Goal: Information Seeking & Learning: Learn about a topic

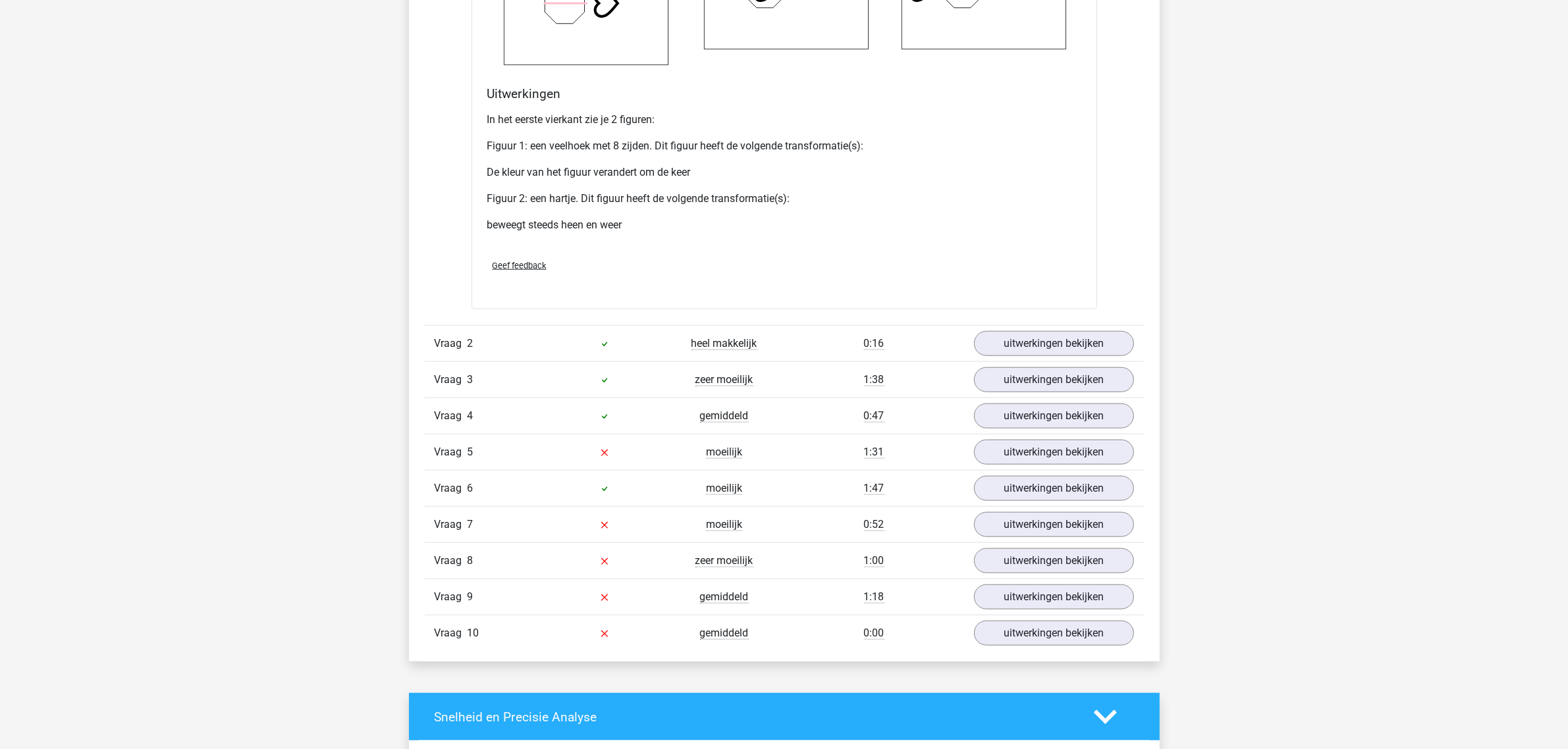
scroll to position [1727, 0]
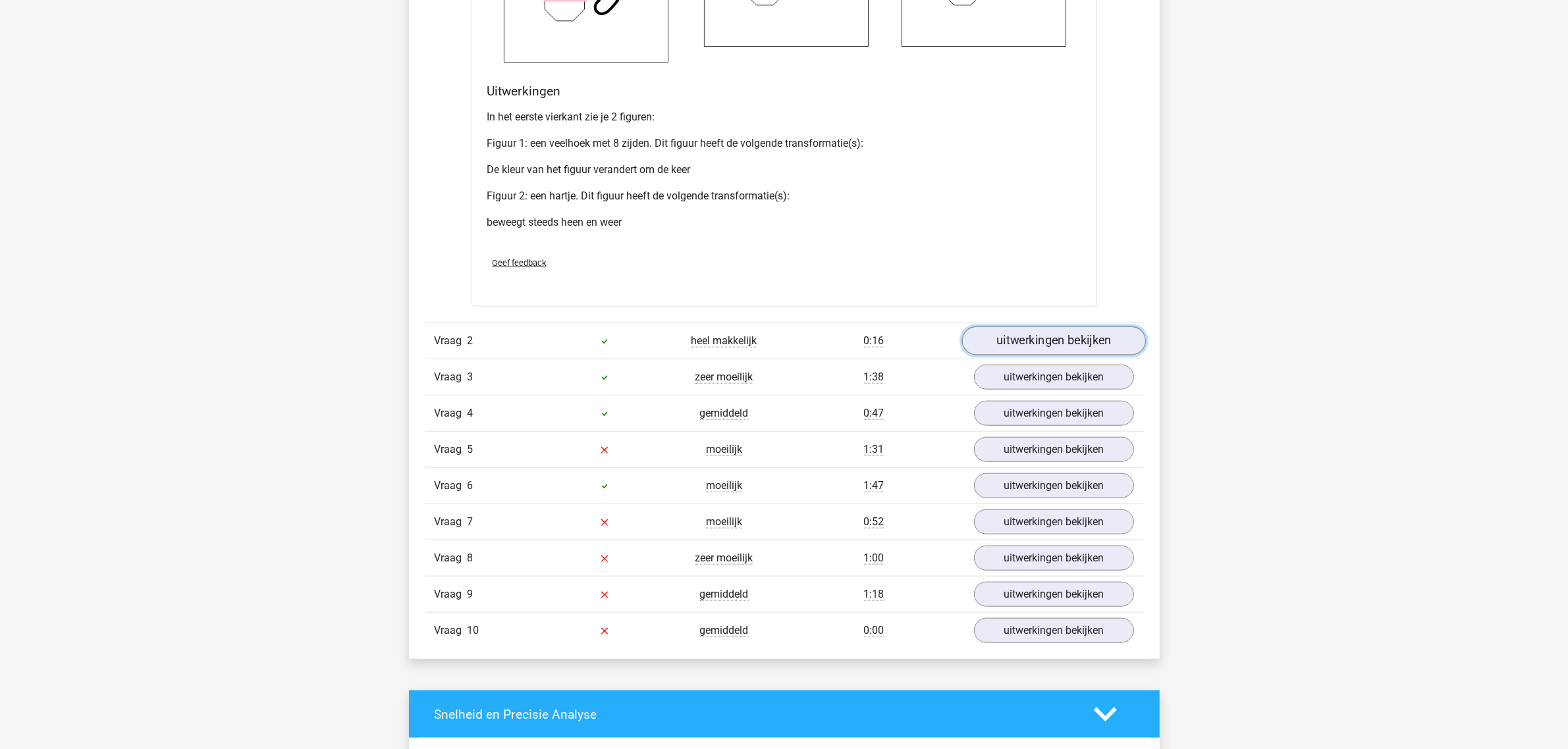
click at [1016, 339] on link "uitwerkingen bekijken" at bounding box center [1052, 341] width 184 height 29
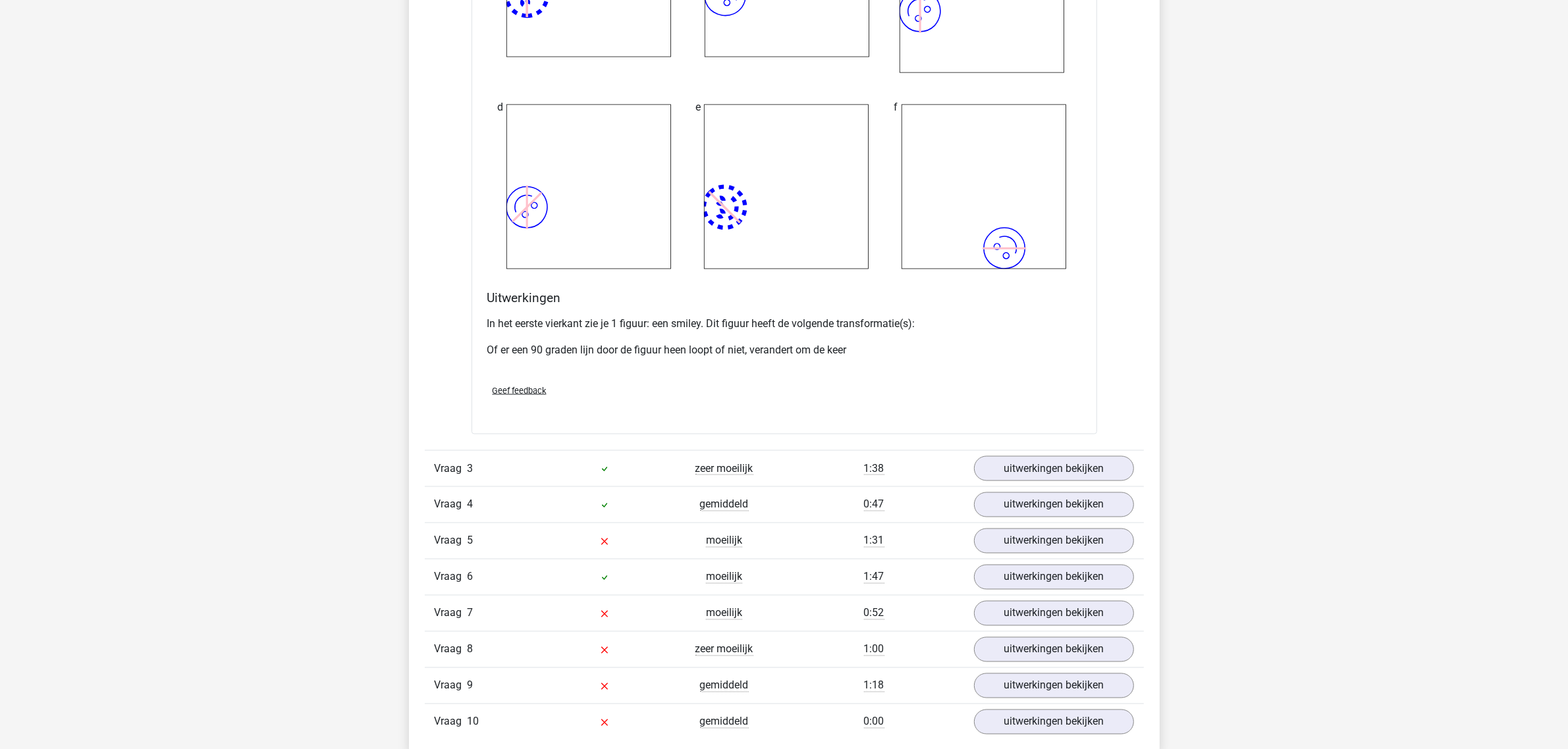
scroll to position [2715, 0]
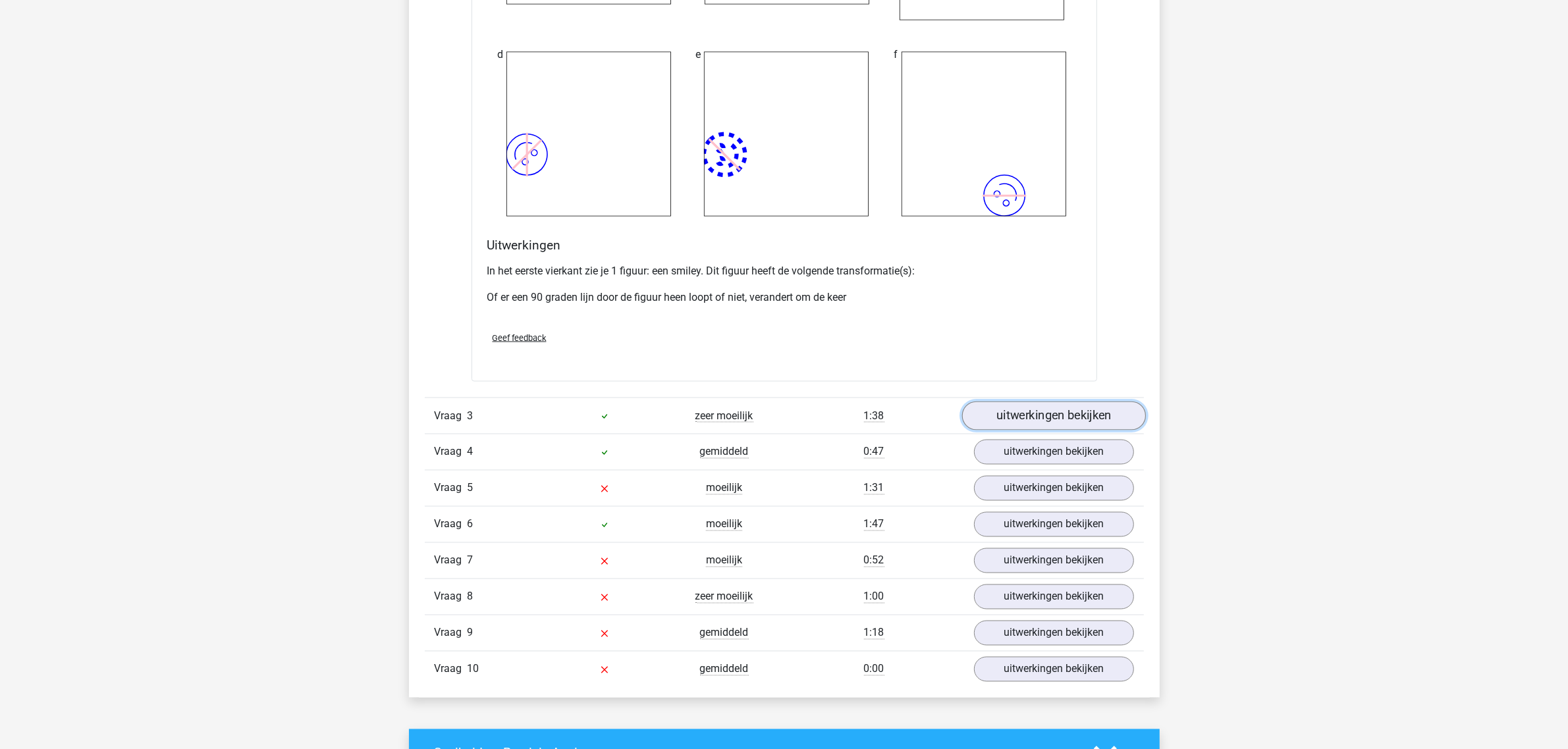
click at [1053, 416] on link "uitwerkingen bekijken" at bounding box center [1052, 416] width 184 height 29
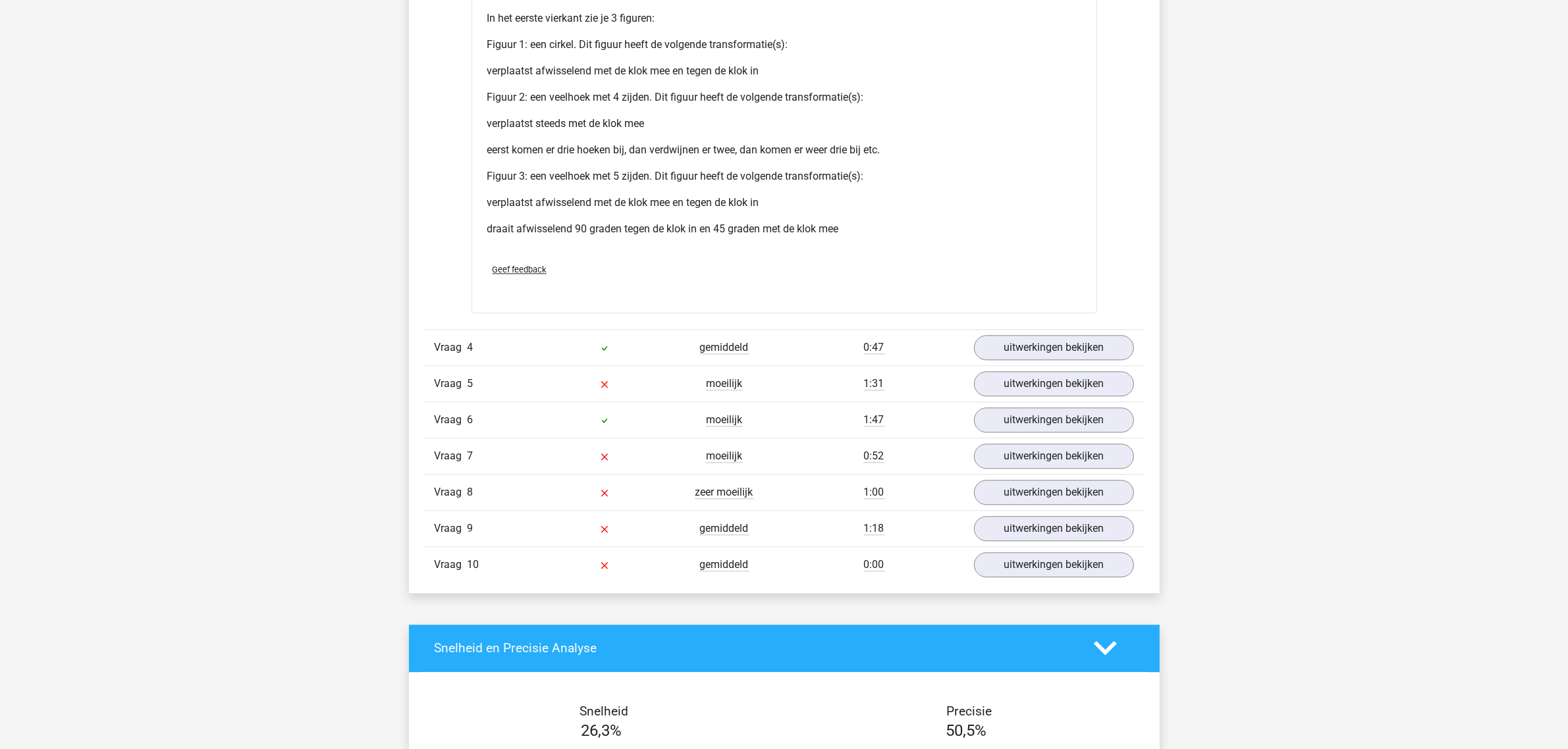
scroll to position [4031, 0]
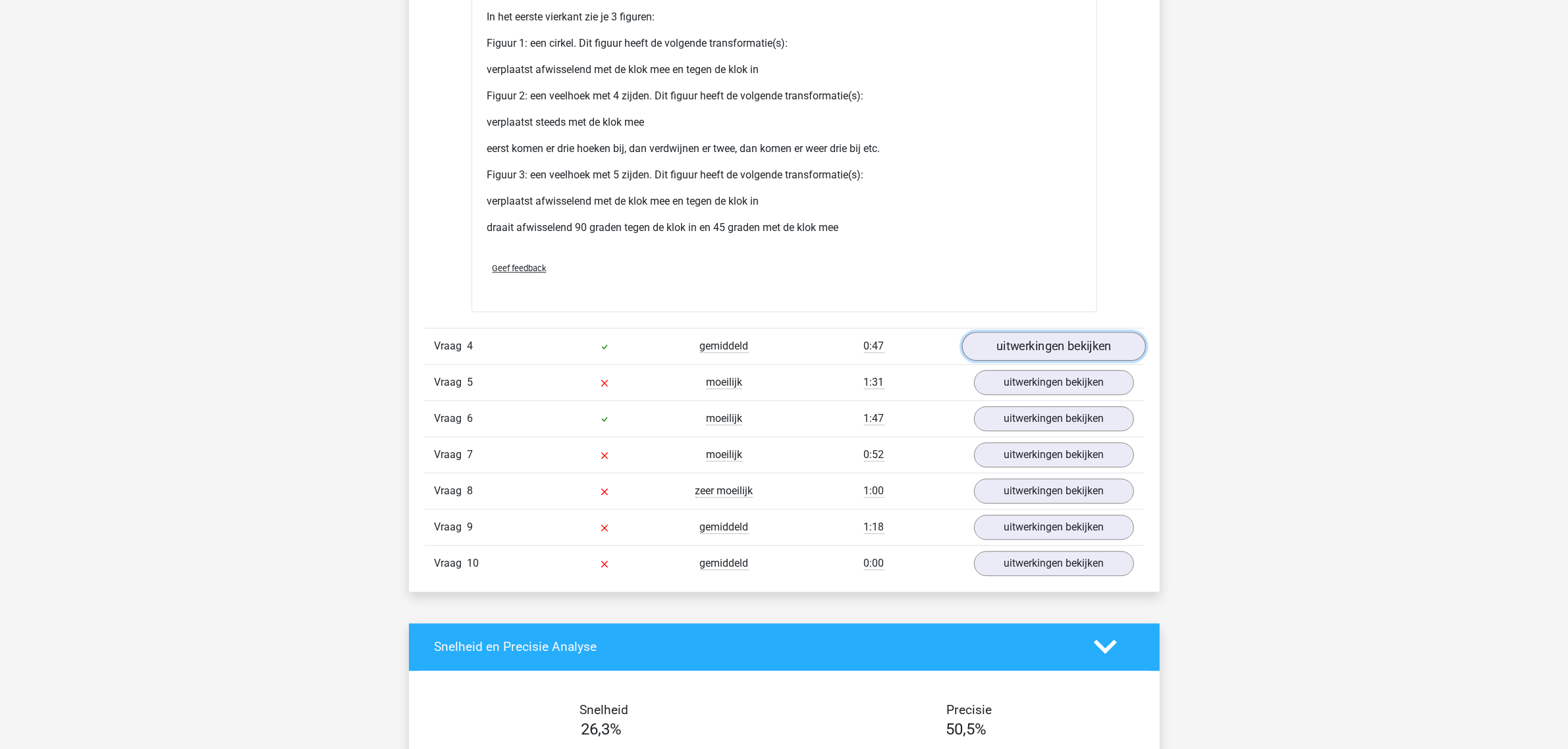
click at [1050, 348] on link "uitwerkingen bekijken" at bounding box center [1052, 346] width 184 height 29
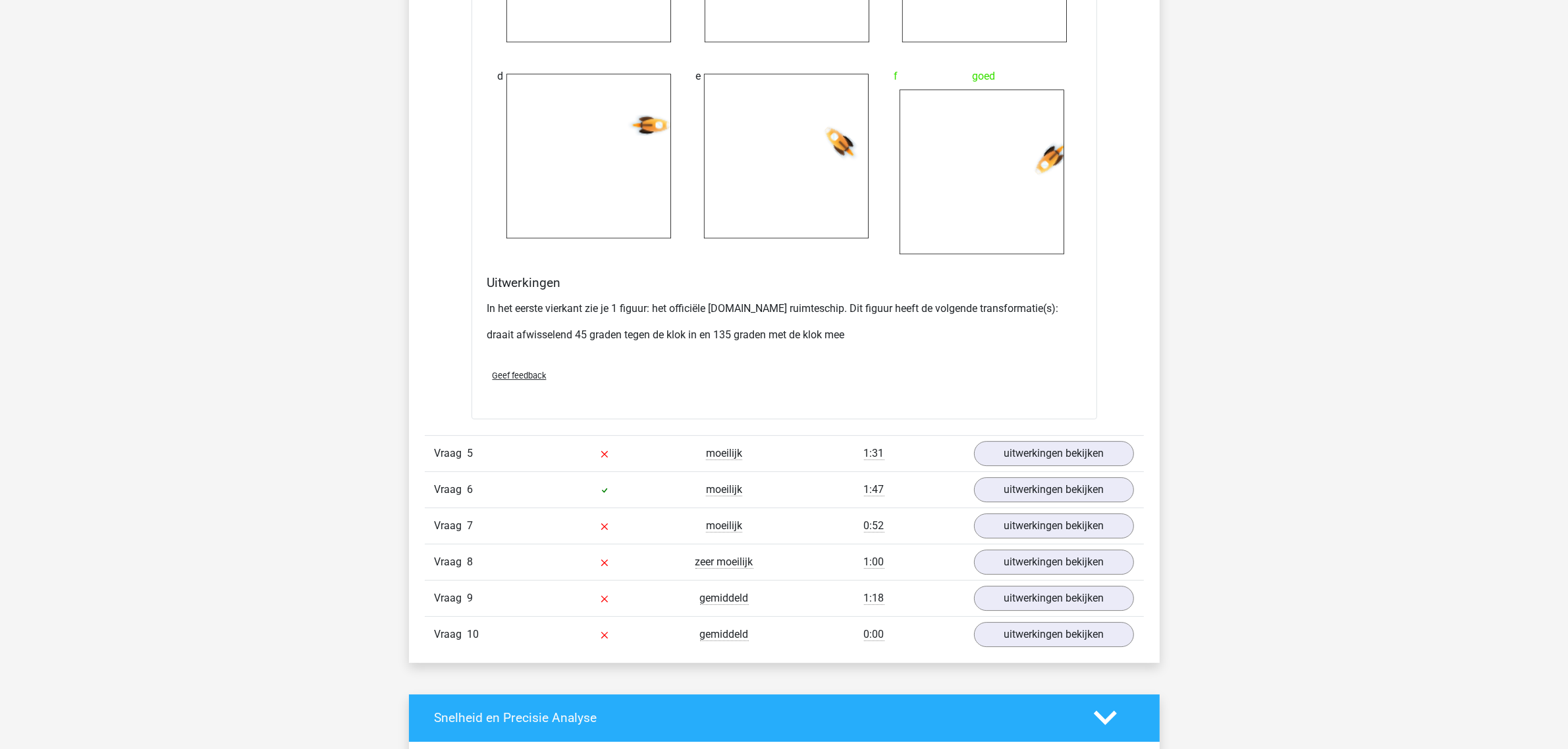
scroll to position [5101, 0]
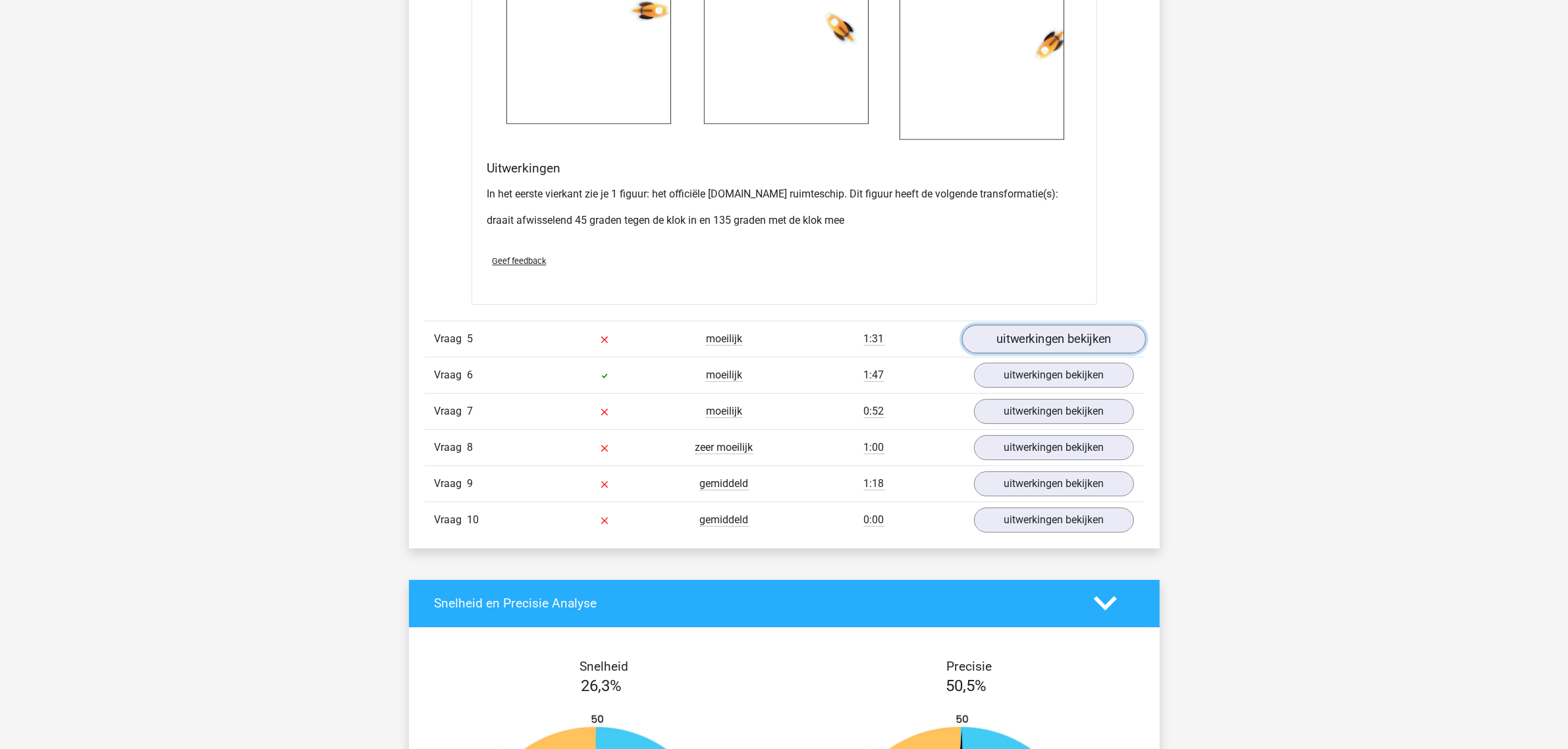
click at [1029, 339] on link "uitwerkingen bekijken" at bounding box center [1052, 339] width 184 height 29
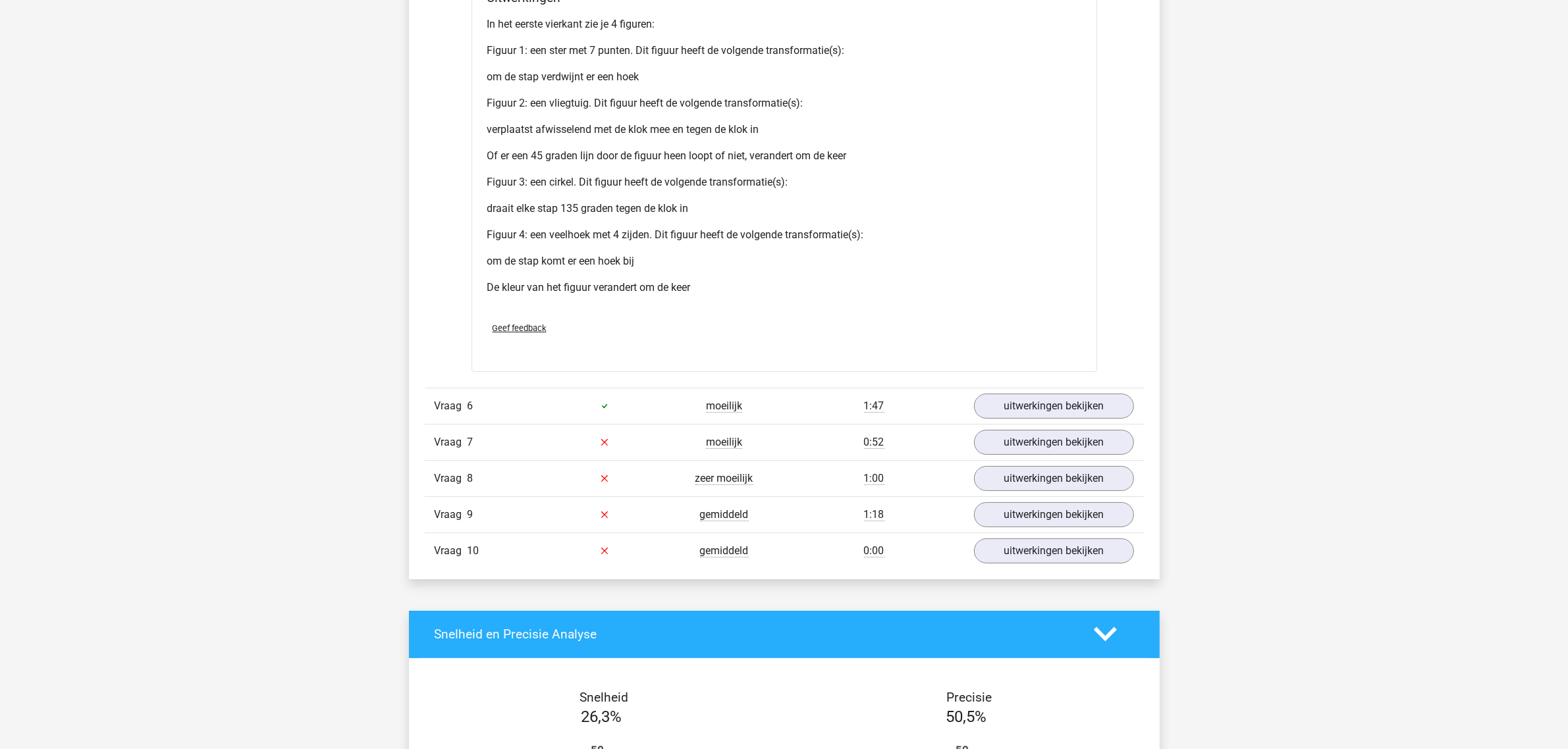
scroll to position [6335, 0]
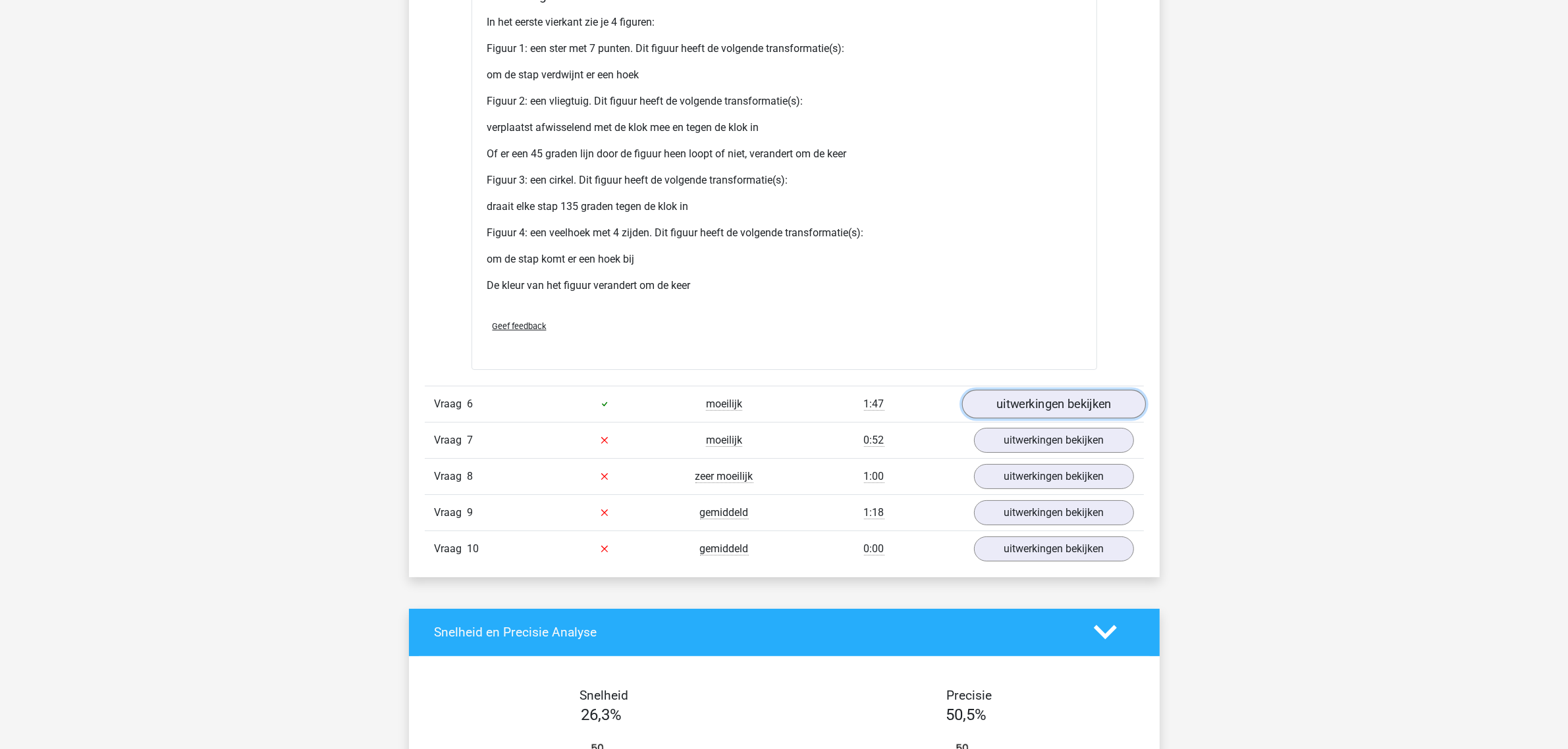
click at [1039, 402] on link "uitwerkingen bekijken" at bounding box center [1052, 404] width 184 height 29
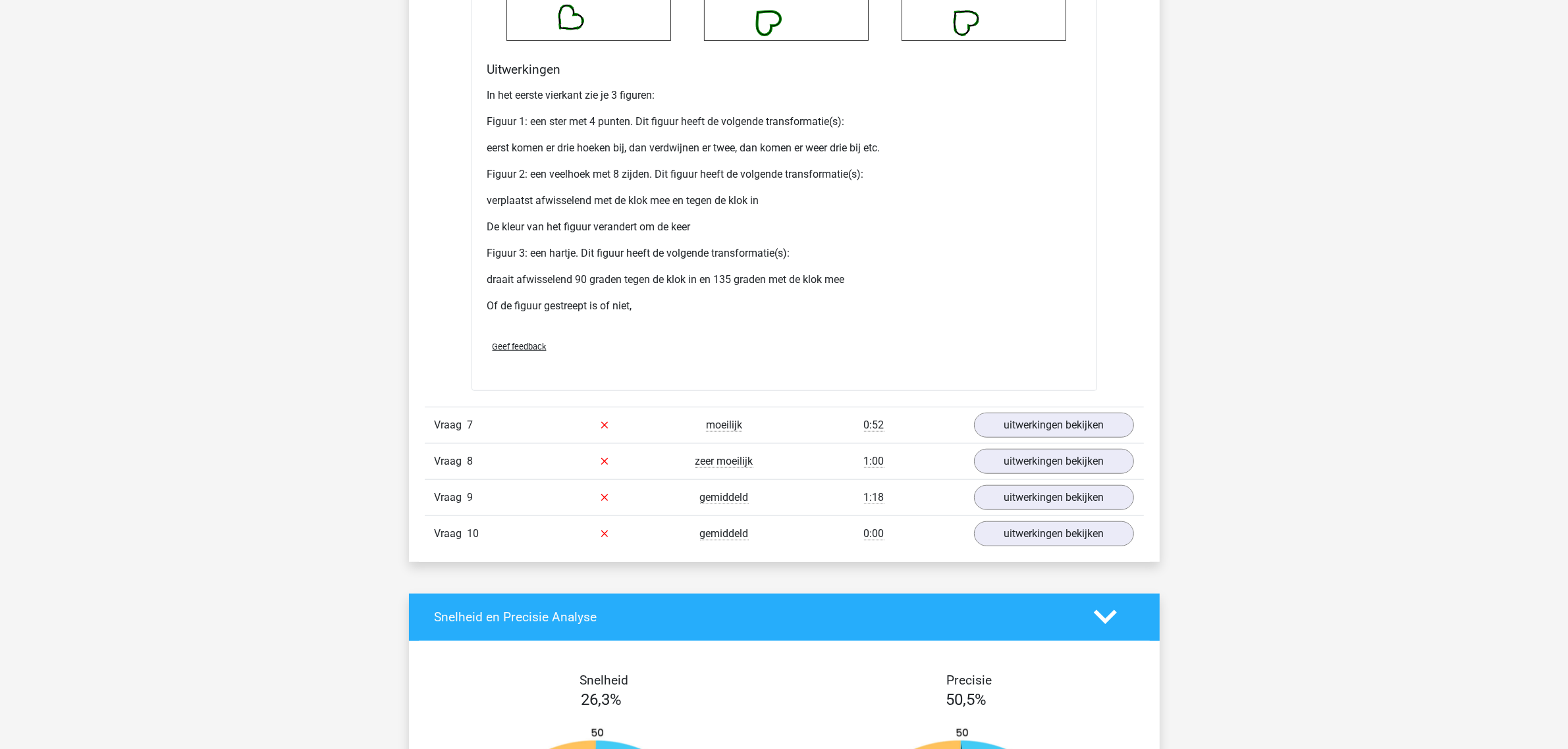
scroll to position [7569, 0]
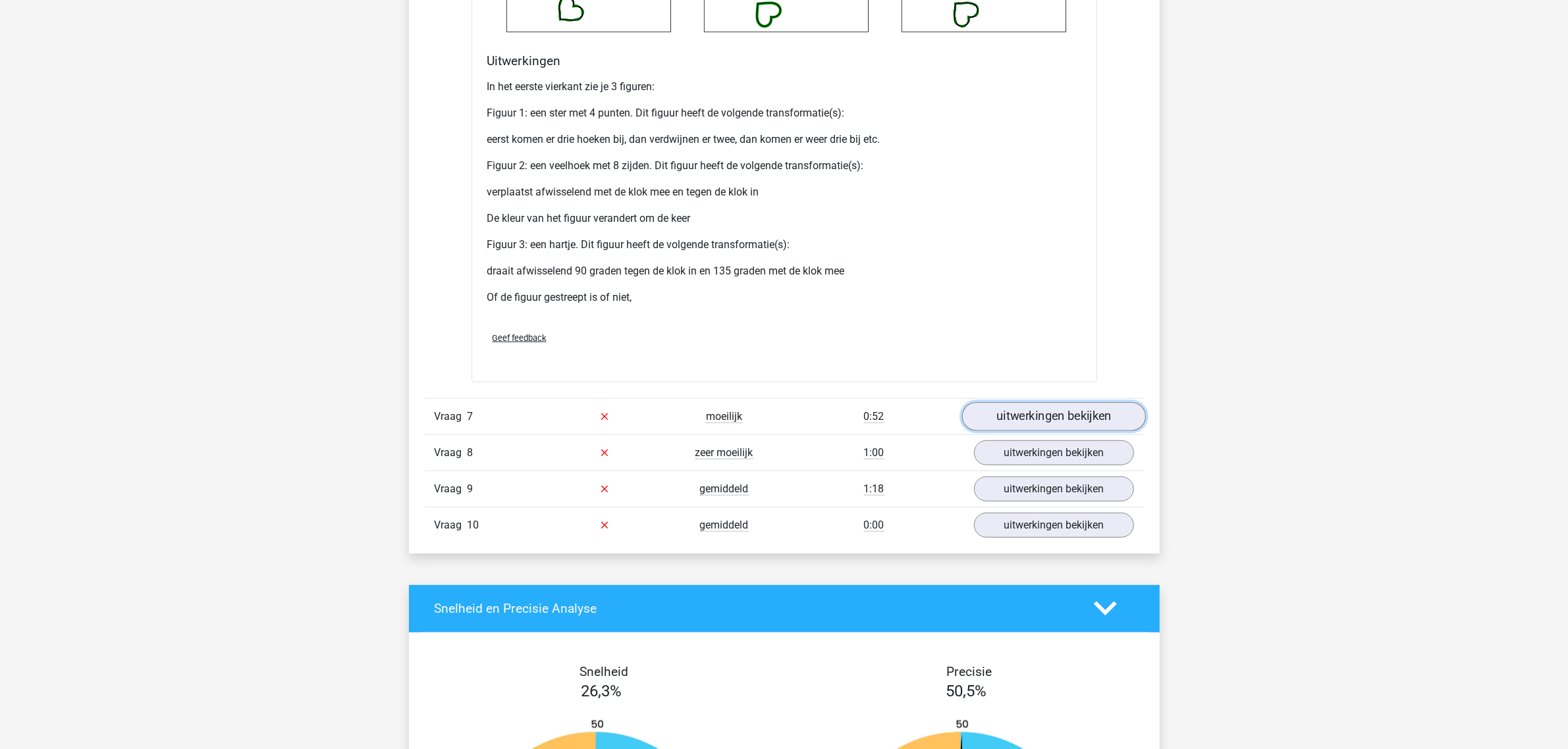
click at [1070, 410] on link "uitwerkingen bekijken" at bounding box center [1052, 416] width 184 height 29
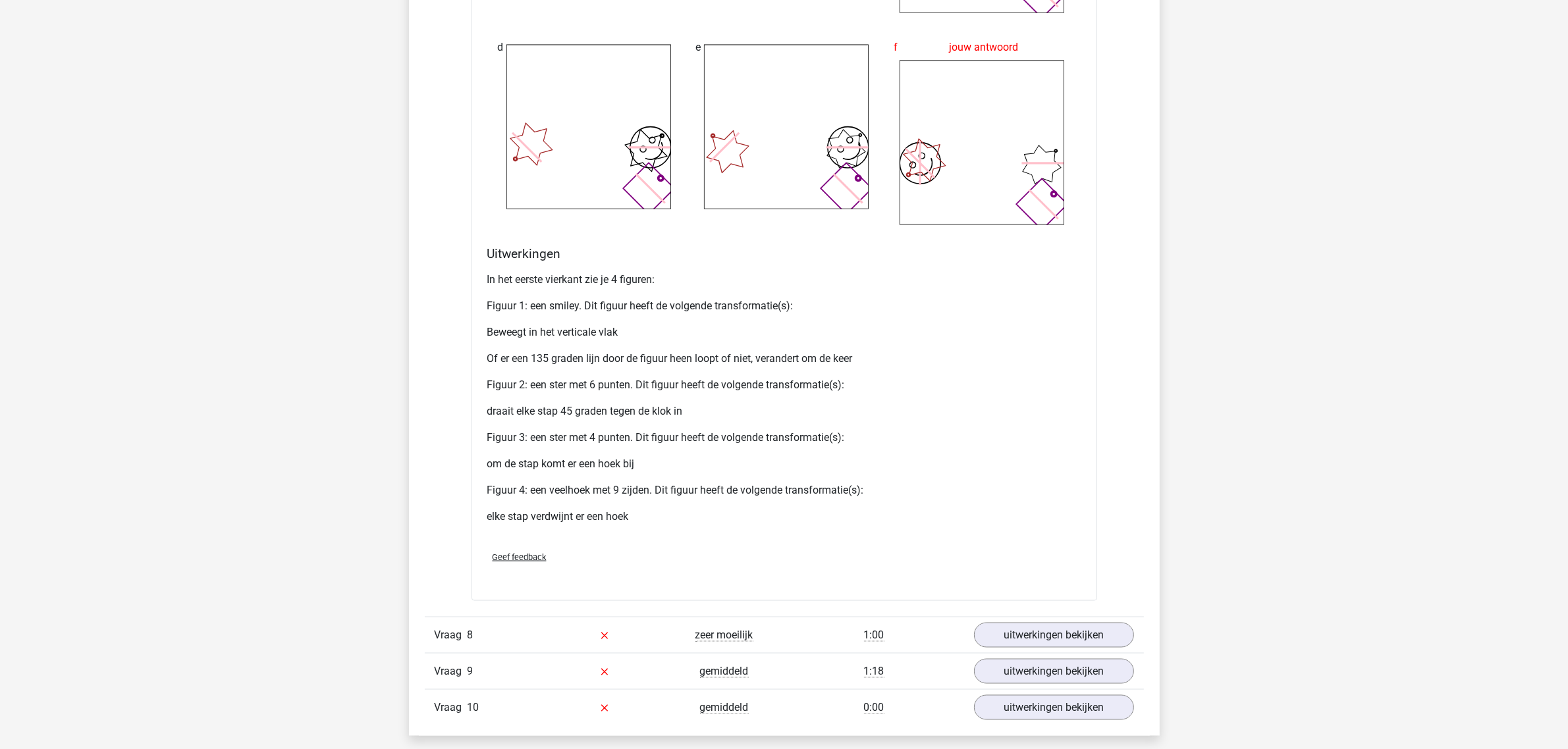
scroll to position [8885, 0]
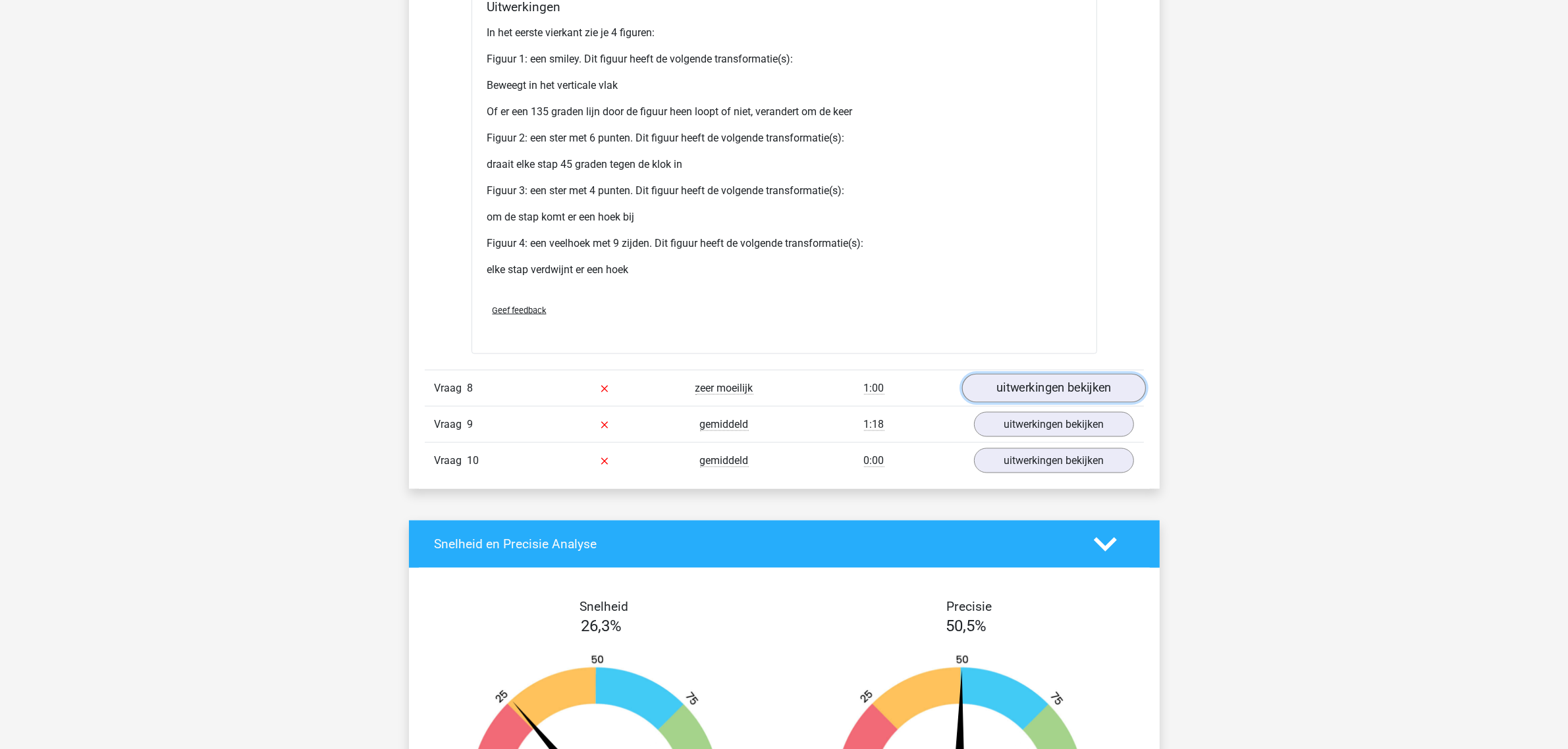
click at [1058, 392] on link "uitwerkingen bekijken" at bounding box center [1052, 388] width 184 height 29
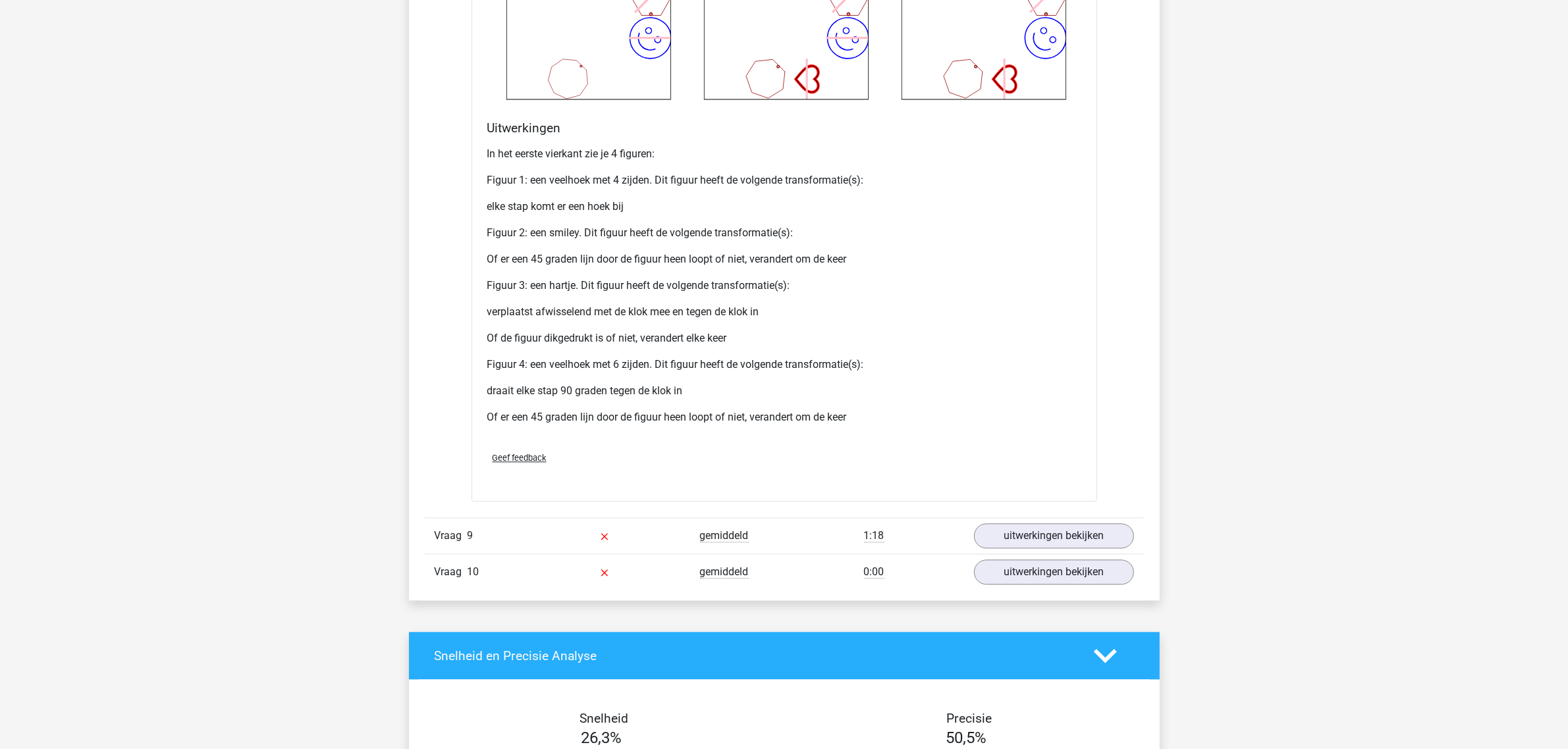
scroll to position [10119, 0]
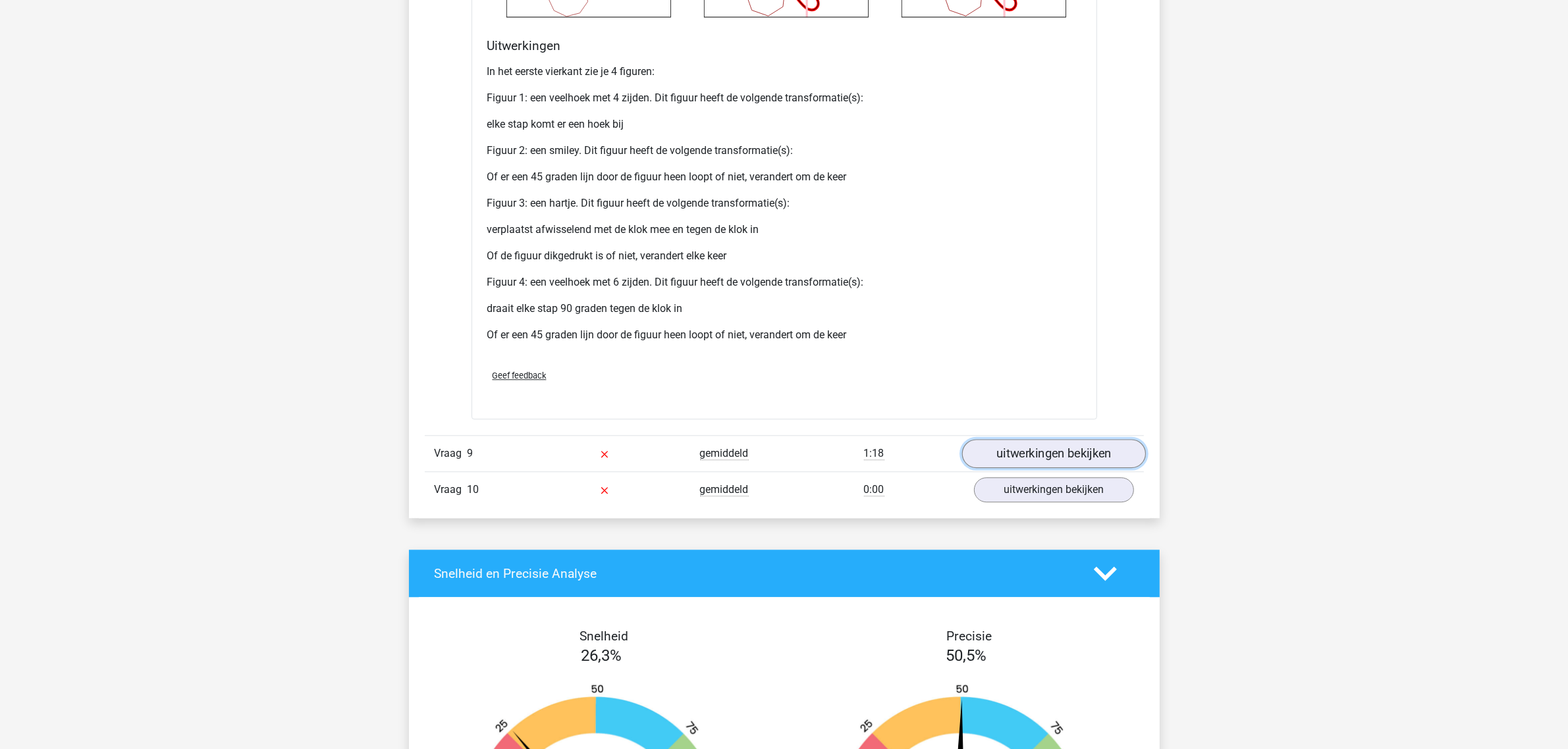
click at [1074, 451] on link "uitwerkingen bekijken" at bounding box center [1052, 454] width 184 height 29
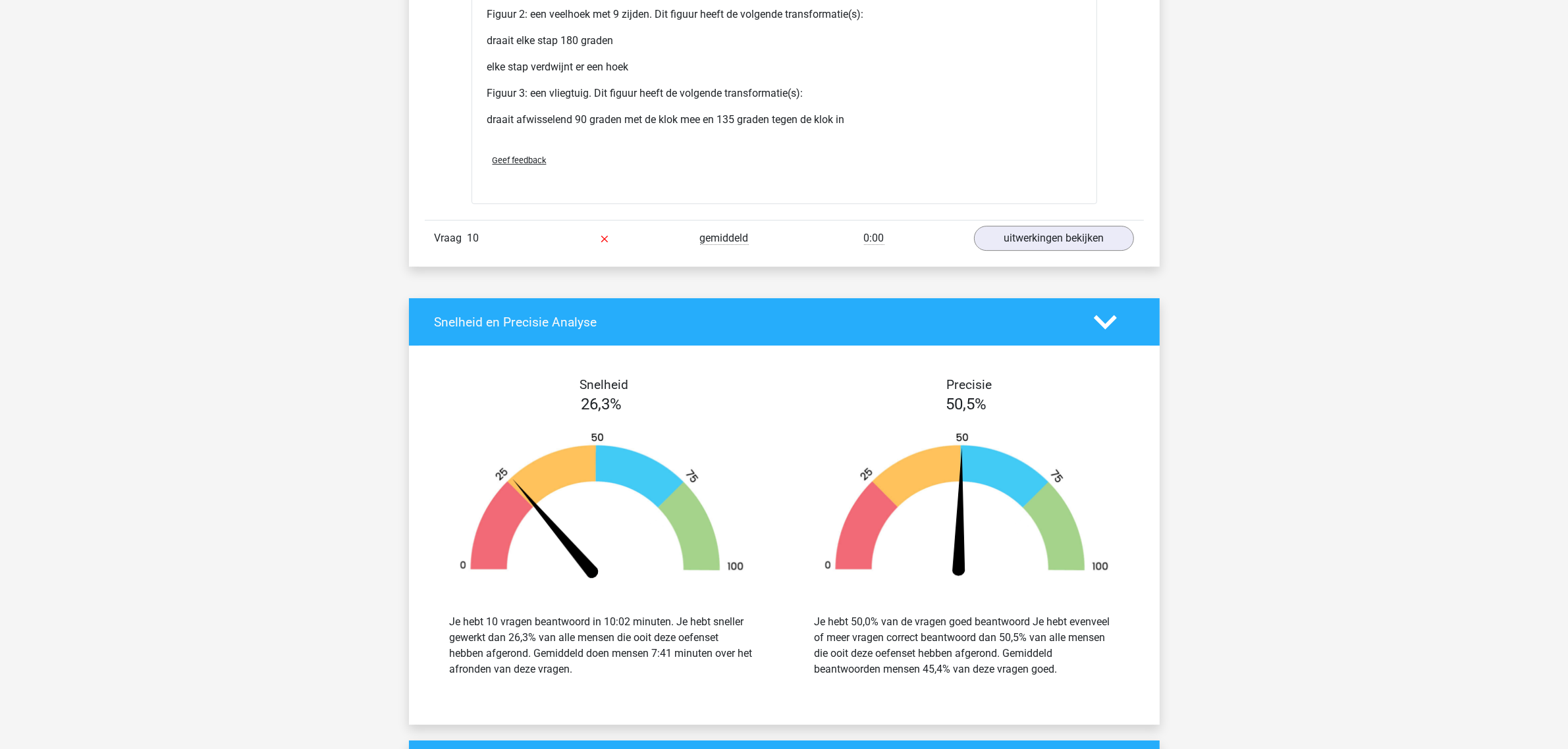
scroll to position [11600, 0]
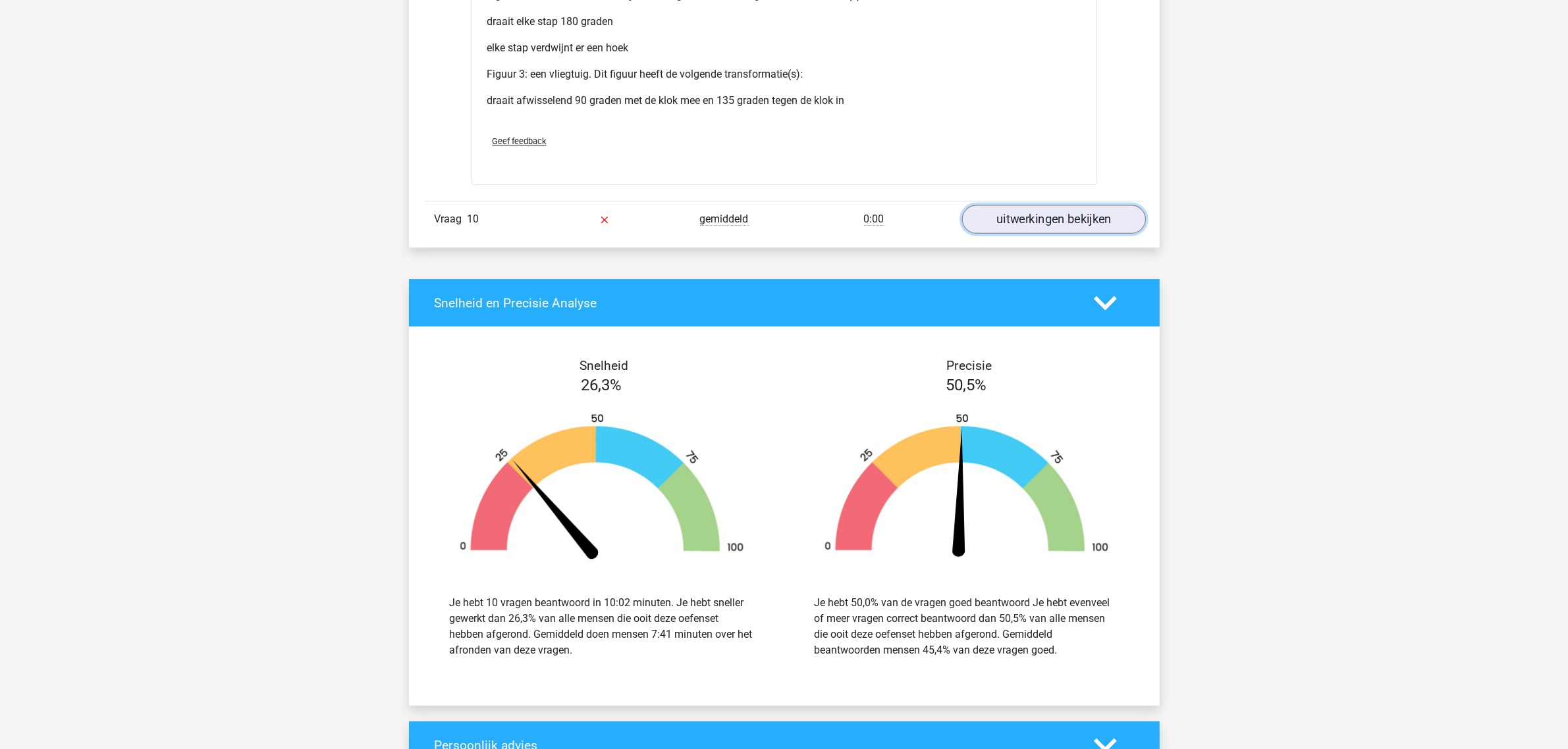
click at [1074, 223] on link "uitwerkingen bekijken" at bounding box center [1052, 219] width 184 height 29
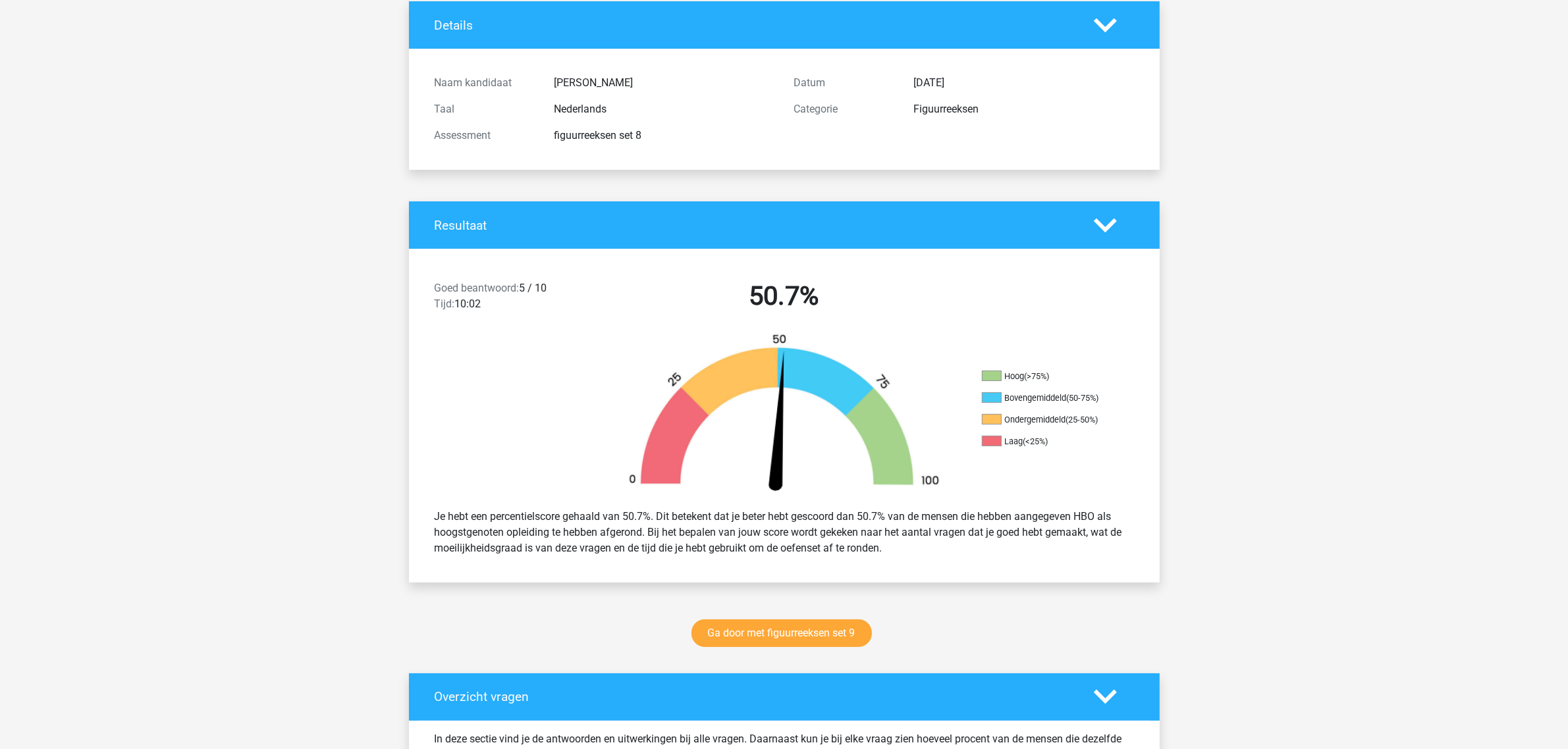
scroll to position [82, 0]
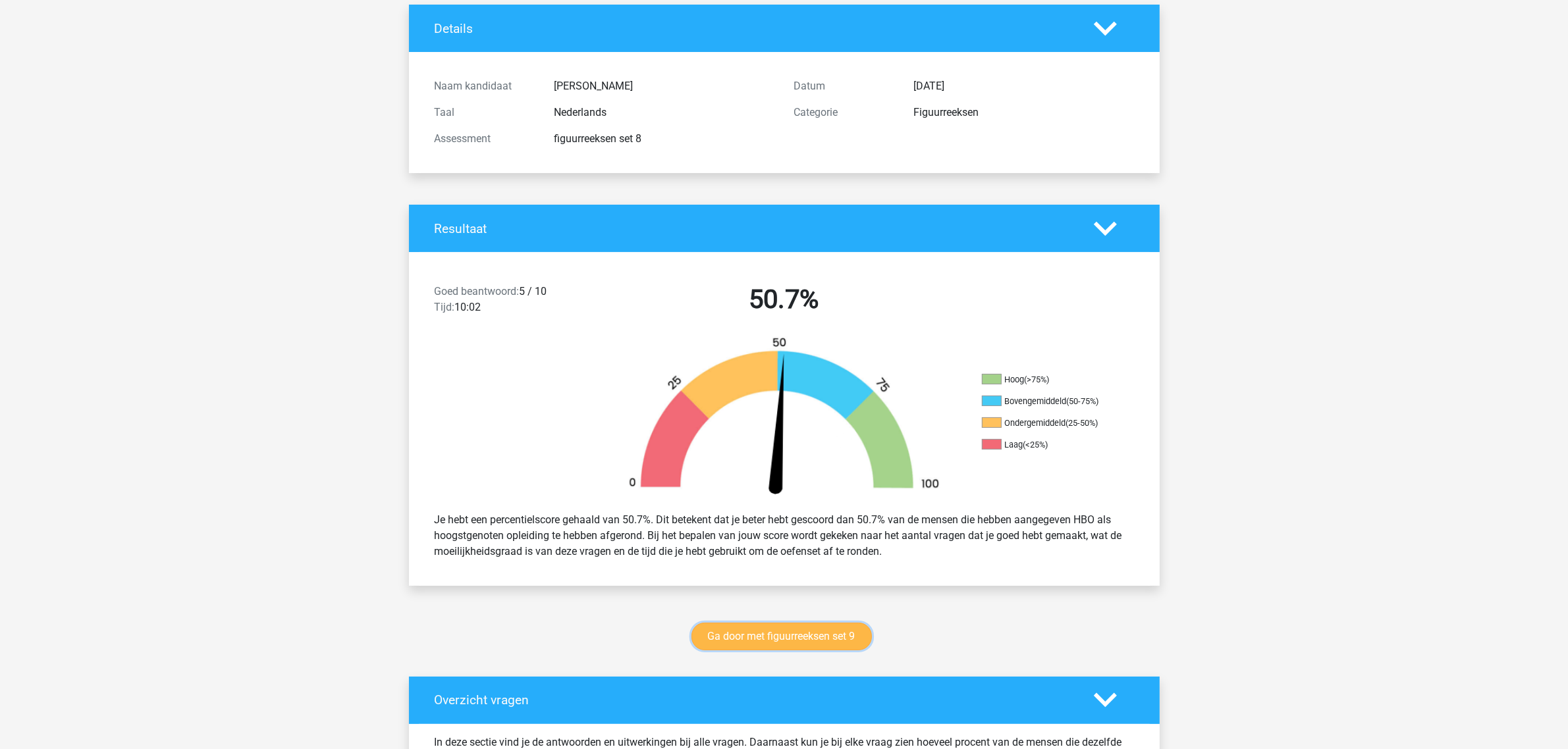
click at [828, 637] on link "Ga door met figuurreeksen set 9" at bounding box center [781, 636] width 180 height 28
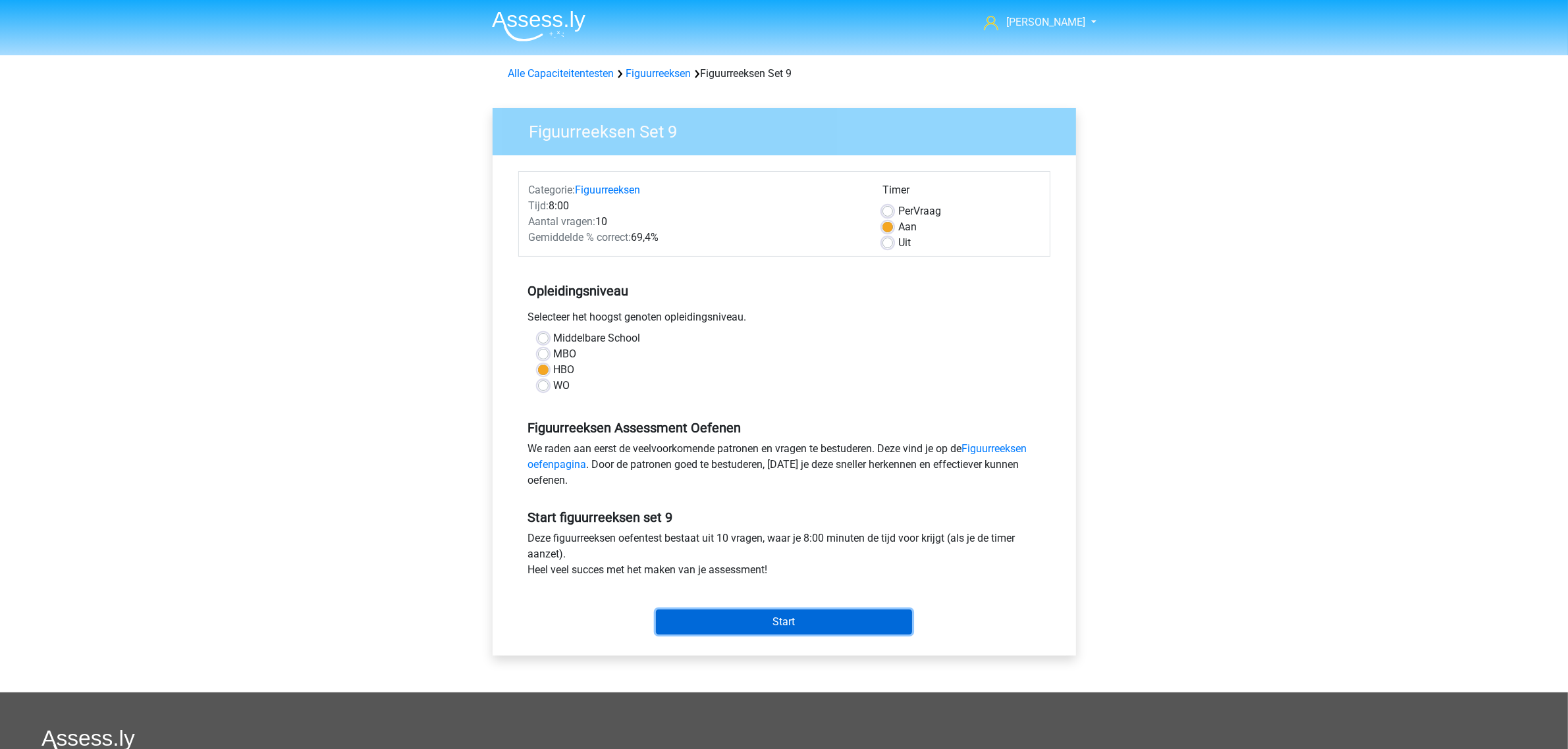
click at [775, 626] on input "Start" at bounding box center [784, 622] width 257 height 25
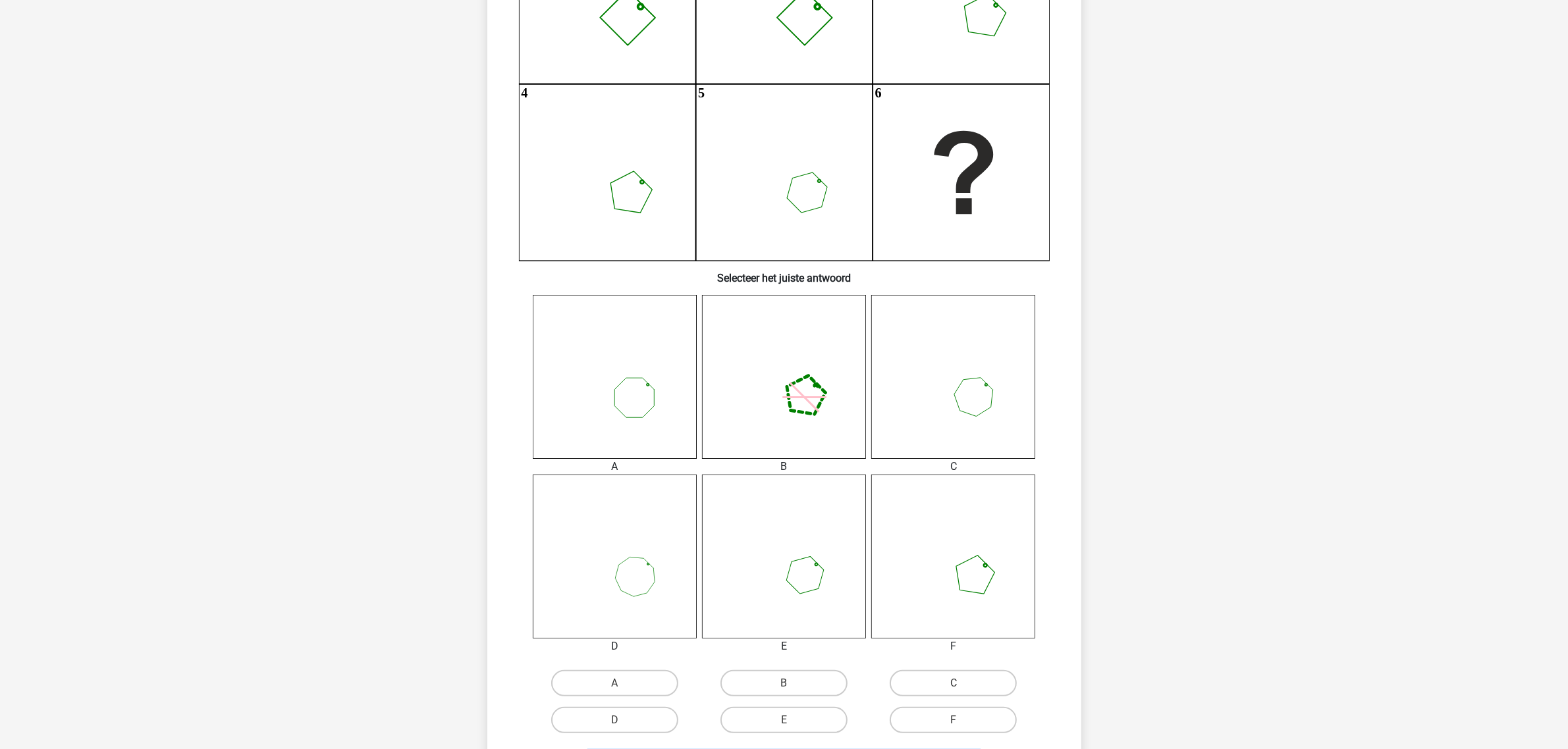
scroll to position [247, 0]
click at [792, 682] on input "B" at bounding box center [787, 686] width 8 height 8
radio input "true"
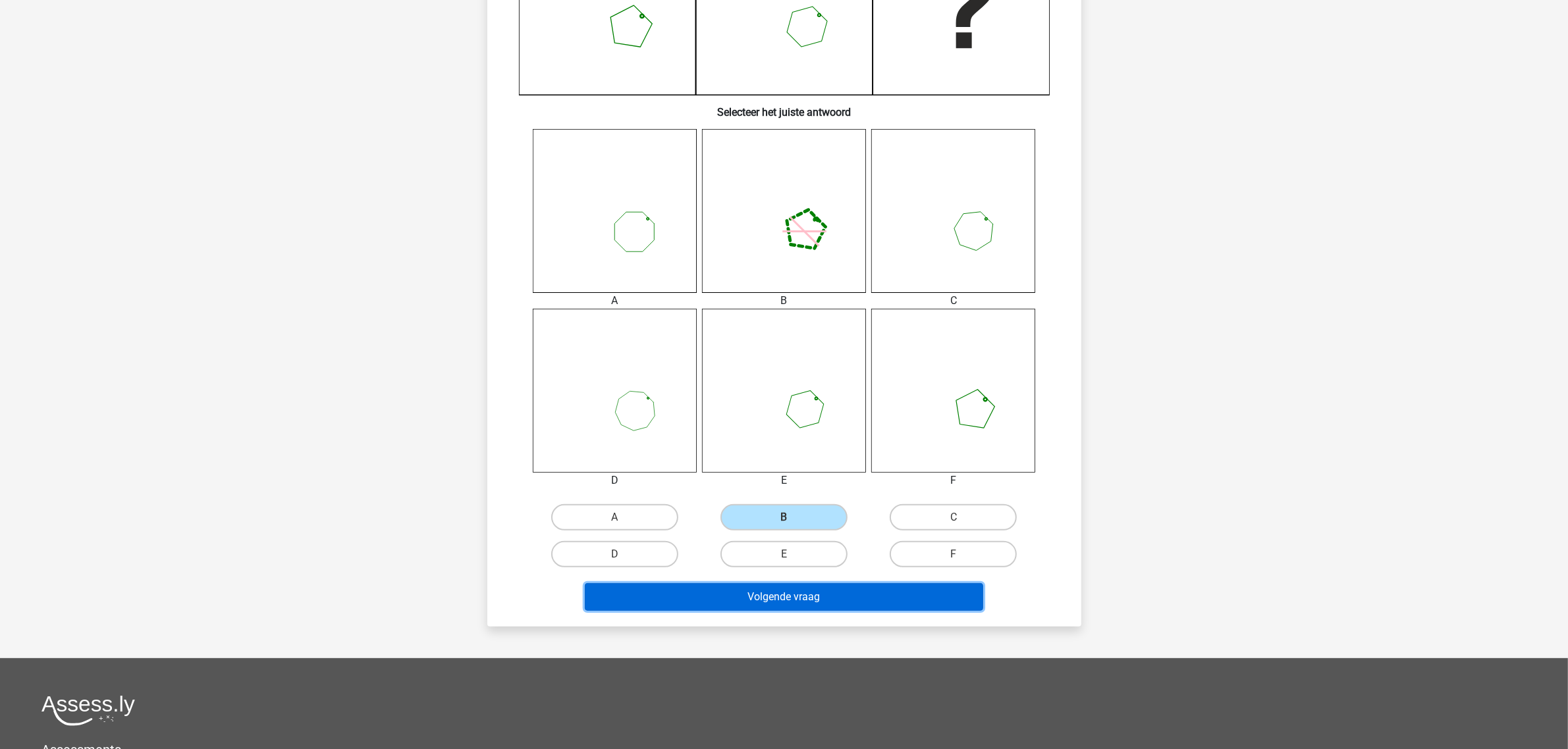
click at [836, 603] on button "Volgende vraag" at bounding box center [784, 597] width 398 height 28
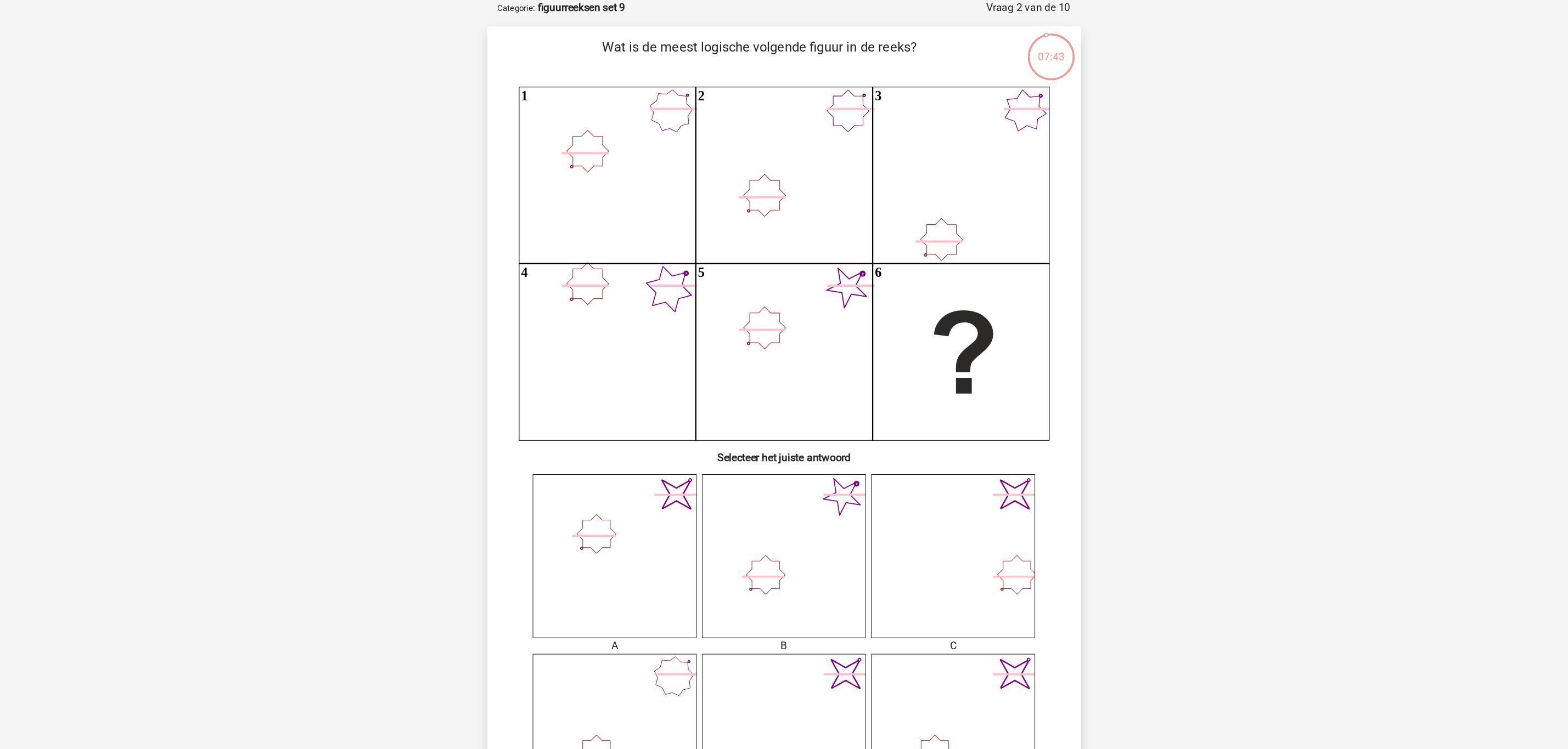
scroll to position [55, 0]
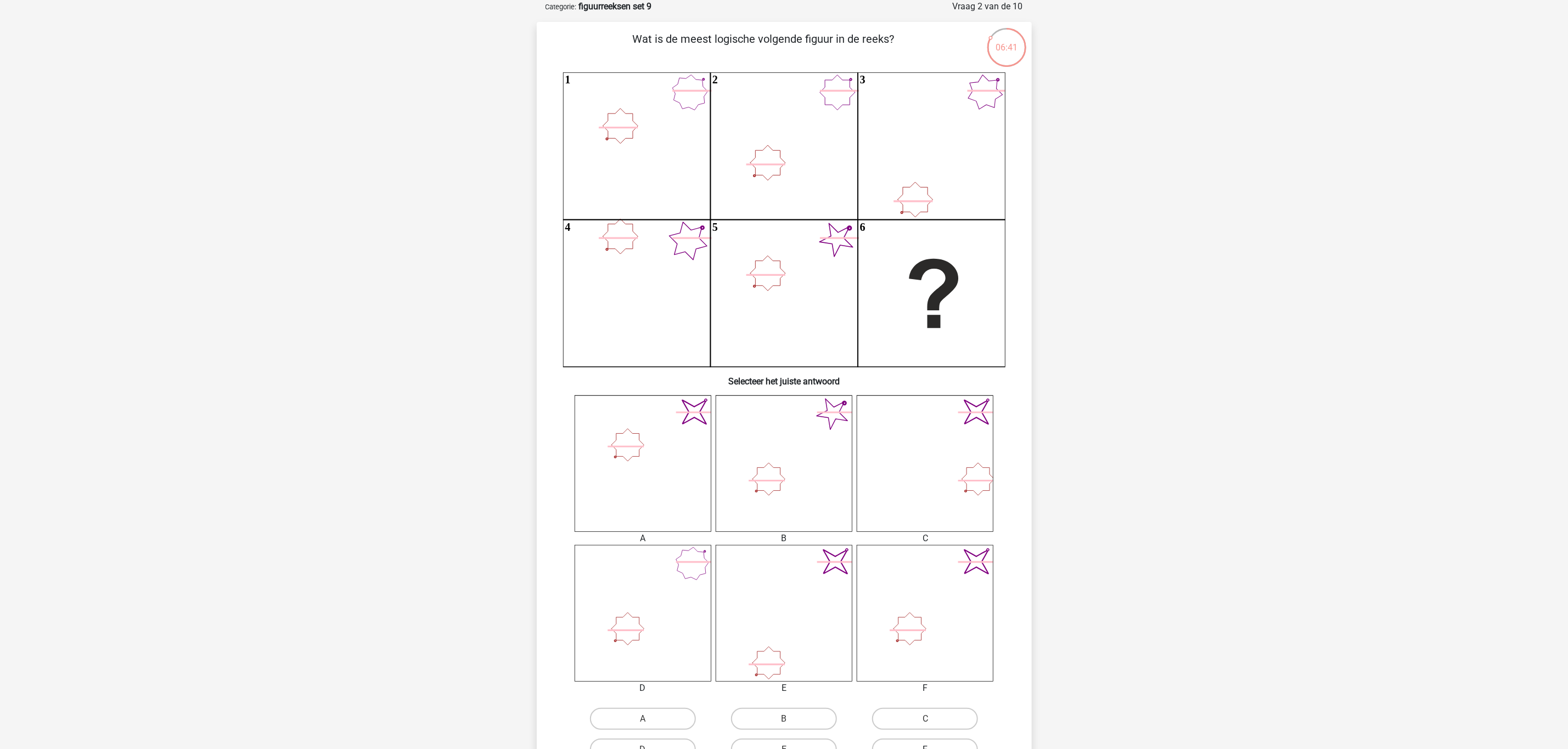
click at [939, 623] on label "F" at bounding box center [925, 750] width 106 height 22
click at [932, 623] on input "F" at bounding box center [929, 753] width 7 height 7
radio input "true"
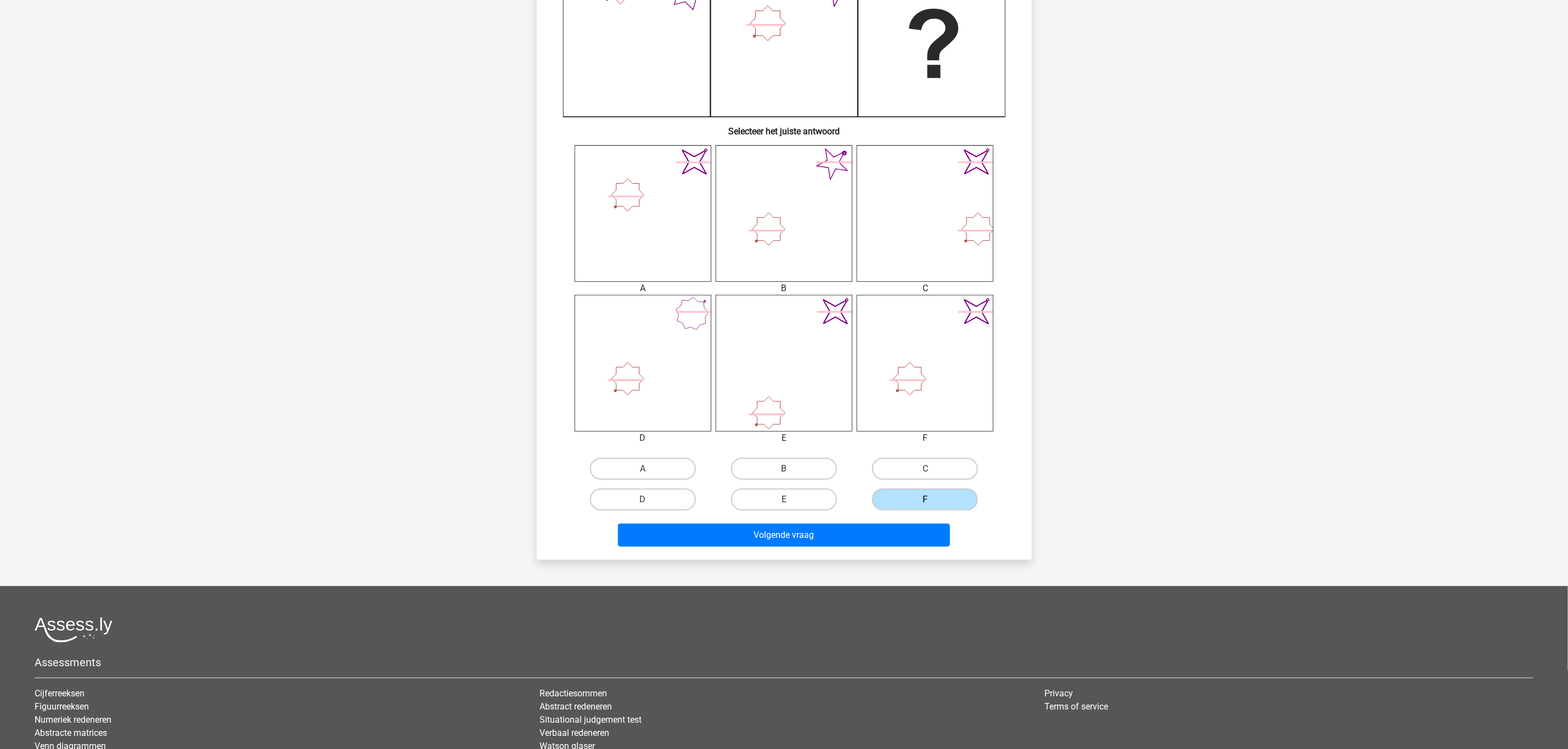
scroll to position [308, 0]
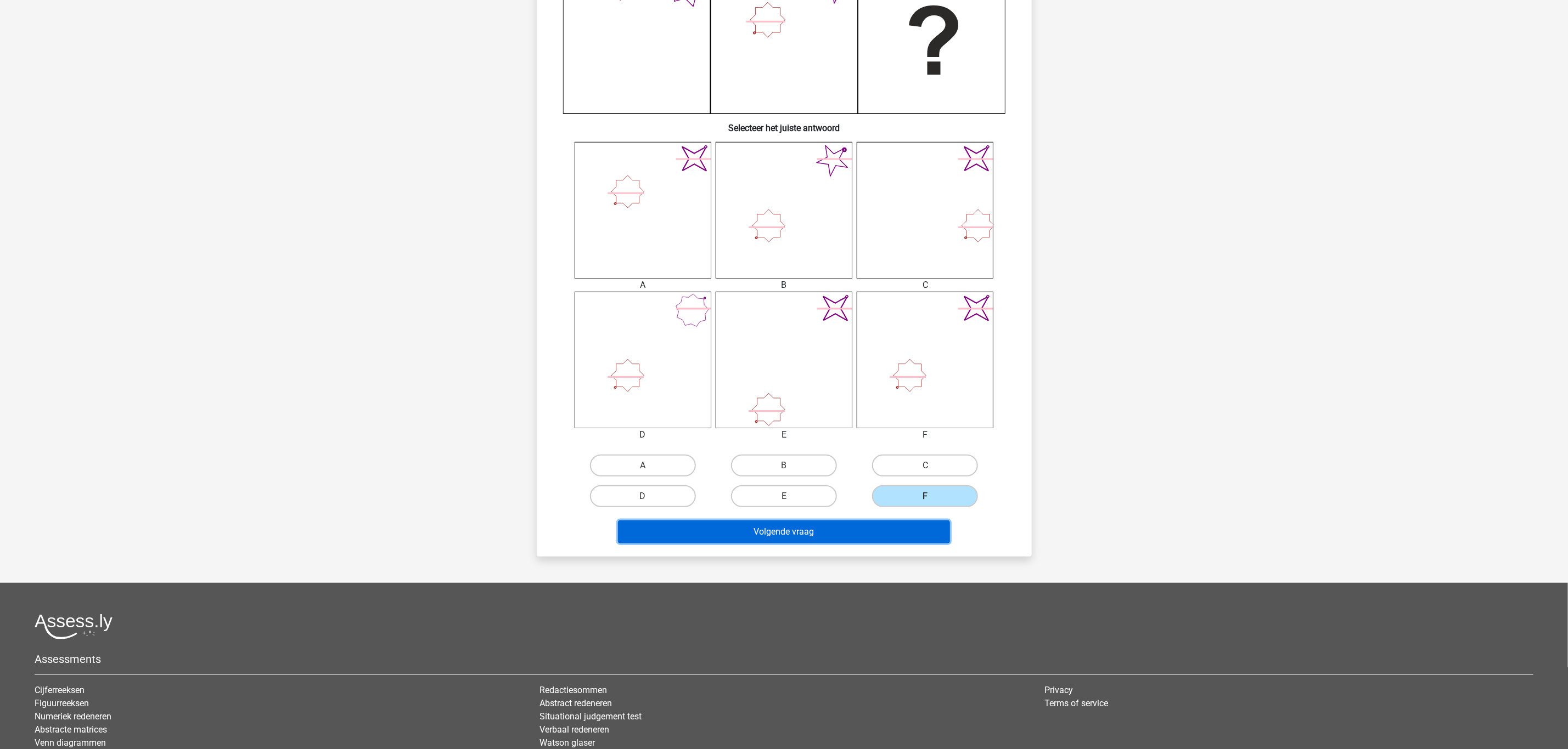
click at [797, 532] on button "Volgende vraag" at bounding box center [784, 532] width 332 height 23
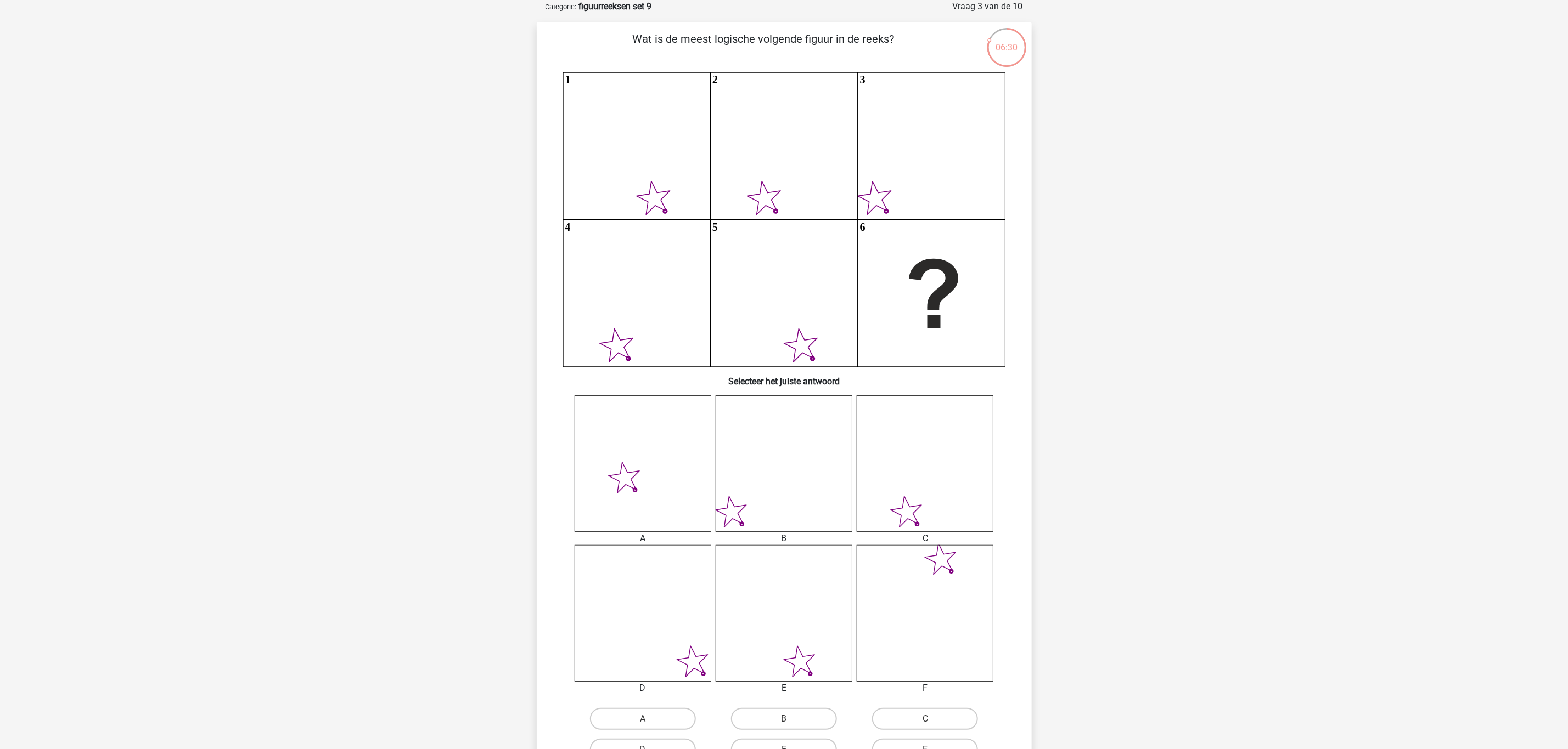
scroll to position [137, 0]
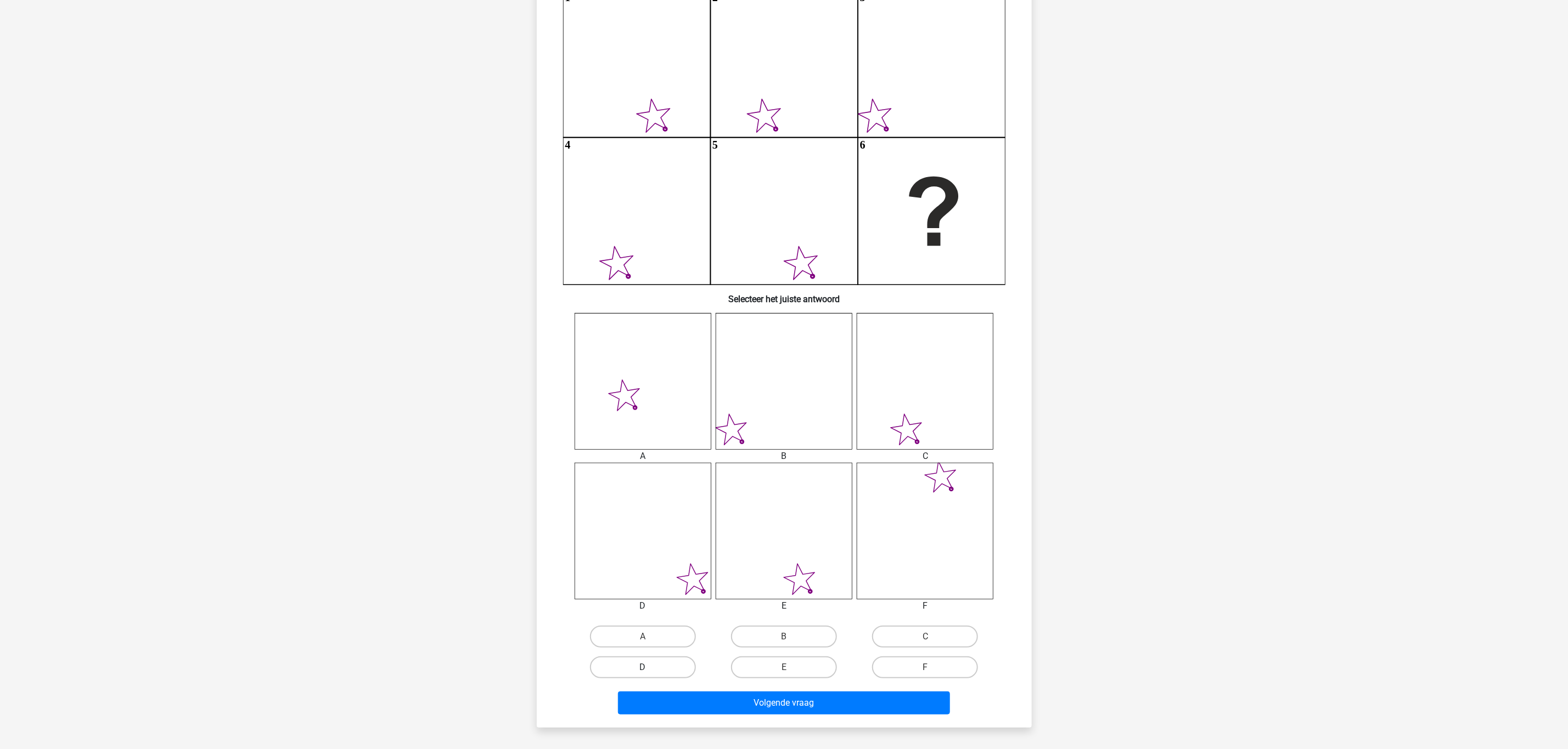
click at [673, 623] on label "D" at bounding box center [643, 667] width 106 height 22
click at [650, 623] on input "D" at bounding box center [646, 671] width 7 height 7
radio input "true"
click at [803, 623] on button "Volgende vraag" at bounding box center [784, 703] width 332 height 23
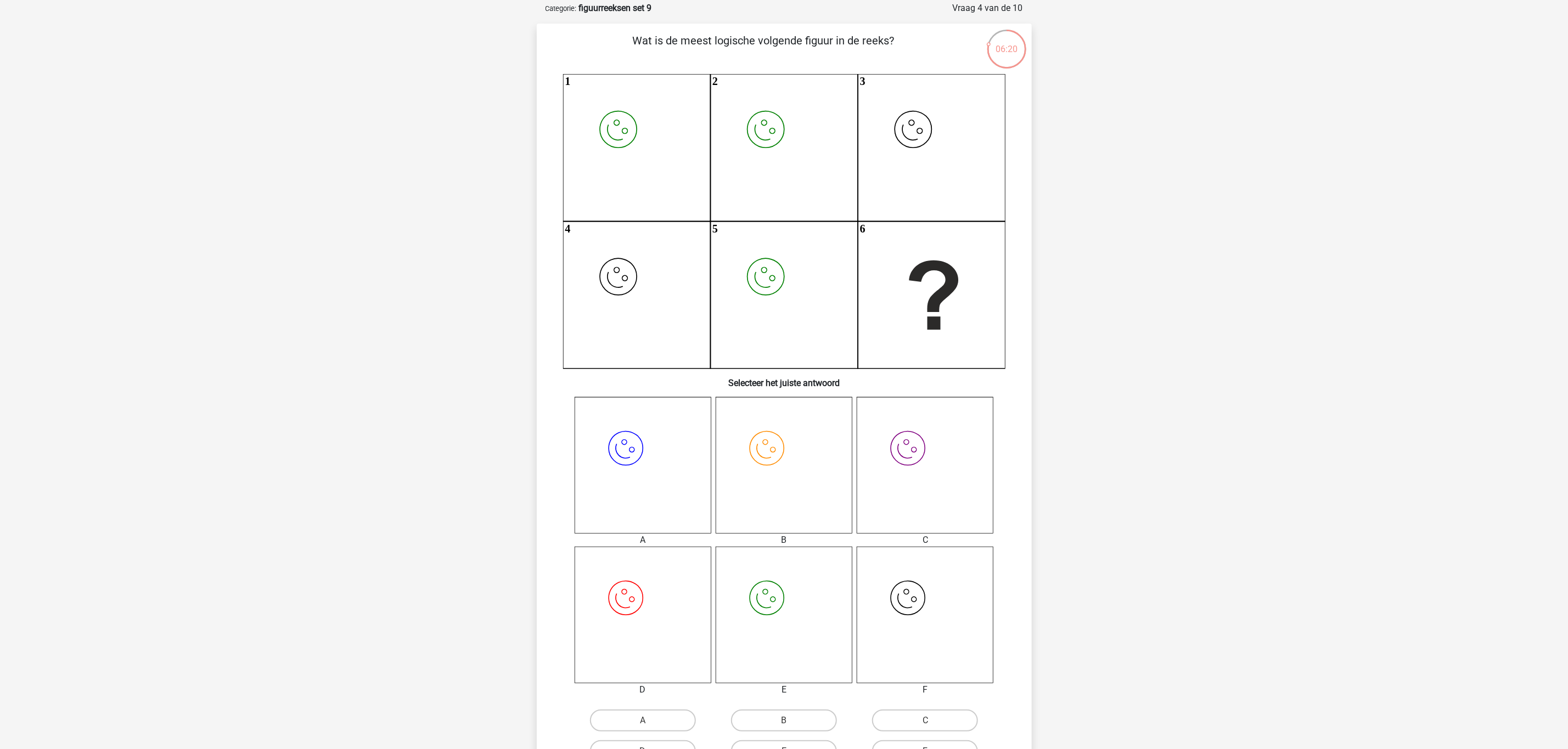
scroll to position [83, 0]
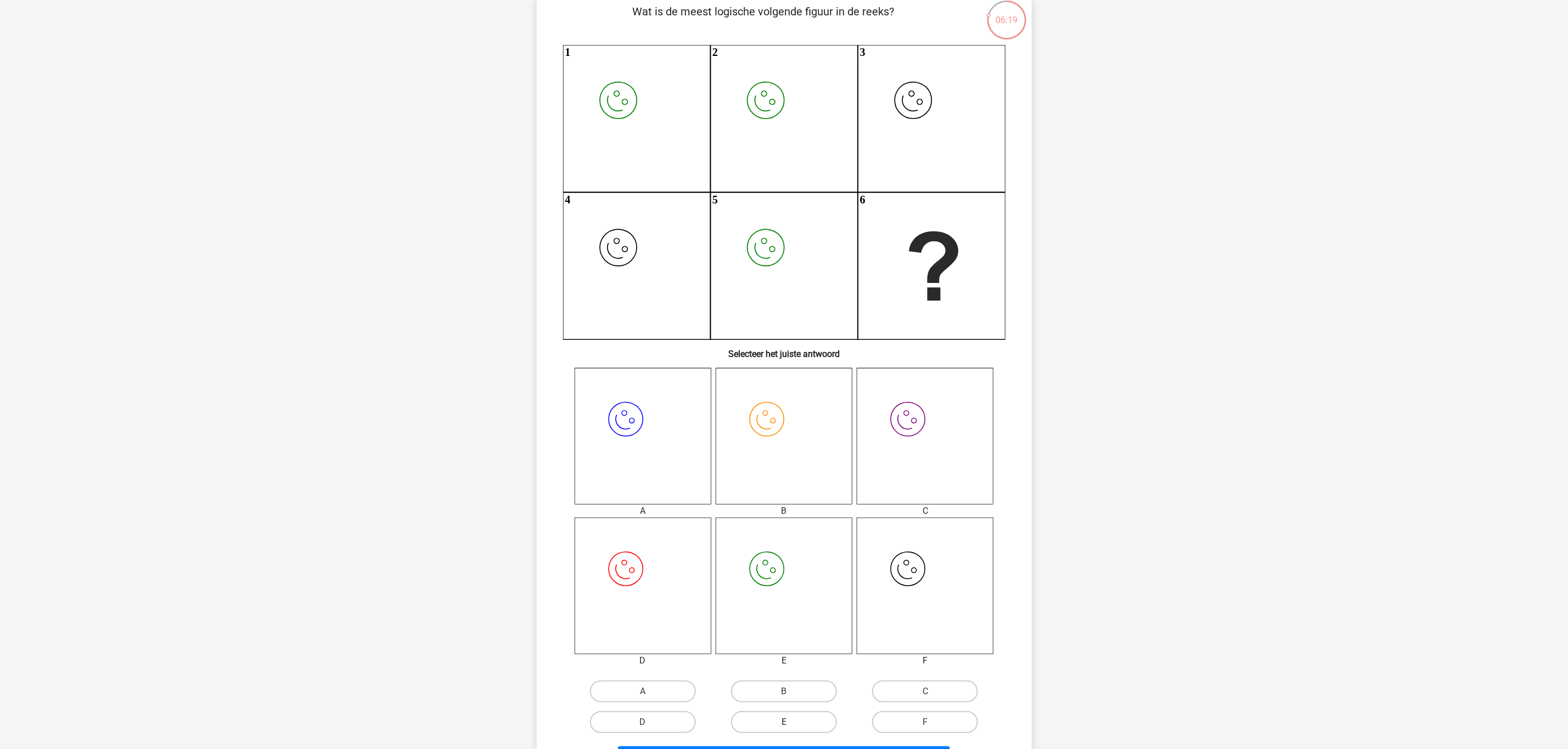
click at [788, 623] on label "E" at bounding box center [784, 722] width 106 height 22
click at [788, 623] on input "E" at bounding box center [787, 726] width 7 height 7
radio input "true"
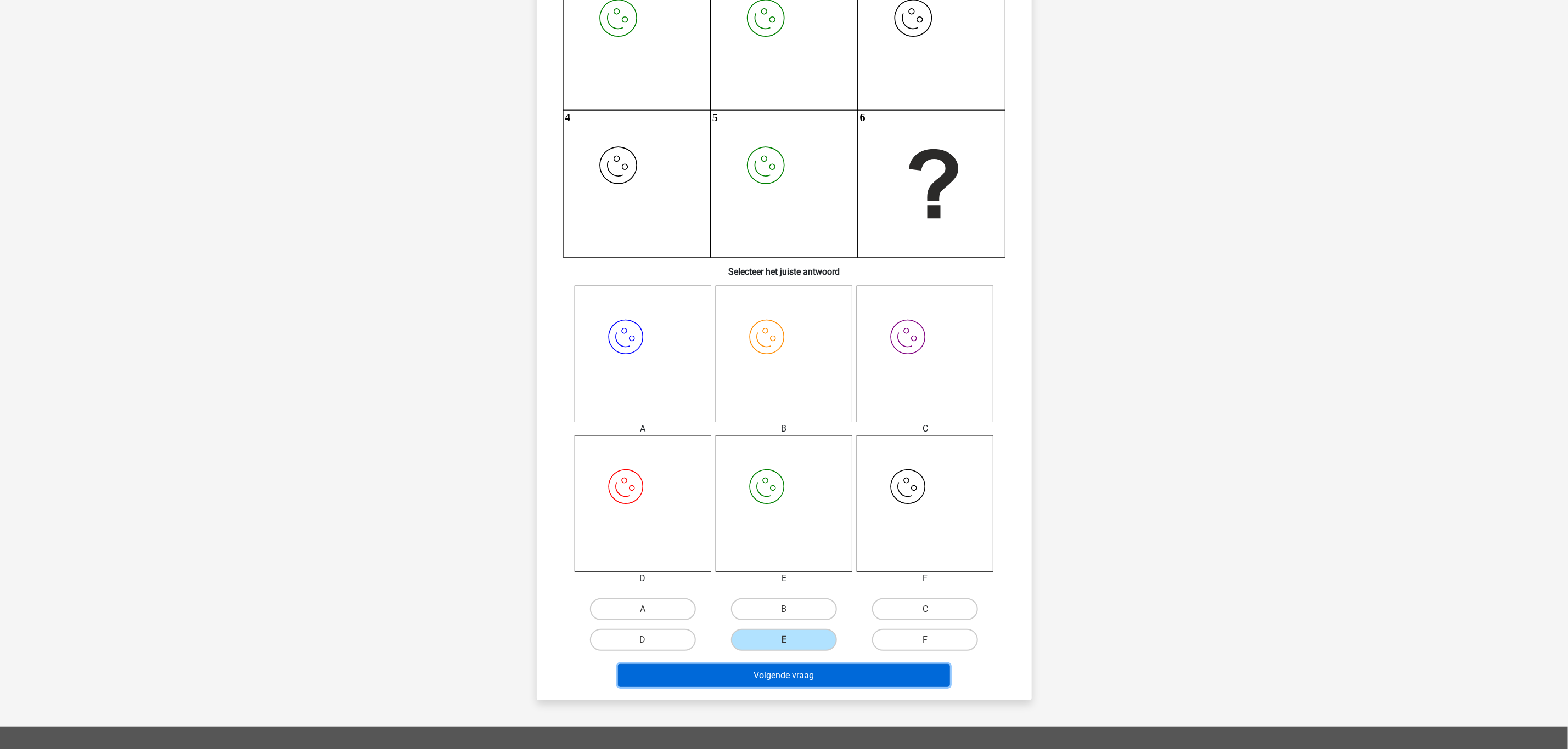
click at [802, 623] on button "Volgende vraag" at bounding box center [784, 676] width 332 height 23
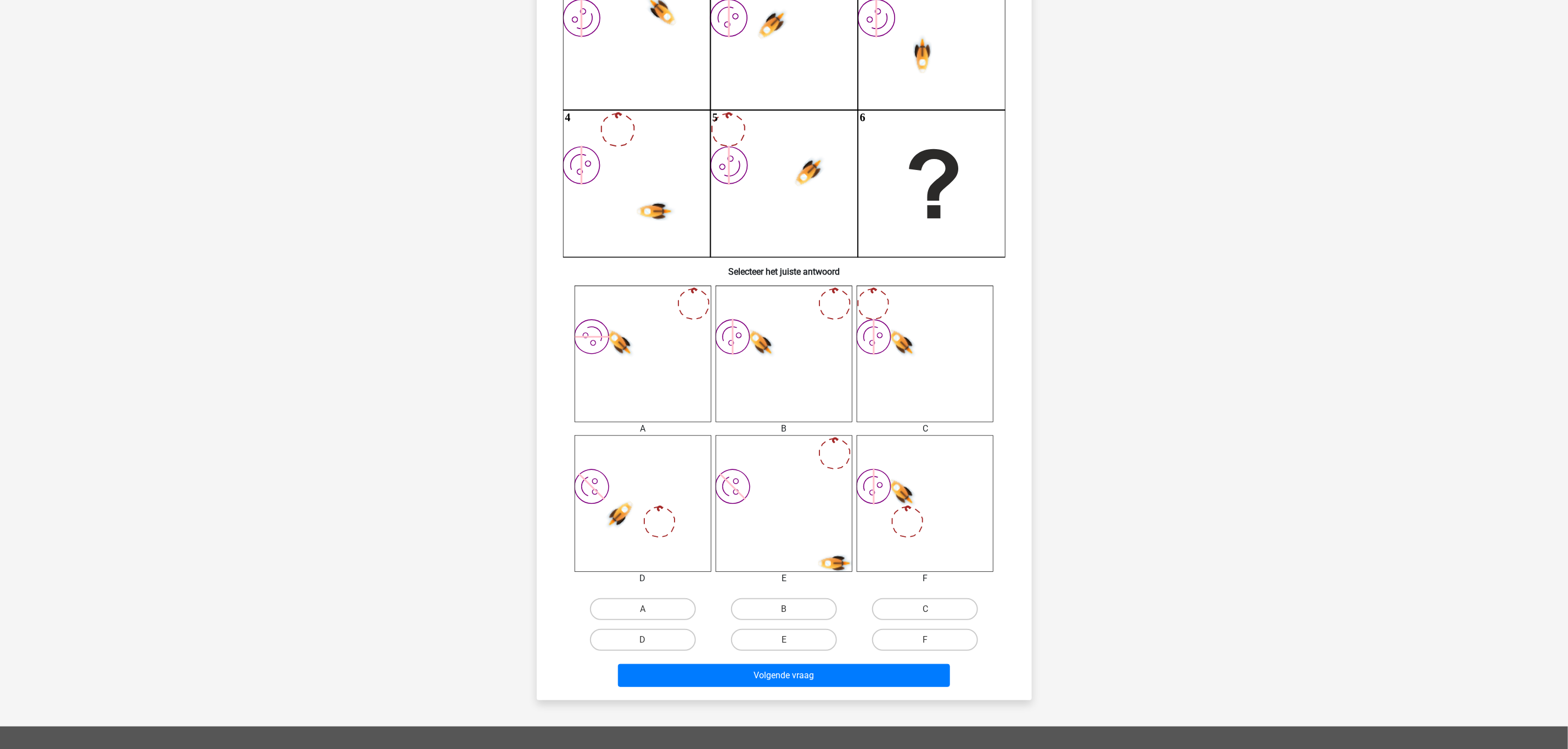
scroll to position [55, 0]
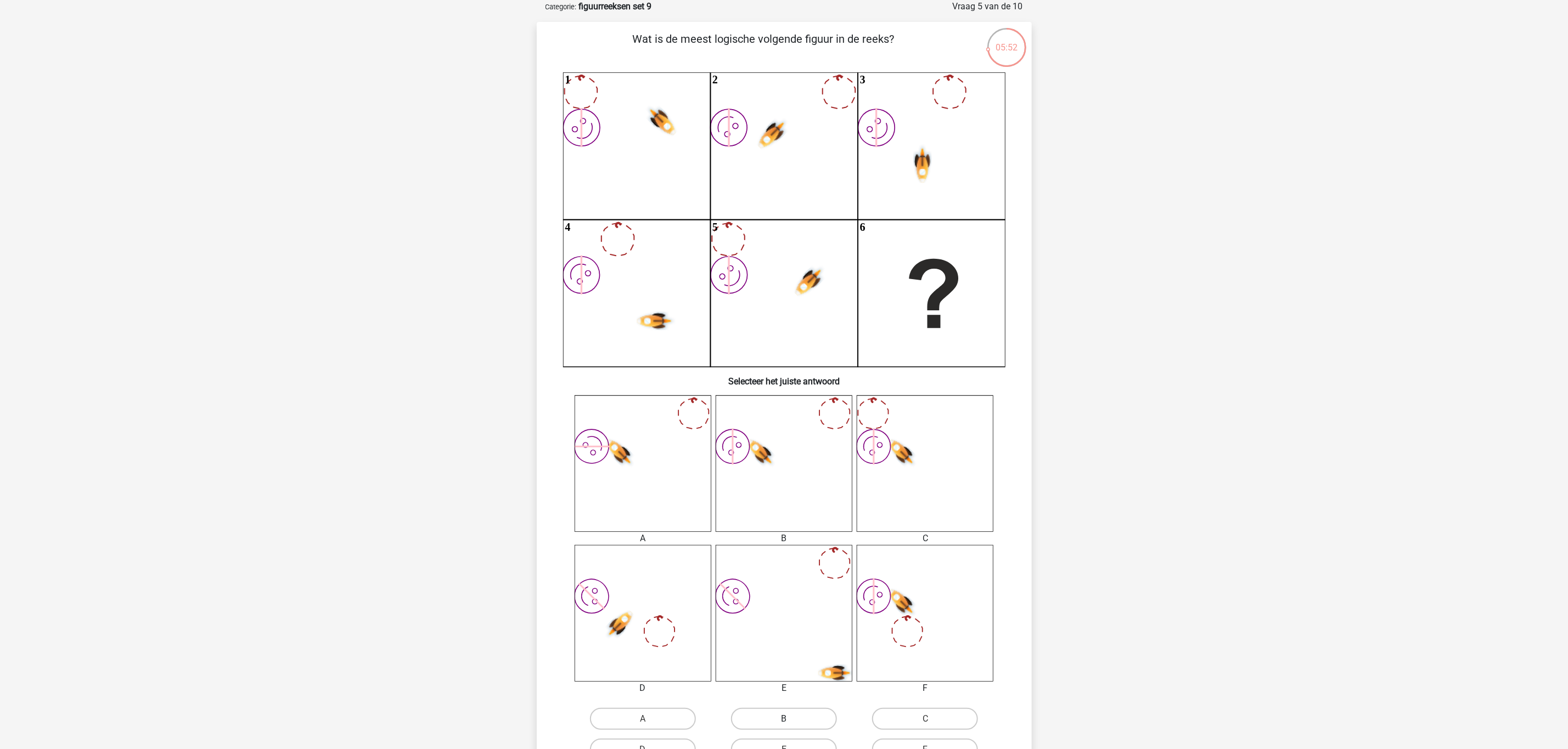
click at [791, 623] on label "B" at bounding box center [784, 719] width 106 height 22
click at [791, 623] on input "B" at bounding box center [787, 723] width 7 height 7
radio input "true"
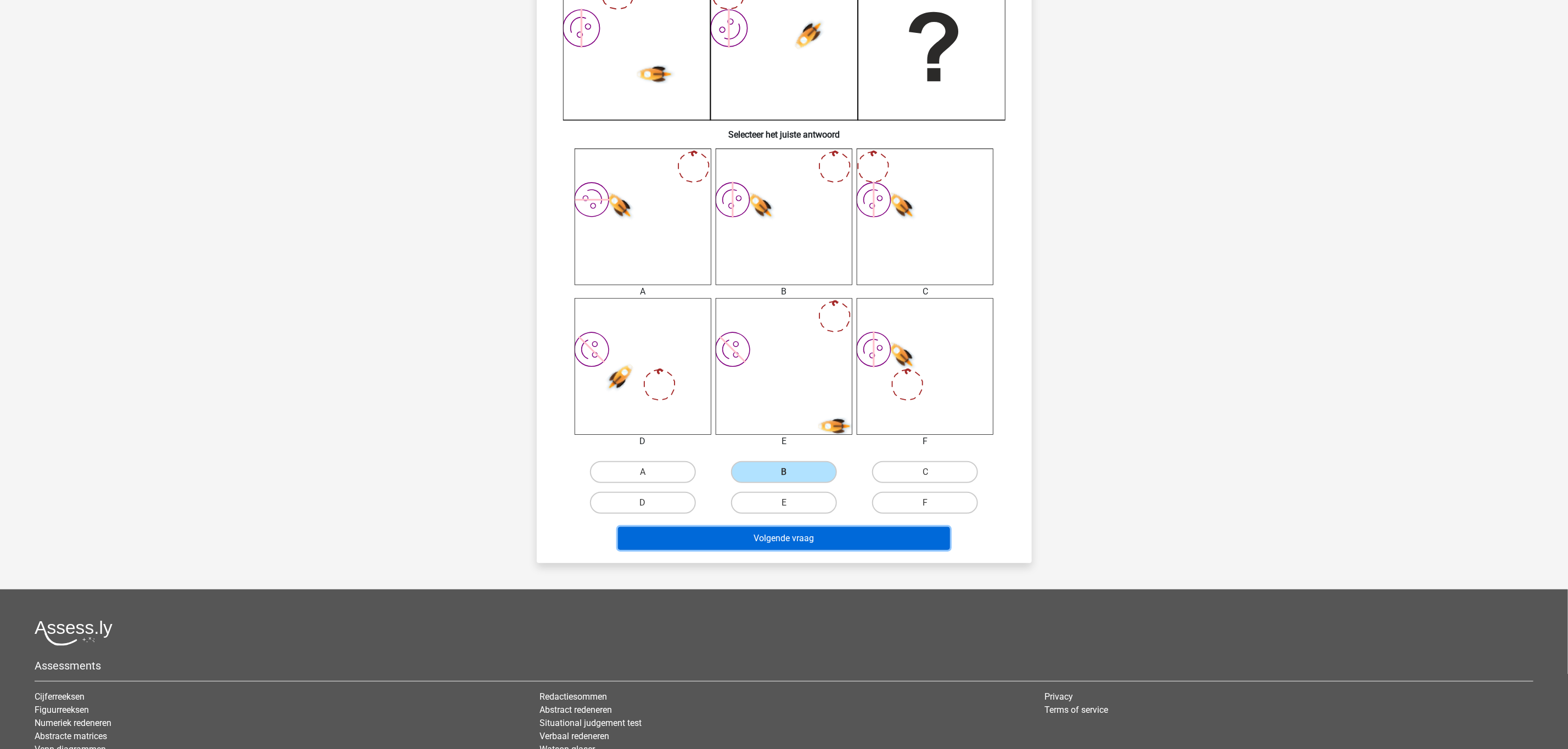
click at [793, 544] on button "Volgende vraag" at bounding box center [784, 538] width 332 height 23
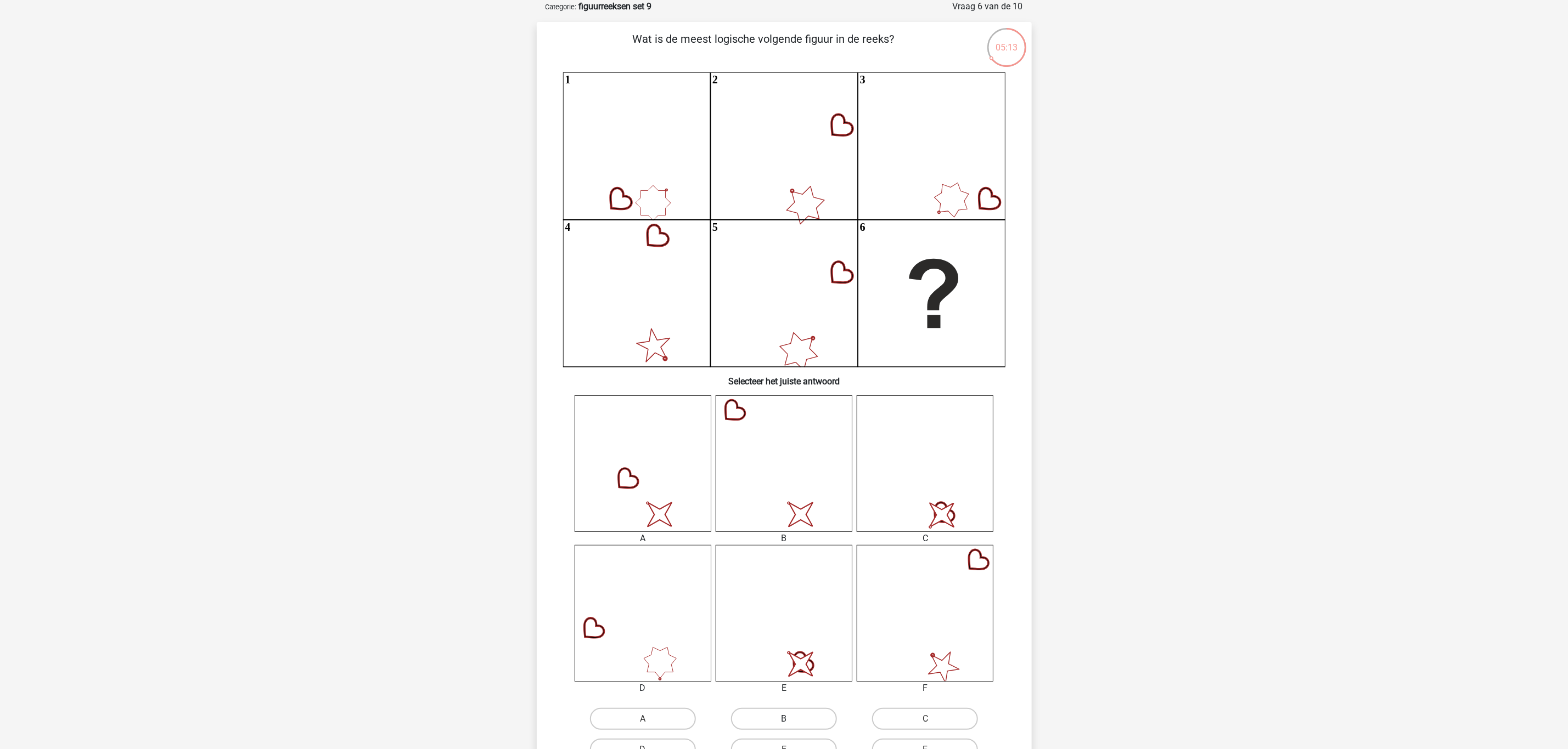
drag, startPoint x: 783, startPoint y: 722, endPoint x: 791, endPoint y: 685, distance: 37.9
click at [783, 623] on label "B" at bounding box center [784, 719] width 106 height 22
click at [783, 623] on input "B" at bounding box center [787, 723] width 7 height 7
radio input "true"
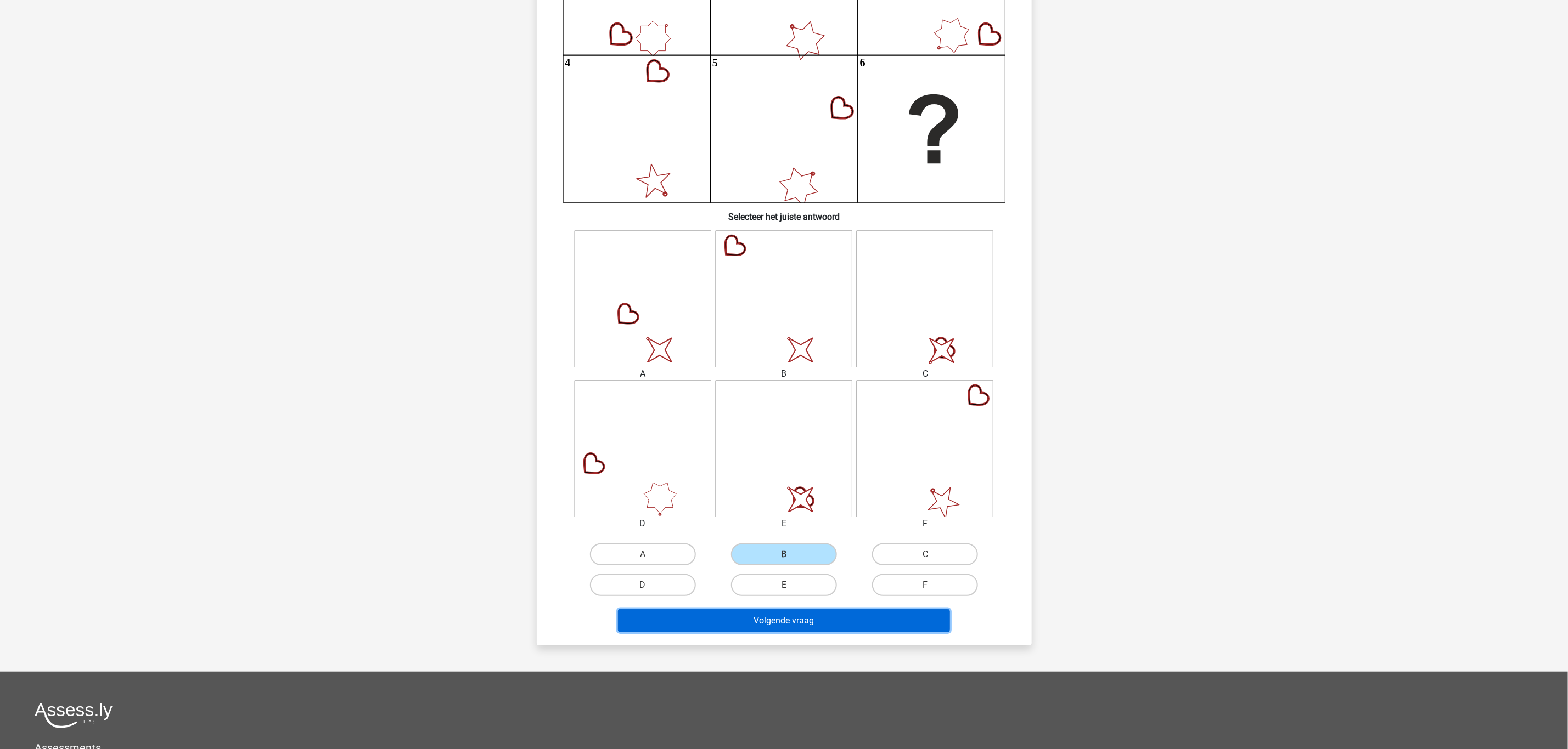
click at [811, 623] on button "Volgende vraag" at bounding box center [784, 621] width 332 height 23
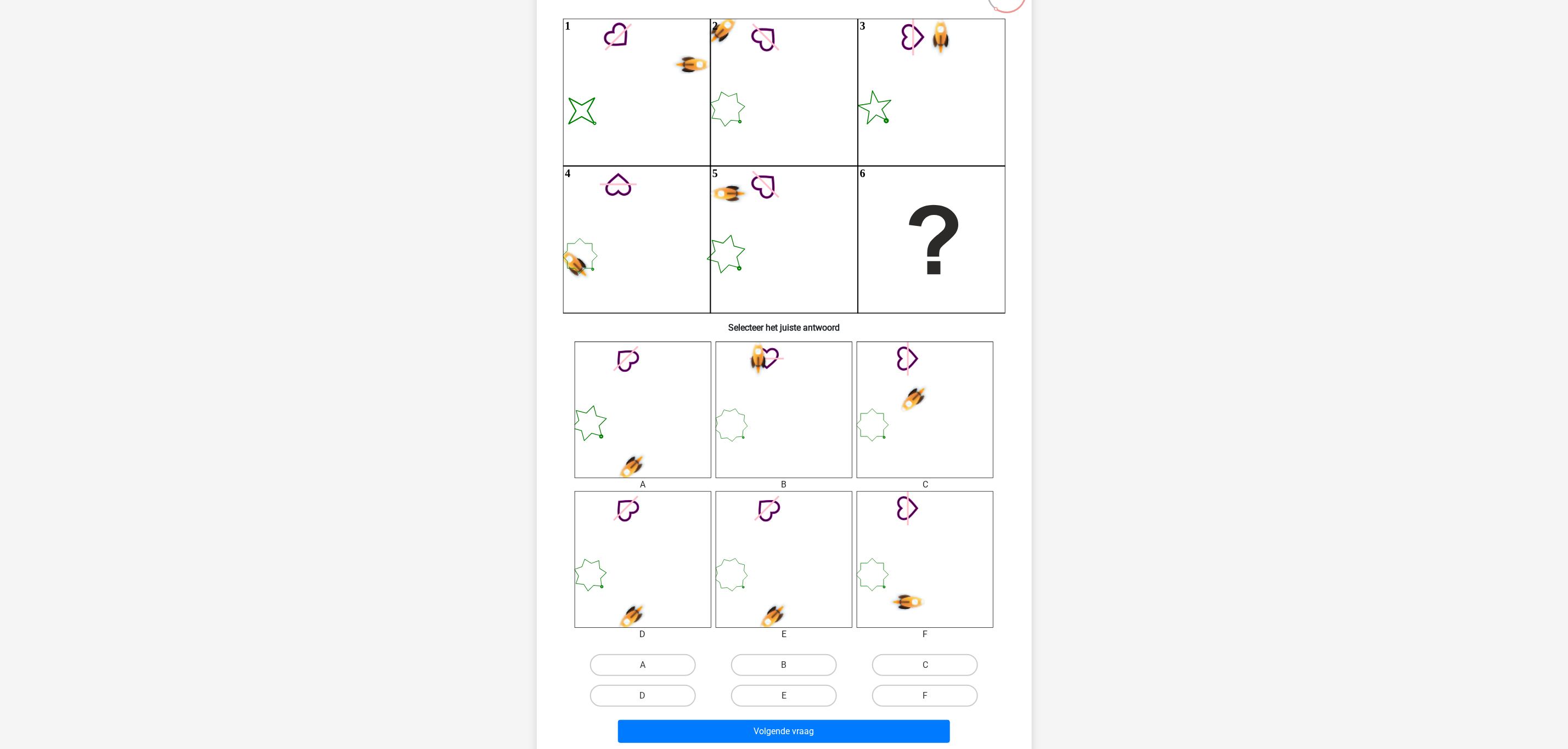
scroll to position [137, 0]
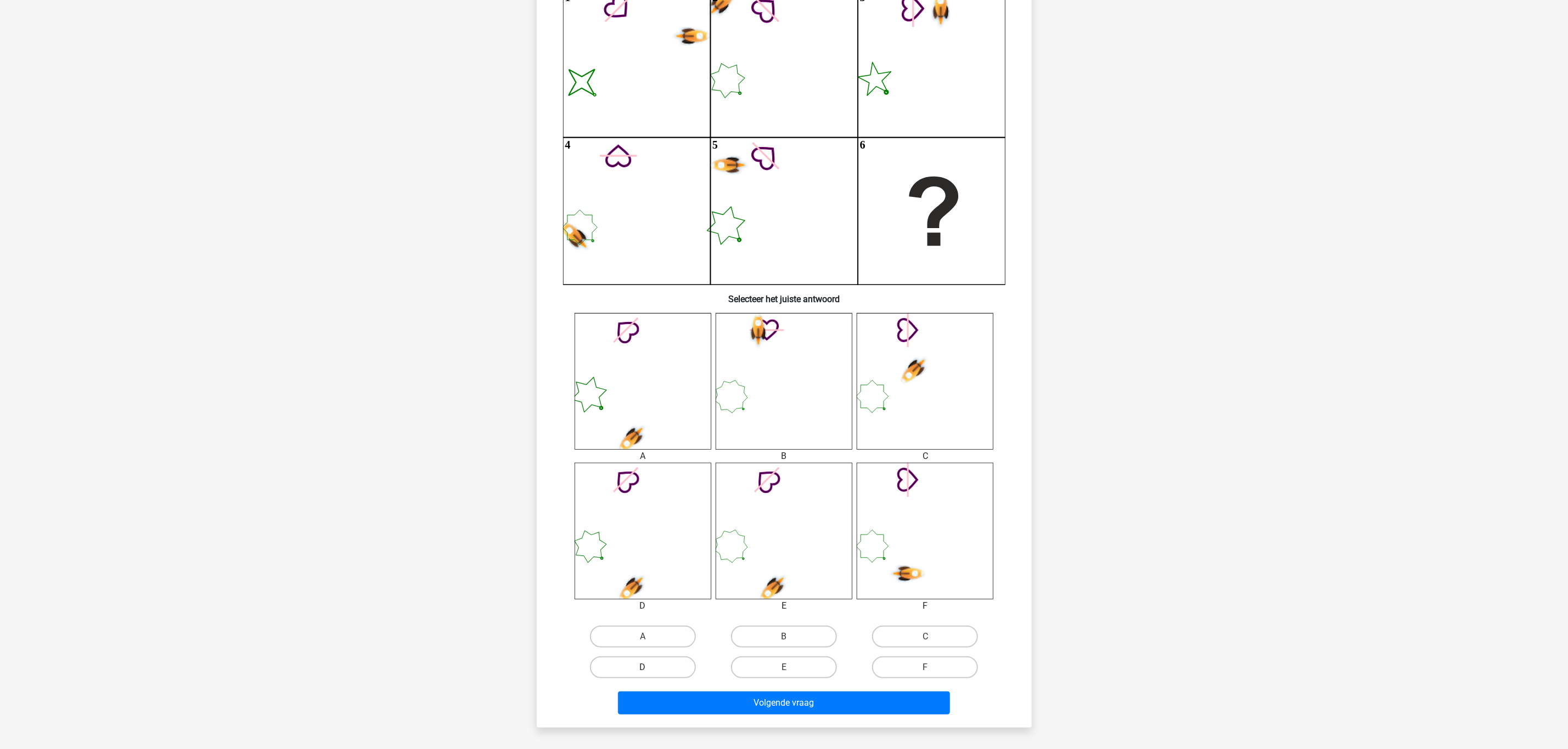
click at [663, 623] on label "D" at bounding box center [643, 667] width 106 height 22
click at [650, 623] on input "D" at bounding box center [646, 671] width 7 height 7
radio input "true"
click at [752, 623] on button "Volgende vraag" at bounding box center [784, 703] width 332 height 23
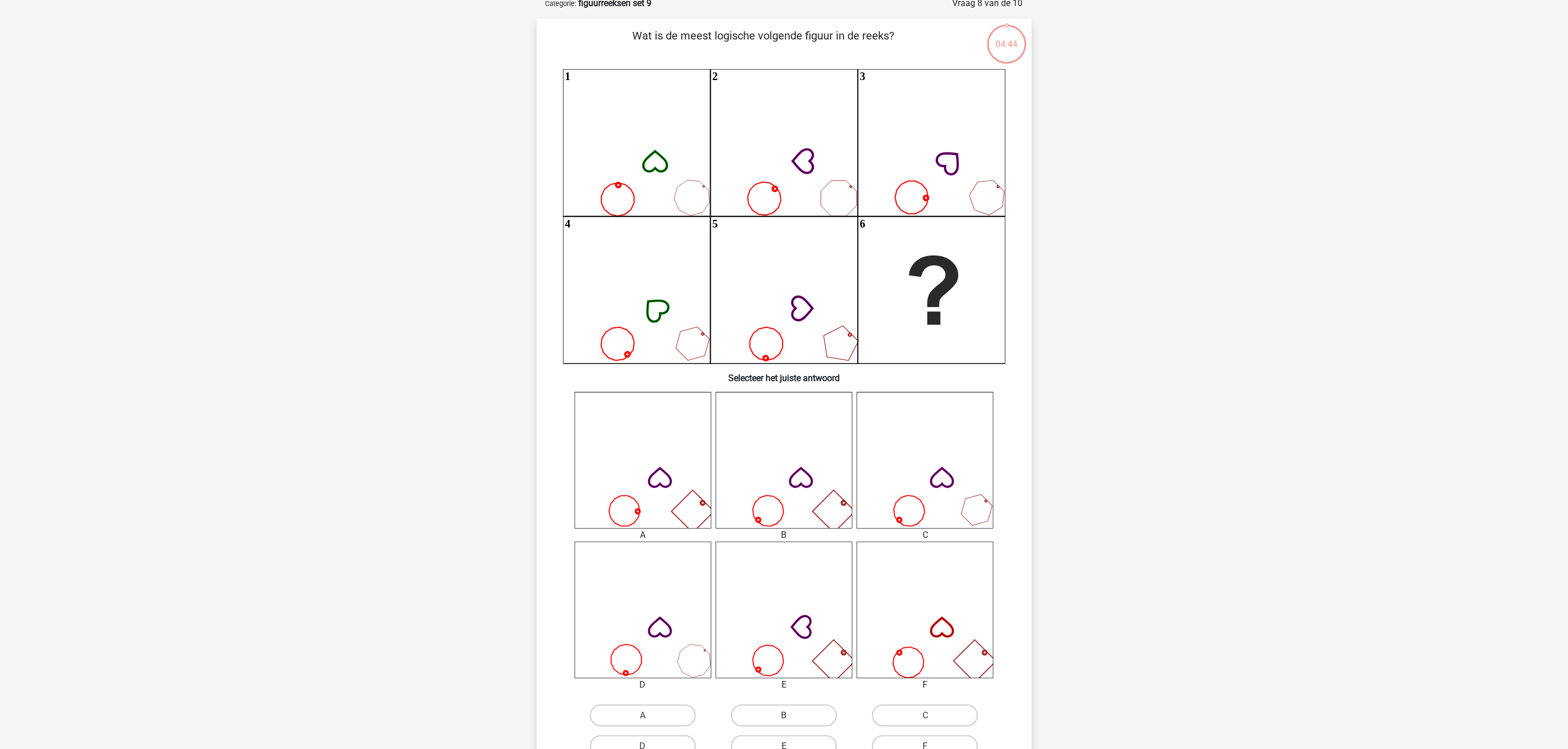
scroll to position [55, 0]
click at [807, 623] on label "B" at bounding box center [784, 719] width 106 height 22
click at [791, 623] on input "B" at bounding box center [787, 723] width 7 height 7
radio input "true"
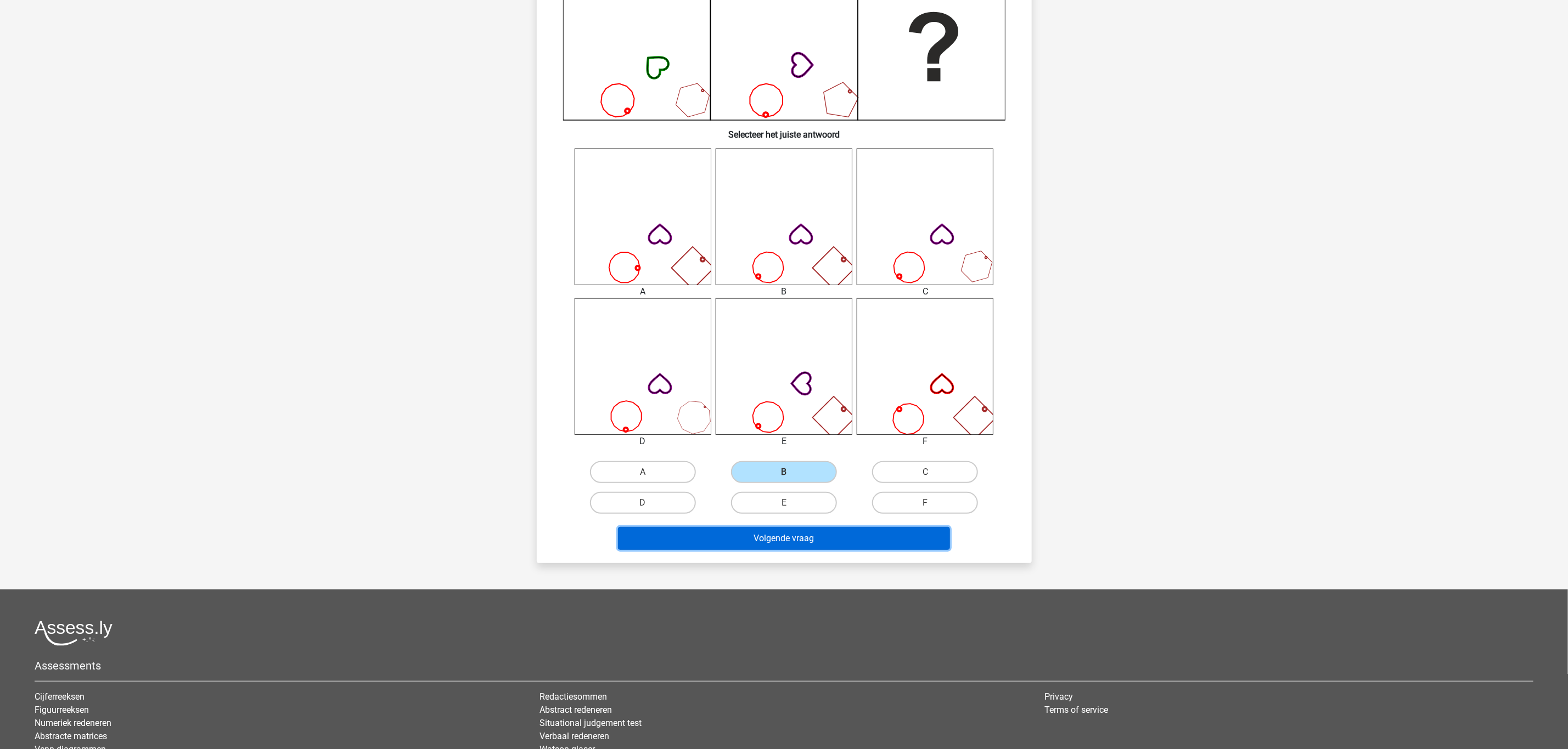
click at [813, 530] on button "Volgende vraag" at bounding box center [784, 538] width 332 height 23
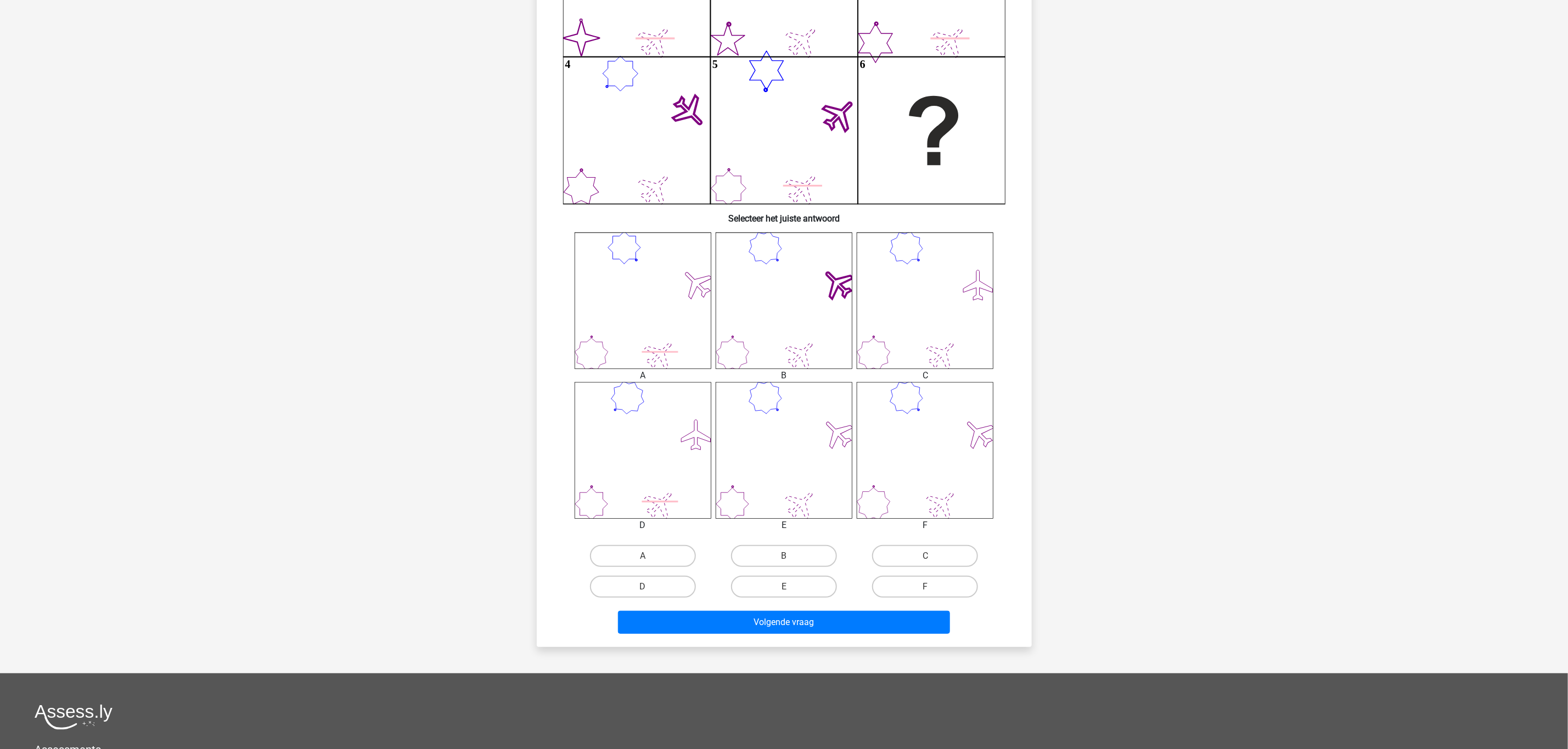
scroll to position [219, 0]
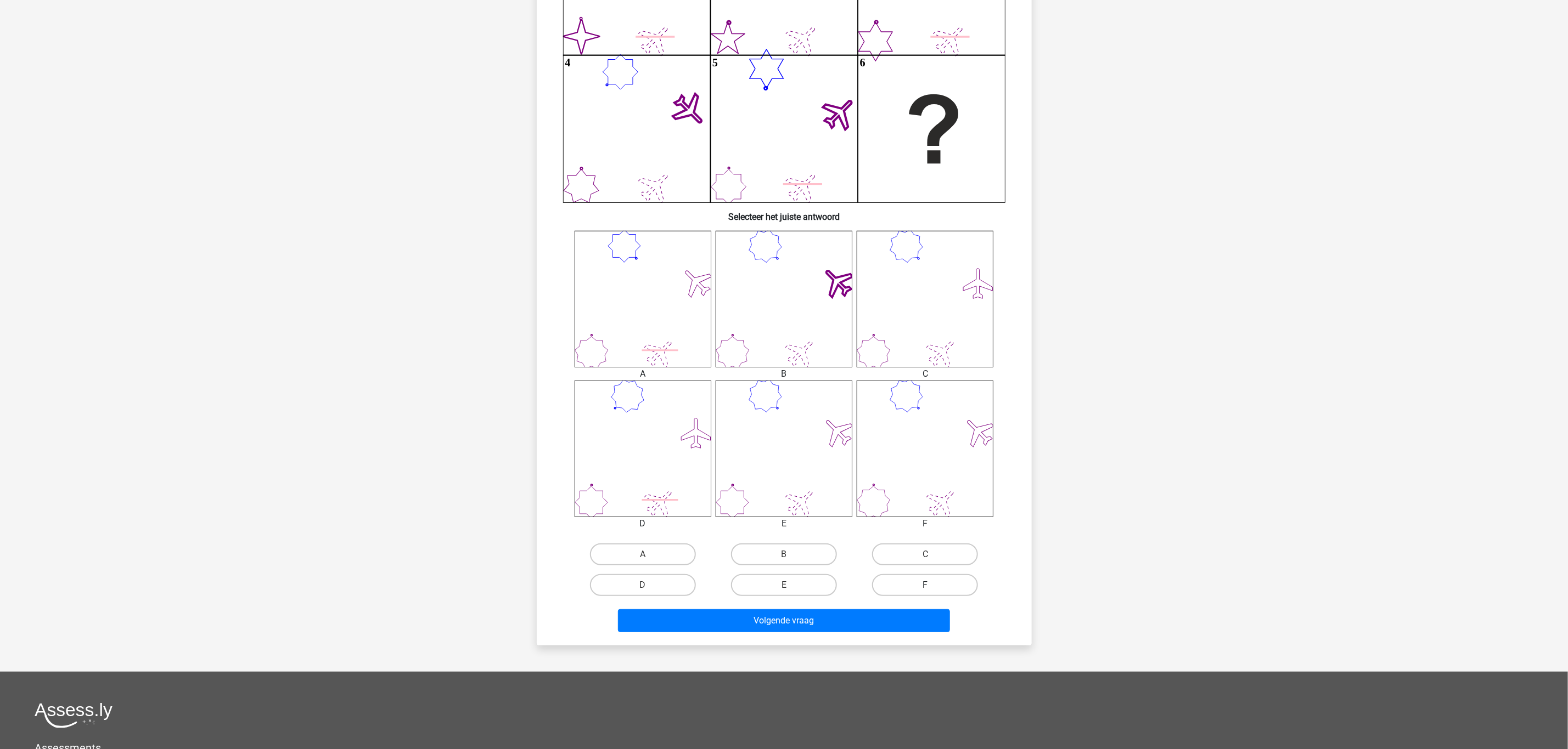
click at [924, 585] on label "F" at bounding box center [925, 585] width 106 height 22
click at [925, 585] on input "F" at bounding box center [929, 589] width 7 height 7
radio input "true"
click at [867, 618] on button "Volgende vraag" at bounding box center [784, 621] width 332 height 23
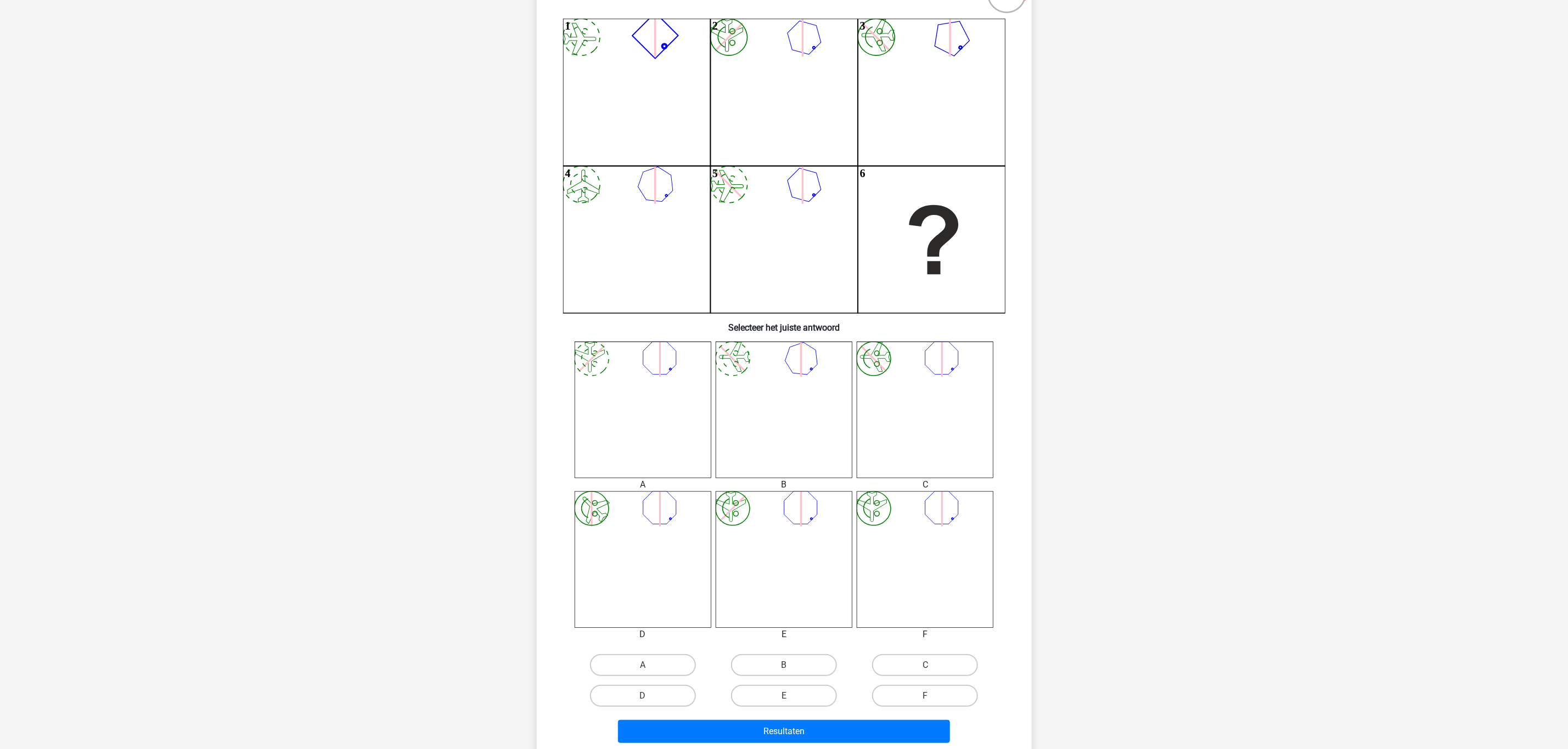
scroll to position [137, 0]
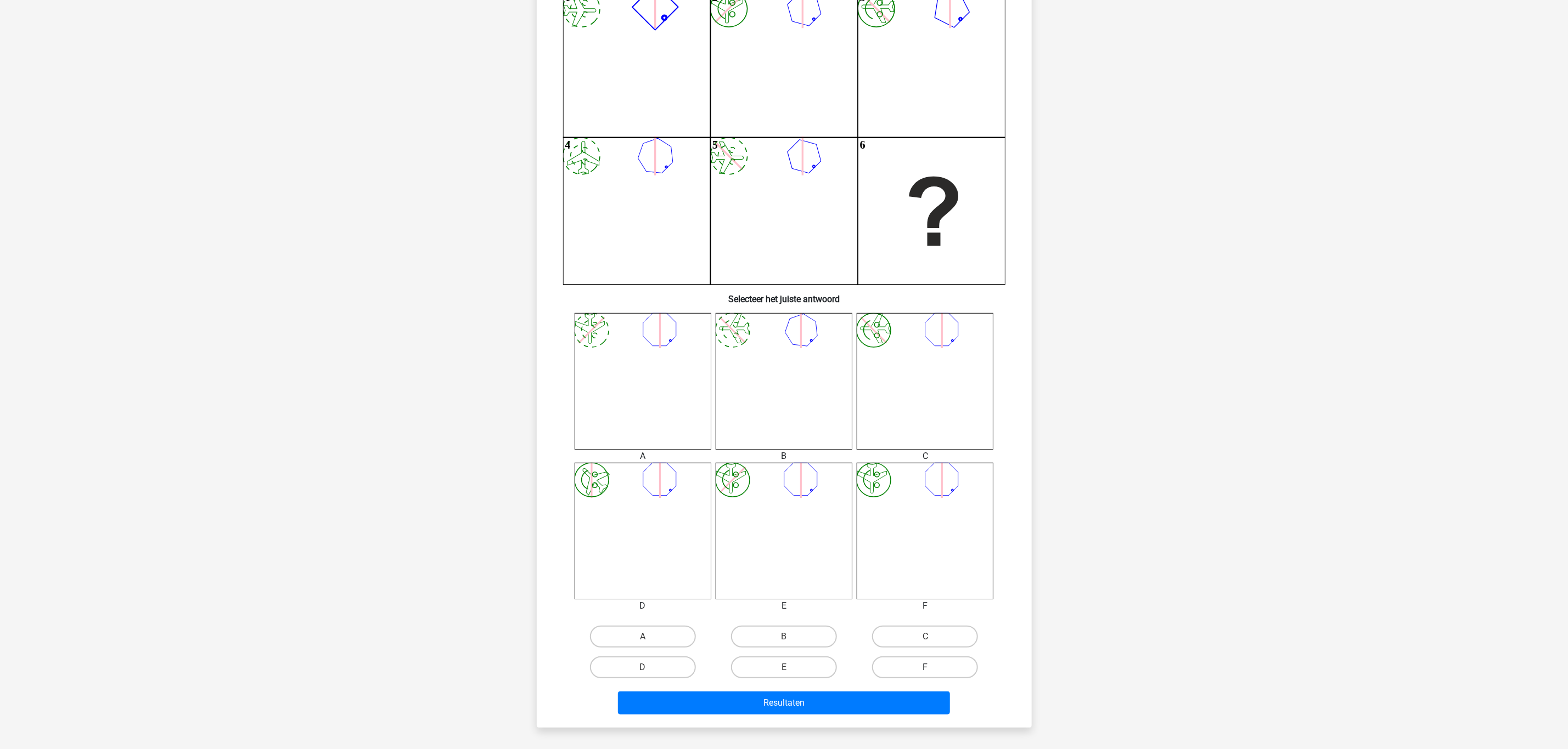
click at [910, 623] on label "F" at bounding box center [925, 667] width 106 height 22
click at [925, 623] on input "F" at bounding box center [929, 671] width 7 height 7
radio input "true"
click at [885, 623] on button "Resultaten" at bounding box center [784, 703] width 332 height 23
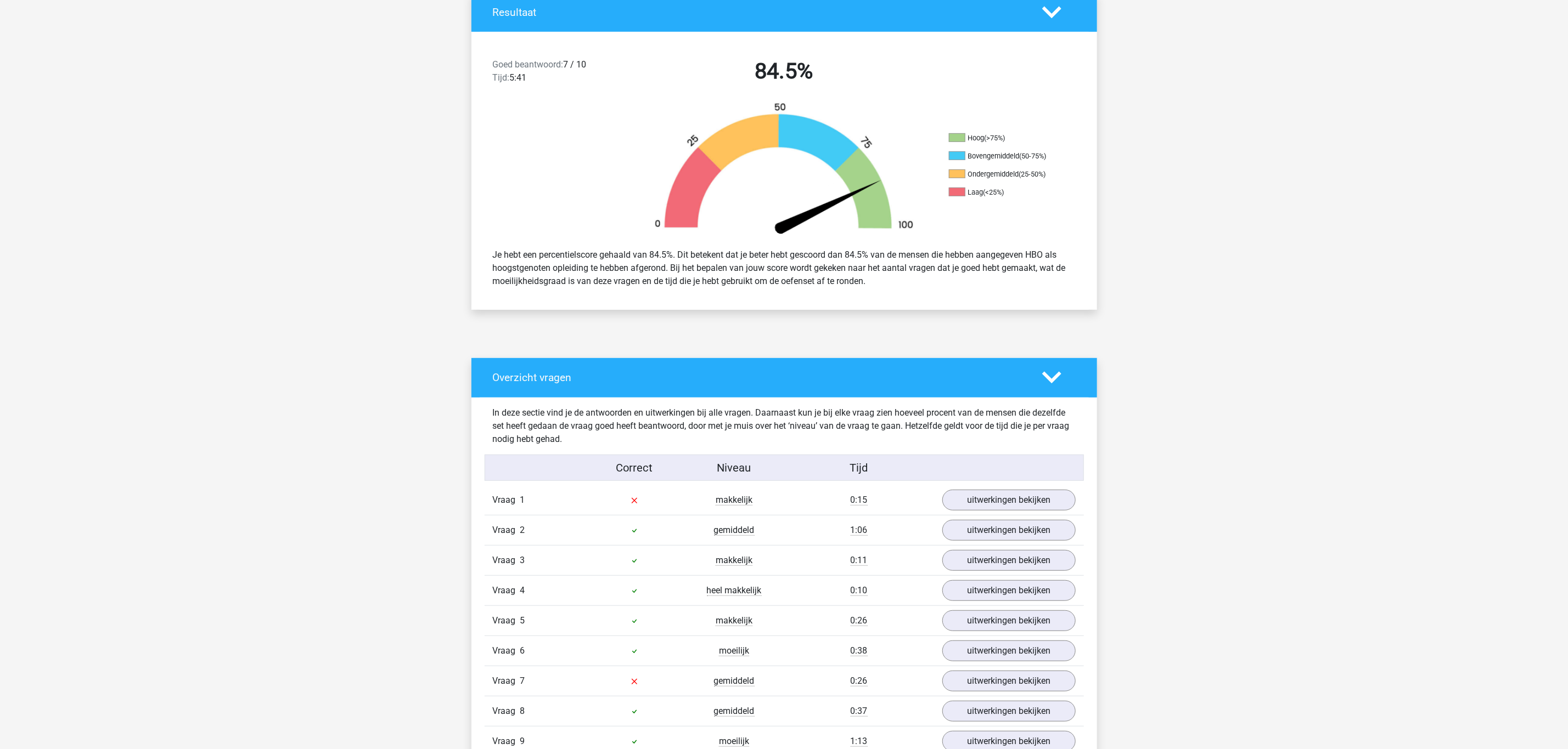
scroll to position [329, 0]
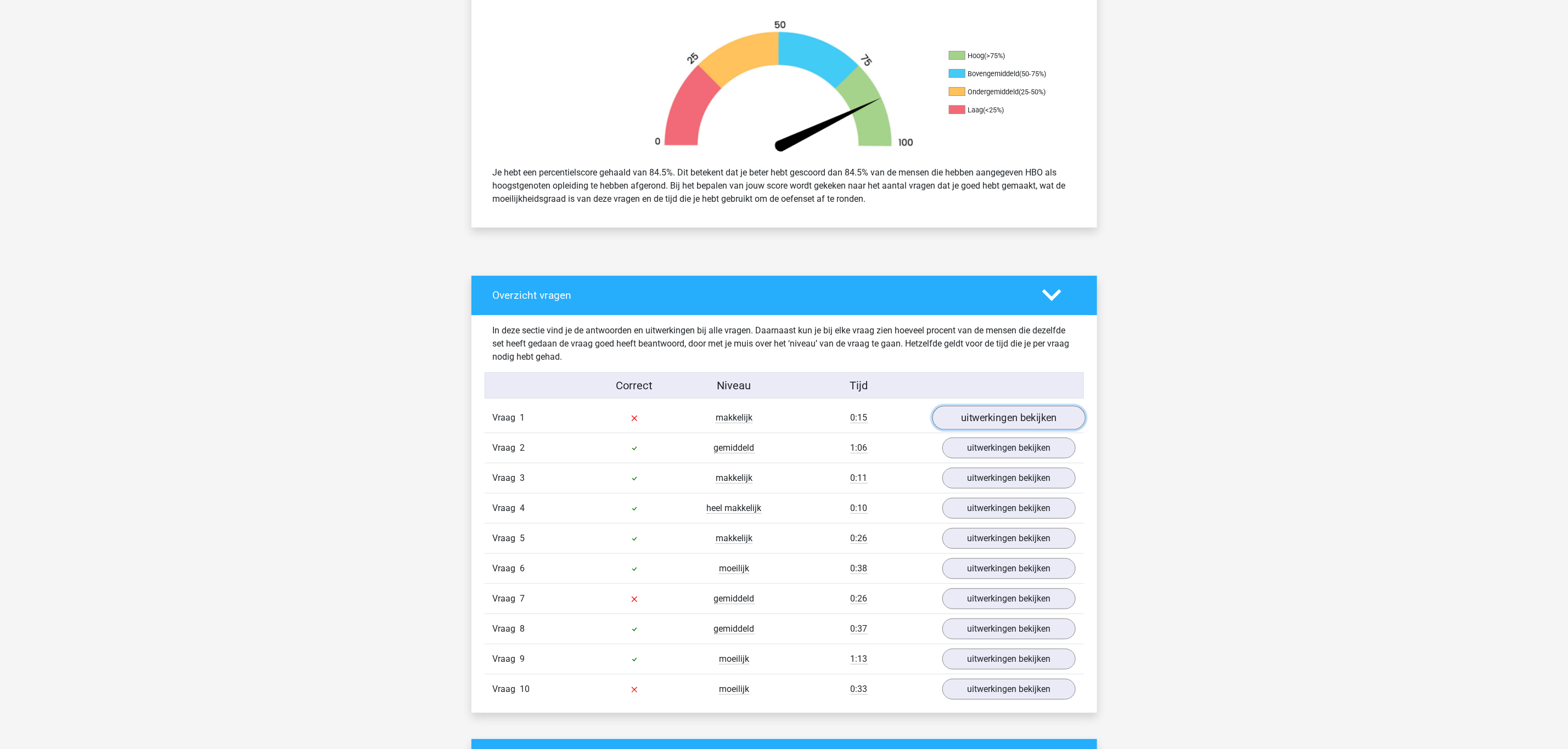
click at [1015, 418] on link "uitwerkingen bekijken" at bounding box center [1008, 418] width 153 height 24
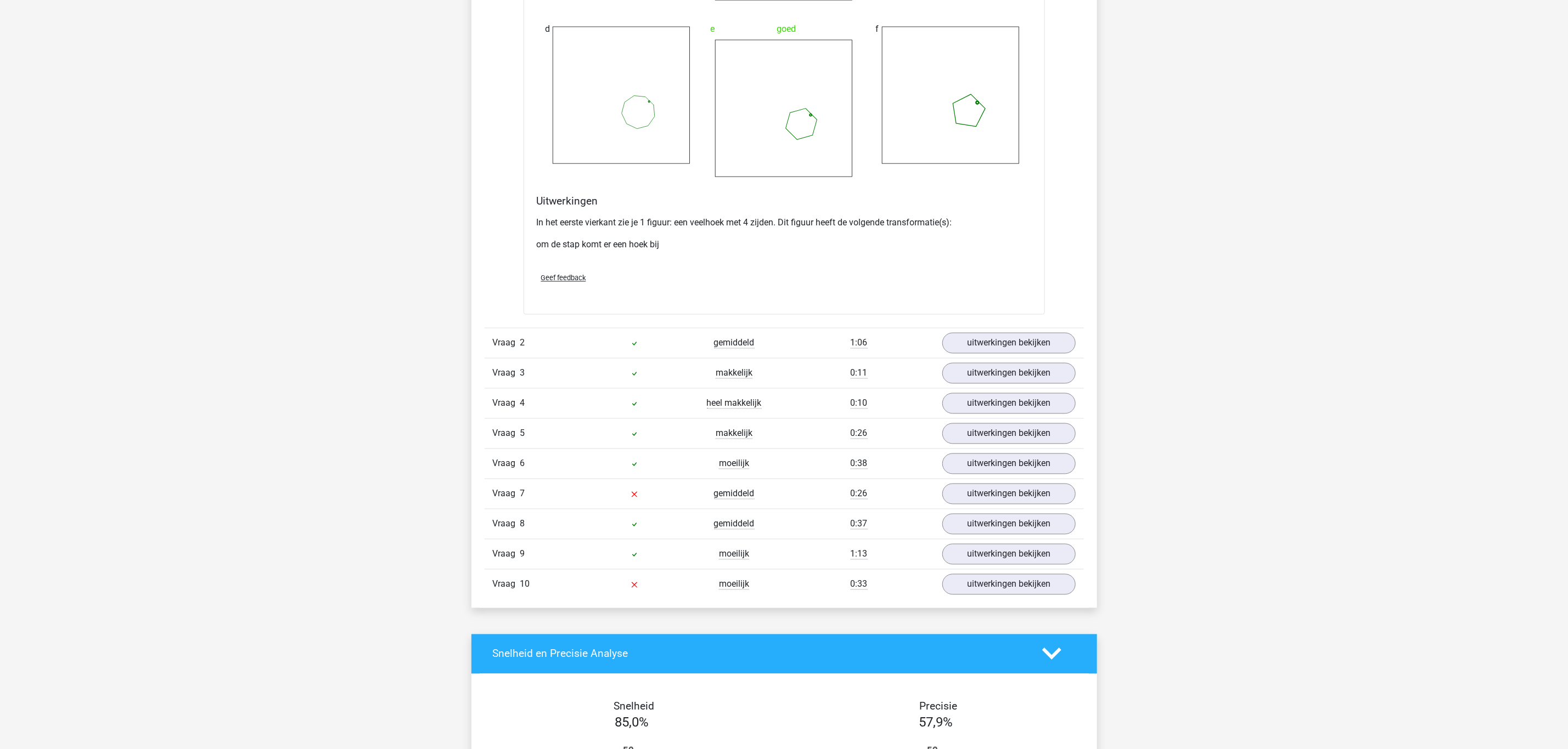
scroll to position [1316, 0]
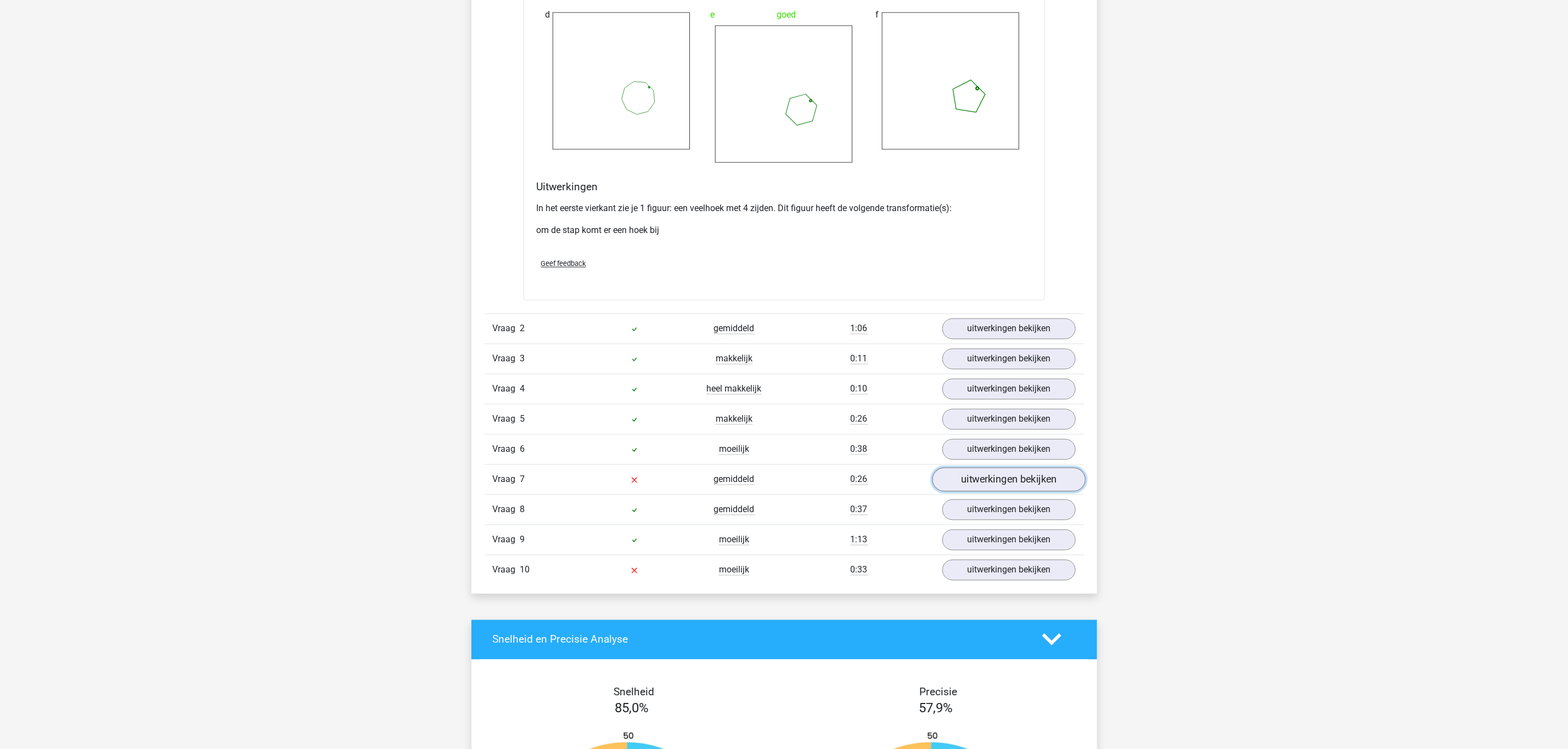
click at [982, 485] on link "uitwerkingen bekijken" at bounding box center [1008, 480] width 153 height 24
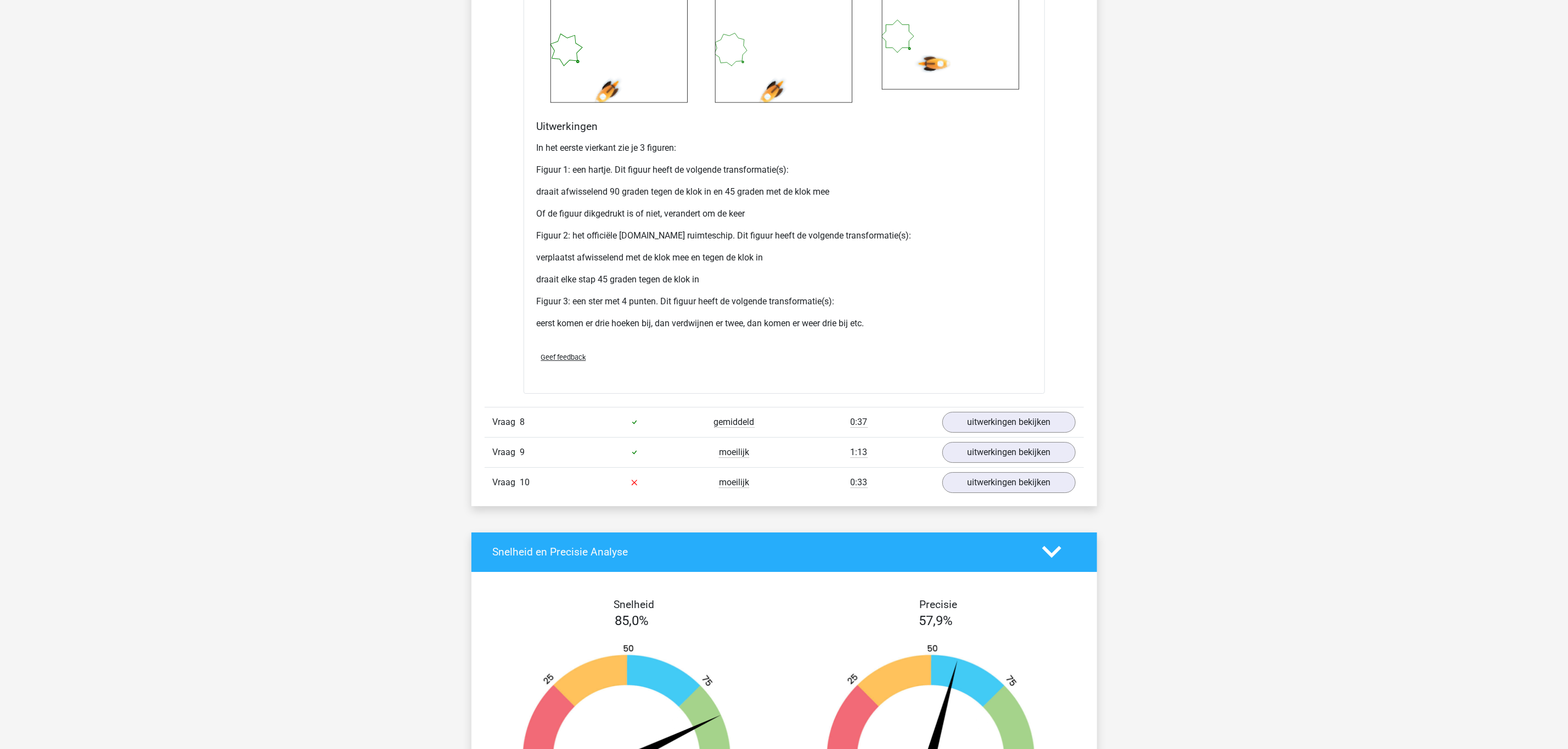
scroll to position [2468, 0]
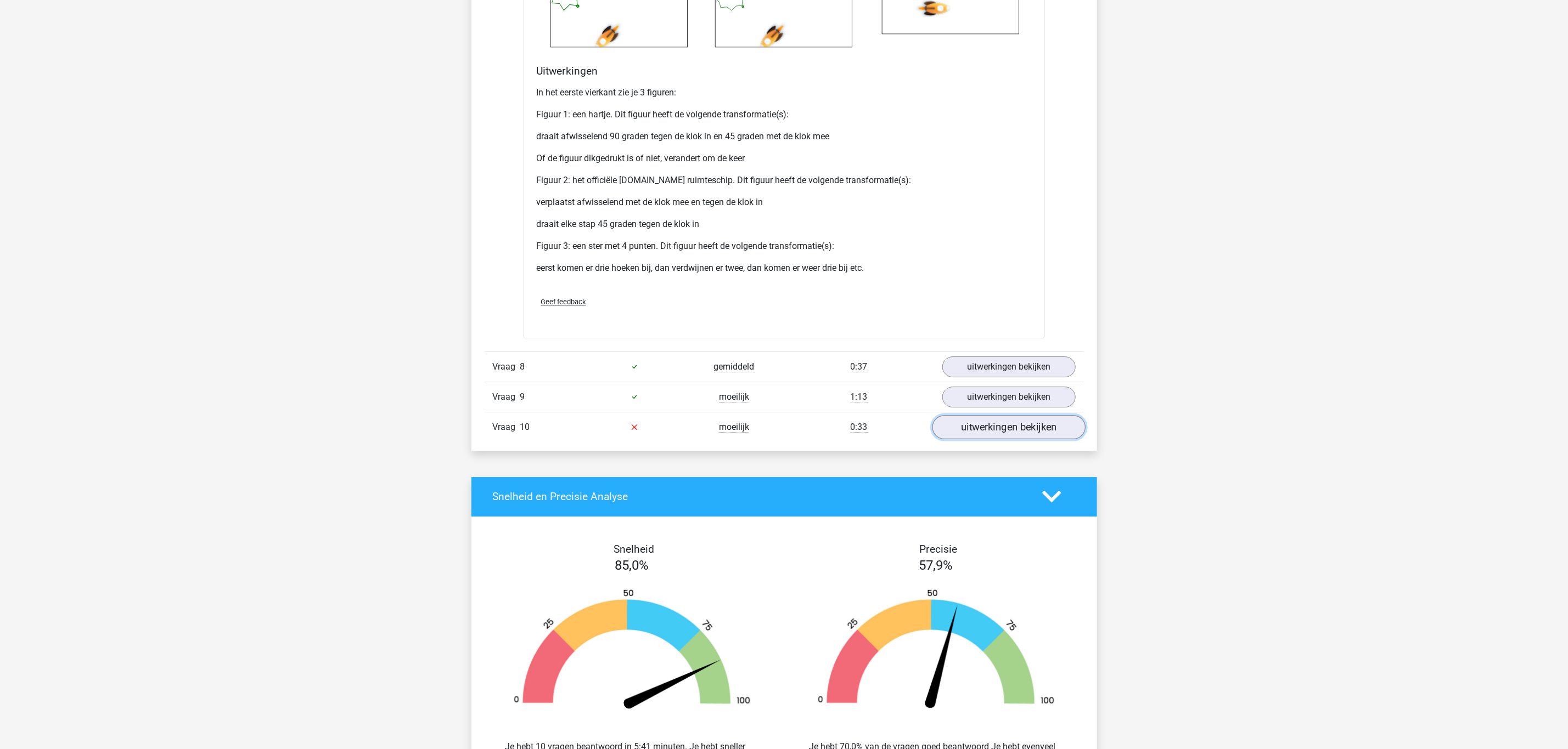
click at [1021, 433] on link "uitwerkingen bekijken" at bounding box center [1008, 427] width 153 height 24
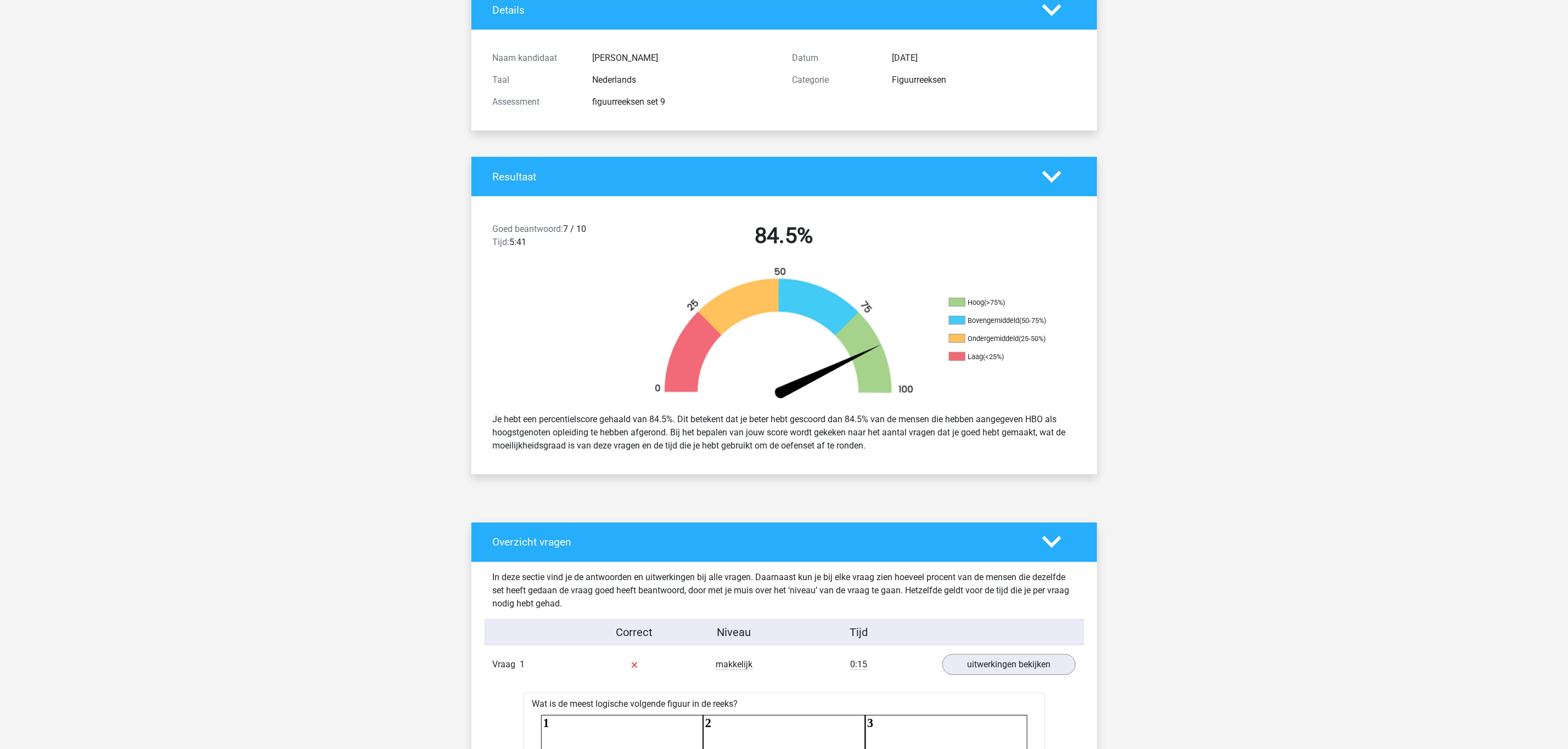
scroll to position [0, 0]
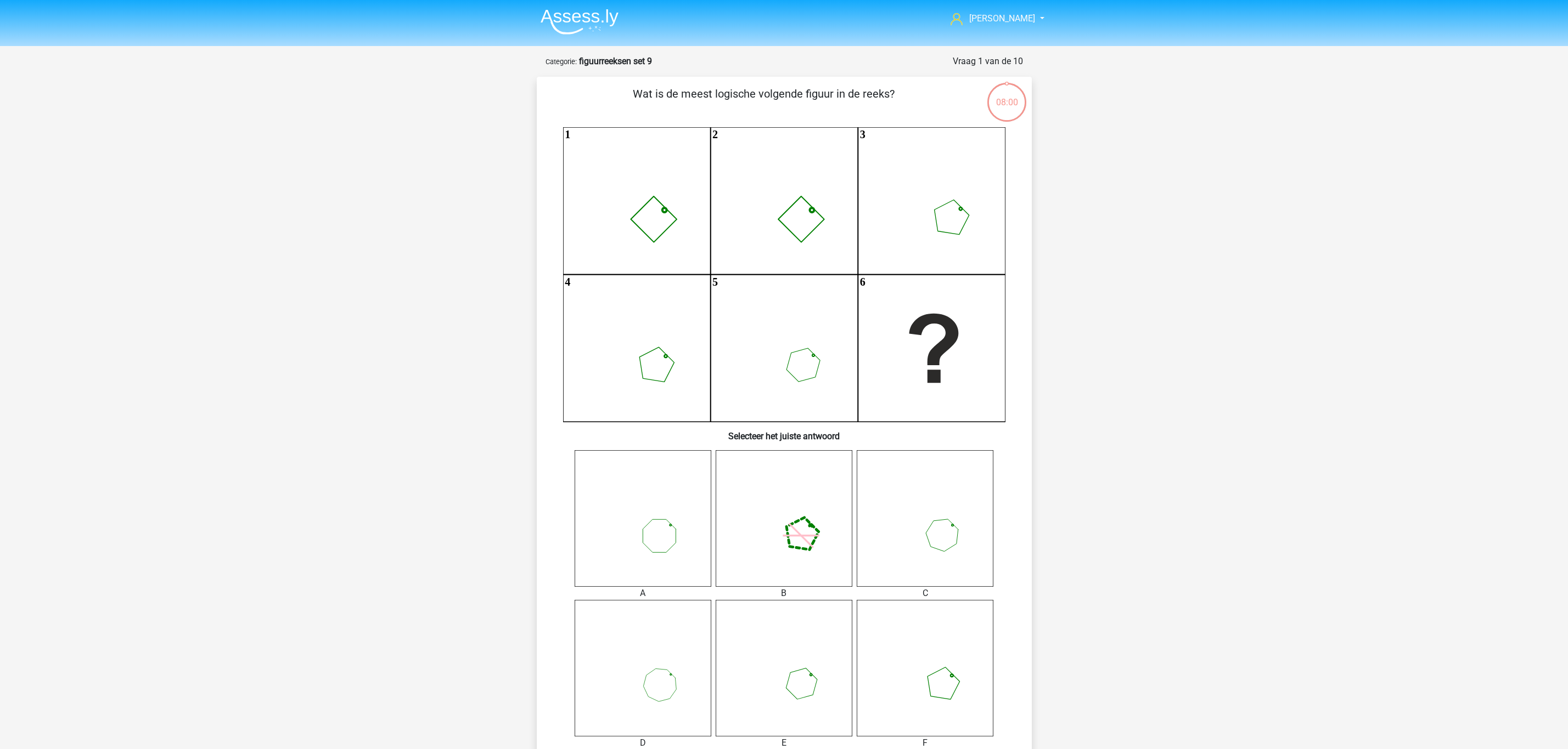
scroll to position [137, 0]
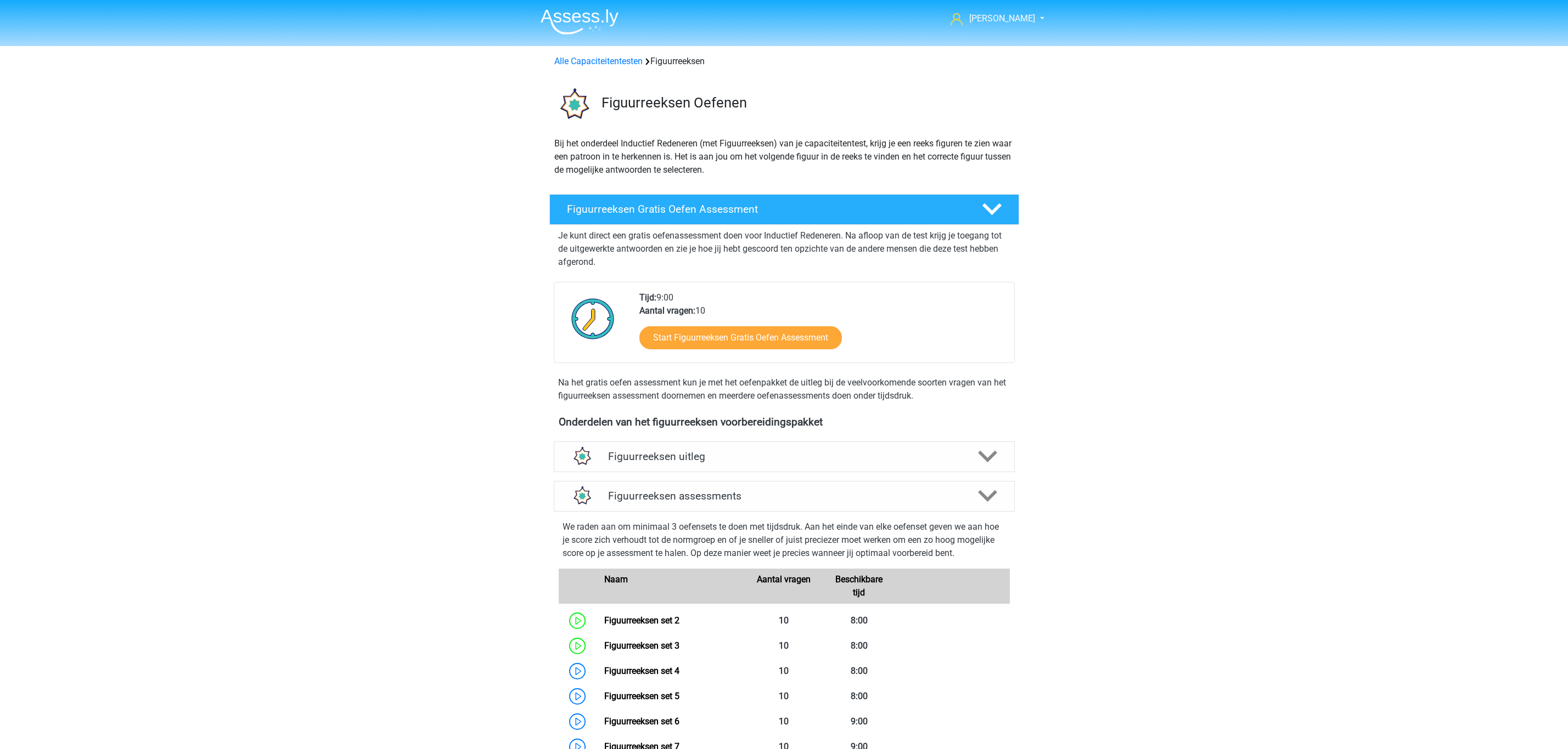
scroll to position [571, 0]
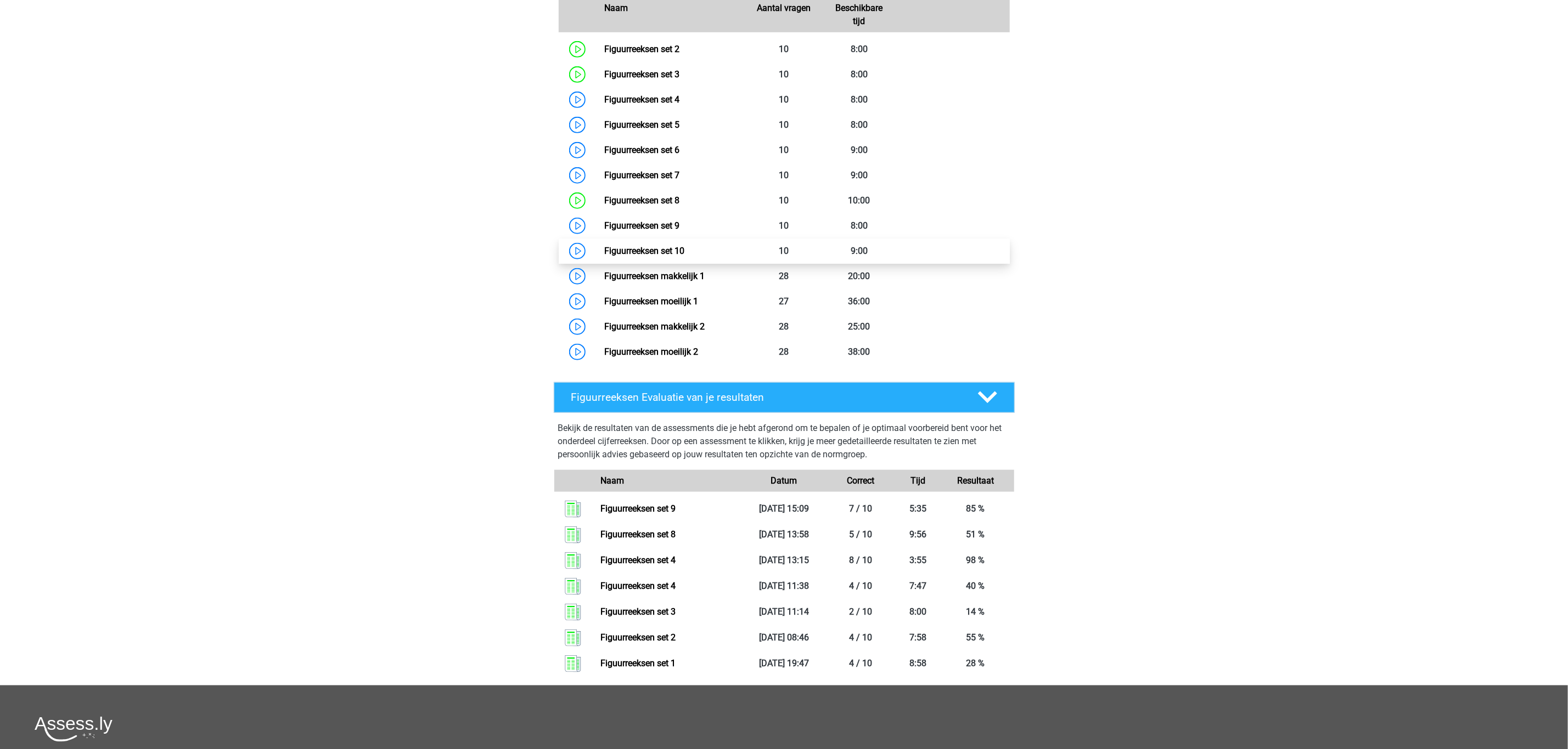
click at [672, 249] on link "Figuurreeksen set 10" at bounding box center [644, 250] width 80 height 11
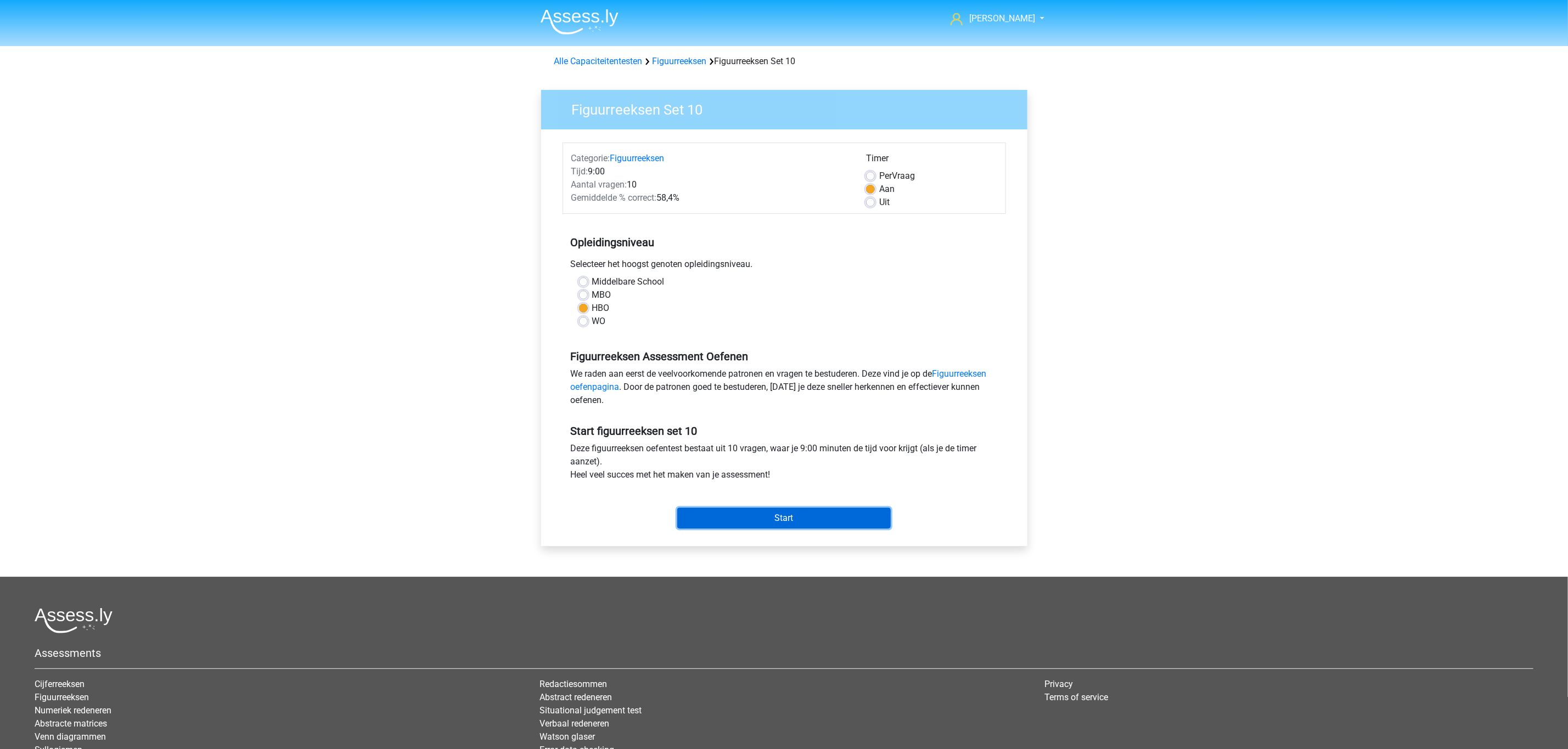
click at [802, 517] on input "Start" at bounding box center [784, 518] width 214 height 21
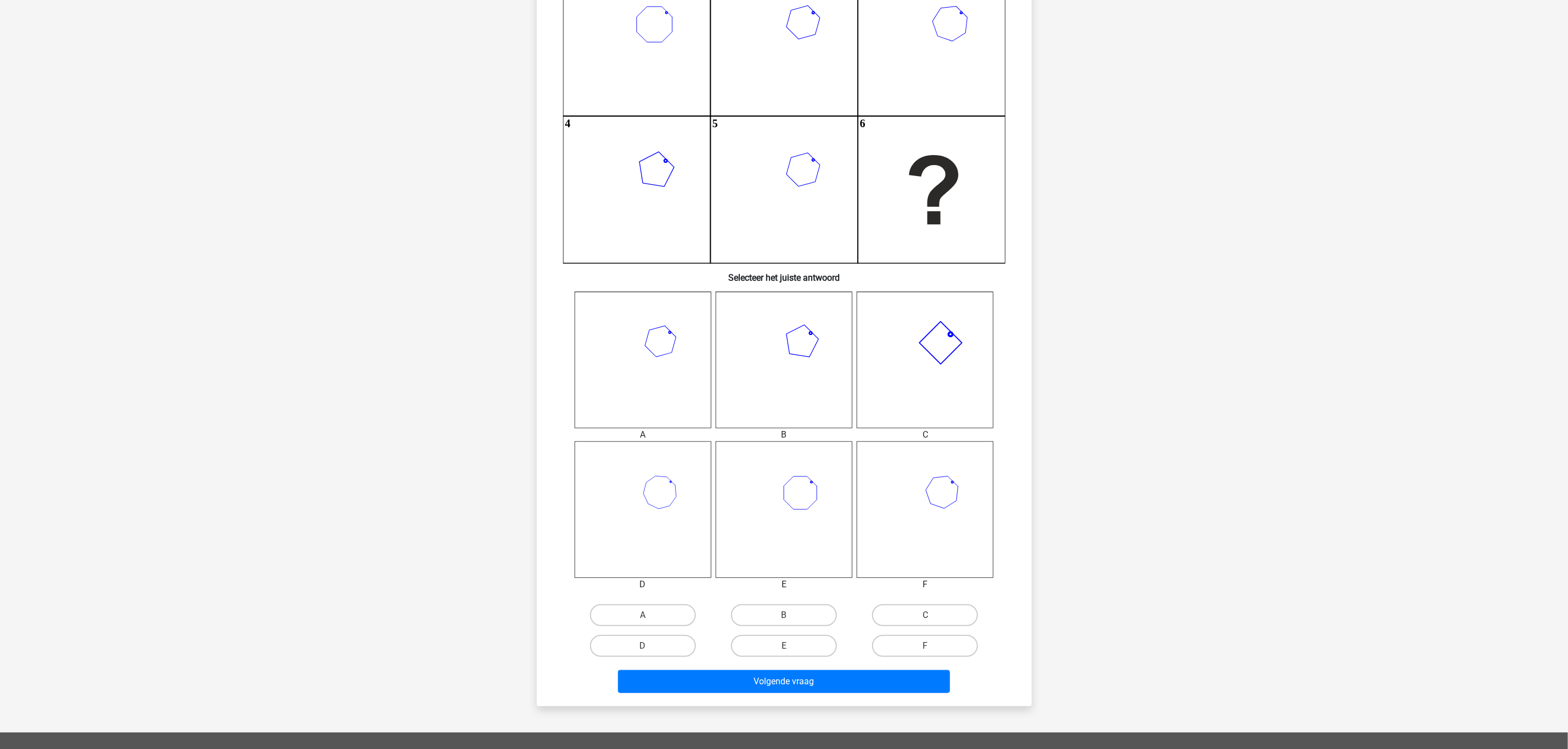
scroll to position [164, 0]
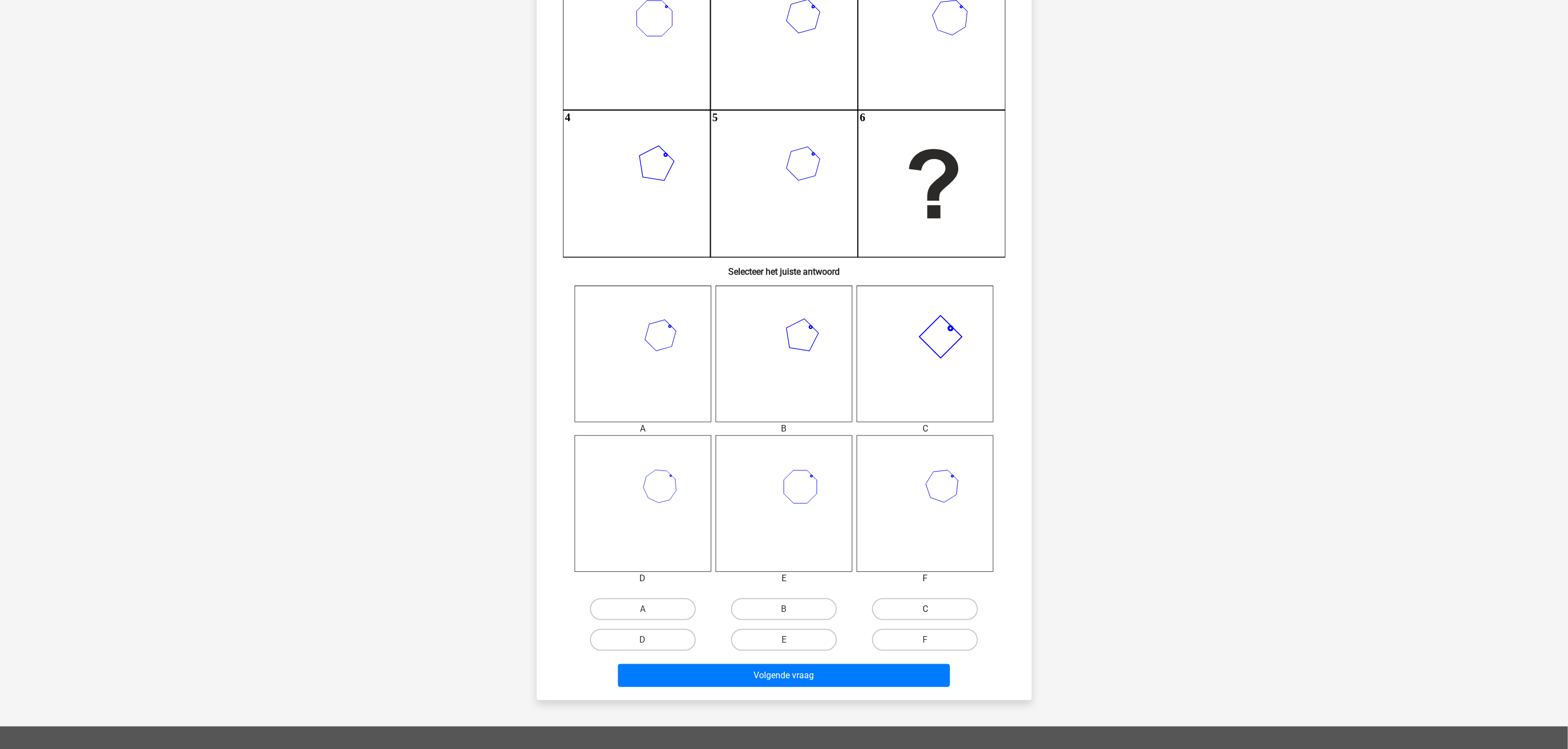
click at [910, 612] on label "C" at bounding box center [925, 609] width 106 height 22
click at [925, 612] on input "C" at bounding box center [929, 613] width 7 height 7
radio input "true"
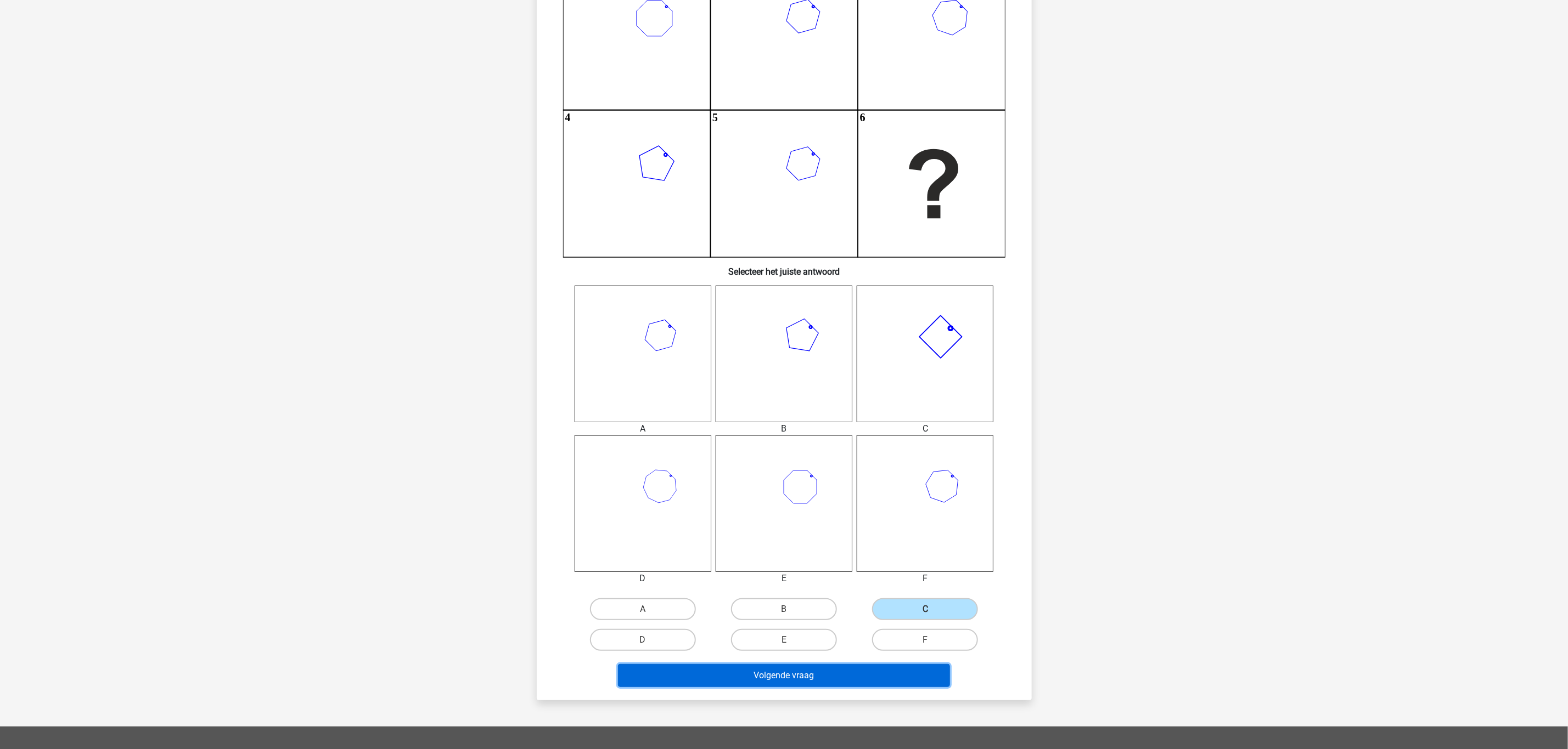
click at [904, 675] on button "Volgende vraag" at bounding box center [784, 676] width 332 height 23
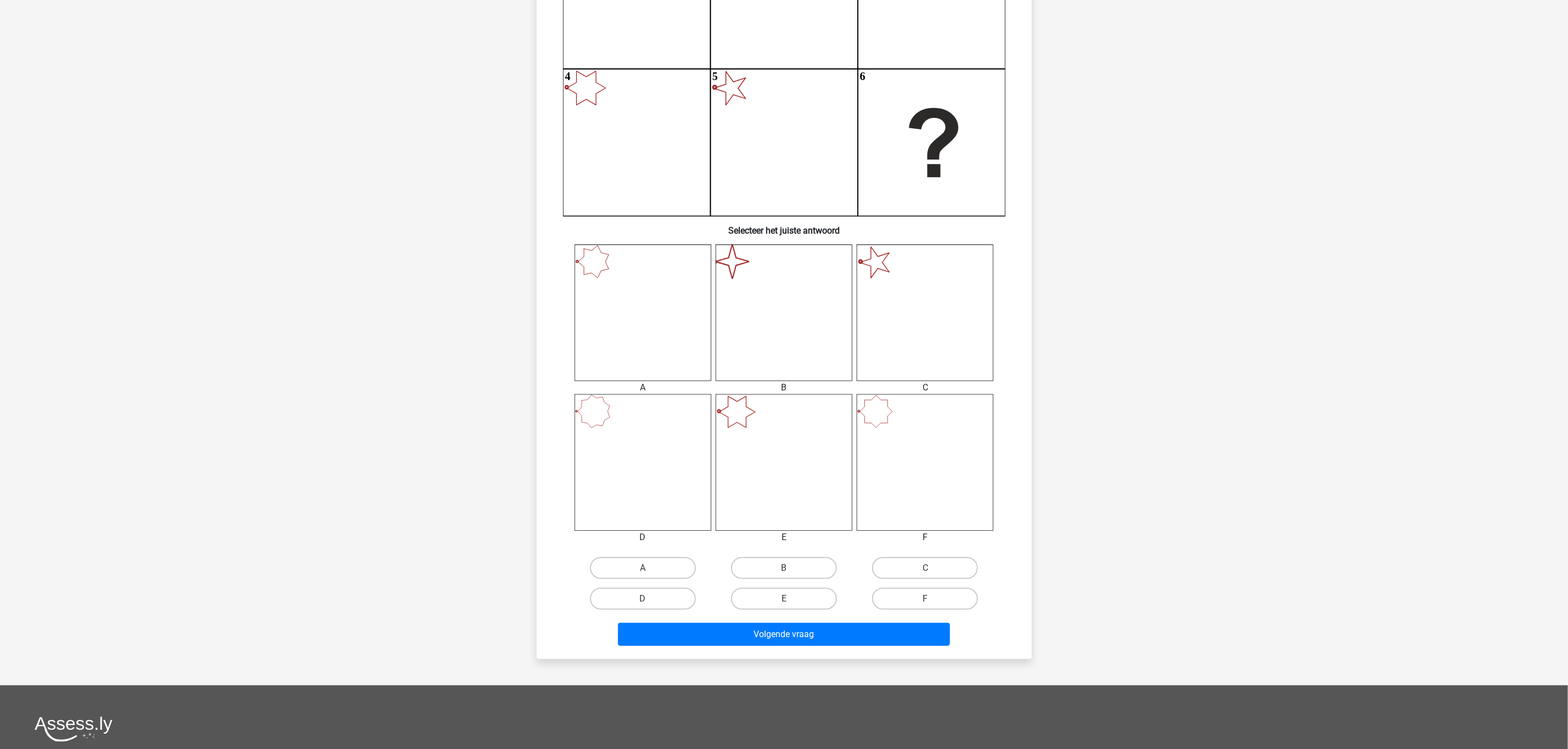
scroll to position [219, 0]
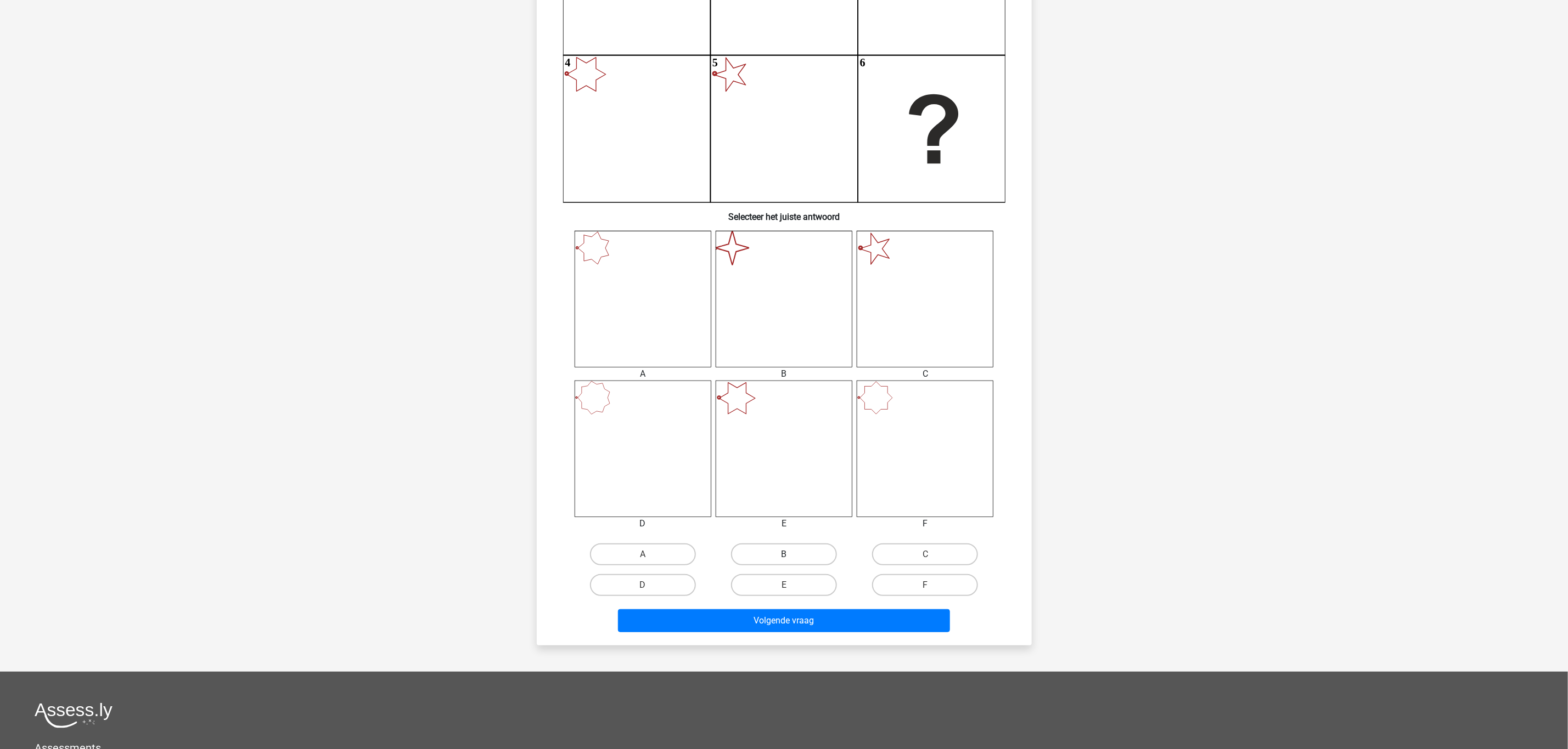
click at [803, 558] on label "B" at bounding box center [784, 554] width 106 height 22
click at [791, 558] on input "B" at bounding box center [787, 558] width 7 height 7
radio input "true"
click at [817, 619] on button "Volgende vraag" at bounding box center [784, 621] width 332 height 23
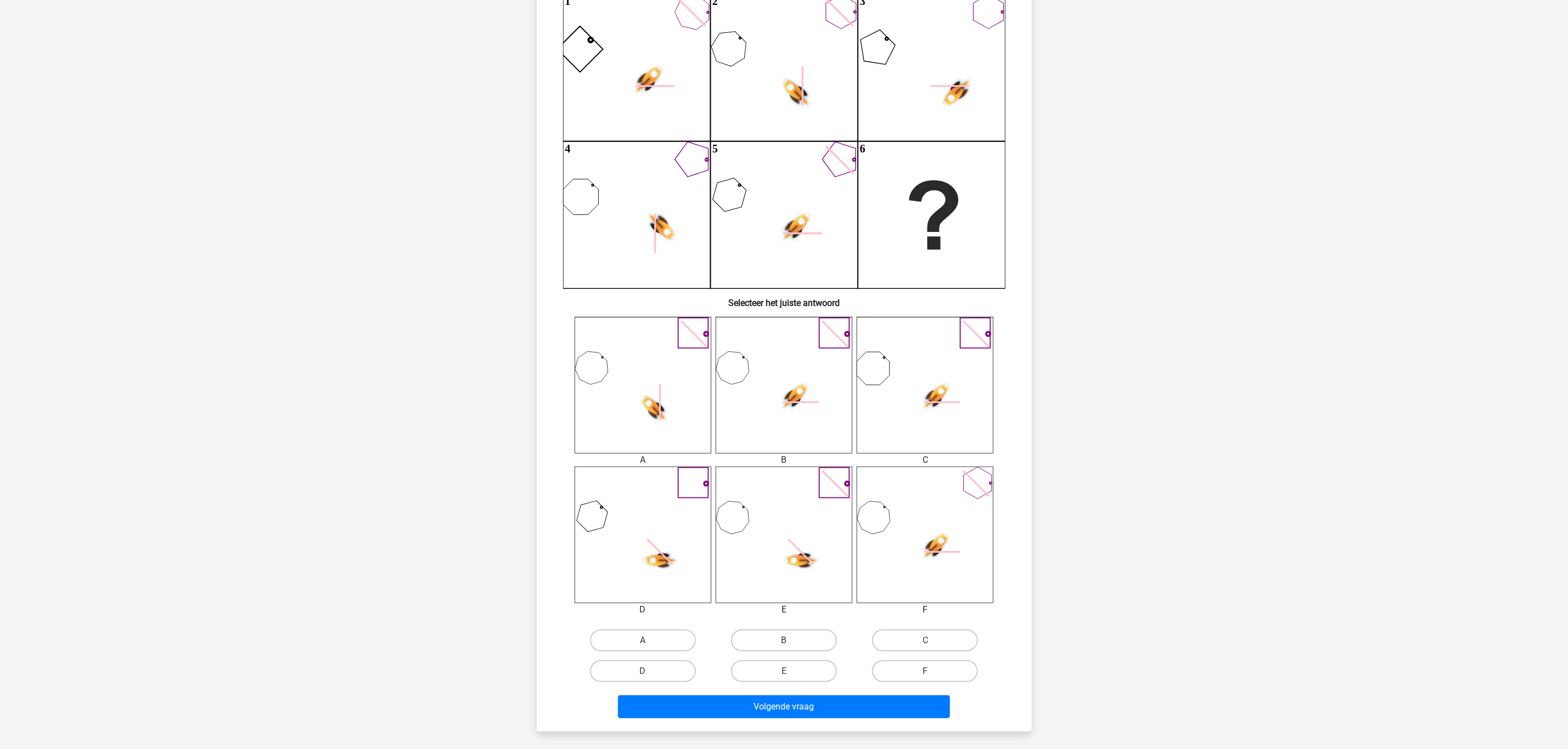
scroll to position [55, 0]
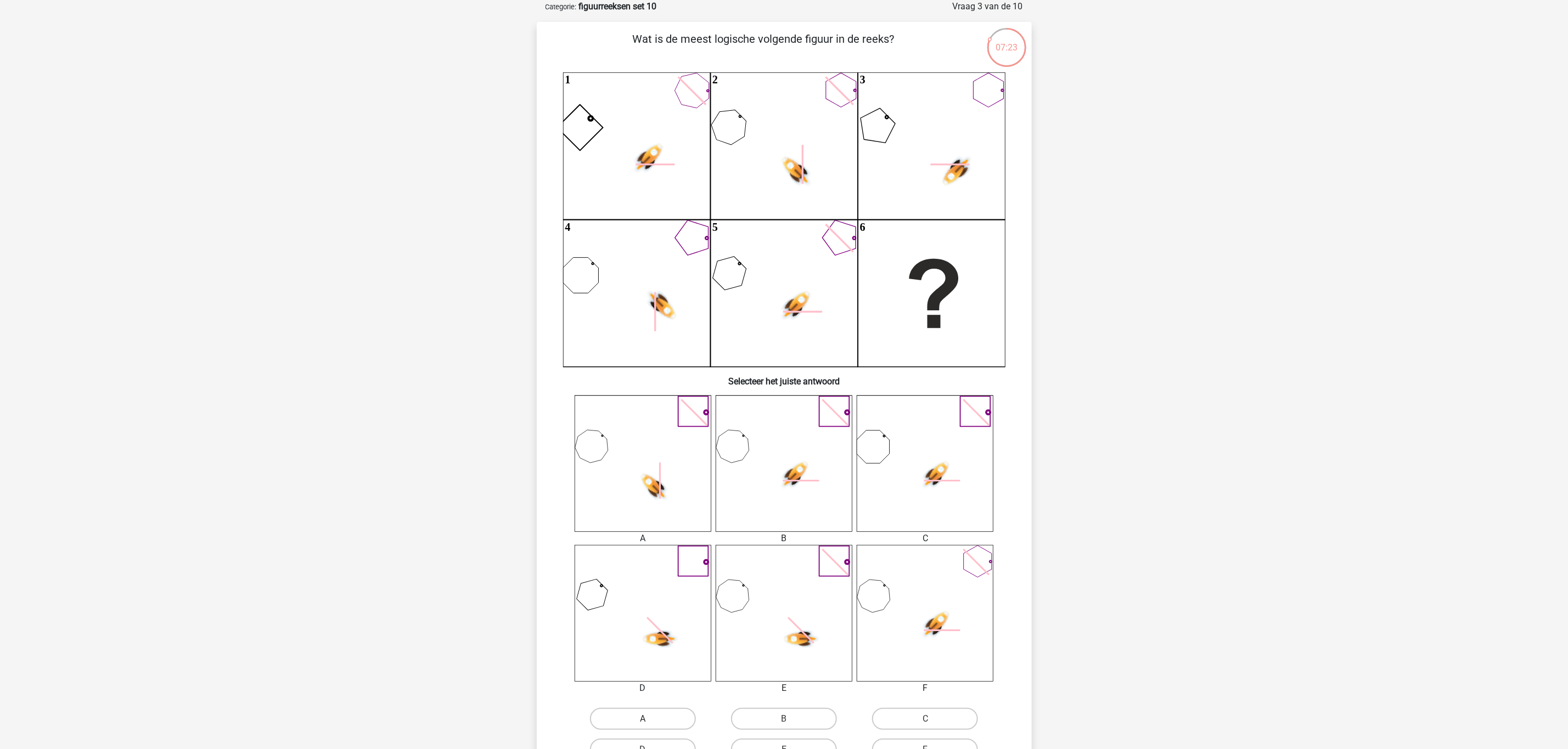
click at [654, 712] on label "A" at bounding box center [643, 719] width 106 height 22
click at [650, 719] on input "A" at bounding box center [646, 723] width 7 height 7
radio input "true"
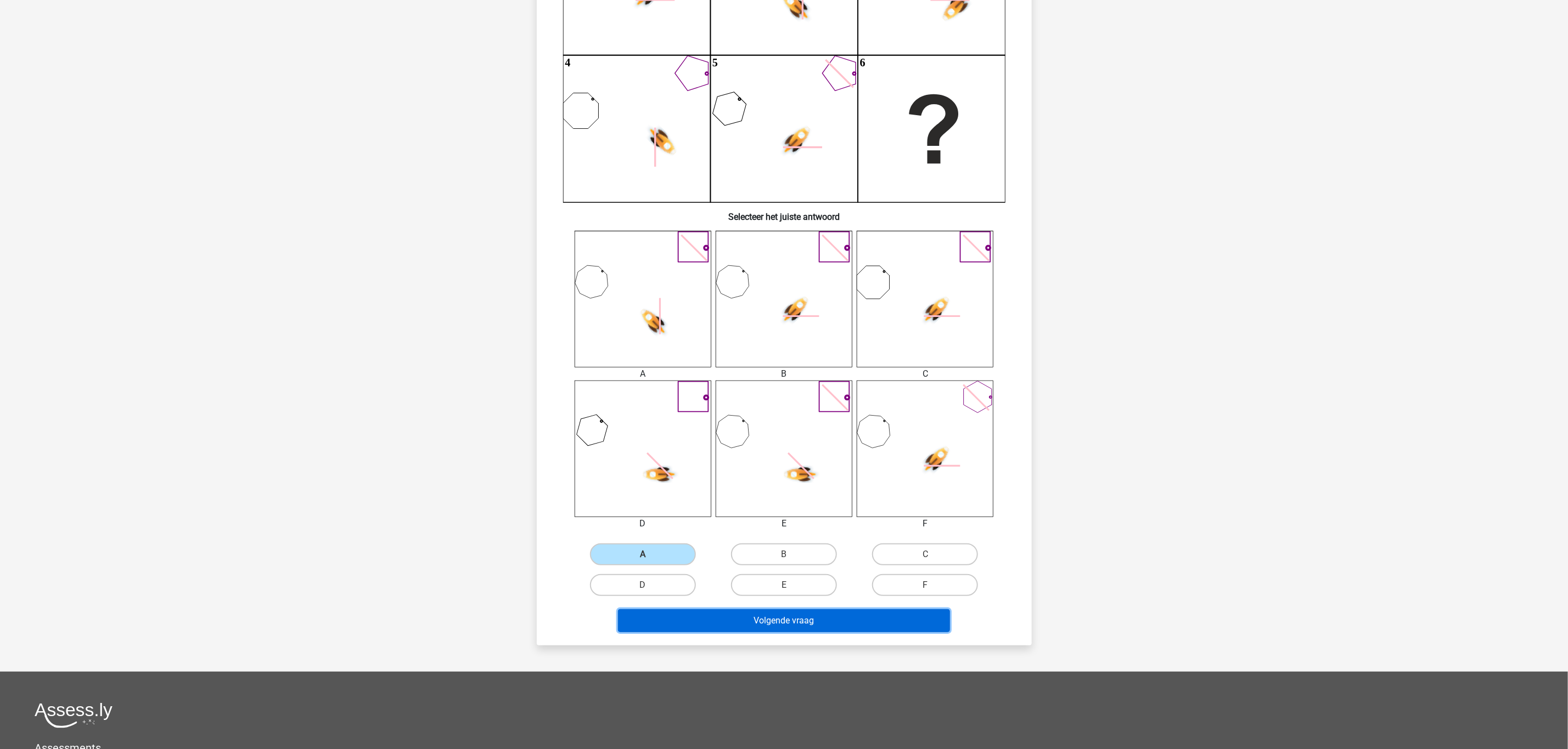
click at [822, 618] on button "Volgende vraag" at bounding box center [784, 621] width 332 height 23
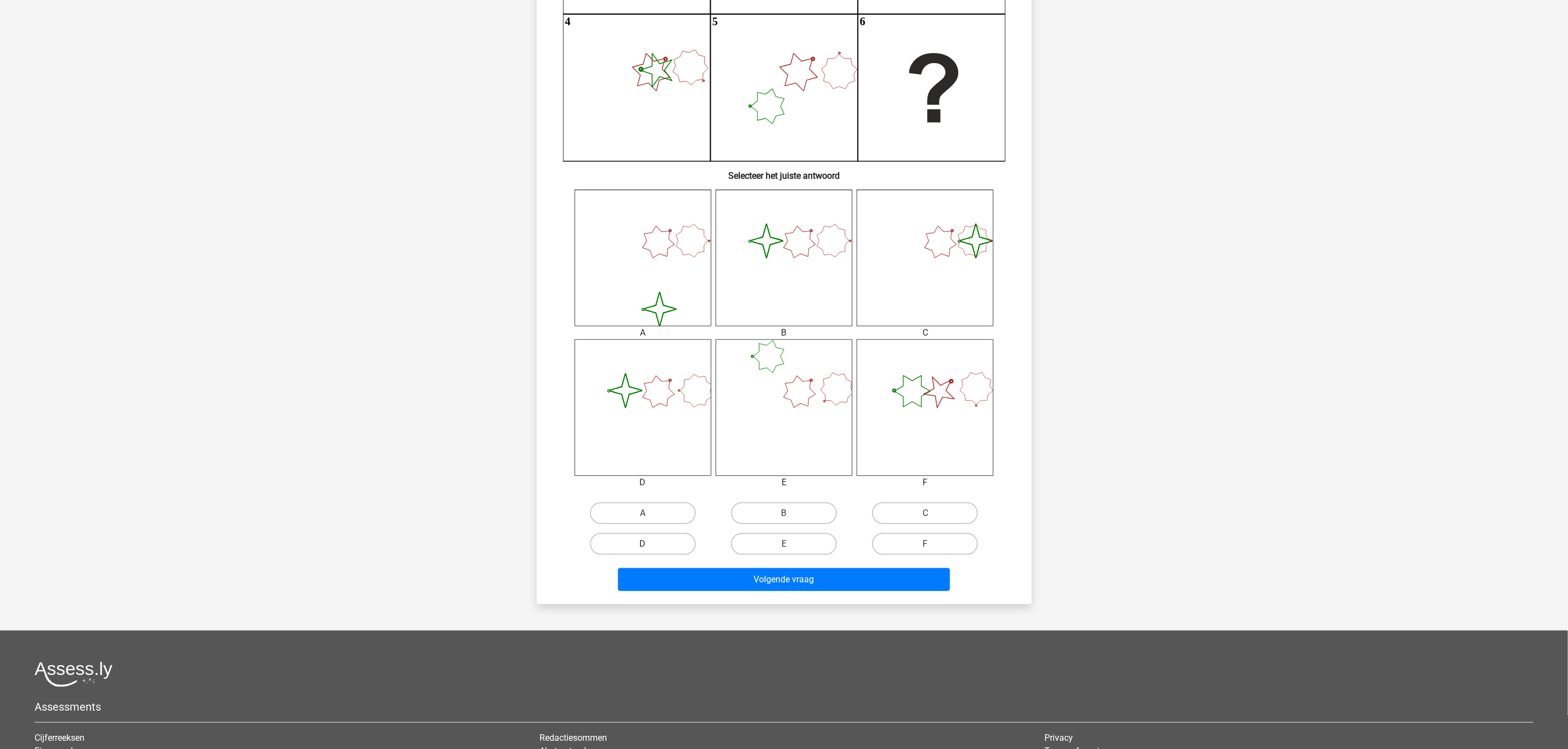
scroll to position [302, 0]
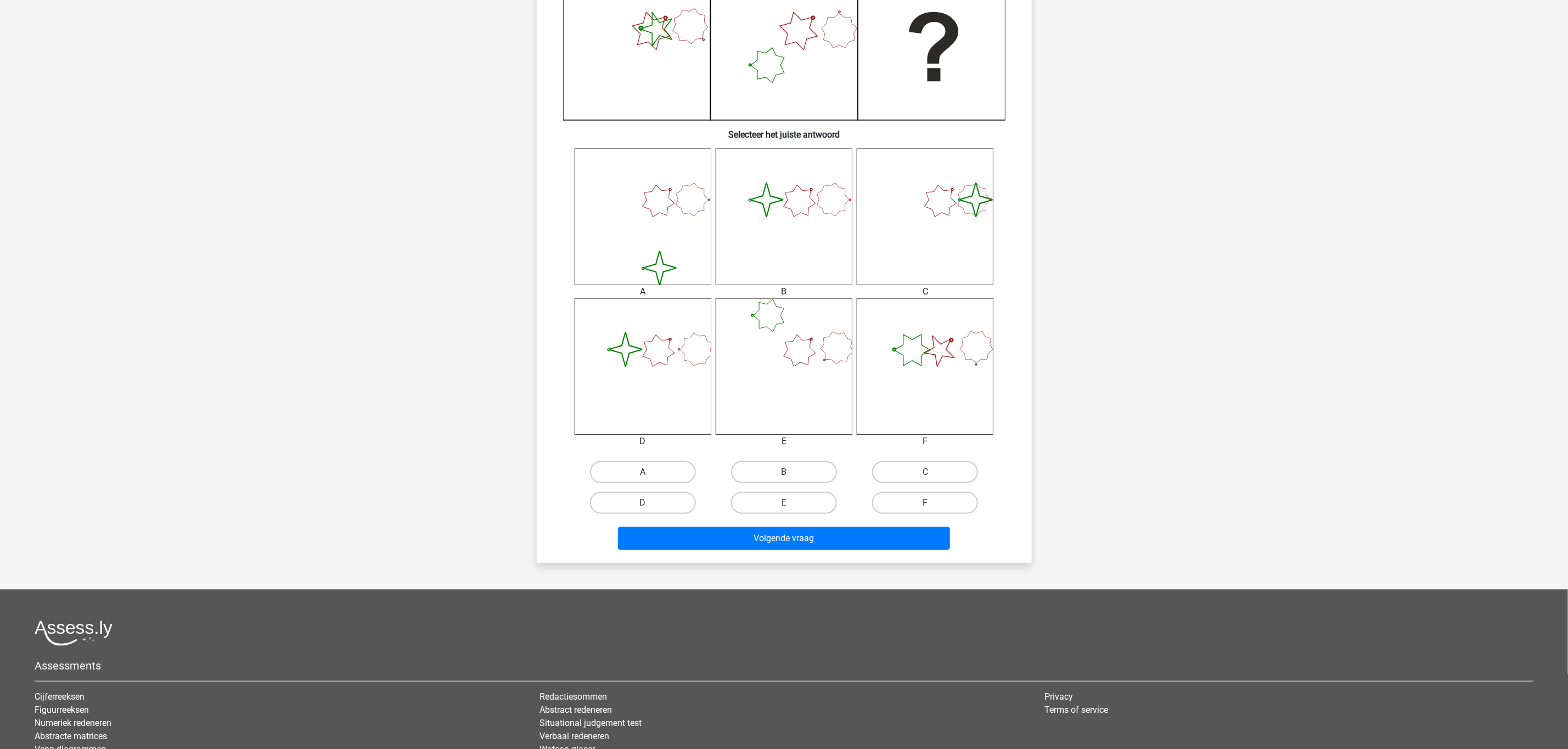
click at [658, 469] on label "A" at bounding box center [643, 472] width 106 height 22
click at [650, 473] on input "A" at bounding box center [646, 476] width 7 height 7
radio input "true"
click at [756, 537] on button "Volgende vraag" at bounding box center [784, 538] width 332 height 23
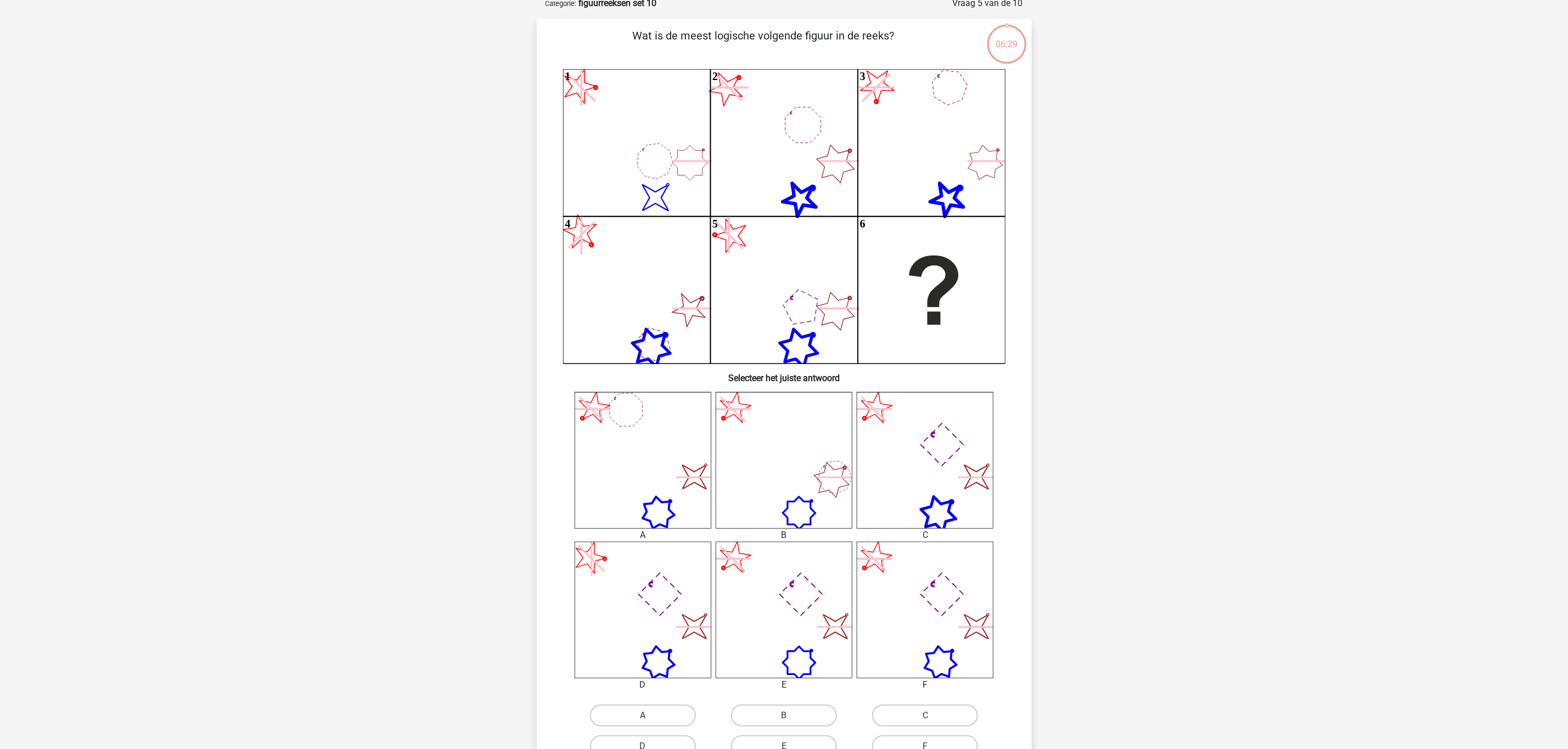
scroll to position [55, 0]
click at [917, 744] on label "F" at bounding box center [925, 750] width 106 height 22
click at [925, 749] on input "F" at bounding box center [929, 753] width 7 height 7
radio input "true"
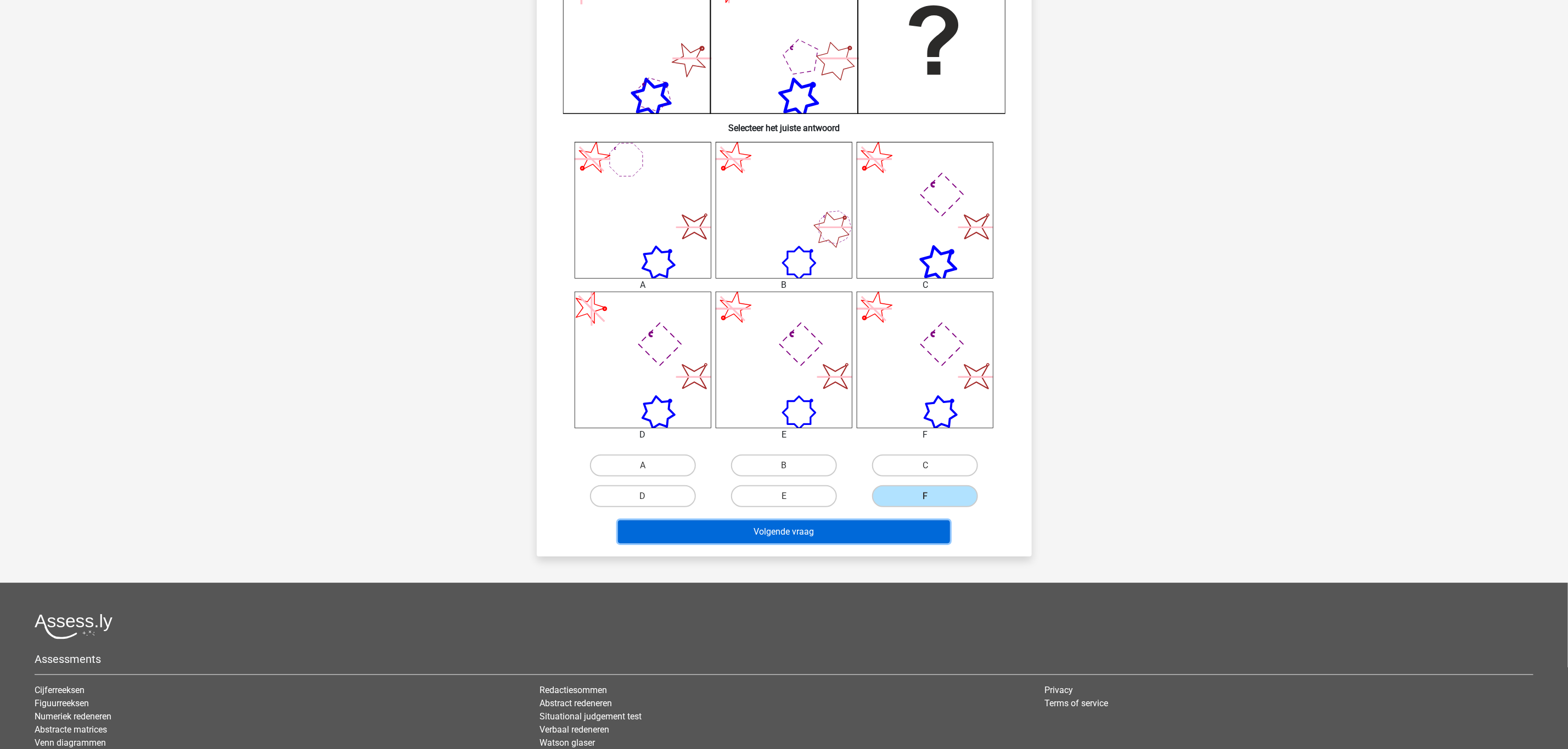
click at [871, 528] on button "Volgende vraag" at bounding box center [784, 532] width 332 height 23
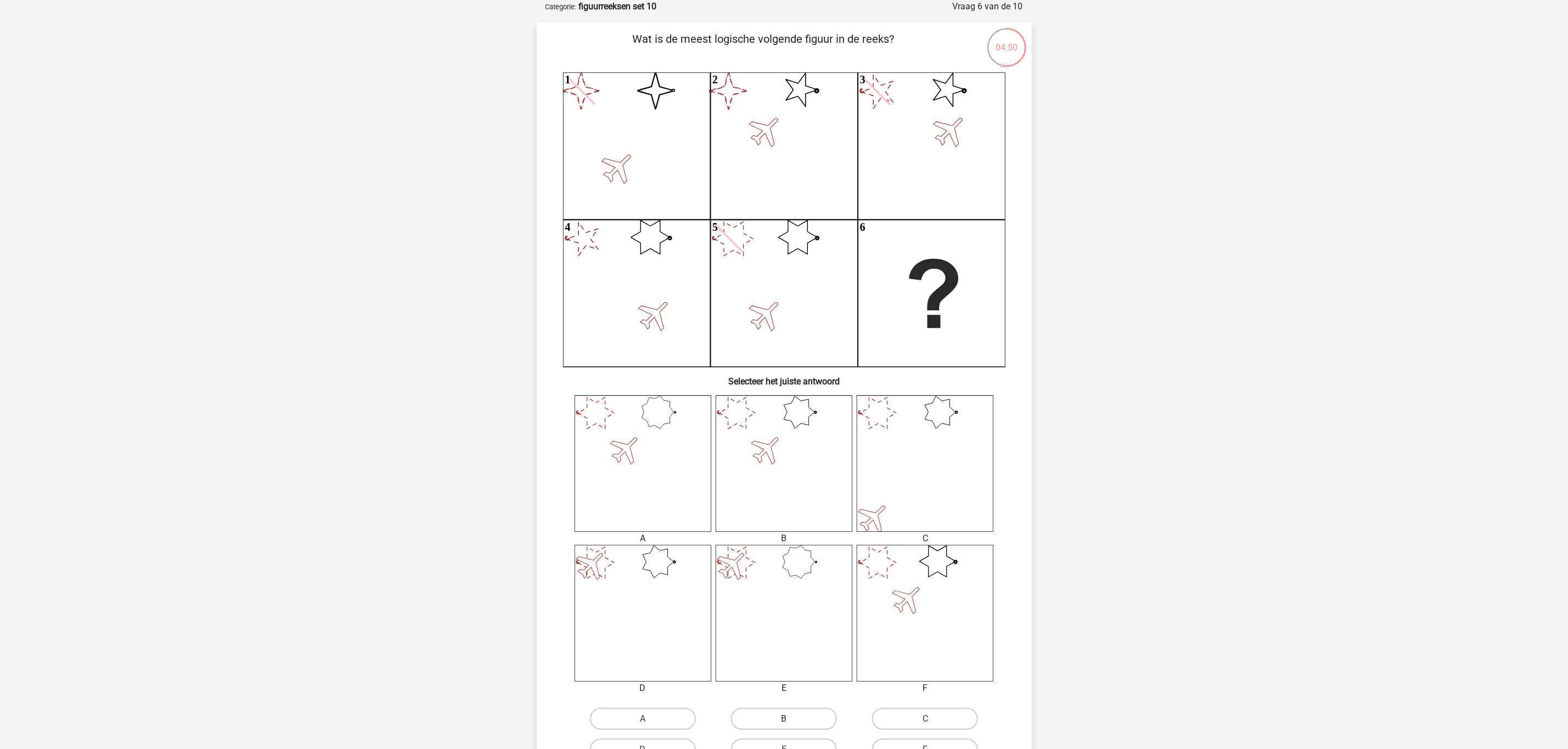
click at [782, 716] on label "B" at bounding box center [784, 719] width 106 height 22
click at [783, 719] on input "B" at bounding box center [787, 723] width 7 height 7
radio input "true"
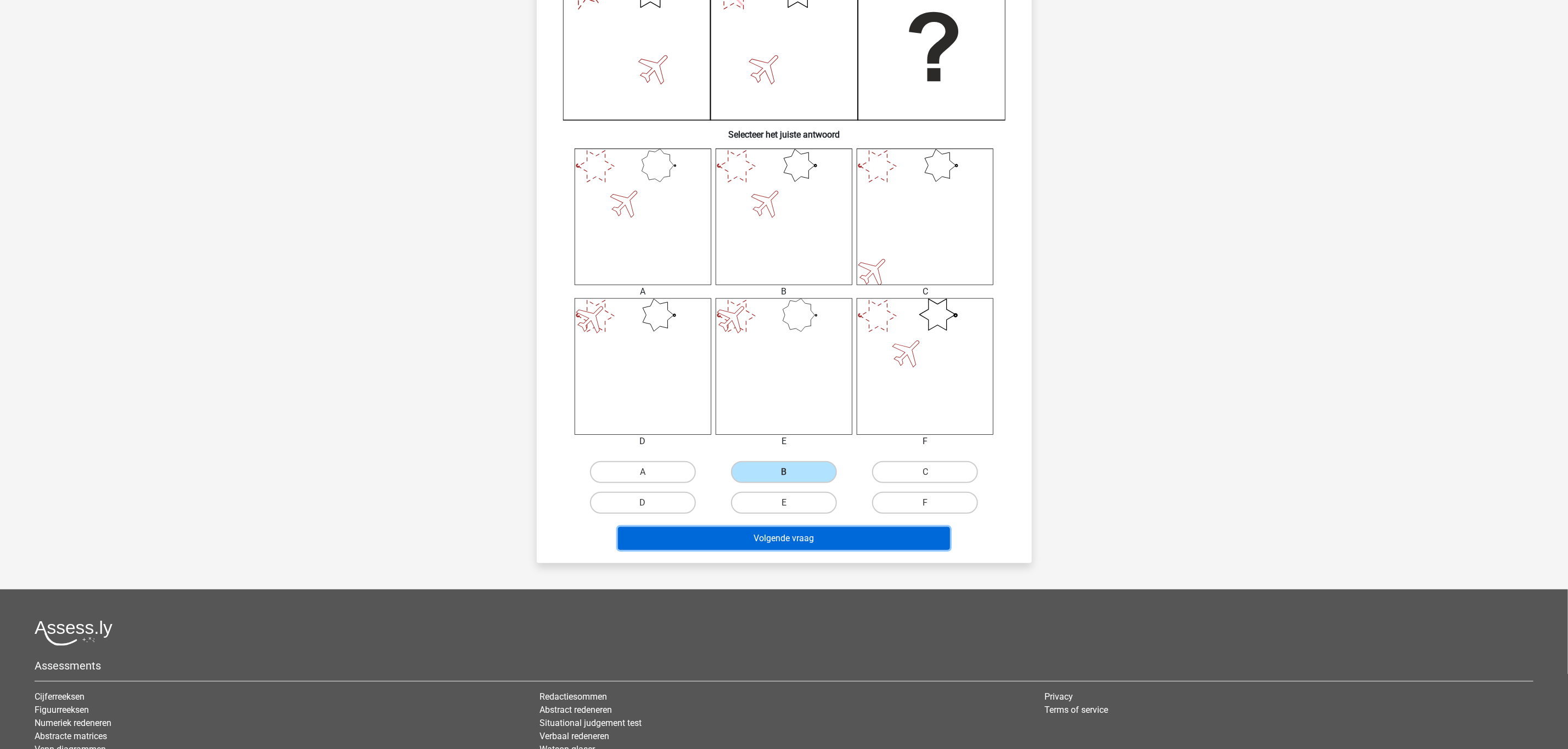
click at [803, 537] on button "Volgende vraag" at bounding box center [784, 538] width 332 height 23
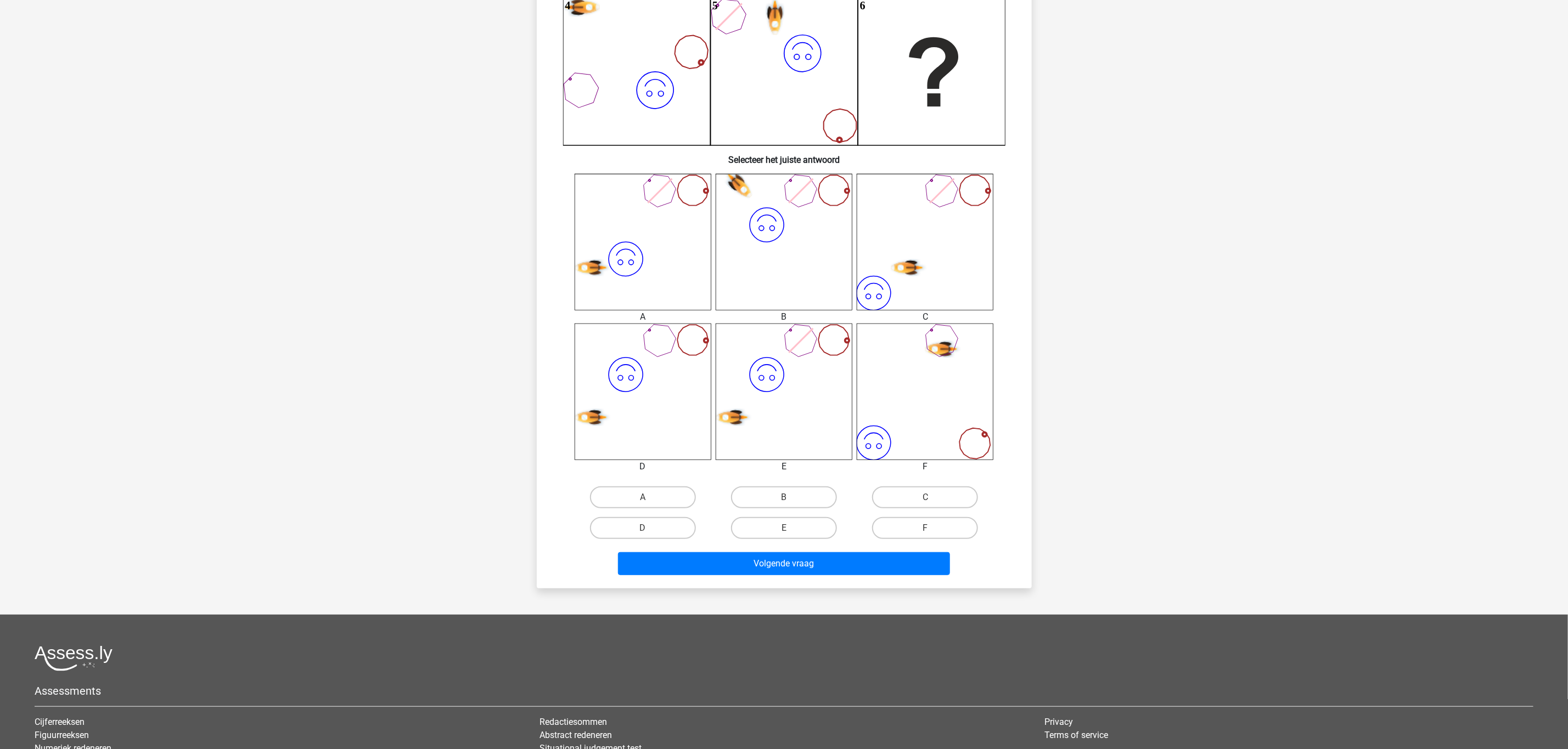
scroll to position [302, 0]
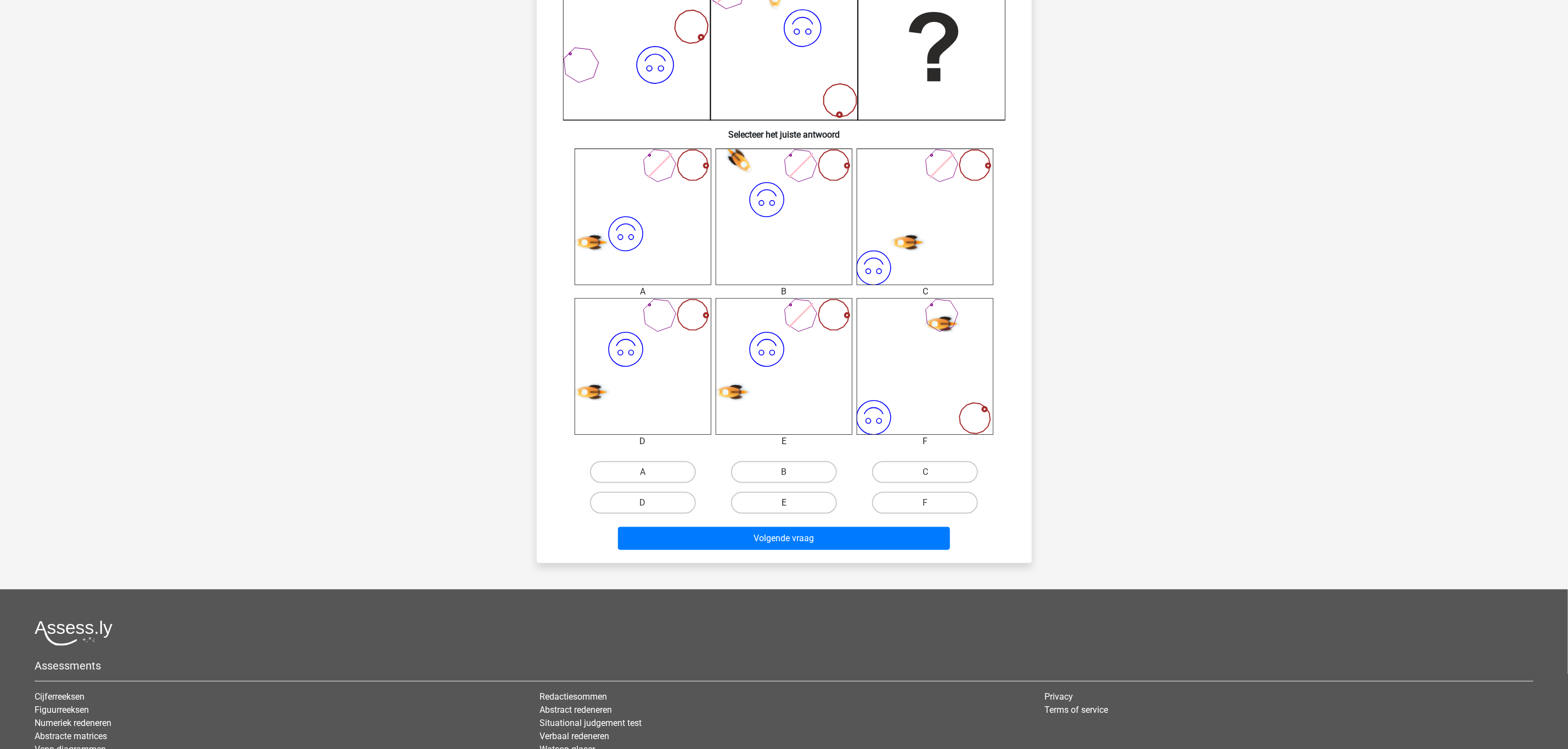
click at [783, 504] on label "E" at bounding box center [784, 503] width 106 height 22
click at [783, 504] on input "E" at bounding box center [787, 506] width 7 height 7
radio input "true"
click at [796, 542] on button "Volgende vraag" at bounding box center [784, 538] width 332 height 23
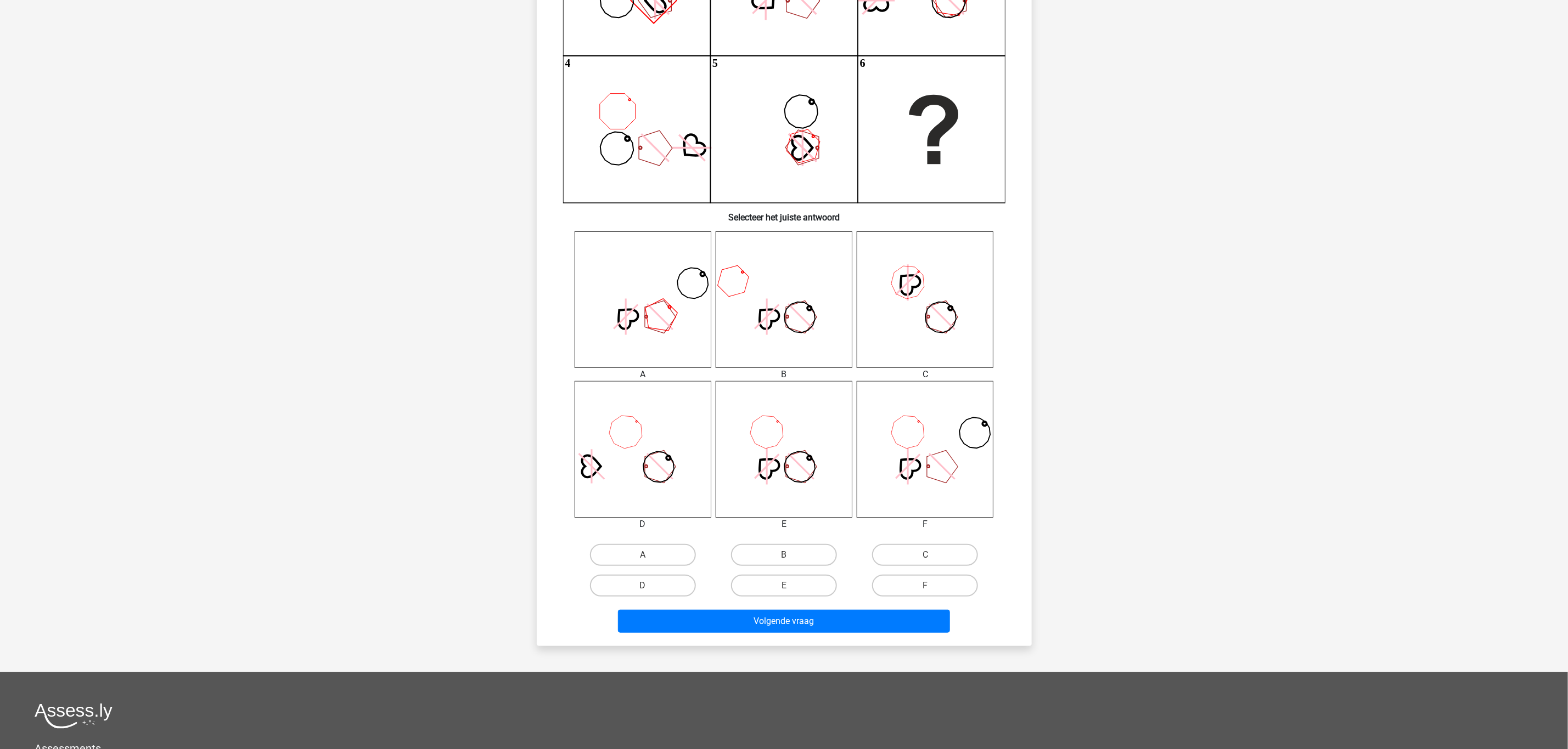
scroll to position [219, 0]
click at [922, 591] on label "F" at bounding box center [925, 585] width 106 height 22
click at [925, 591] on input "F" at bounding box center [929, 589] width 7 height 7
radio input "true"
click at [901, 609] on button "Volgende vraag" at bounding box center [784, 621] width 332 height 23
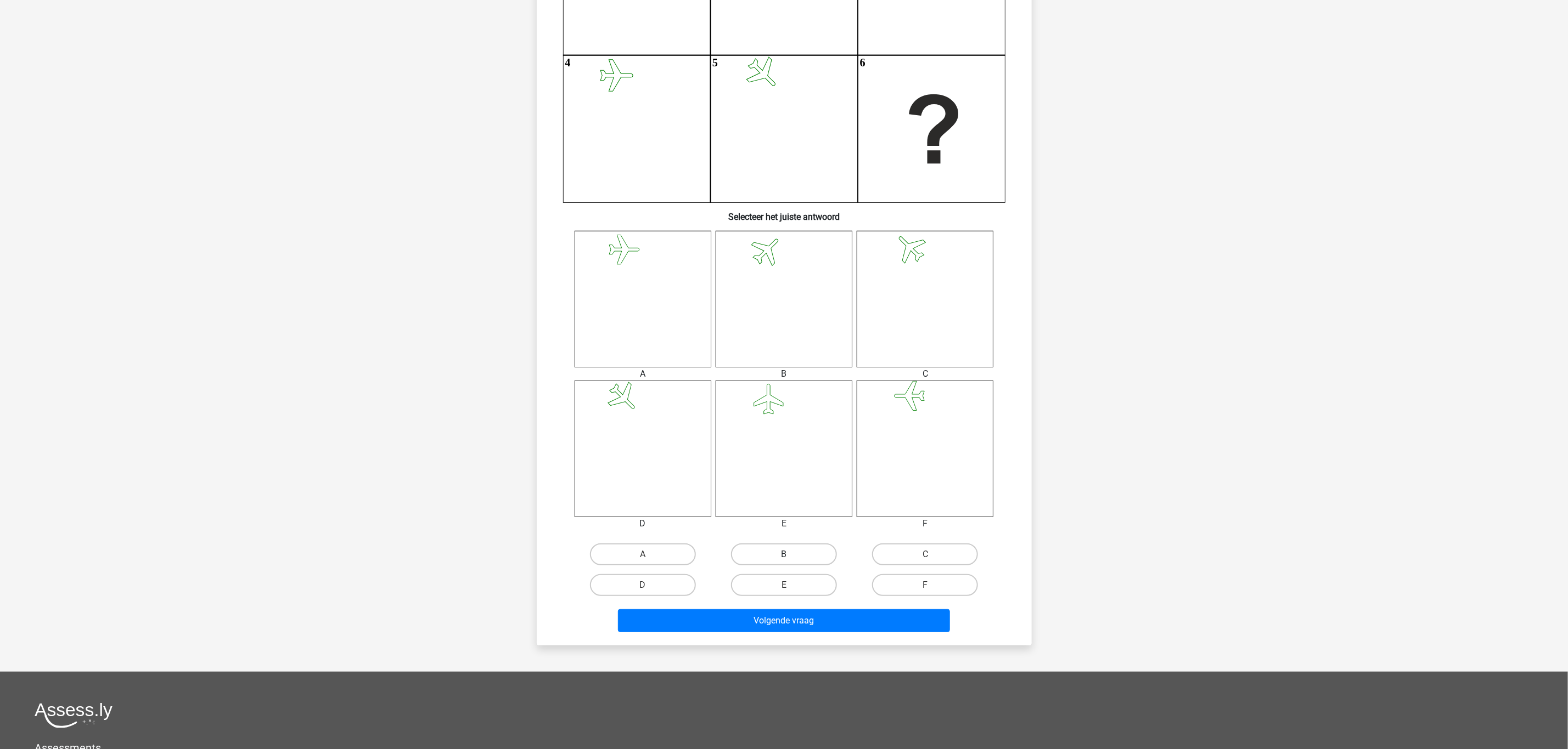
click at [787, 552] on label "B" at bounding box center [784, 554] width 106 height 22
click at [787, 554] on input "B" at bounding box center [787, 558] width 7 height 7
radio input "true"
click at [796, 621] on button "Volgende vraag" at bounding box center [784, 621] width 332 height 23
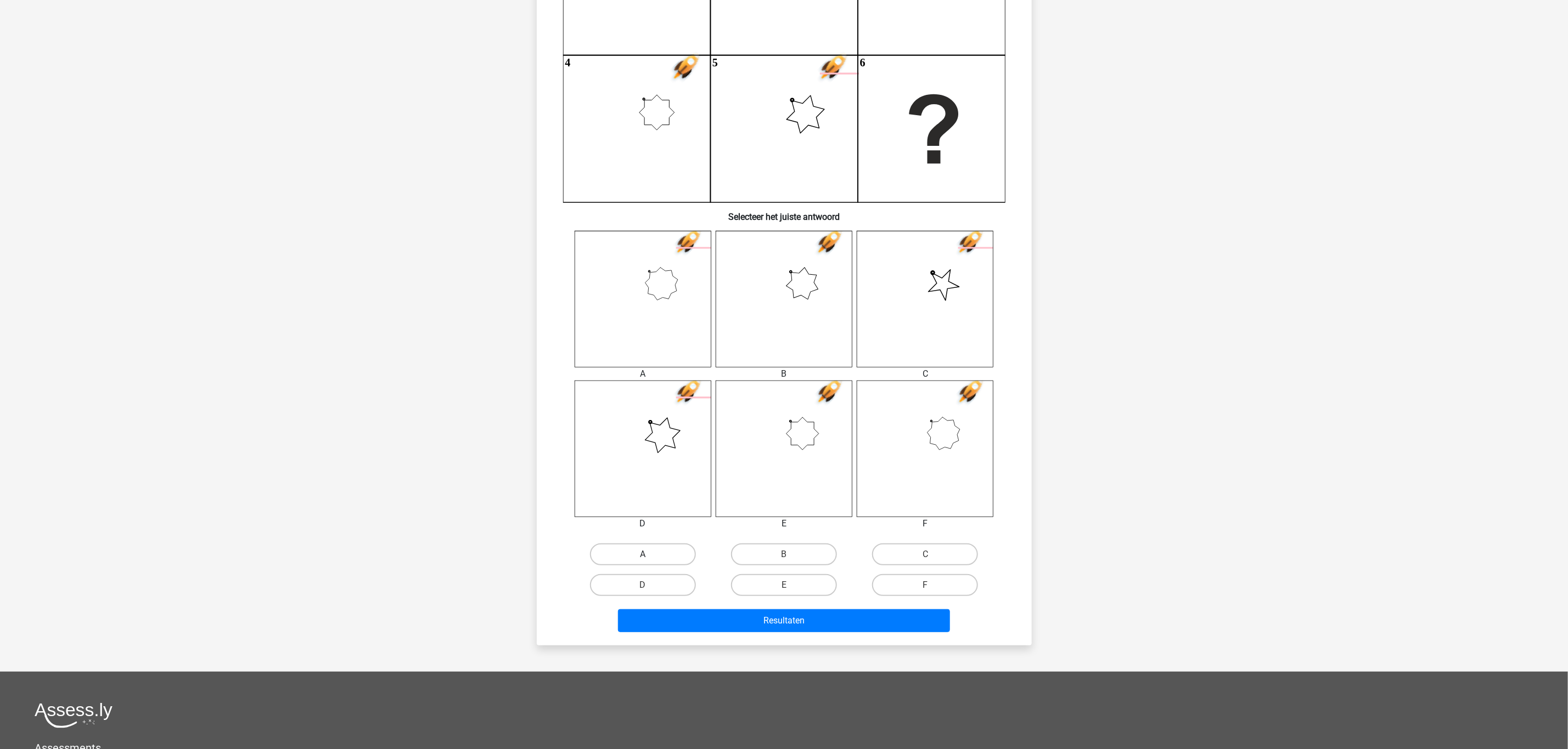
click at [658, 548] on label "A" at bounding box center [643, 554] width 106 height 22
click at [650, 554] on input "A" at bounding box center [646, 558] width 7 height 7
radio input "true"
click at [743, 619] on button "Resultaten" at bounding box center [784, 621] width 332 height 23
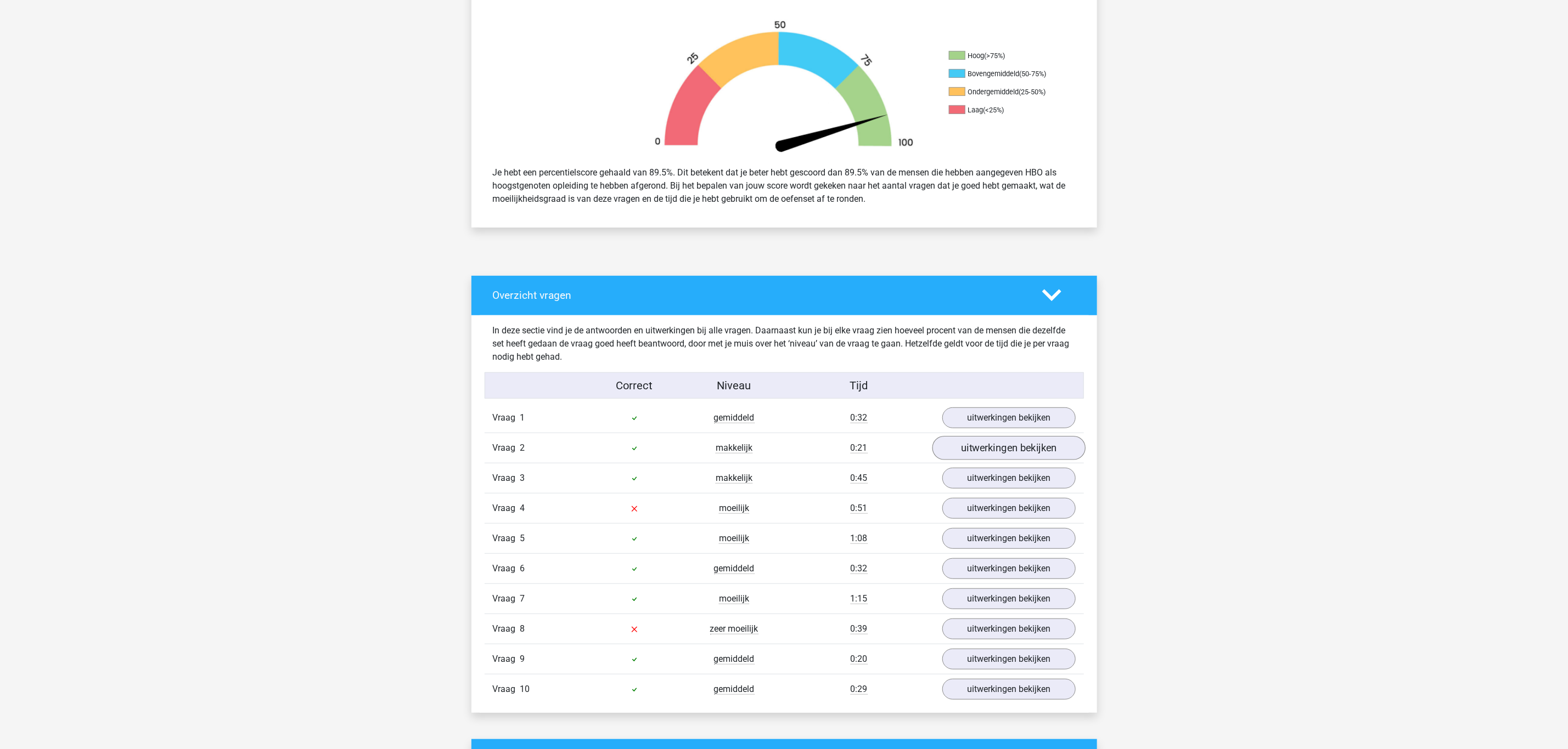
scroll to position [411, 0]
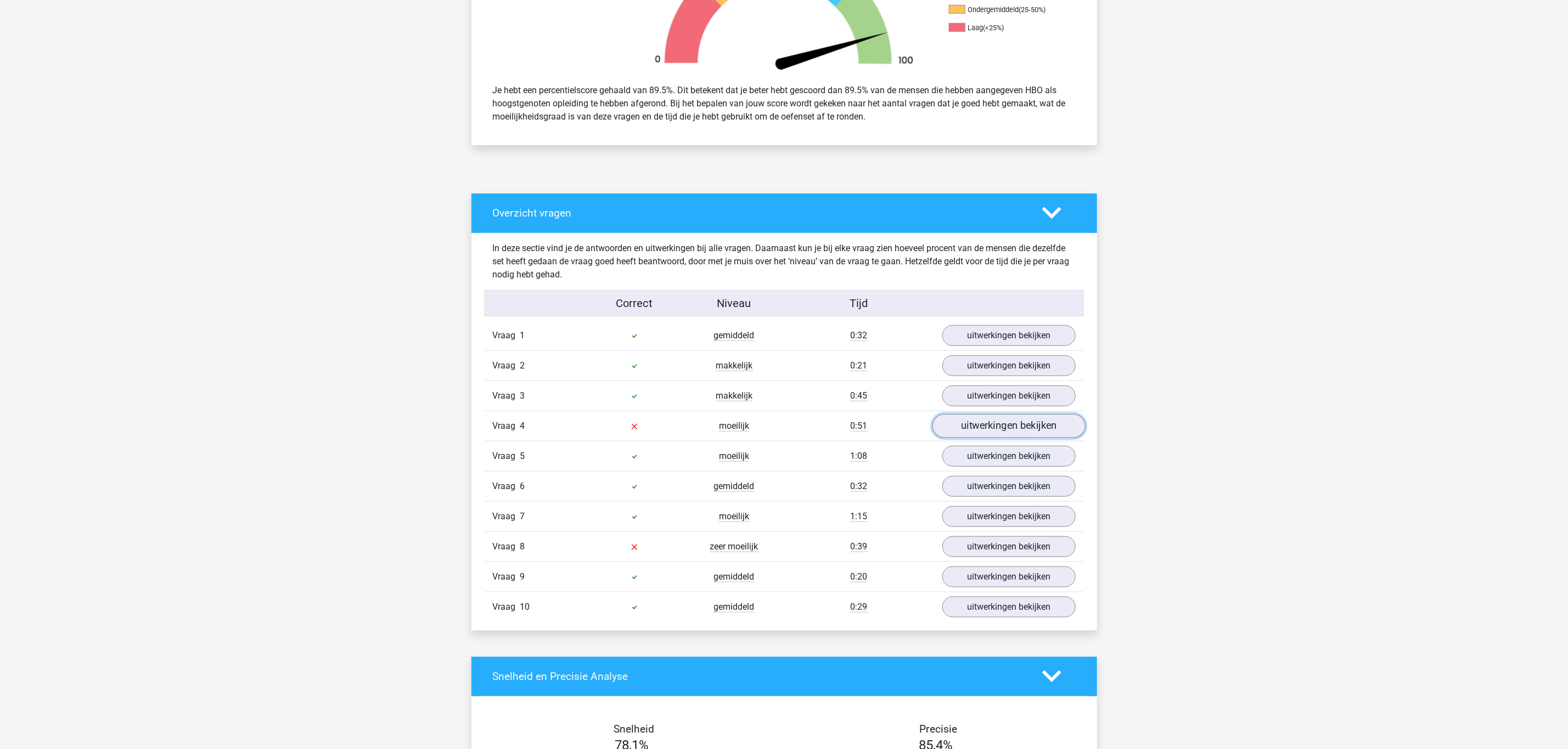
click at [969, 430] on link "uitwerkingen bekijken" at bounding box center [1008, 426] width 153 height 24
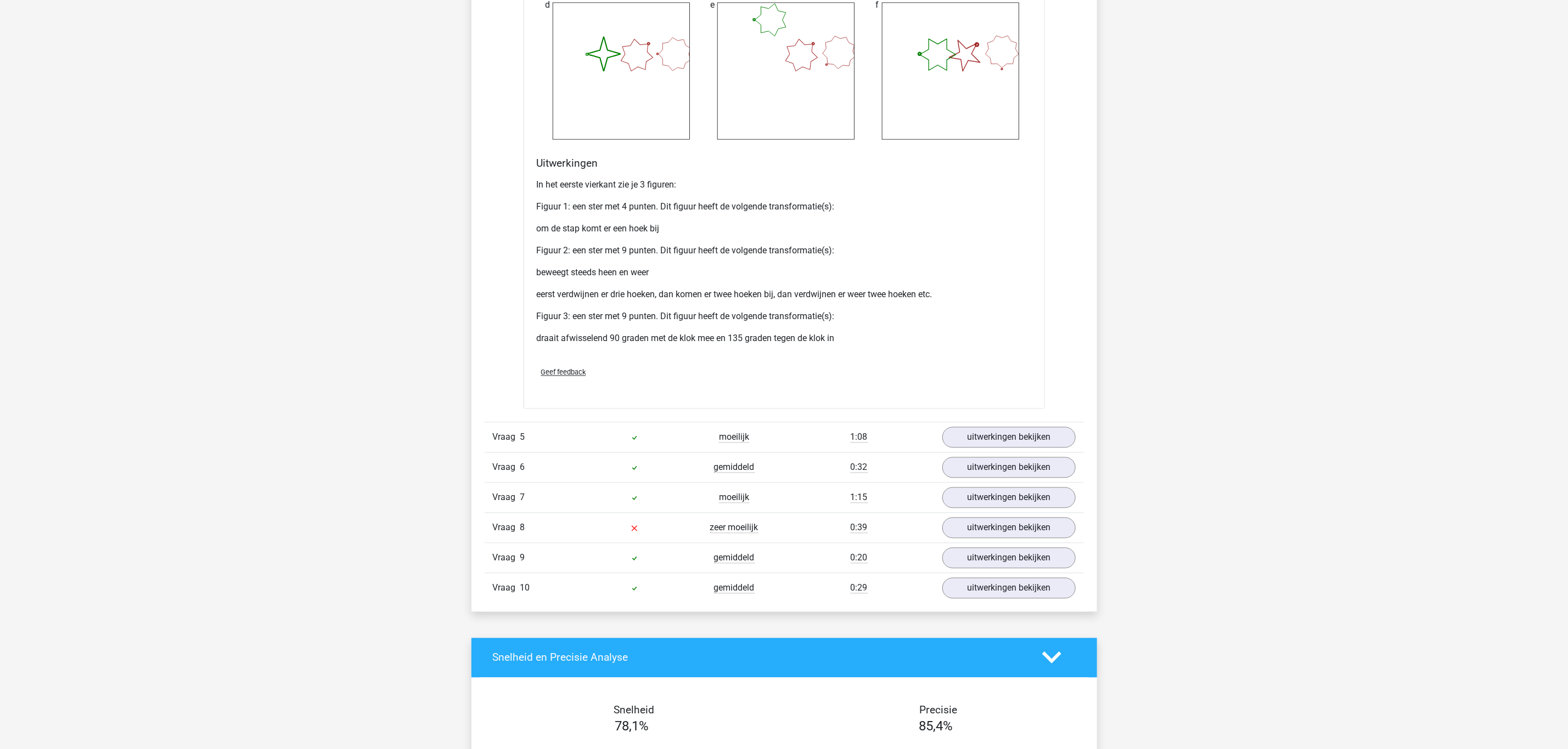
scroll to position [1481, 0]
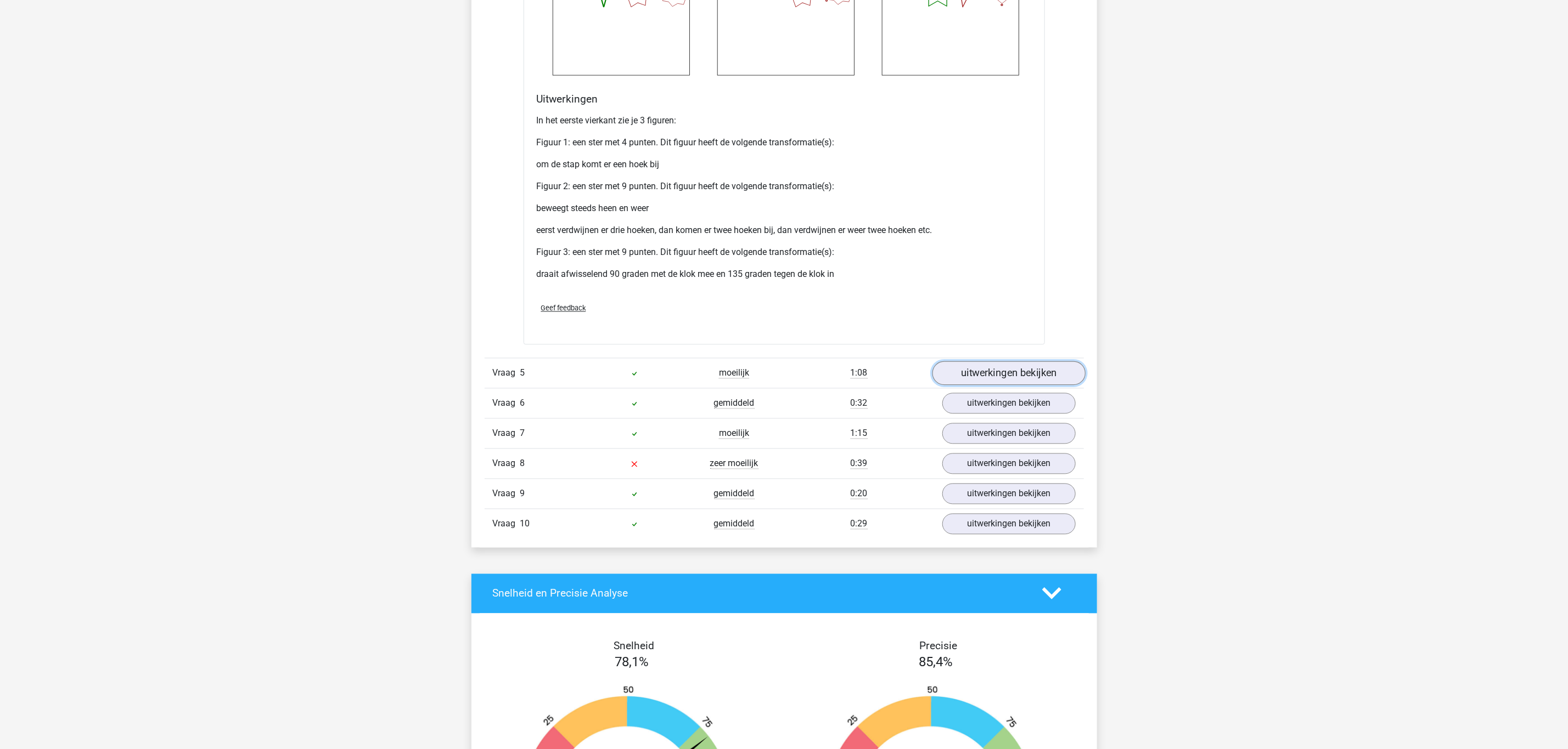
click at [995, 370] on link "uitwerkingen bekijken" at bounding box center [1008, 373] width 153 height 24
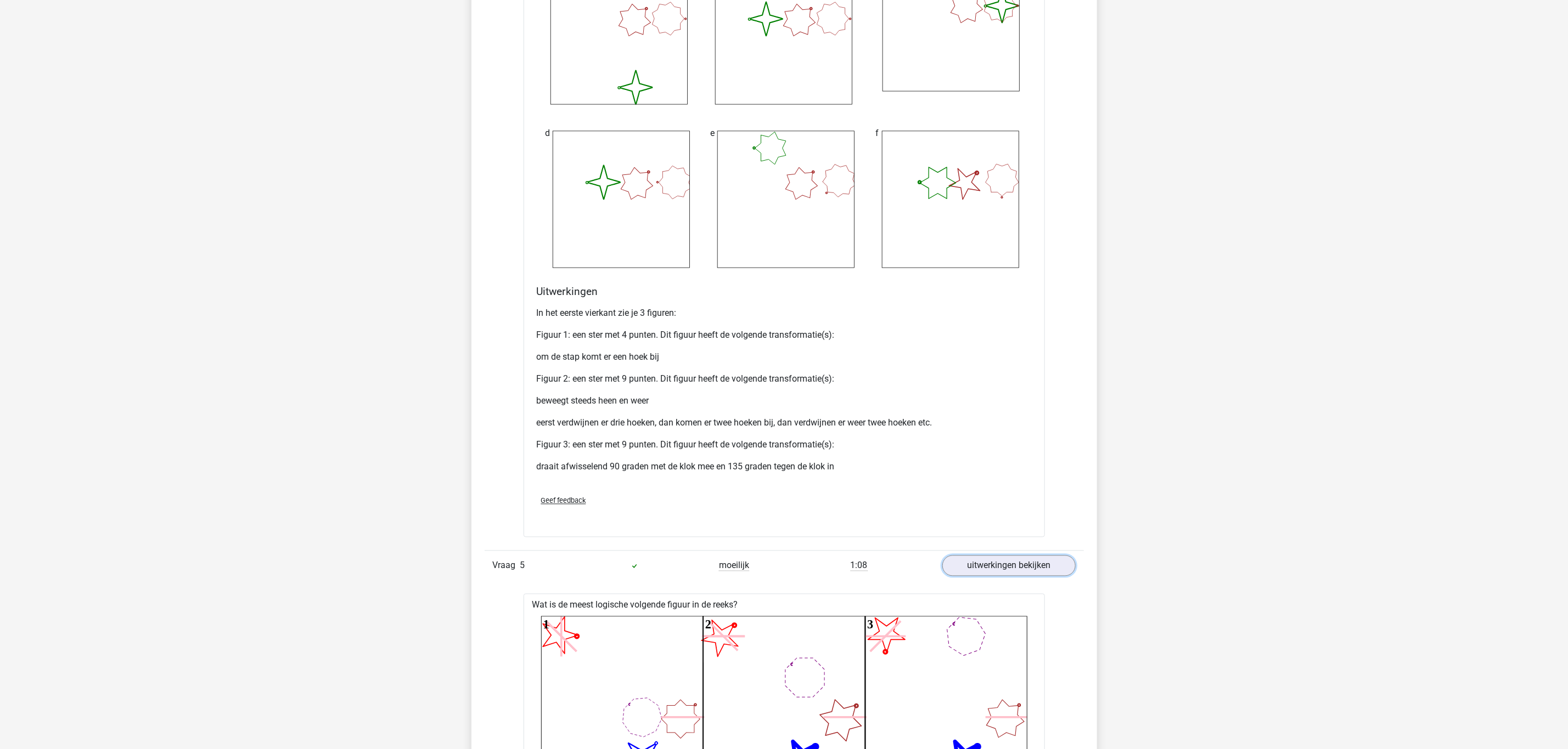
scroll to position [1234, 0]
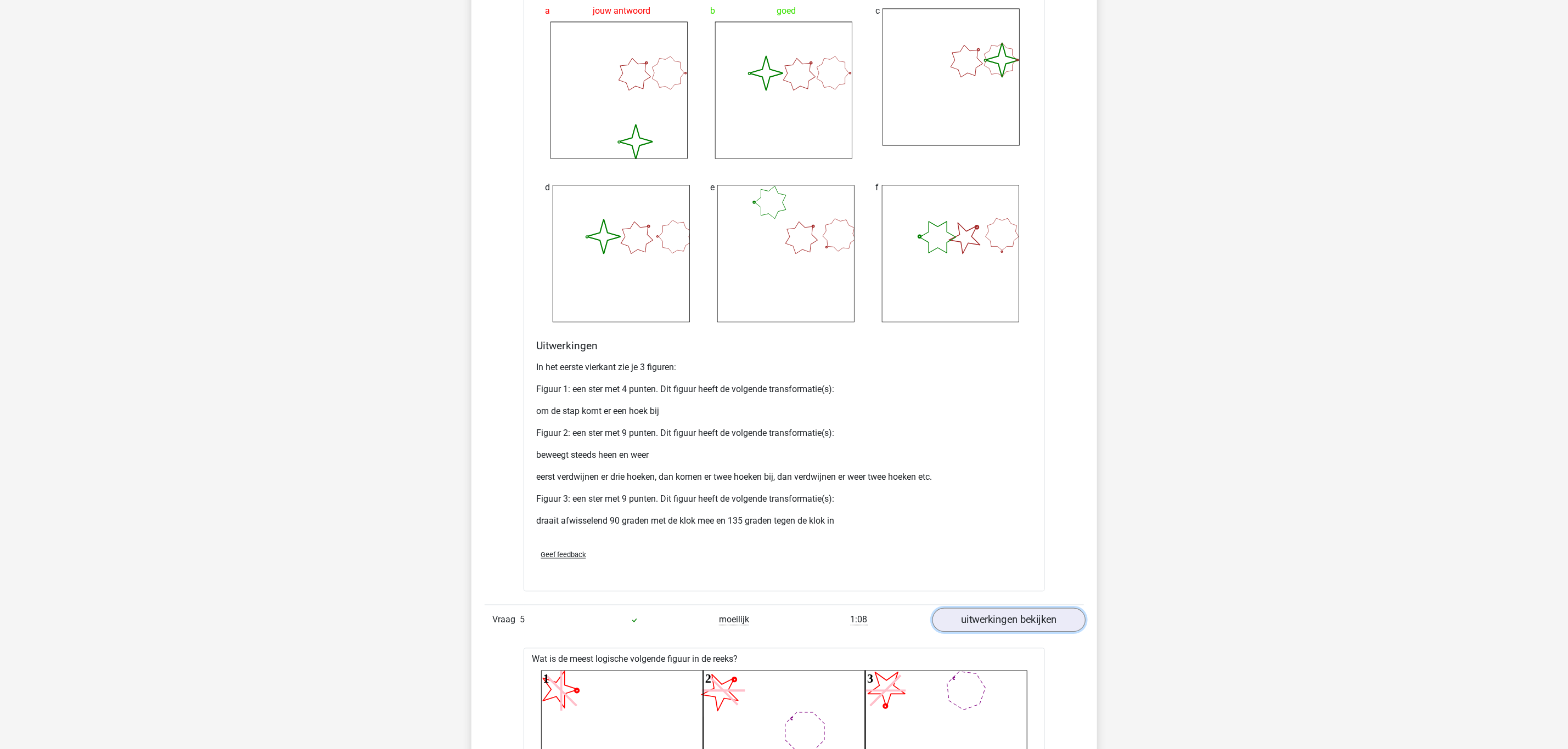
click at [1013, 618] on link "uitwerkingen bekijken" at bounding box center [1008, 620] width 153 height 24
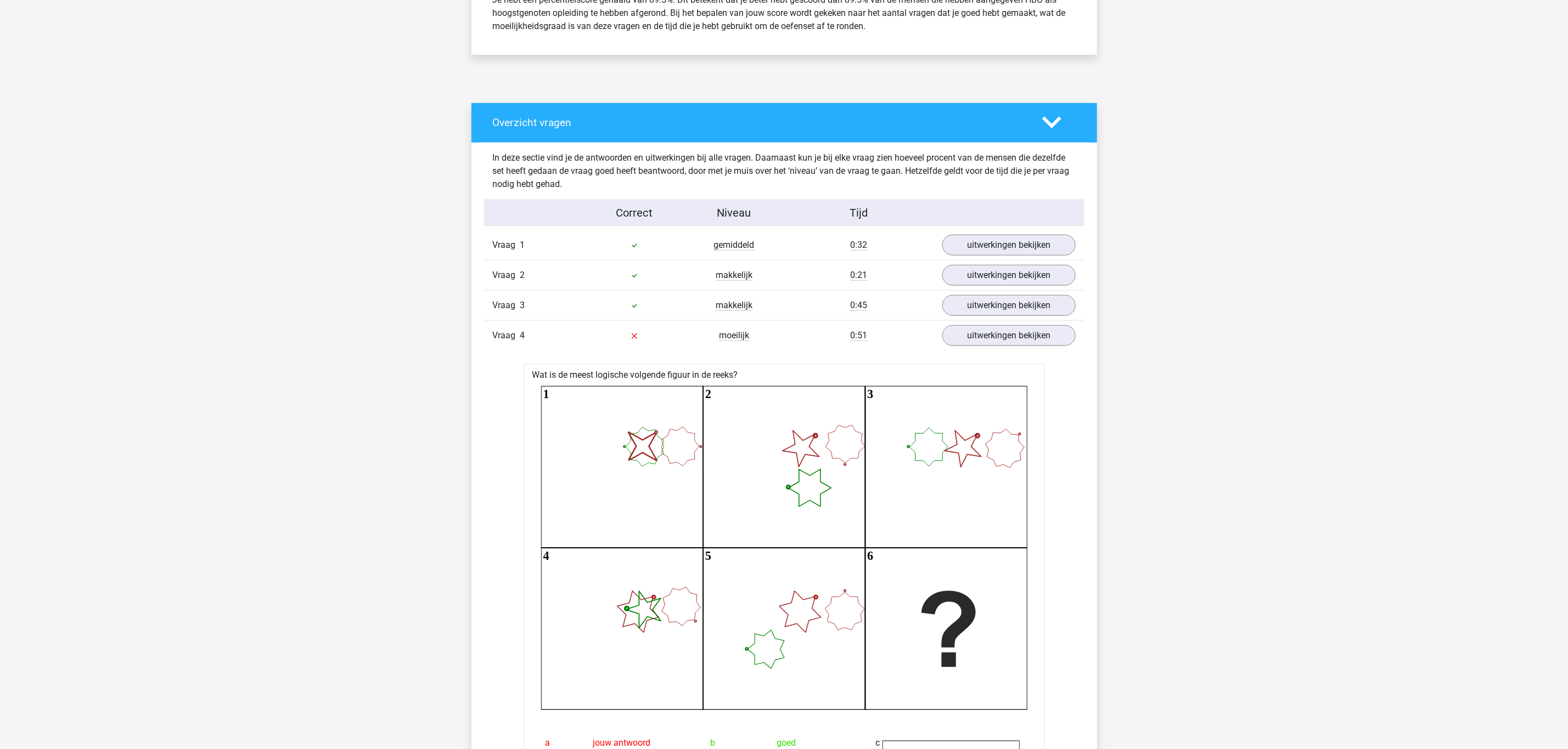
scroll to position [494, 0]
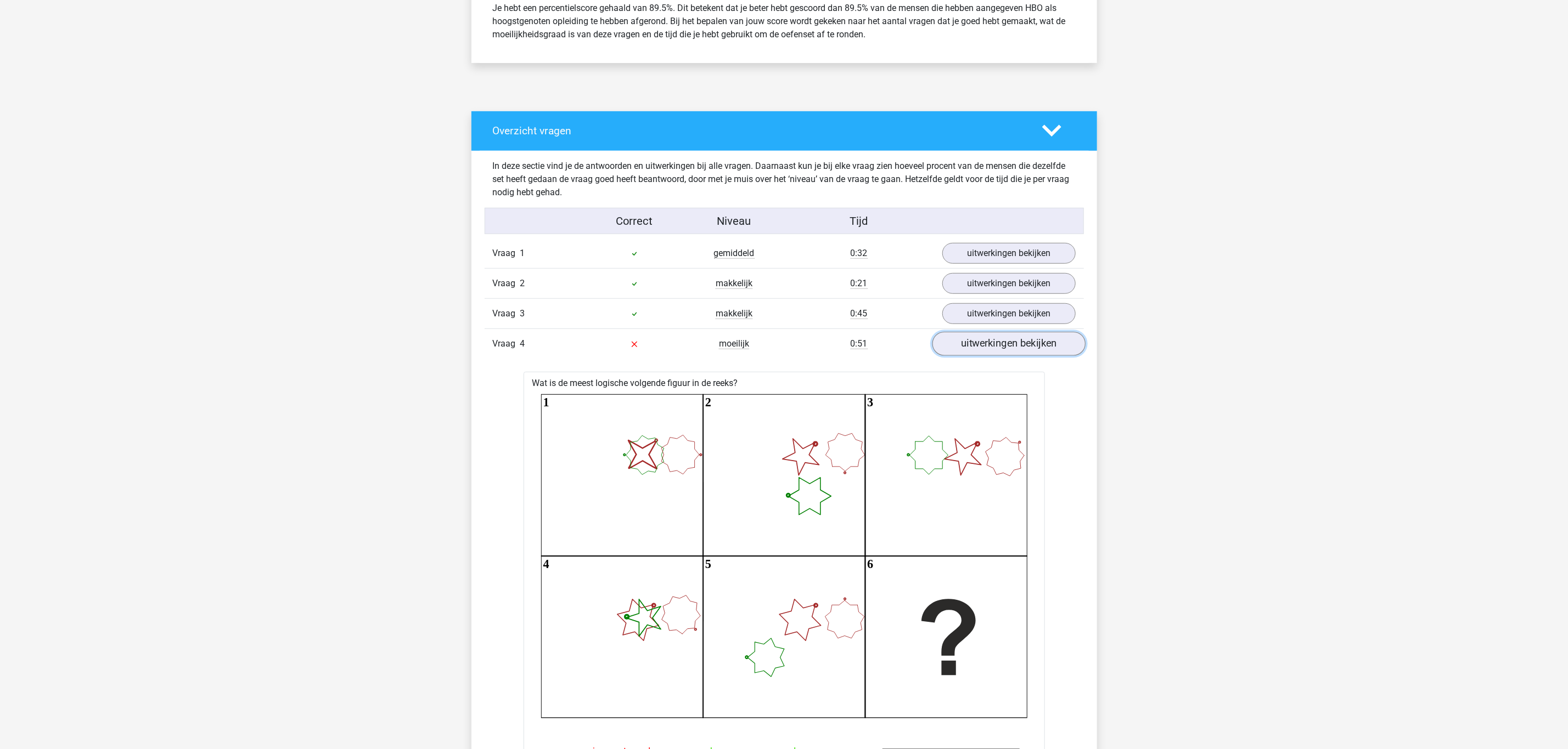
click at [1023, 346] on link "uitwerkingen bekijken" at bounding box center [1008, 343] width 153 height 24
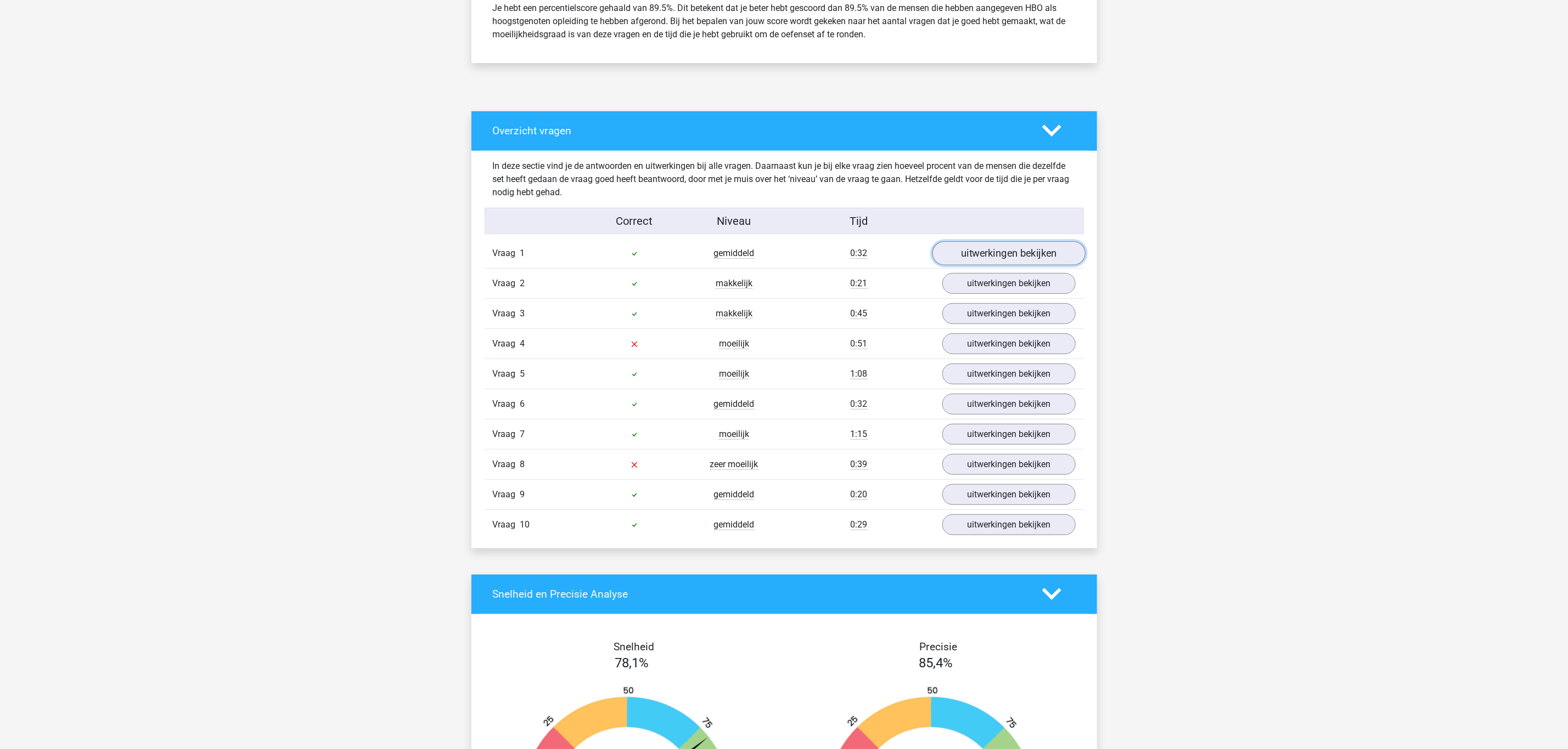
click at [1011, 259] on link "uitwerkingen bekijken" at bounding box center [1008, 253] width 153 height 24
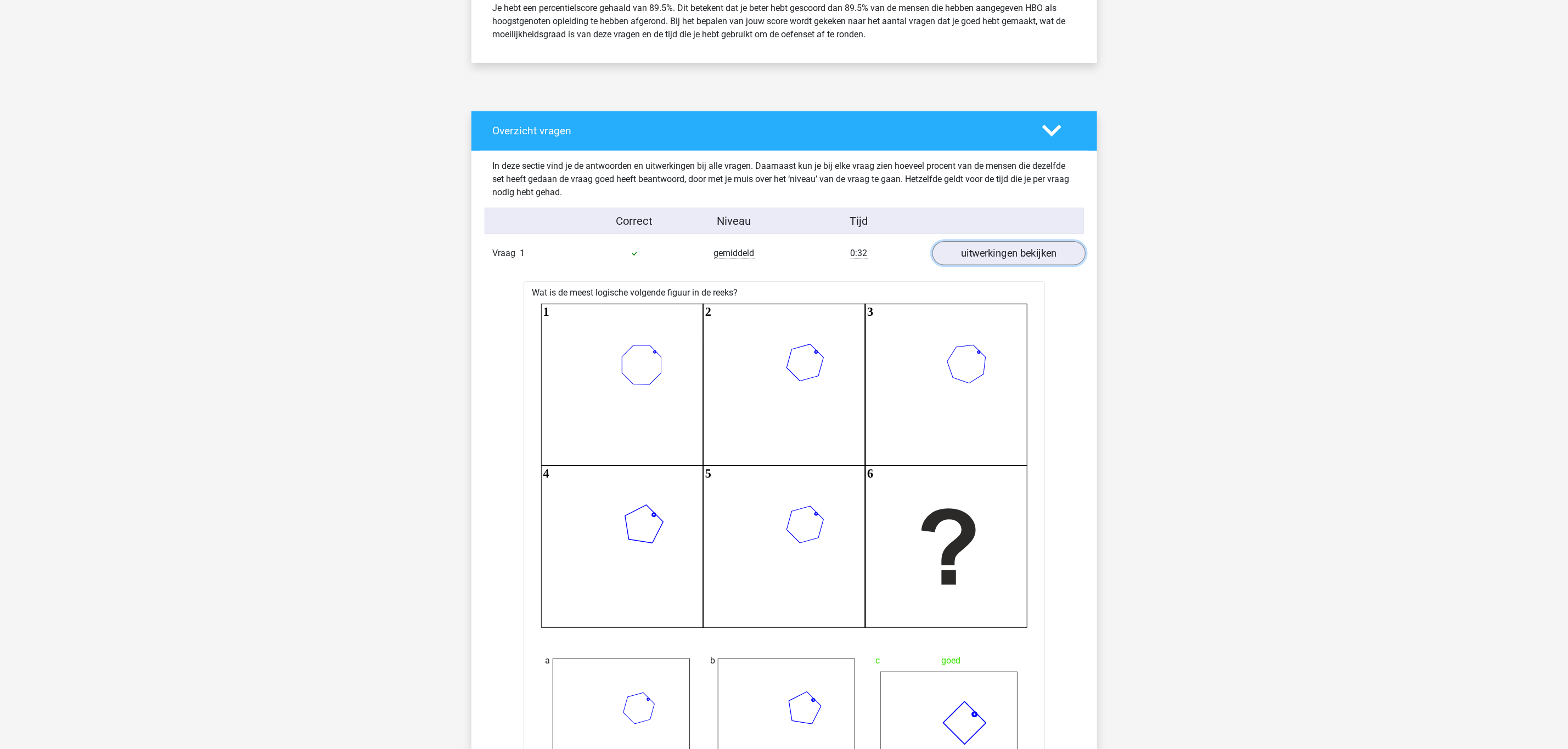
click at [1011, 255] on link "uitwerkingen bekijken" at bounding box center [1008, 253] width 153 height 24
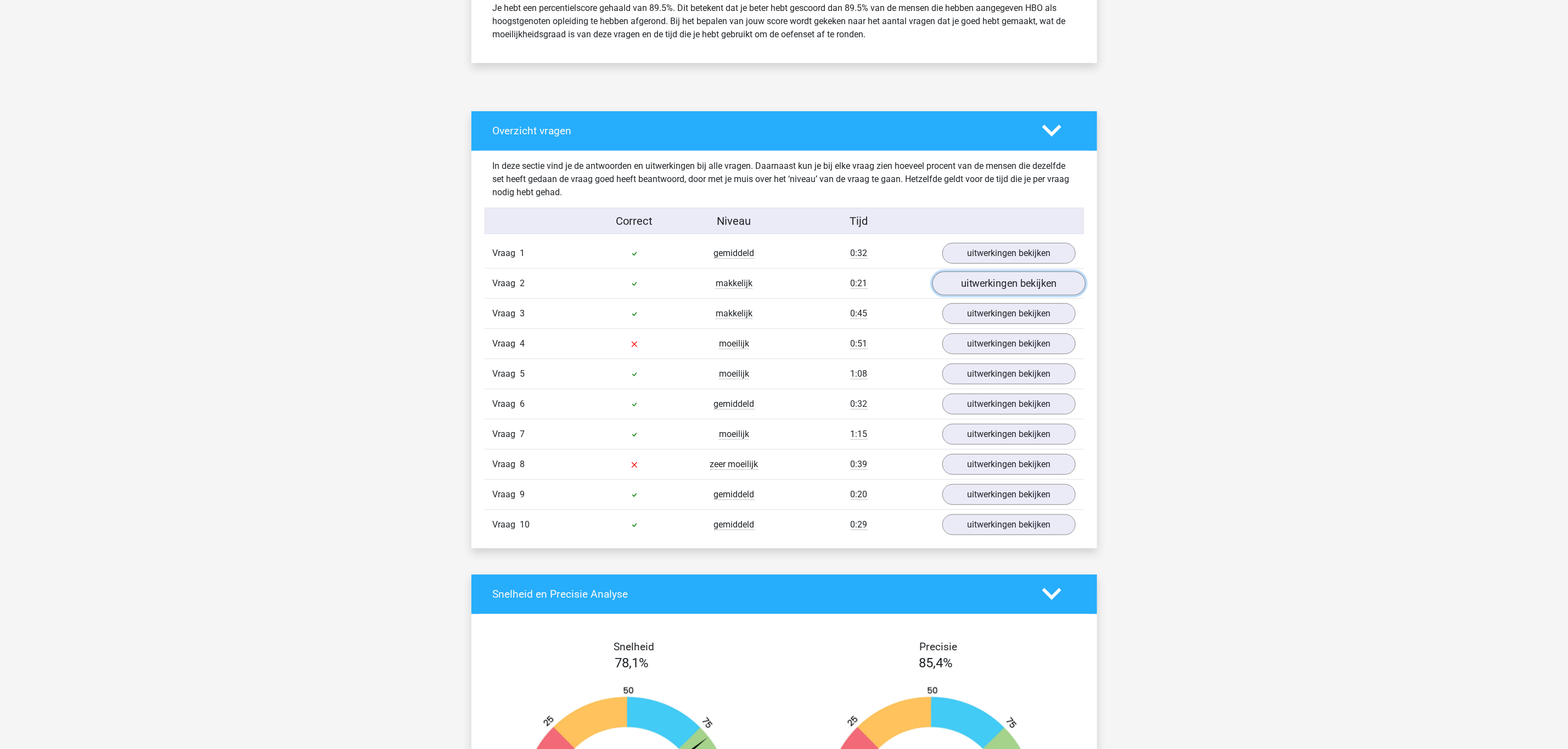
click at [1008, 281] on link "uitwerkingen bekijken" at bounding box center [1008, 284] width 153 height 24
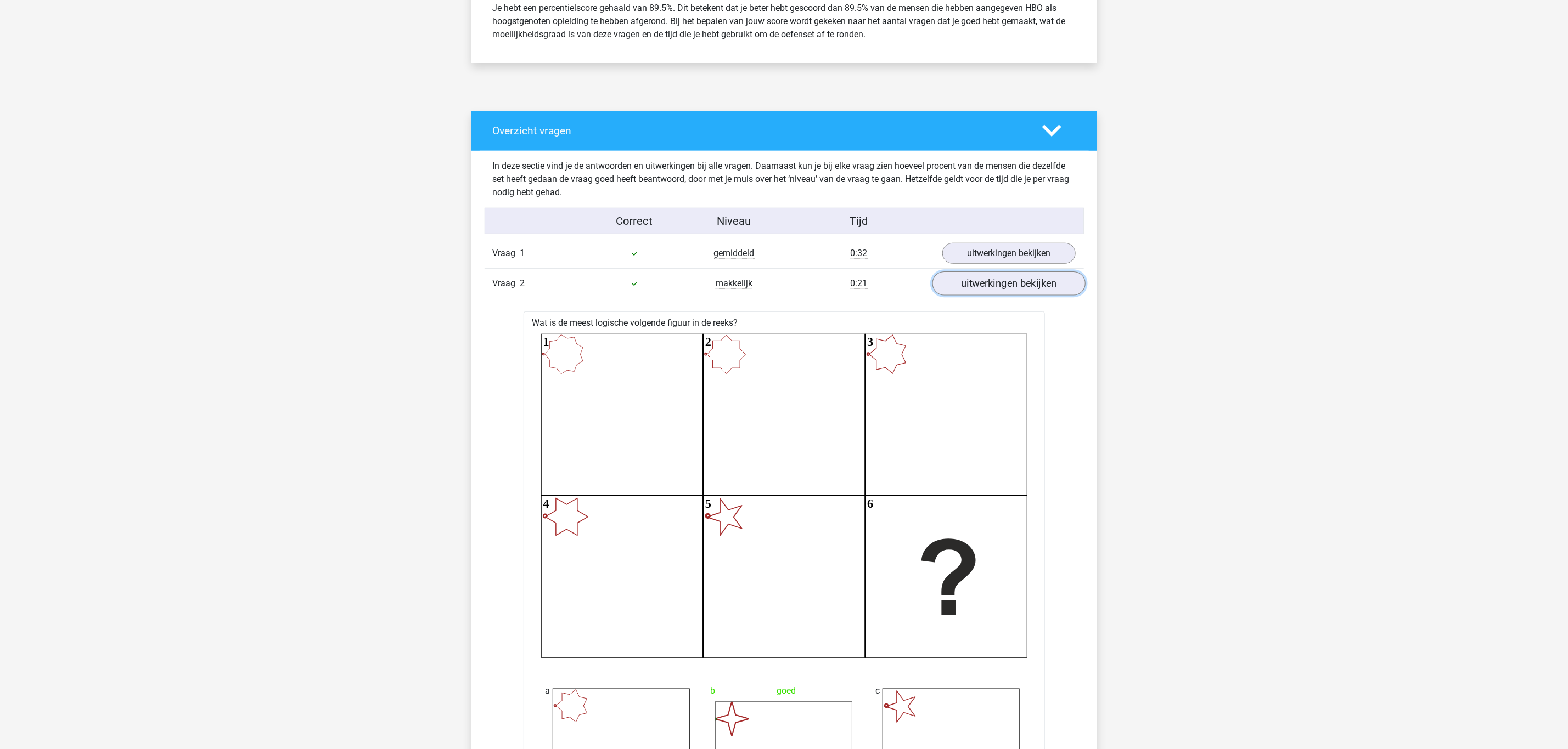
click at [1008, 281] on link "uitwerkingen bekijken" at bounding box center [1008, 284] width 153 height 24
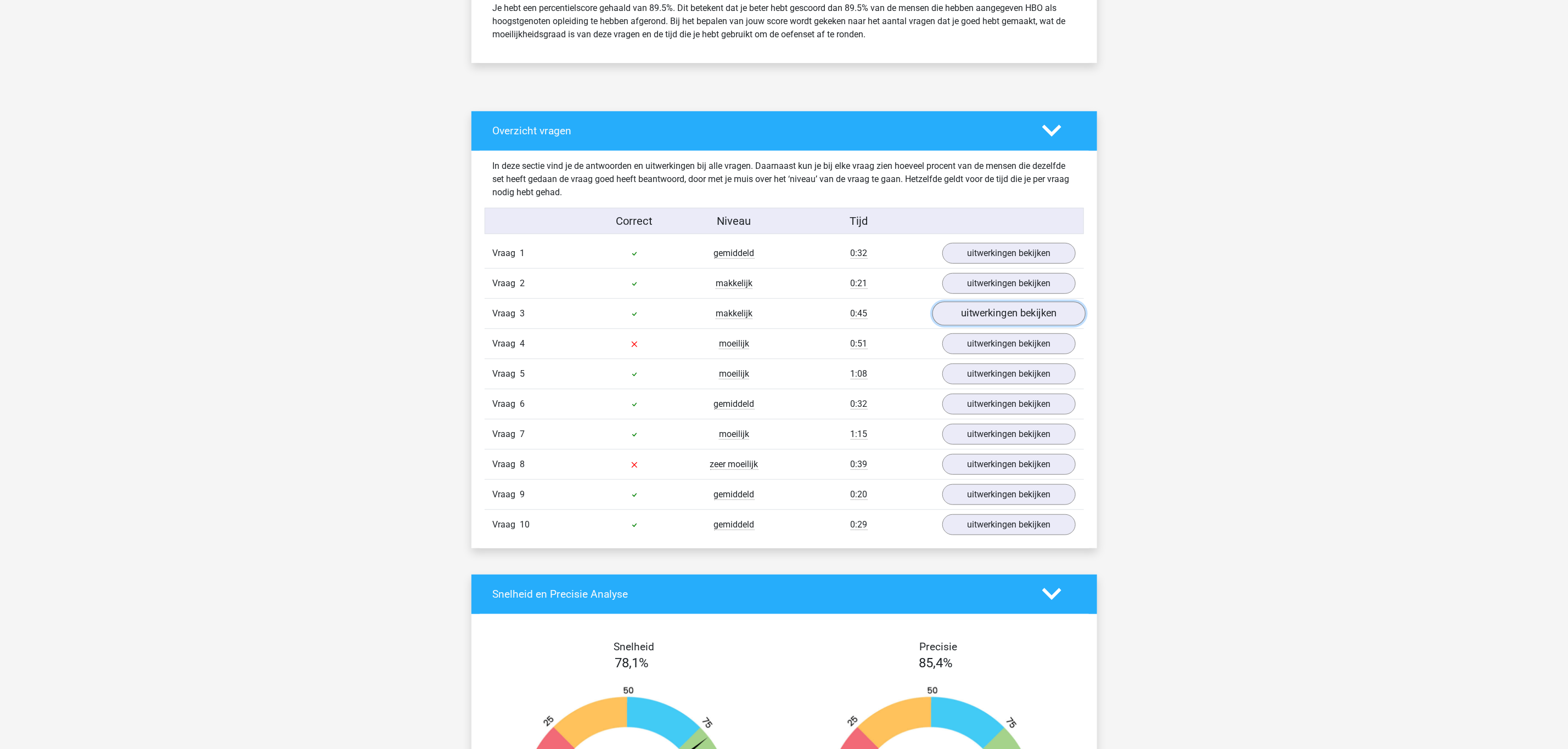
click at [1008, 312] on link "uitwerkingen bekijken" at bounding box center [1008, 314] width 153 height 24
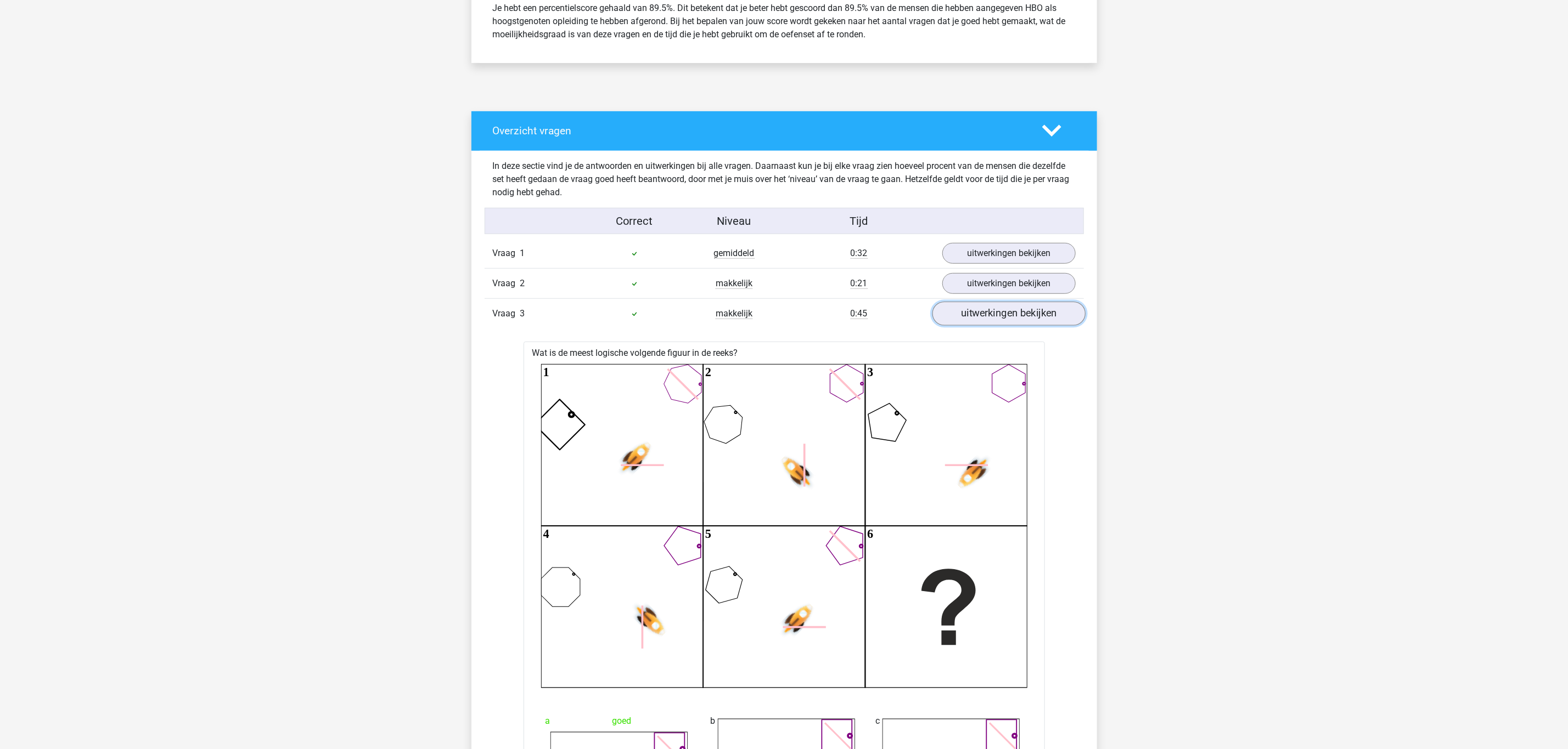
click at [1008, 312] on link "uitwerkingen bekijken" at bounding box center [1008, 314] width 153 height 24
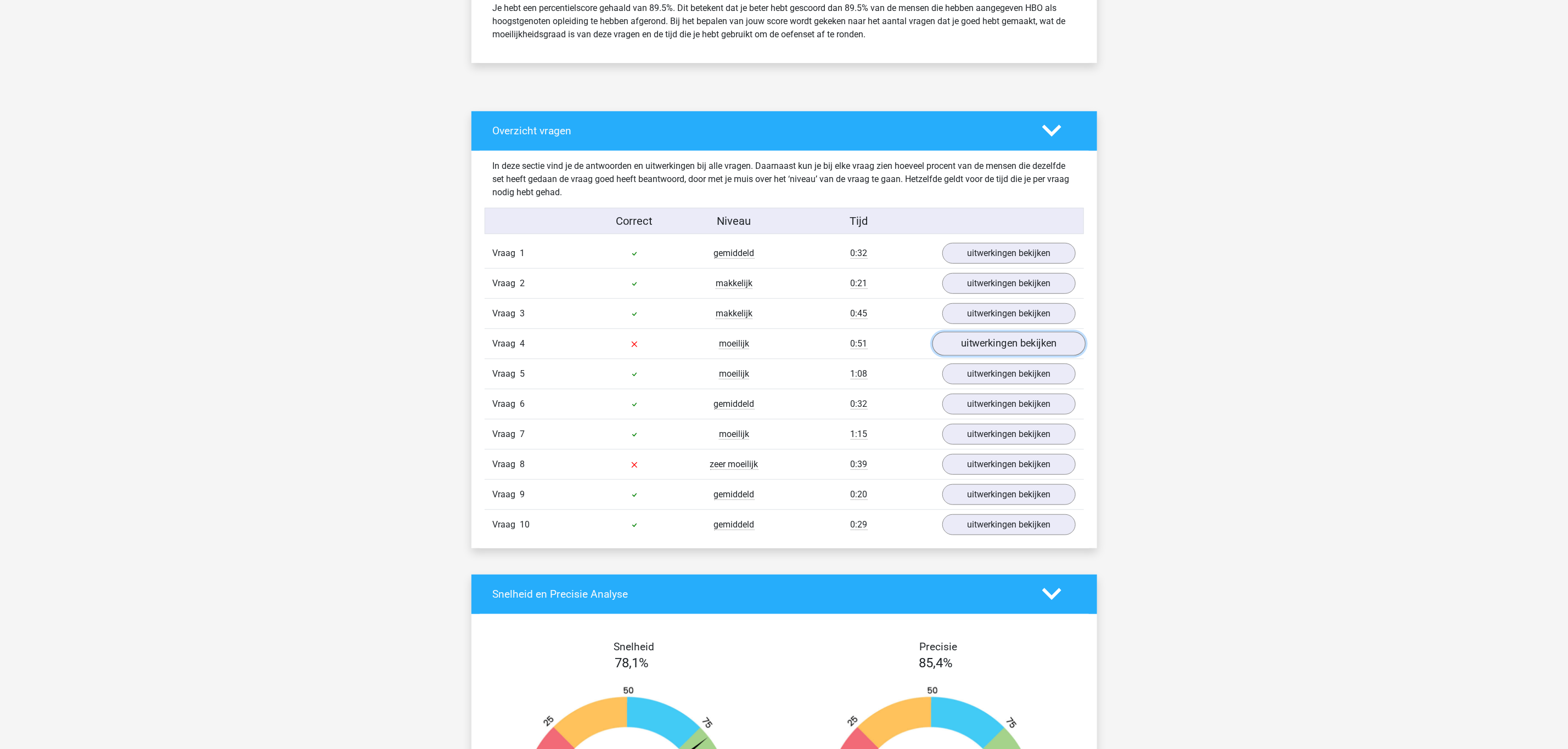
click at [1005, 336] on link "uitwerkingen bekijken" at bounding box center [1008, 343] width 153 height 24
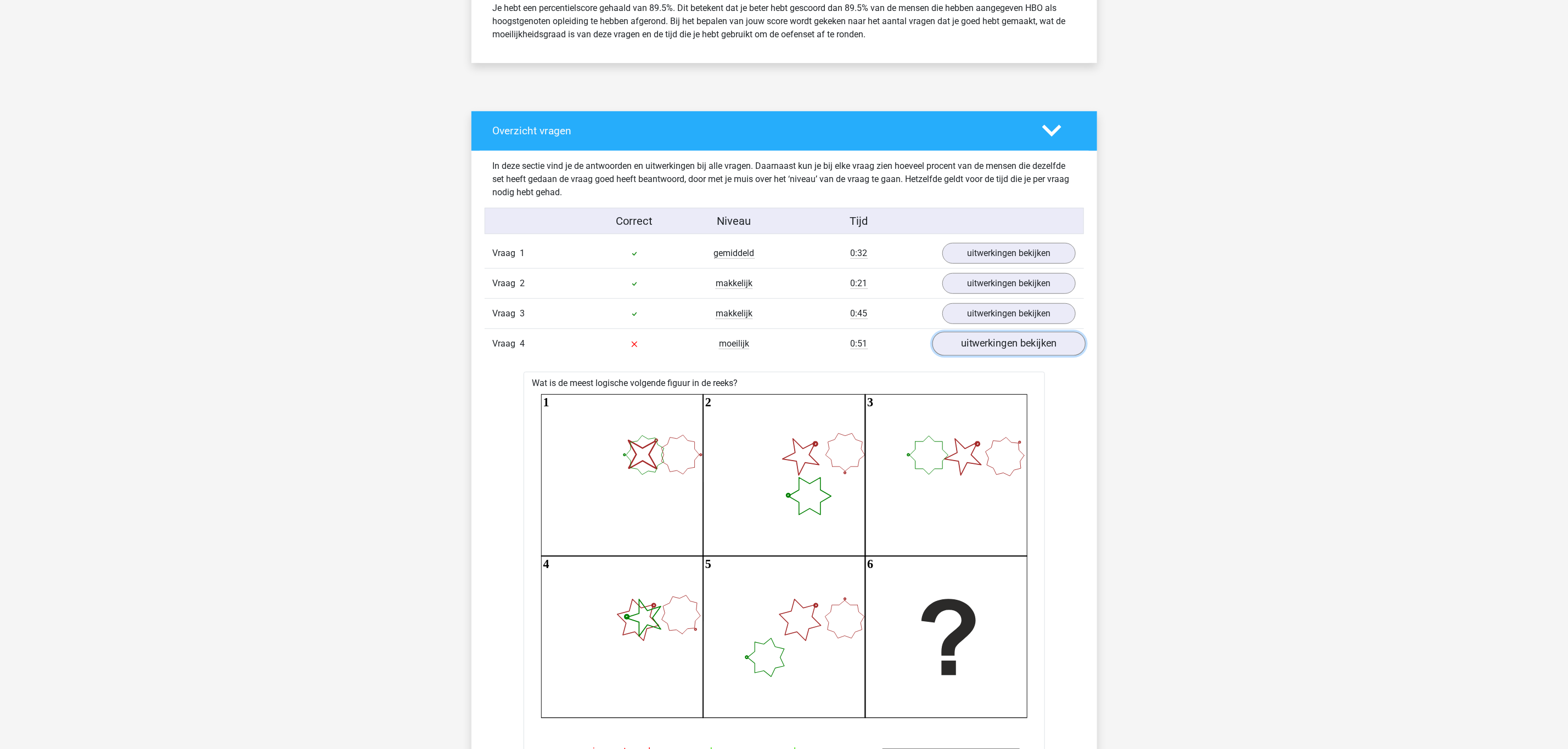
click at [1005, 336] on link "uitwerkingen bekijken" at bounding box center [1008, 343] width 153 height 24
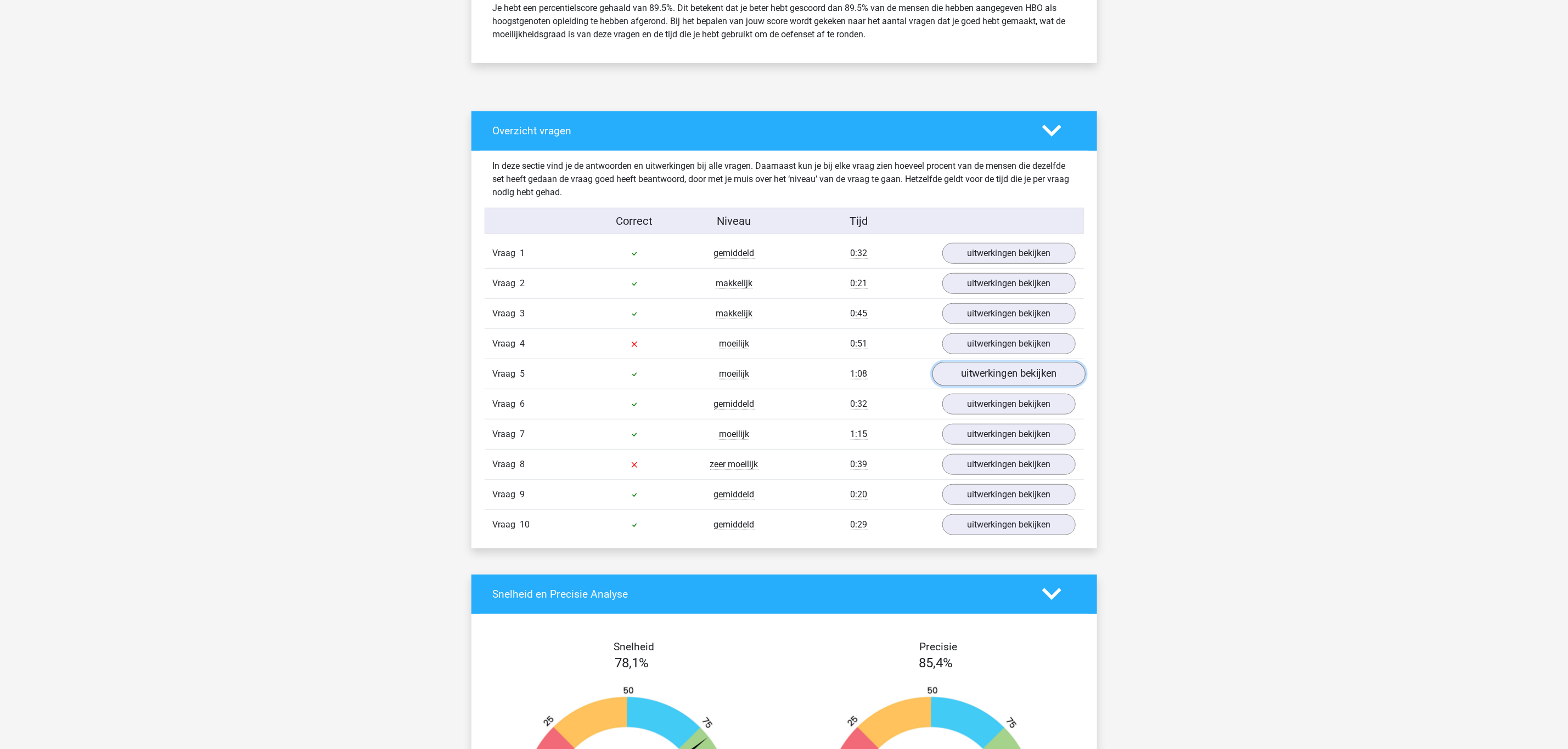
click at [999, 371] on link "uitwerkingen bekijken" at bounding box center [1008, 374] width 153 height 24
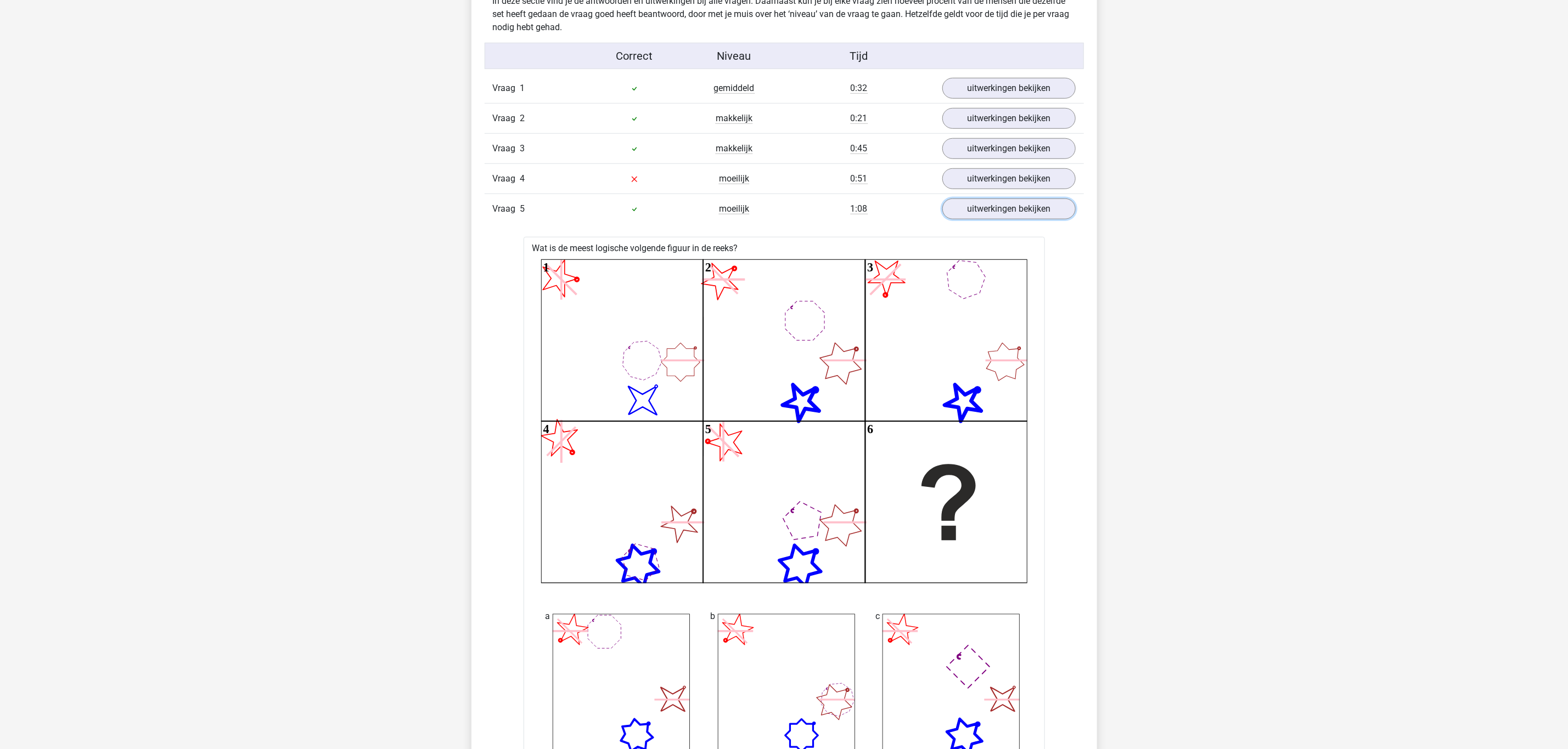
scroll to position [658, 0]
click at [962, 219] on link "uitwerkingen bekijken" at bounding box center [1008, 209] width 153 height 24
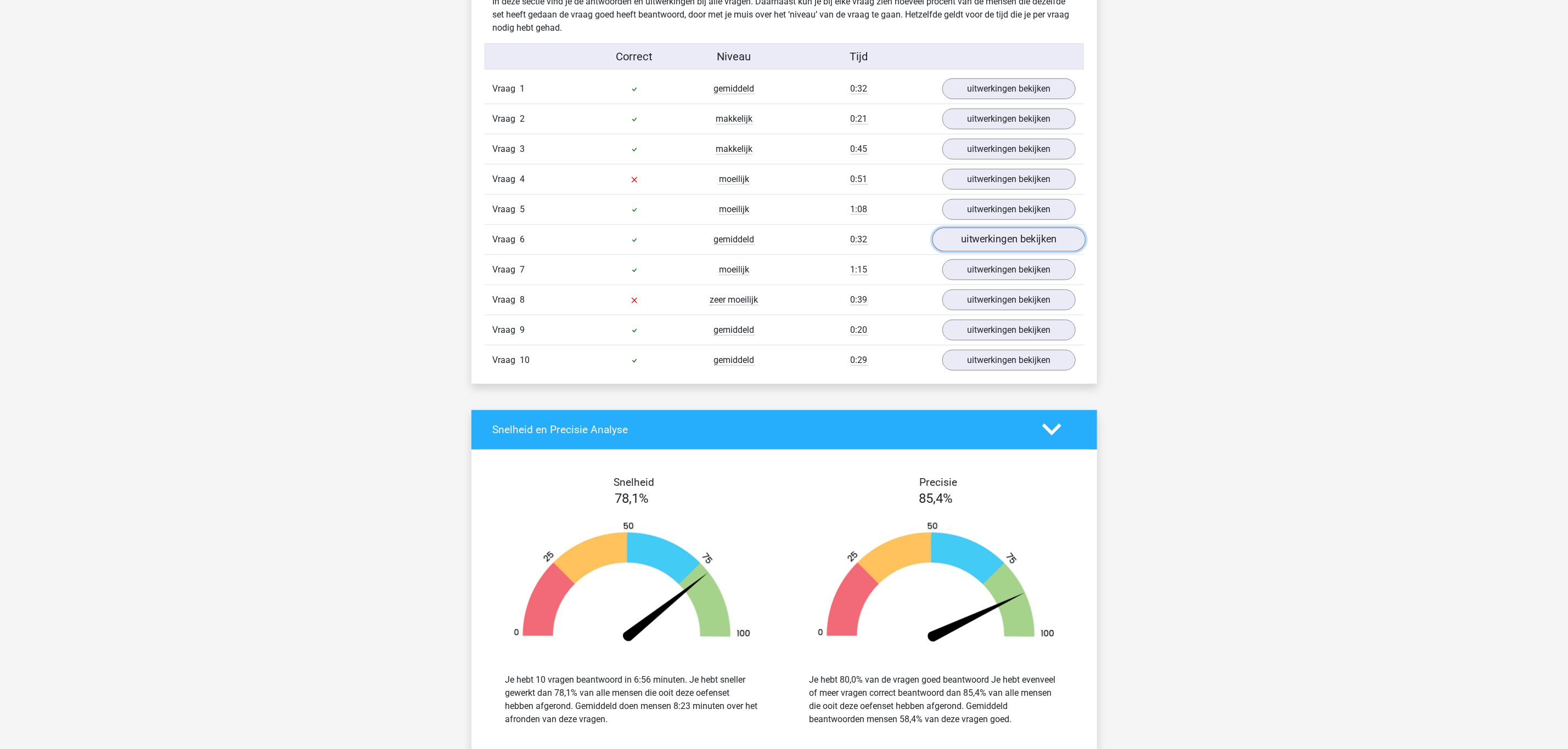
click at [993, 240] on link "uitwerkingen bekijken" at bounding box center [1008, 240] width 153 height 24
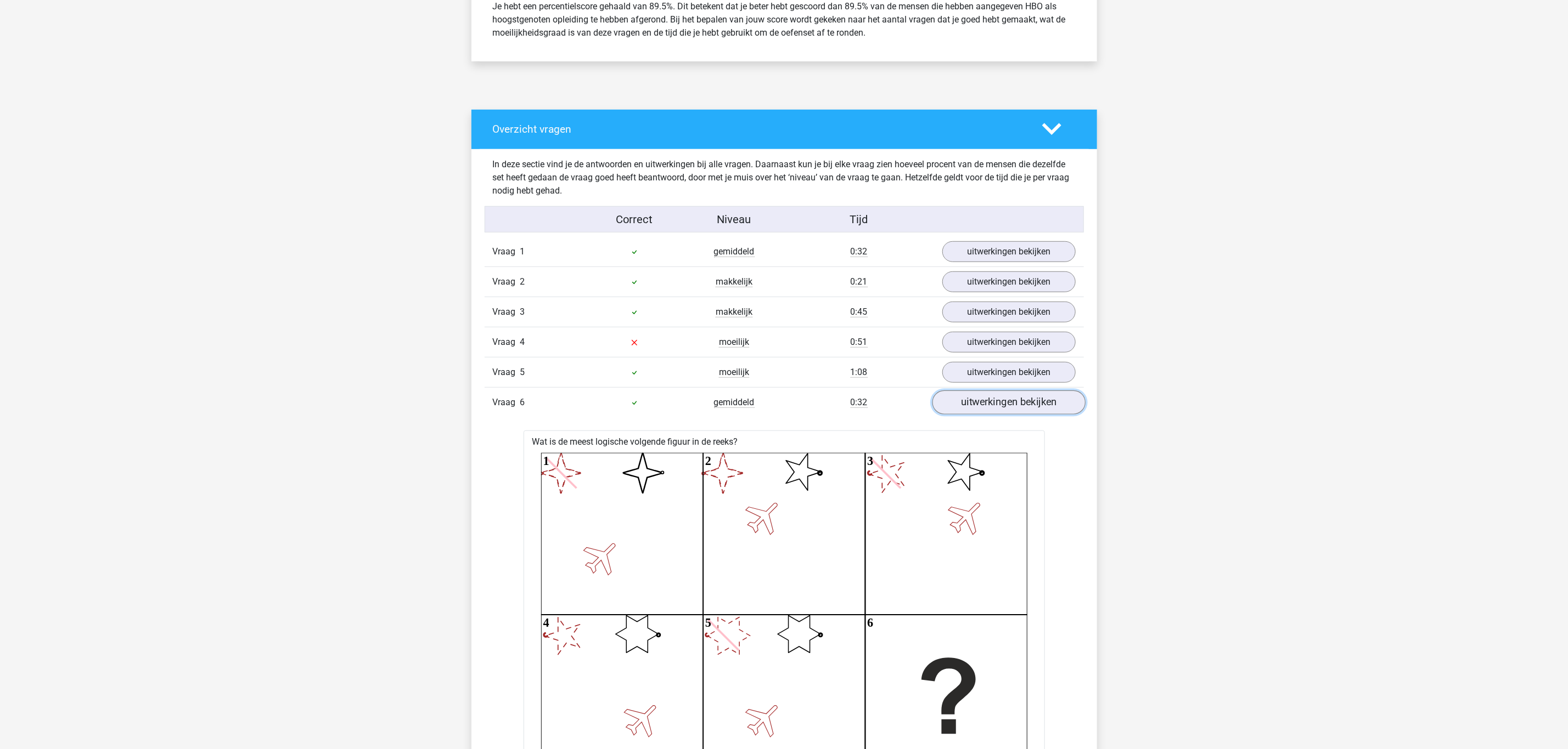
scroll to position [494, 0]
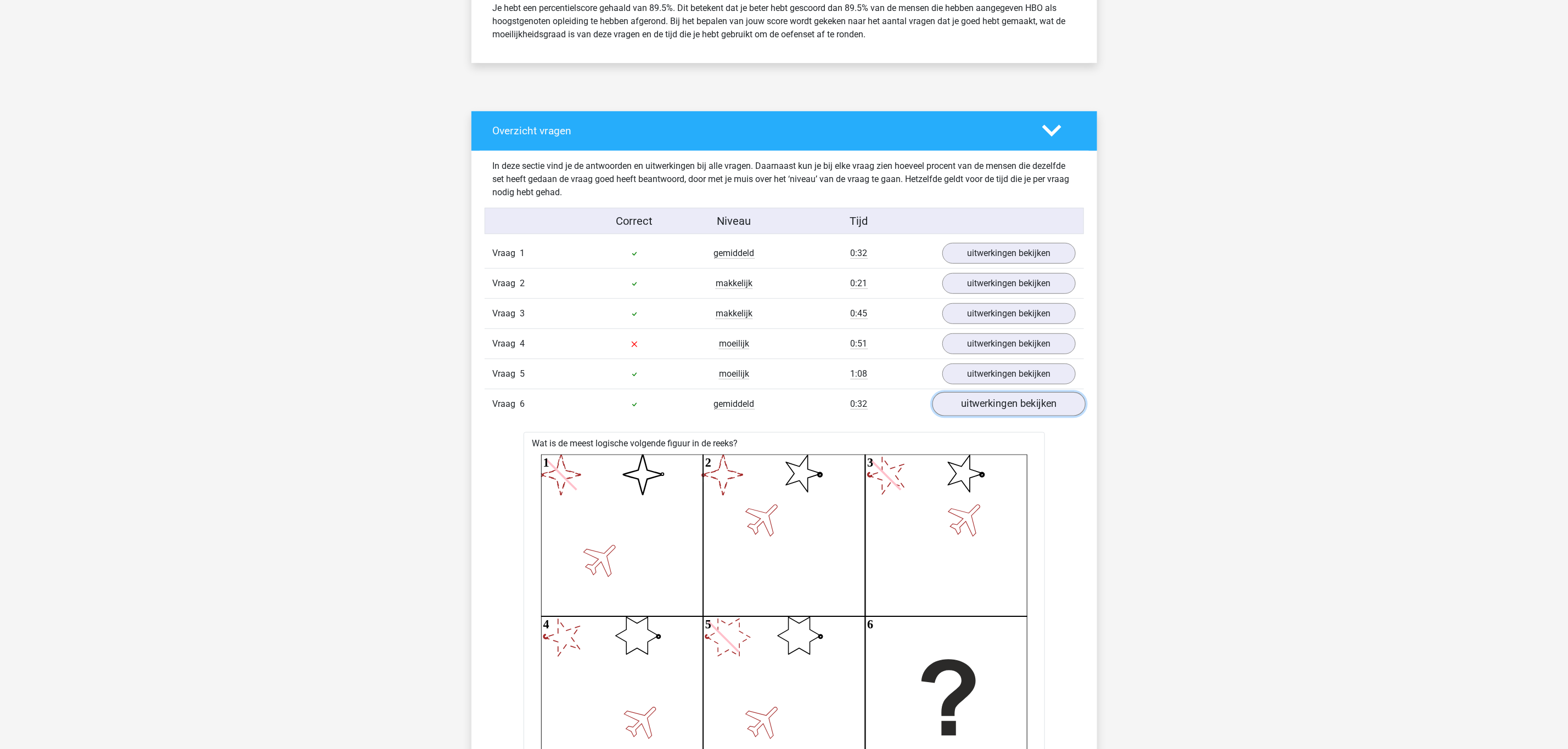
click at [996, 401] on link "uitwerkingen bekijken" at bounding box center [1008, 404] width 153 height 24
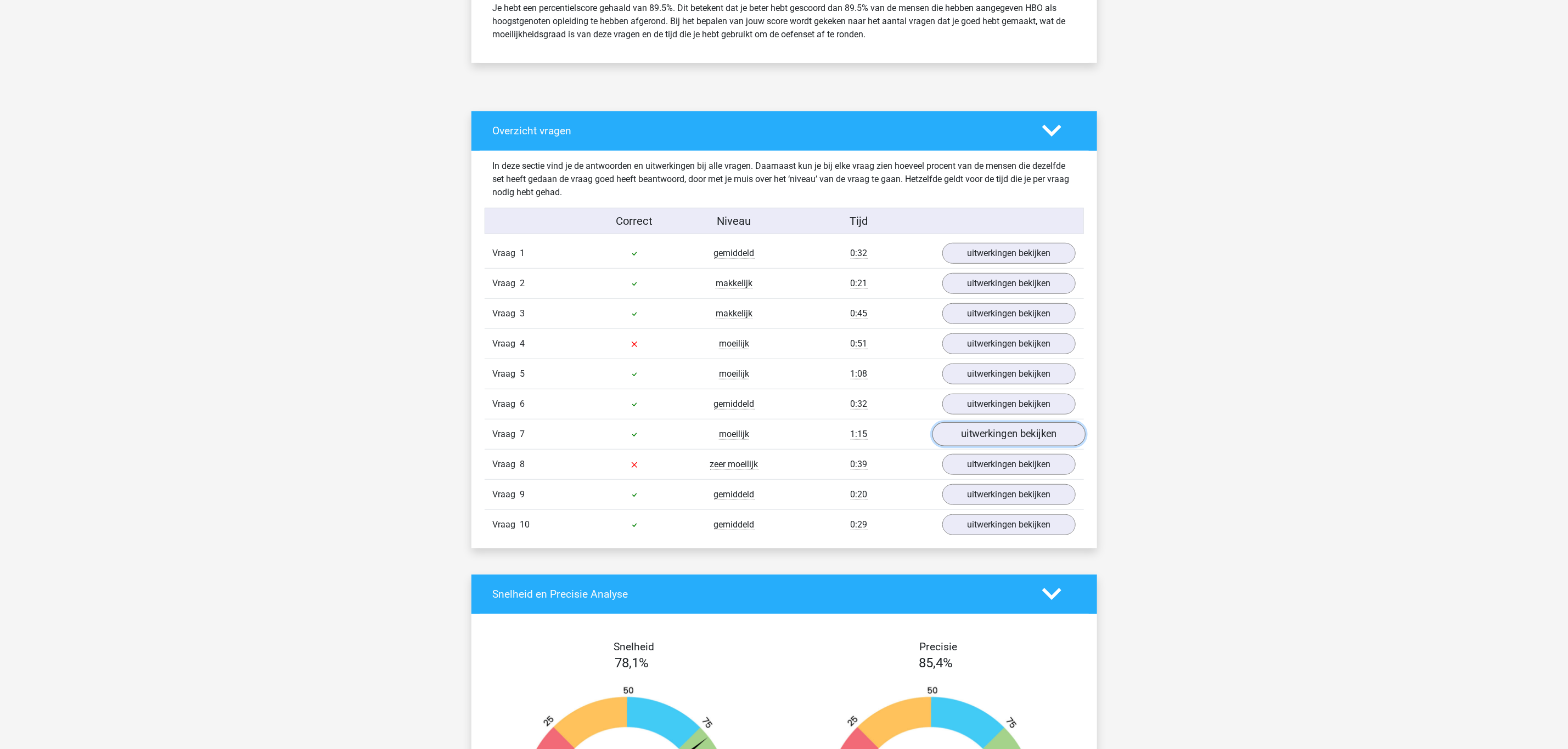
click at [994, 440] on link "uitwerkingen bekijken" at bounding box center [1008, 434] width 153 height 24
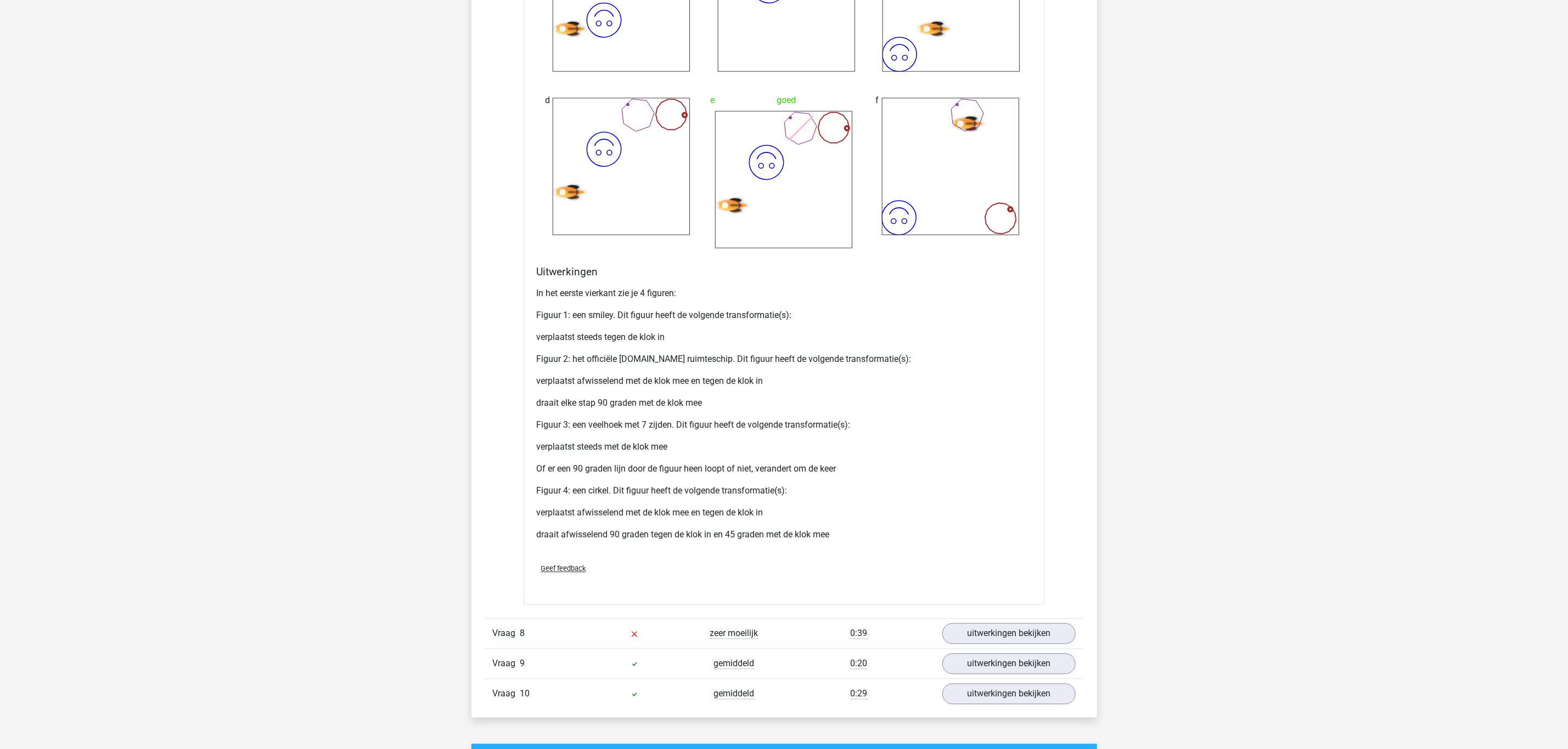
scroll to position [1481, 0]
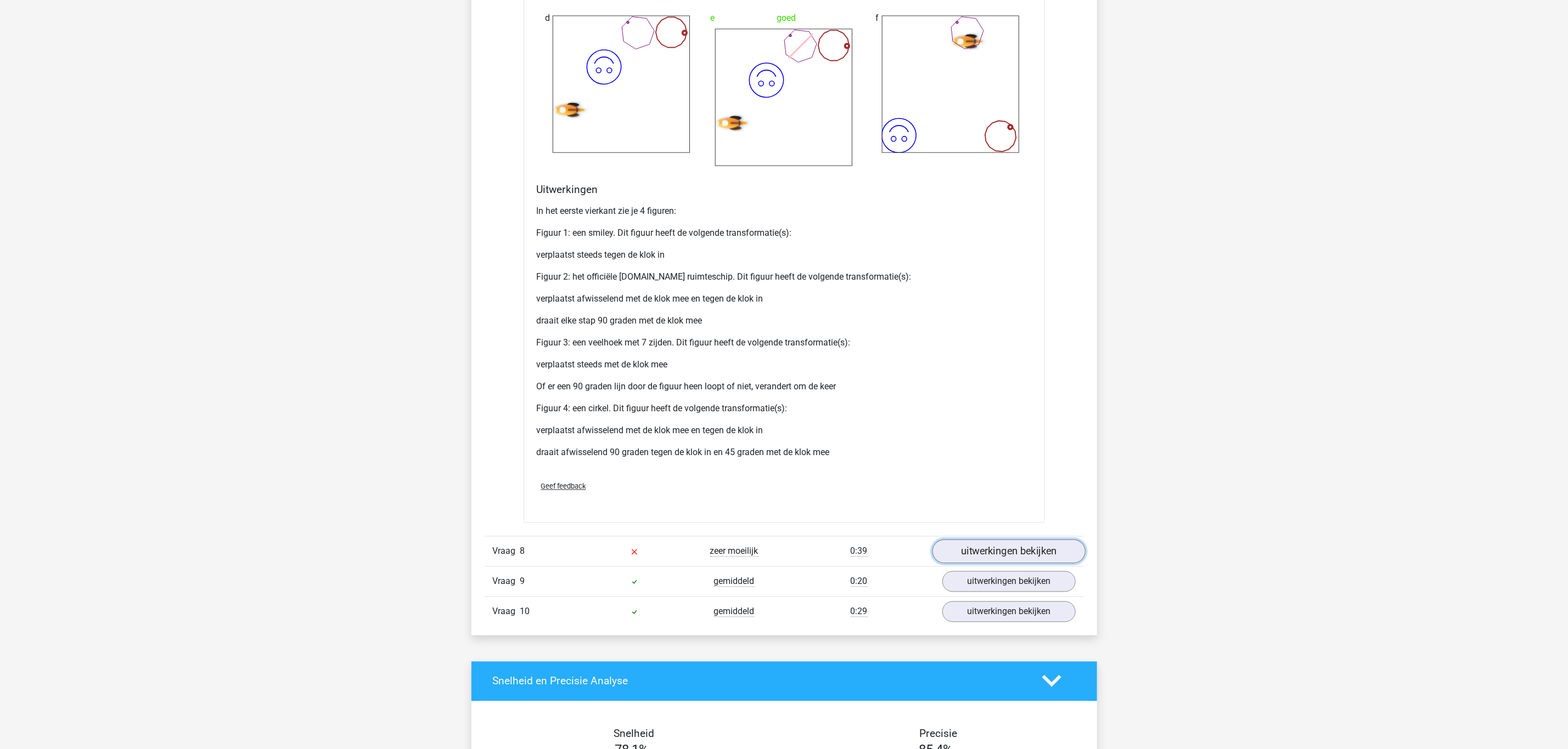
click at [962, 549] on link "uitwerkingen bekijken" at bounding box center [1008, 552] width 153 height 24
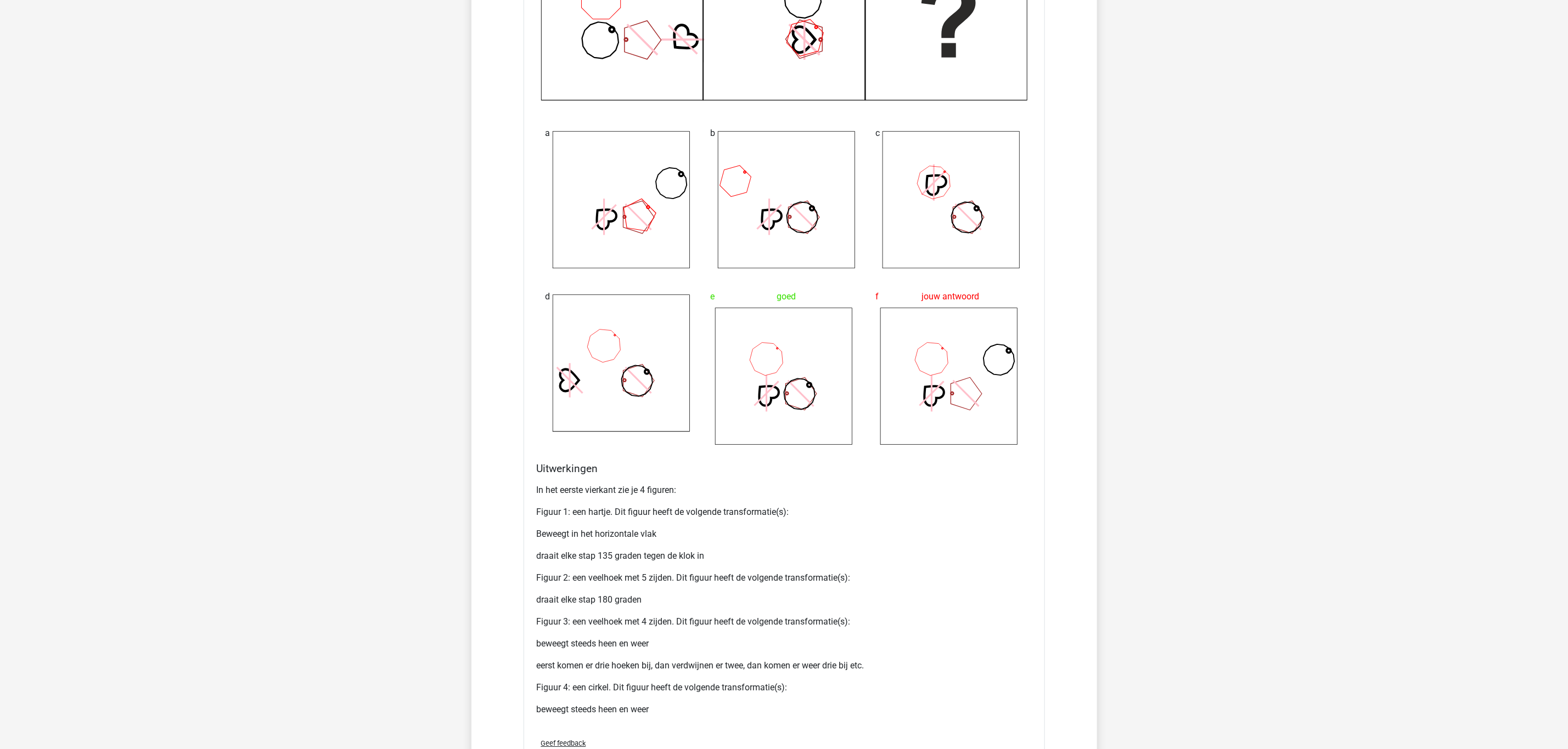
scroll to position [2468, 0]
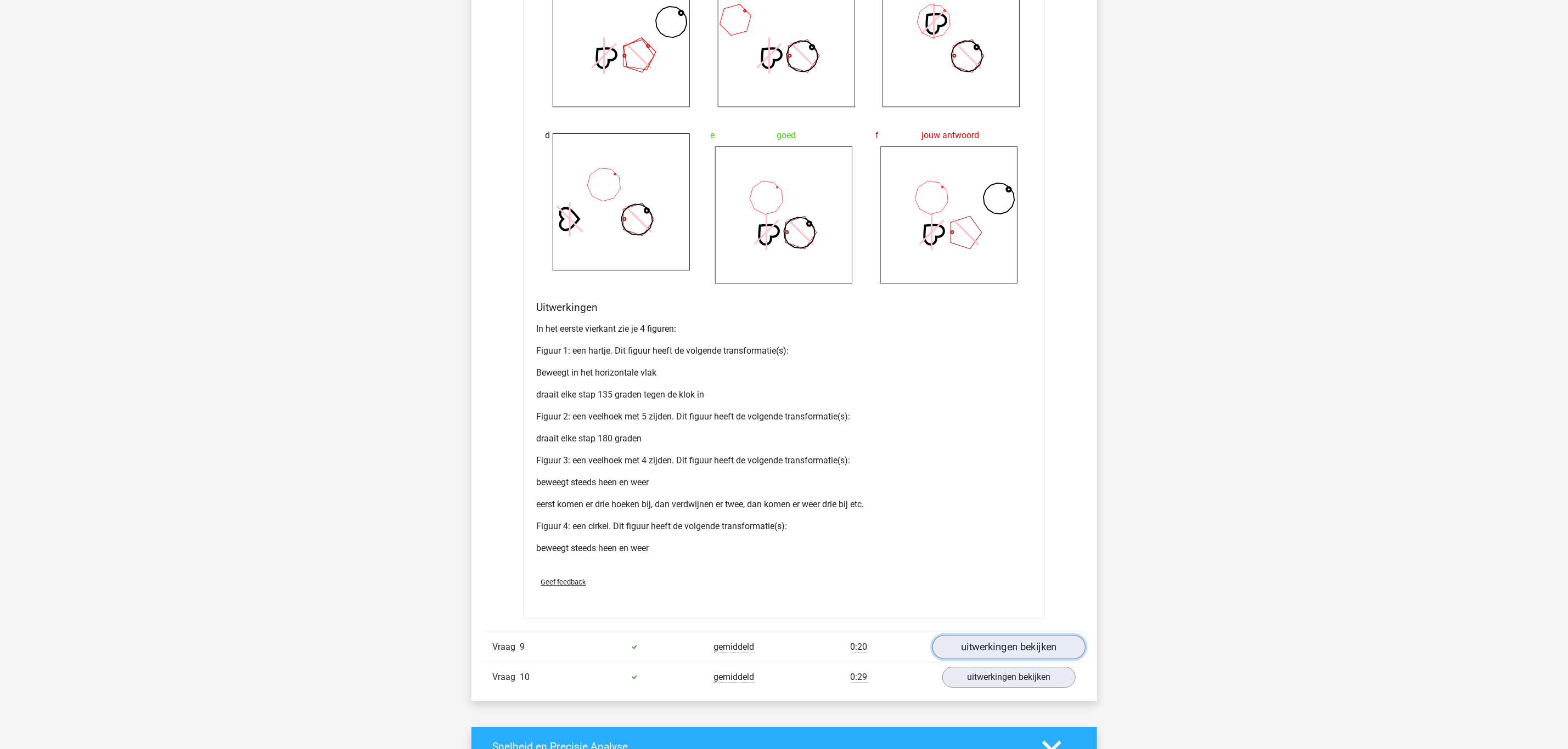
click at [1011, 655] on link "uitwerkingen bekijken" at bounding box center [1008, 647] width 153 height 24
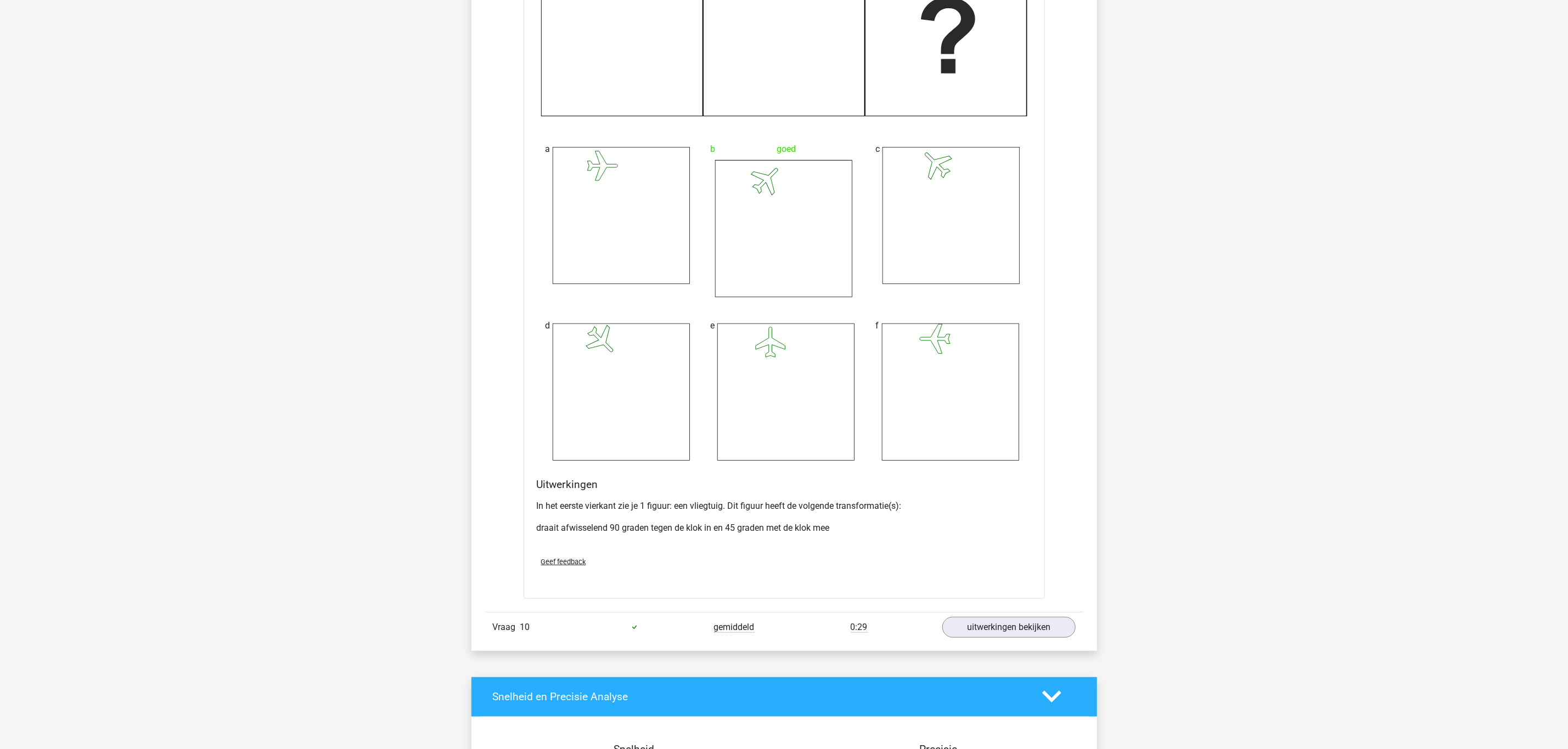
scroll to position [3455, 0]
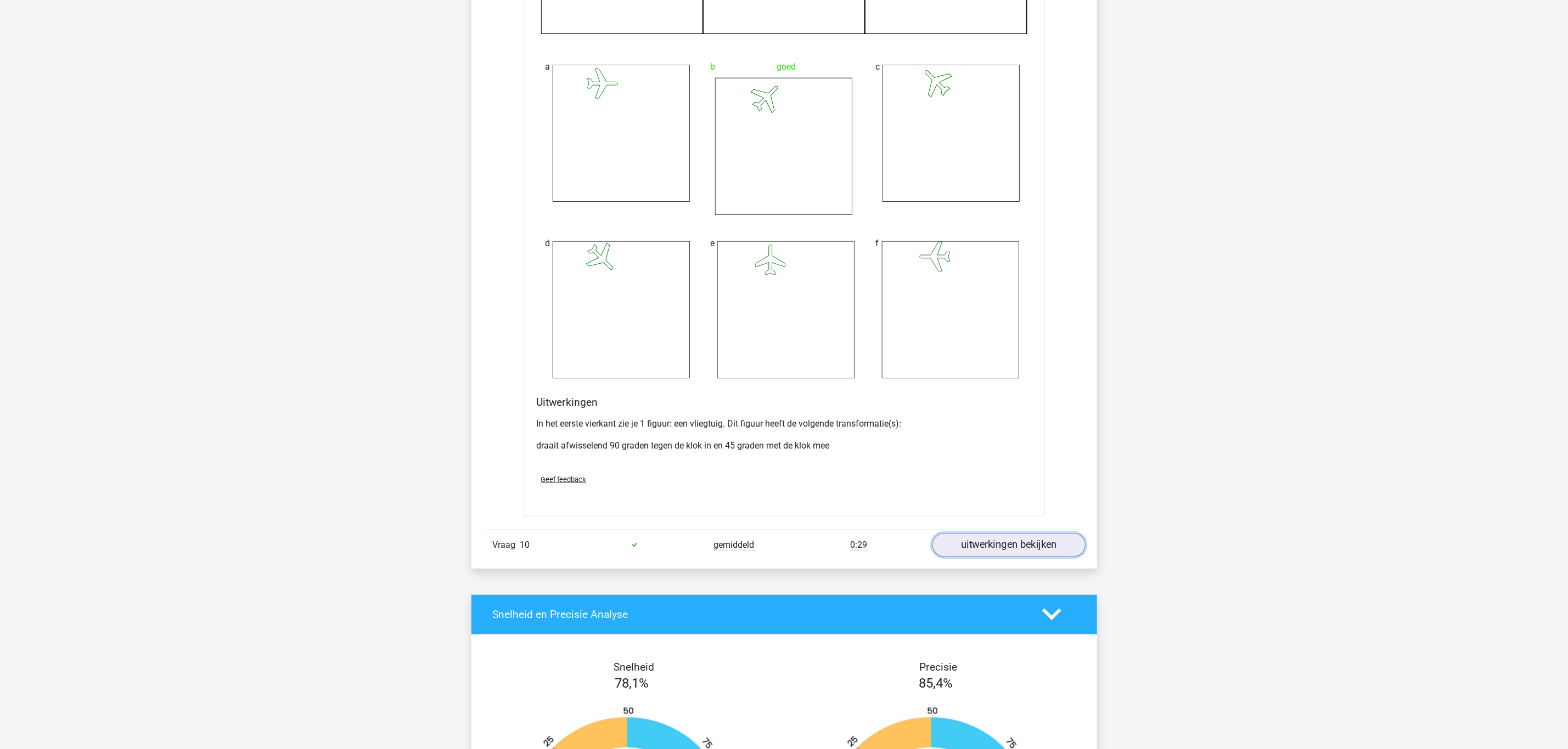
click at [1036, 553] on link "uitwerkingen bekijken" at bounding box center [1008, 545] width 153 height 24
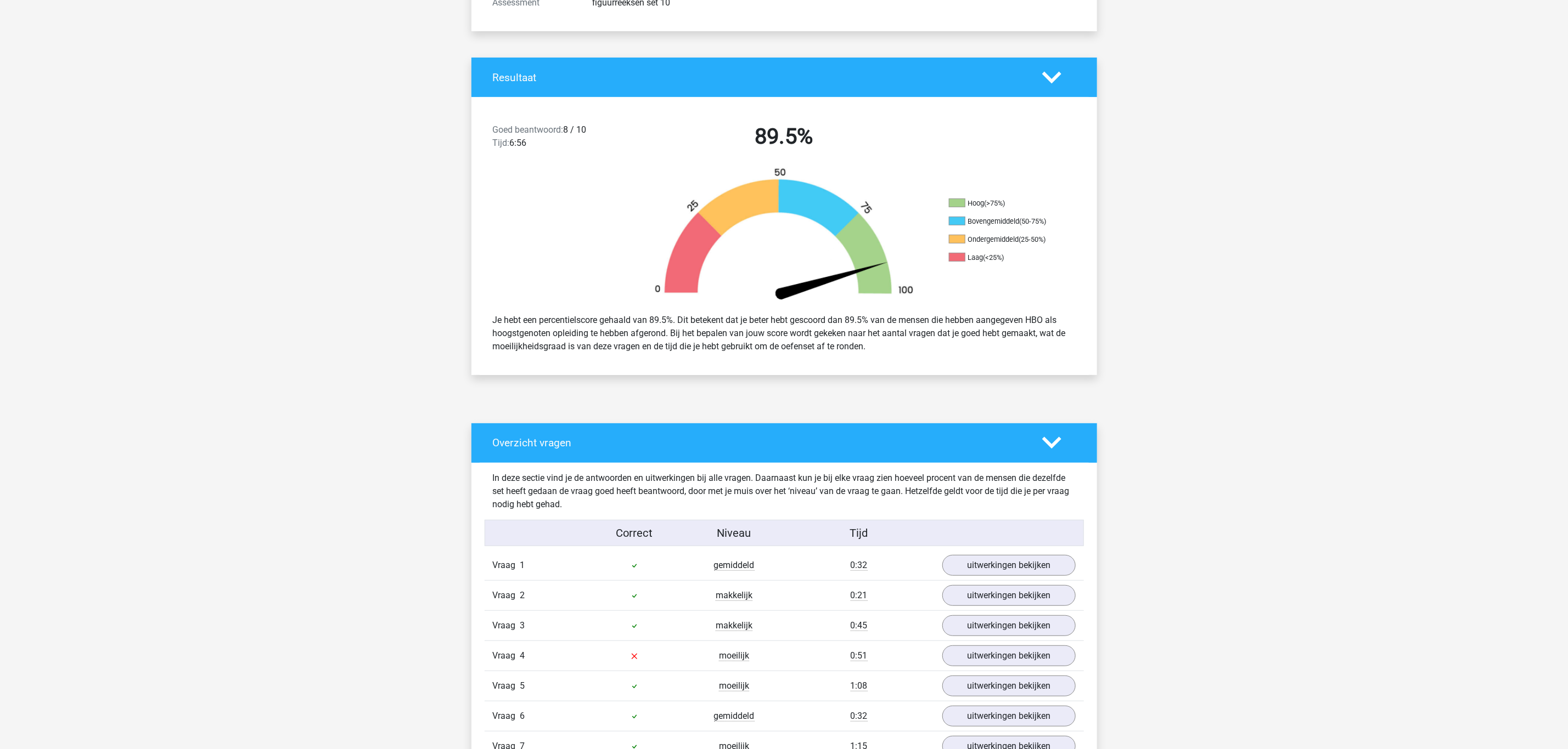
scroll to position [0, 0]
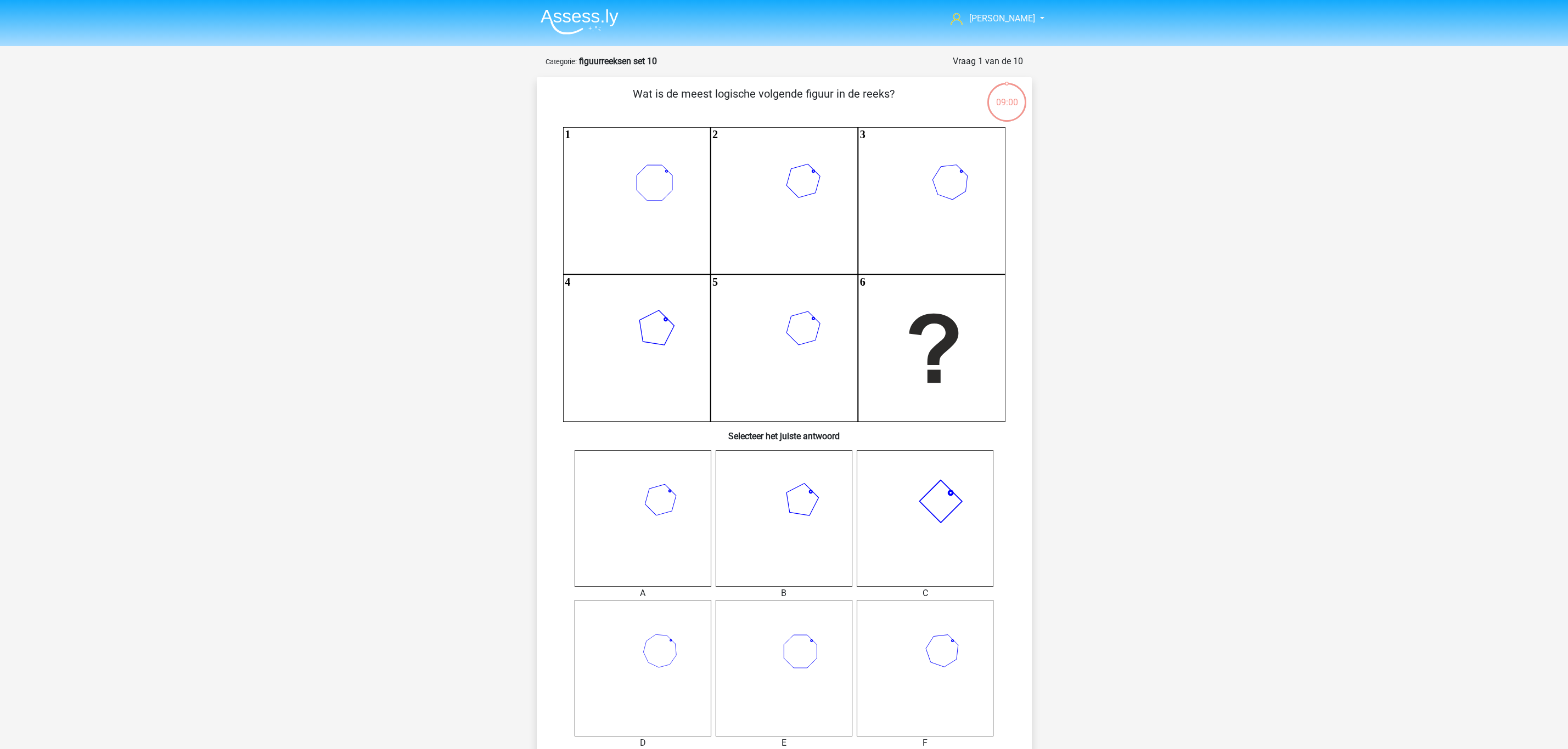
scroll to position [219, 0]
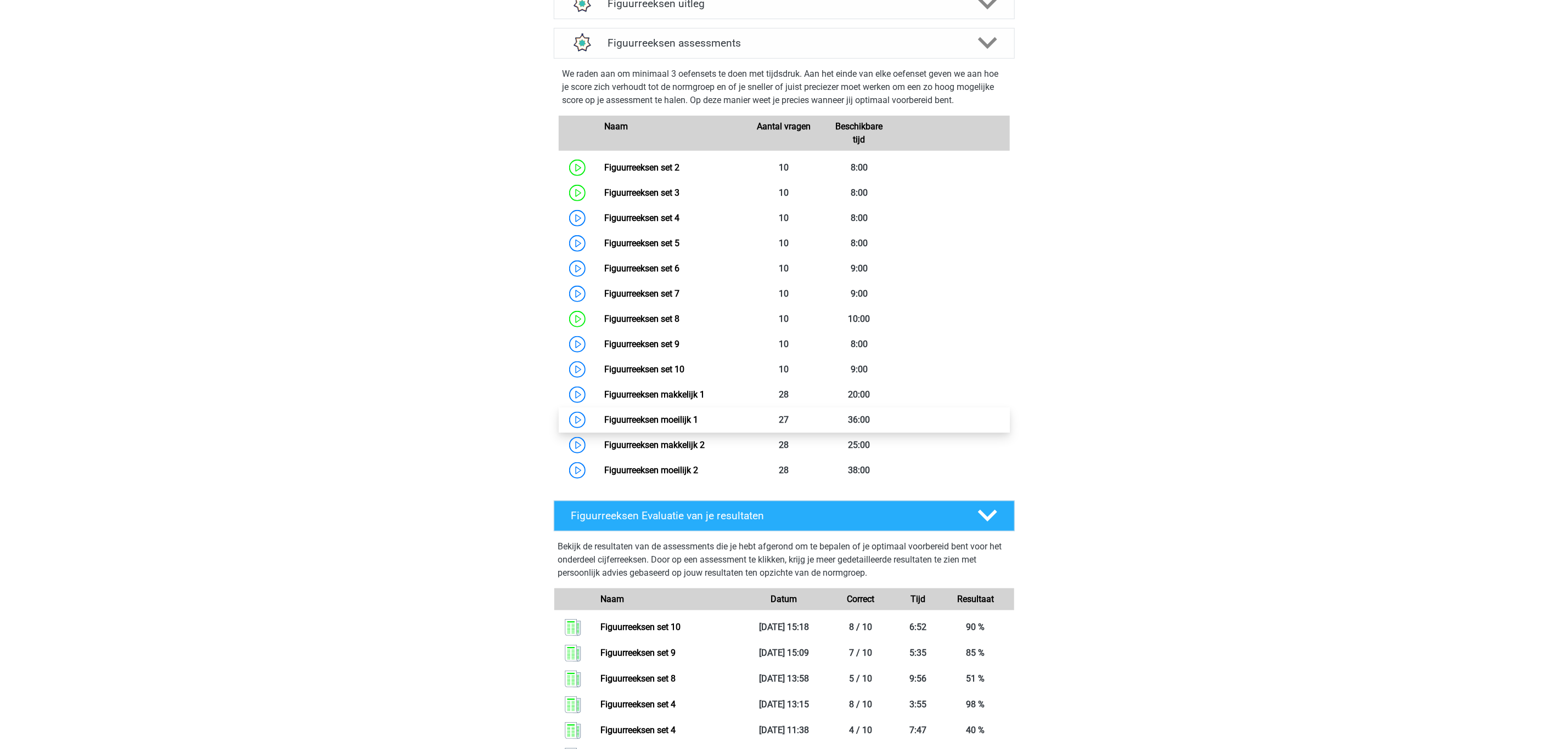
scroll to position [407, 0]
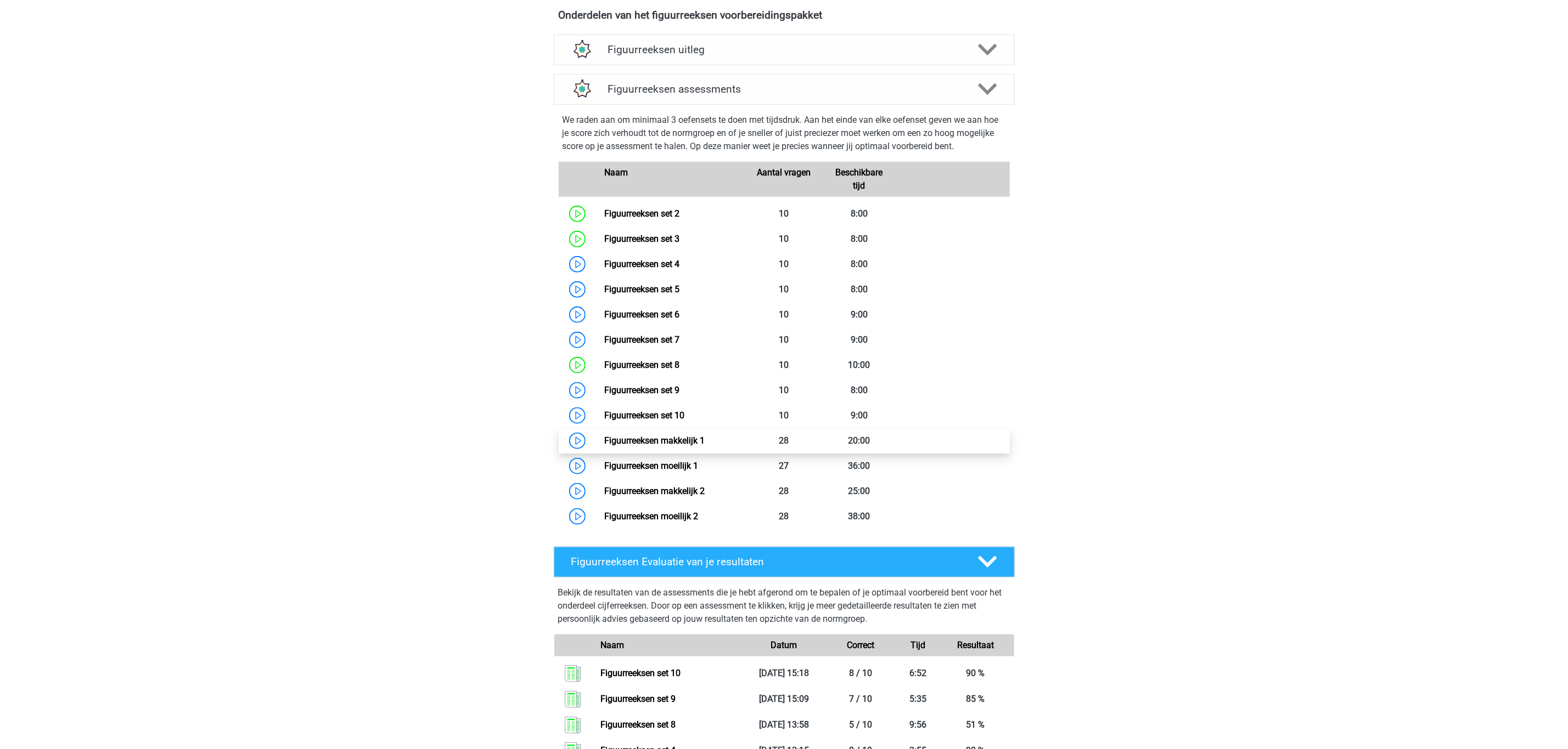
click at [631, 435] on link "Figuurreeksen makkelijk 1" at bounding box center [654, 440] width 100 height 11
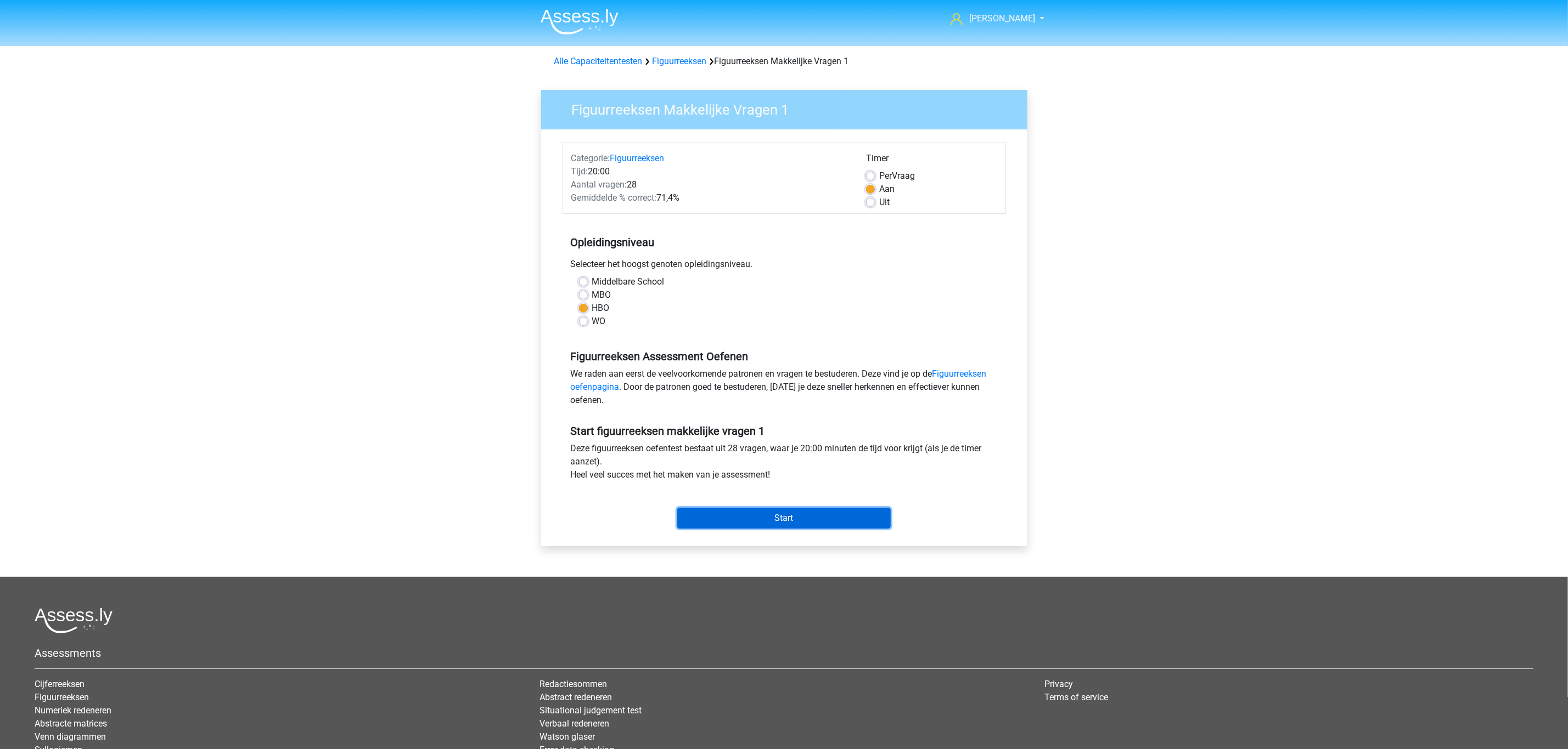
click at [792, 522] on input "Start" at bounding box center [784, 518] width 214 height 21
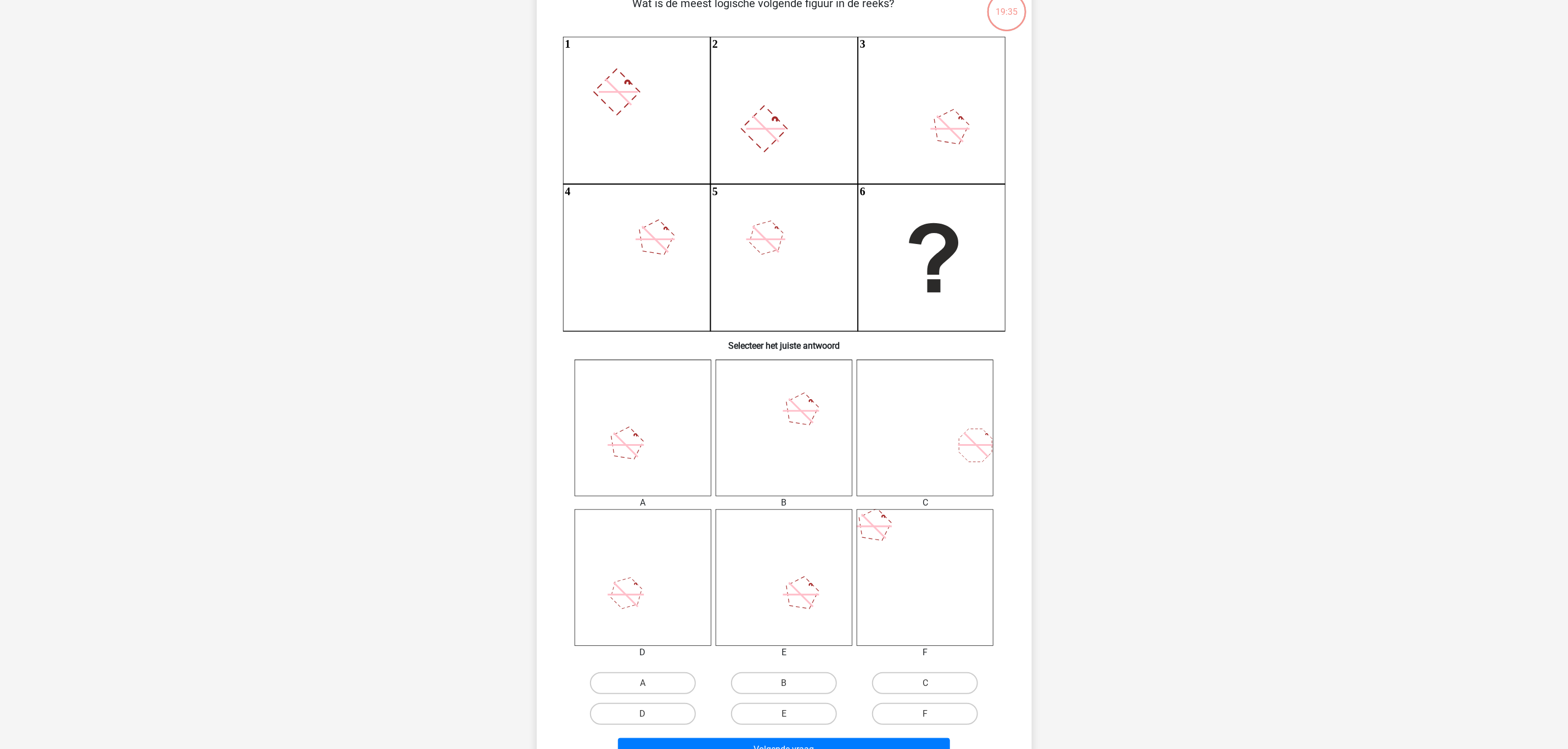
scroll to position [247, 0]
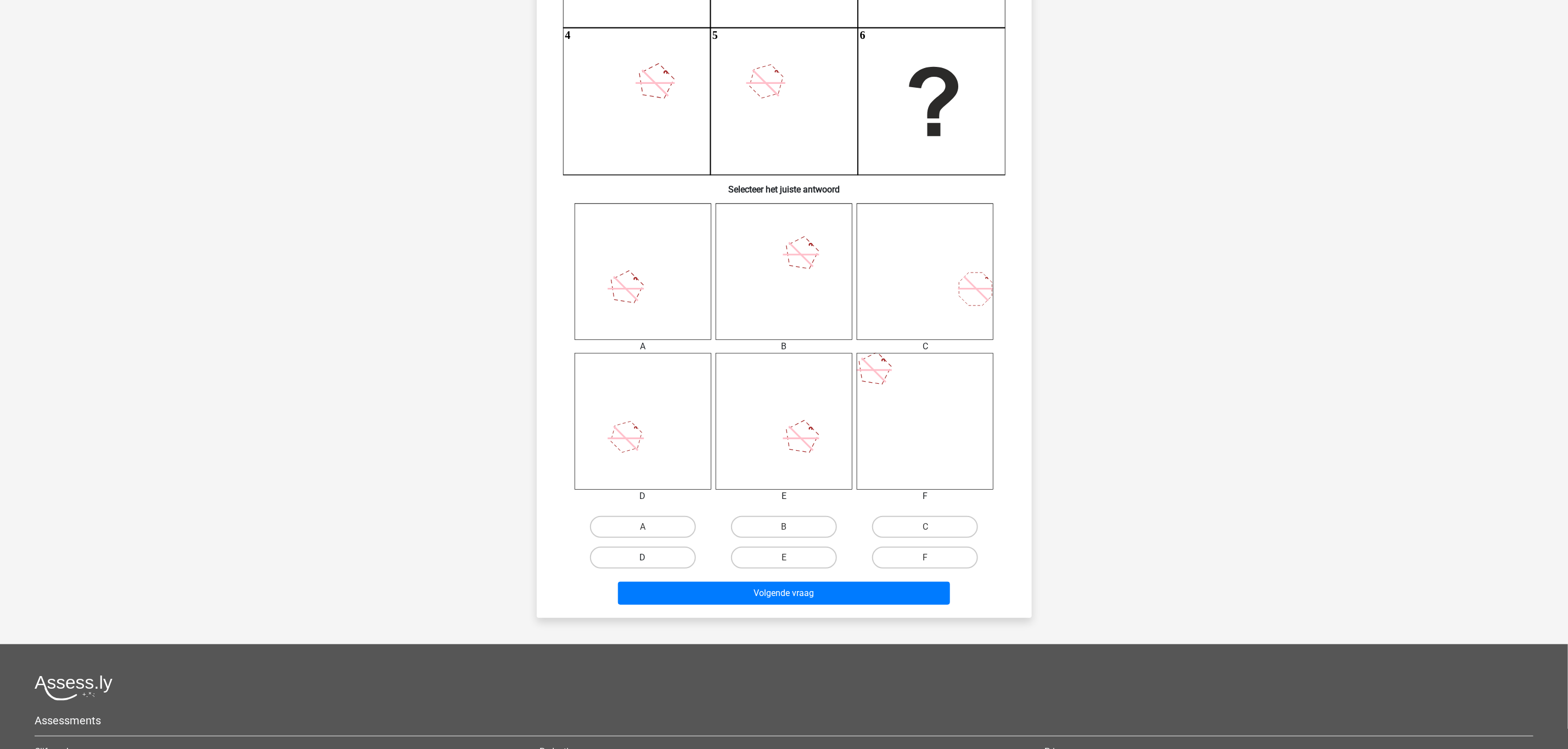
click at [669, 560] on label "D" at bounding box center [643, 557] width 106 height 22
click at [650, 560] on input "D" at bounding box center [646, 561] width 7 height 7
radio input "true"
click at [768, 594] on button "Volgende vraag" at bounding box center [784, 593] width 332 height 23
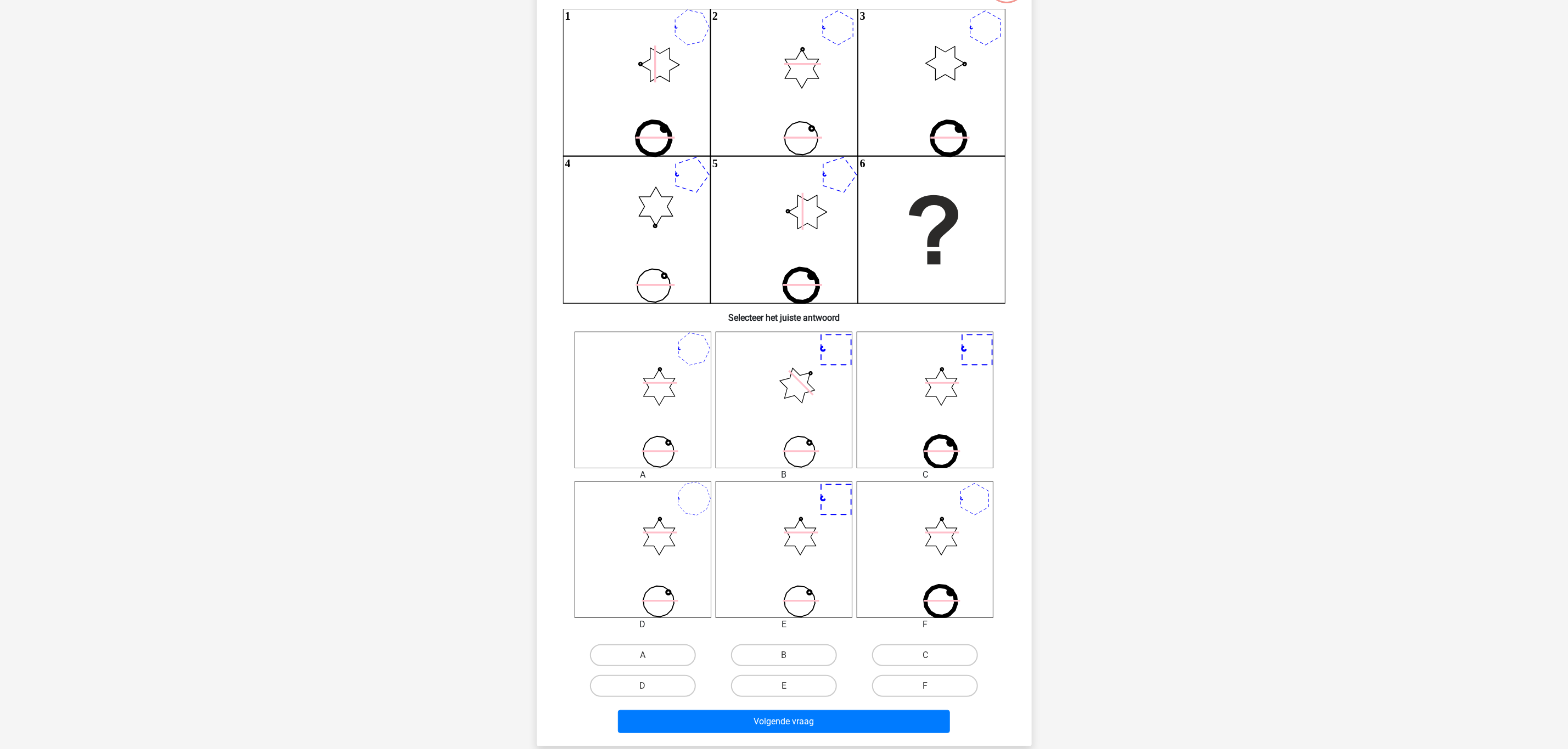
scroll to position [137, 0]
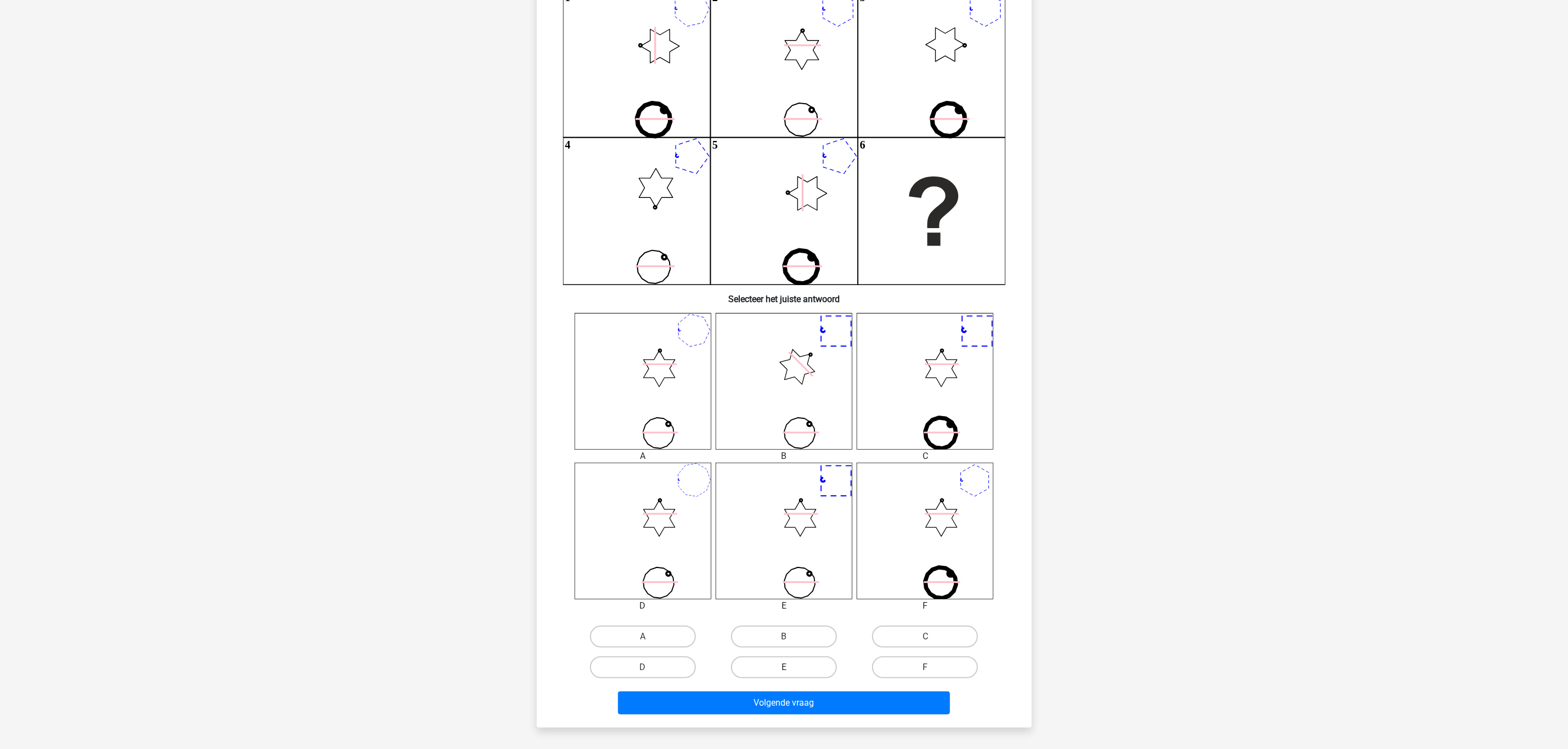
click at [792, 663] on label "E" at bounding box center [784, 667] width 106 height 22
click at [791, 667] on input "E" at bounding box center [787, 671] width 7 height 7
radio input "true"
click at [810, 702] on button "Volgende vraag" at bounding box center [784, 703] width 332 height 23
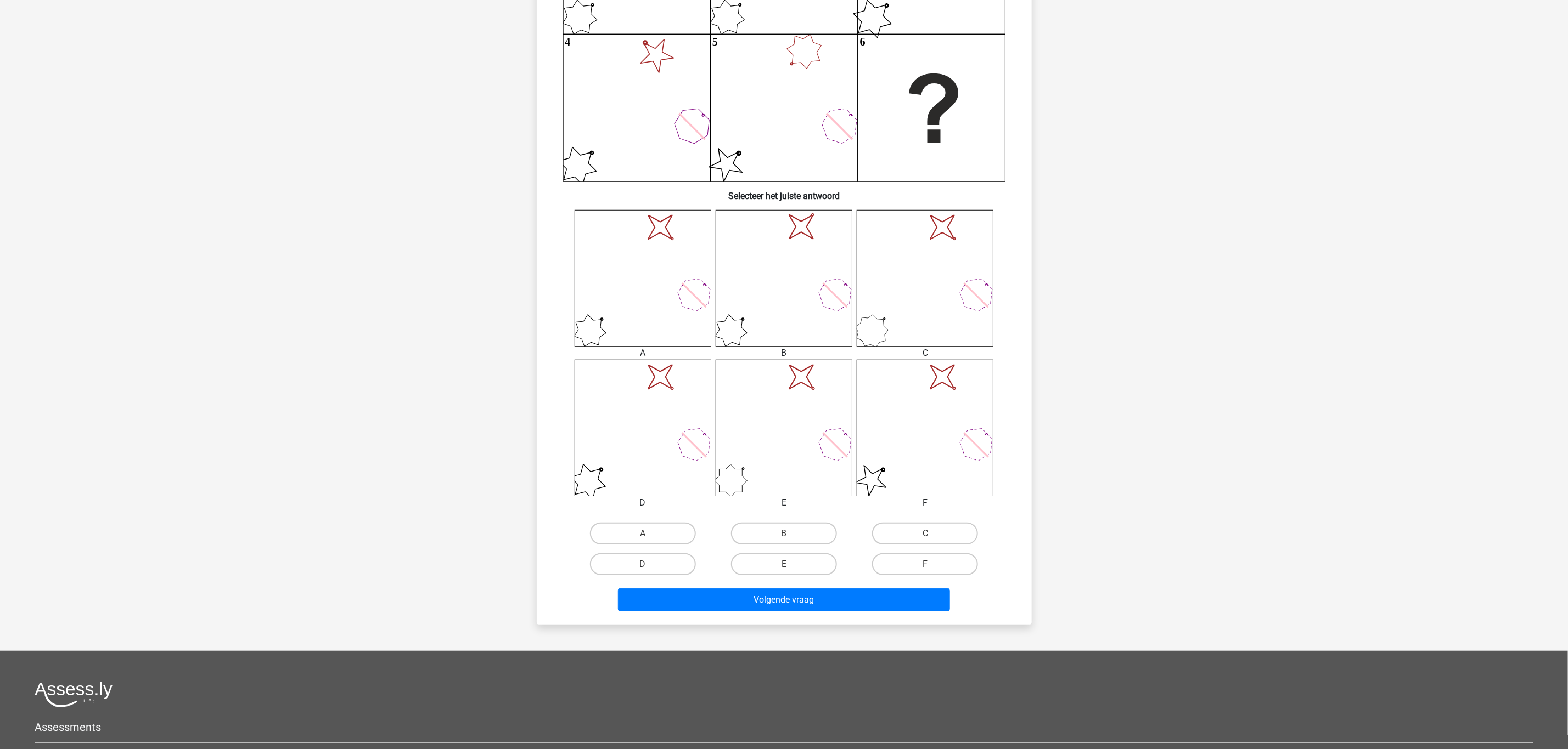
scroll to position [247, 0]
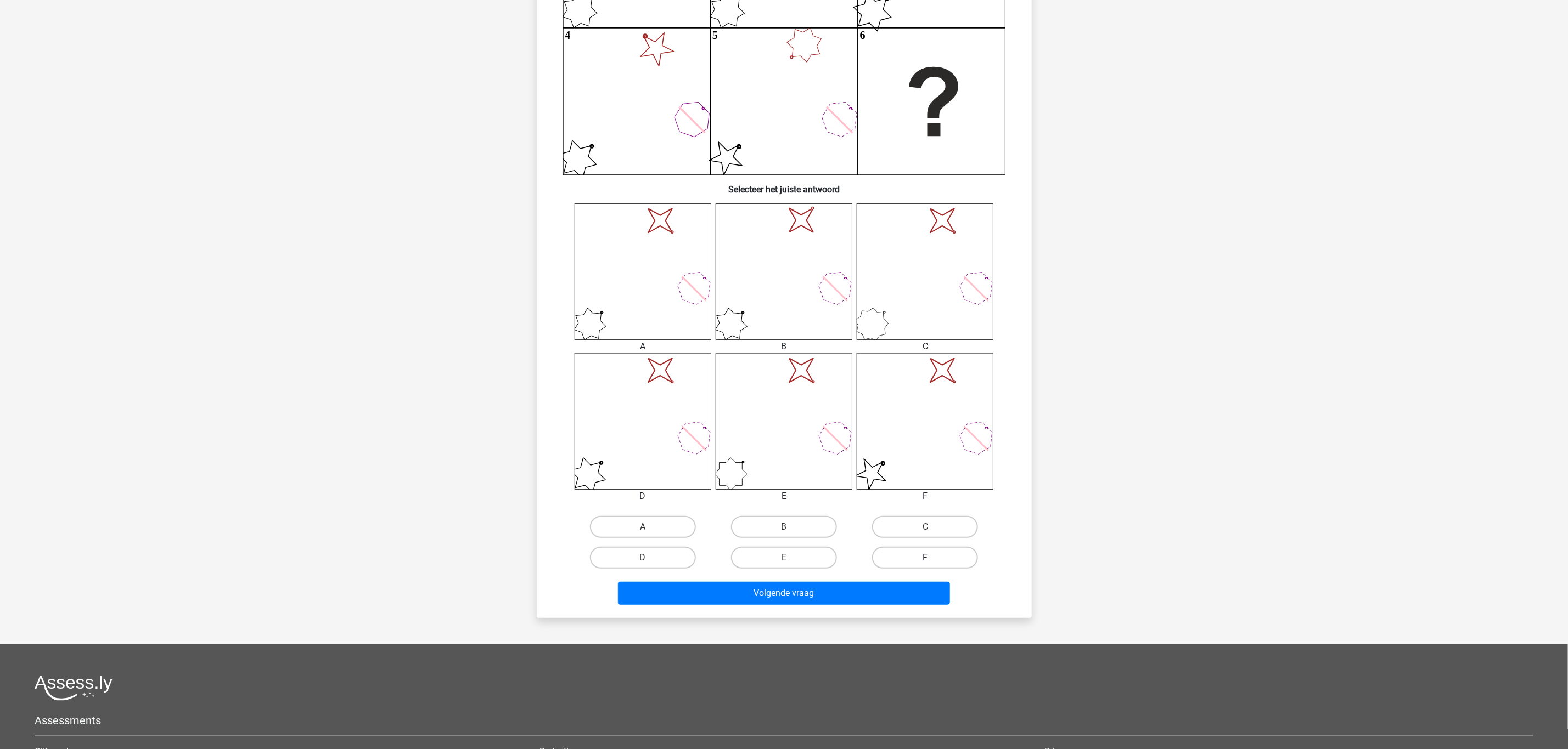
click at [917, 554] on label "F" at bounding box center [925, 557] width 106 height 22
click at [925, 558] on input "F" at bounding box center [929, 561] width 7 height 7
radio input "true"
click at [855, 591] on button "Volgende vraag" at bounding box center [784, 593] width 332 height 23
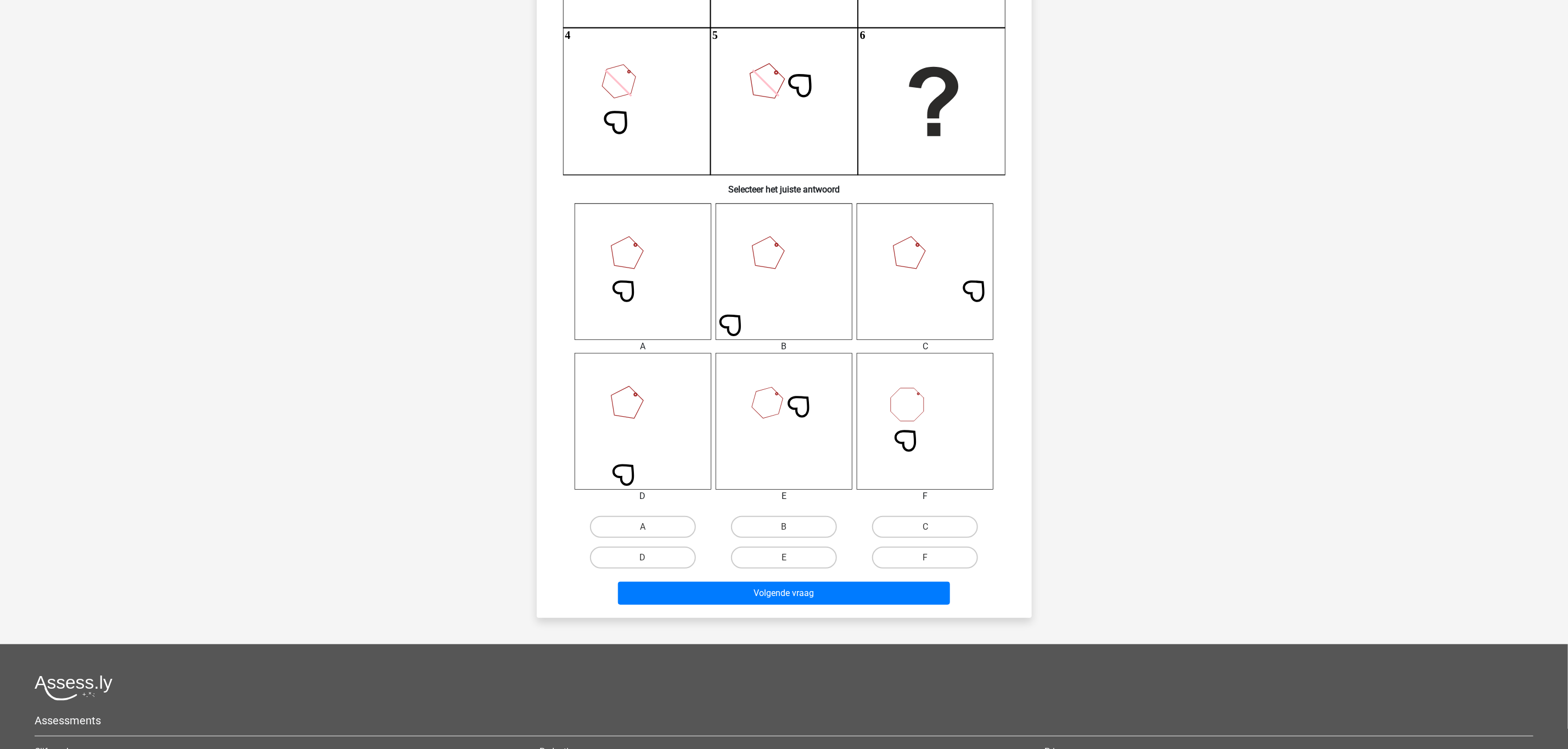
scroll to position [55, 0]
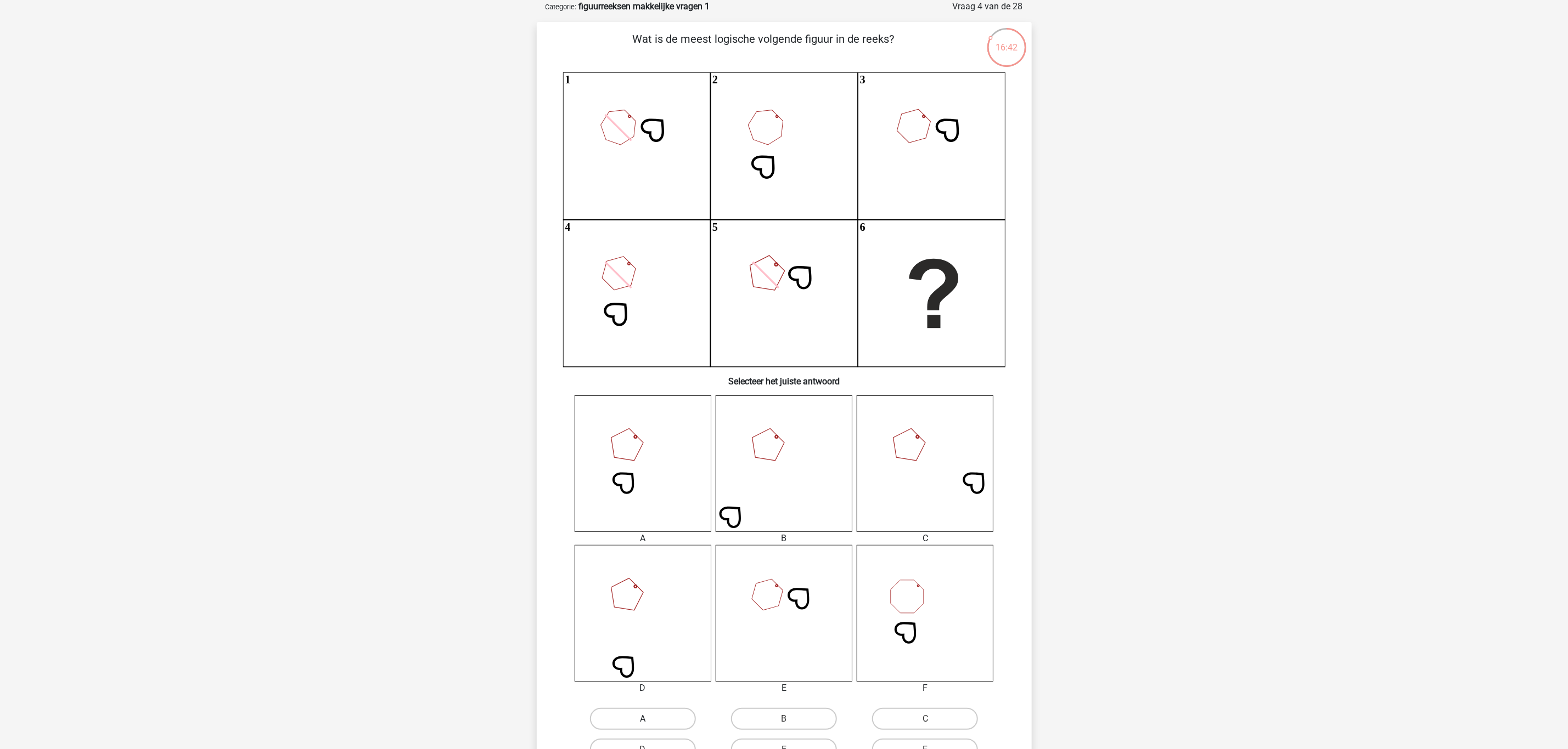
click at [670, 714] on label "A" at bounding box center [643, 719] width 106 height 22
click at [650, 719] on input "A" at bounding box center [646, 723] width 7 height 7
radio input "true"
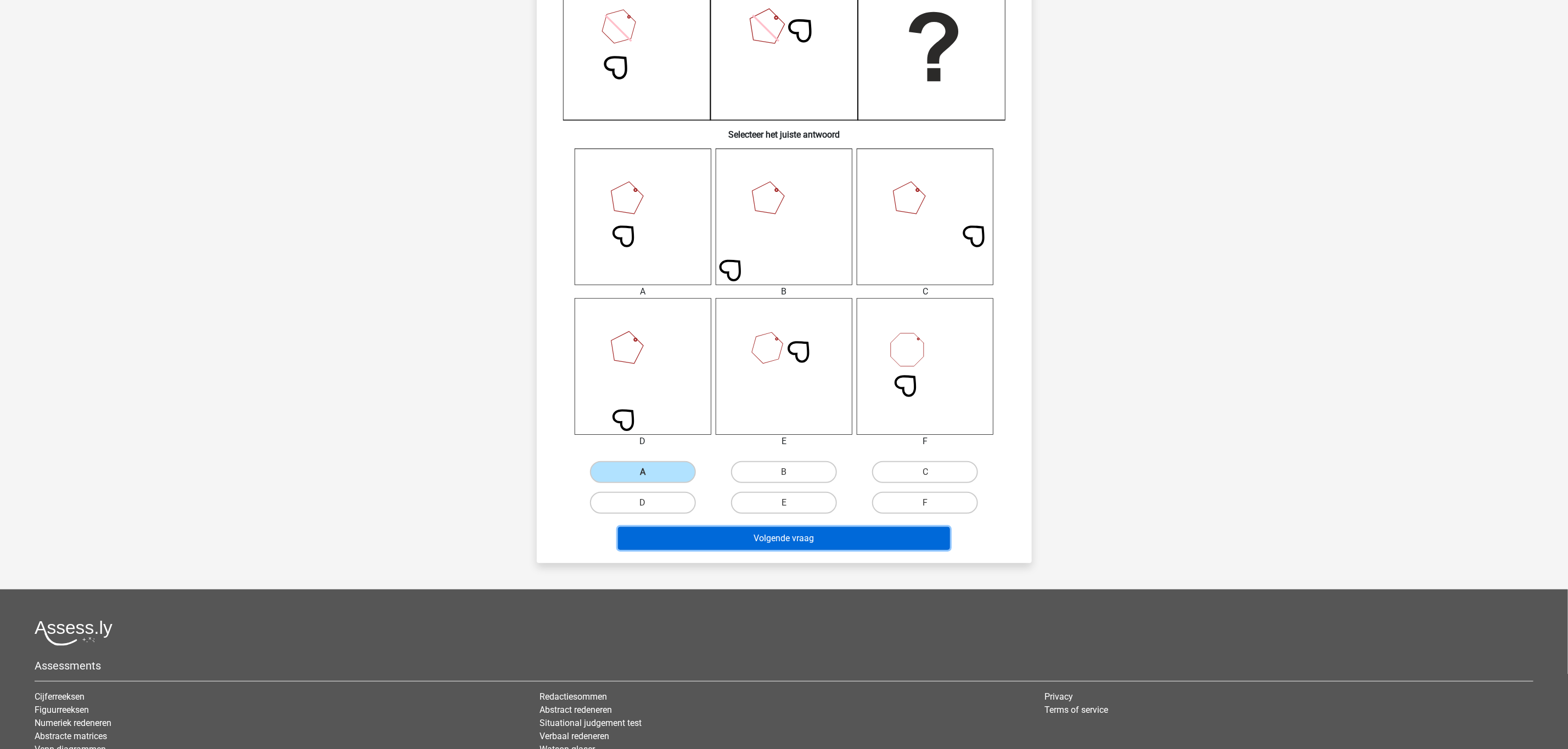
click at [761, 542] on button "Volgende vraag" at bounding box center [784, 538] width 332 height 23
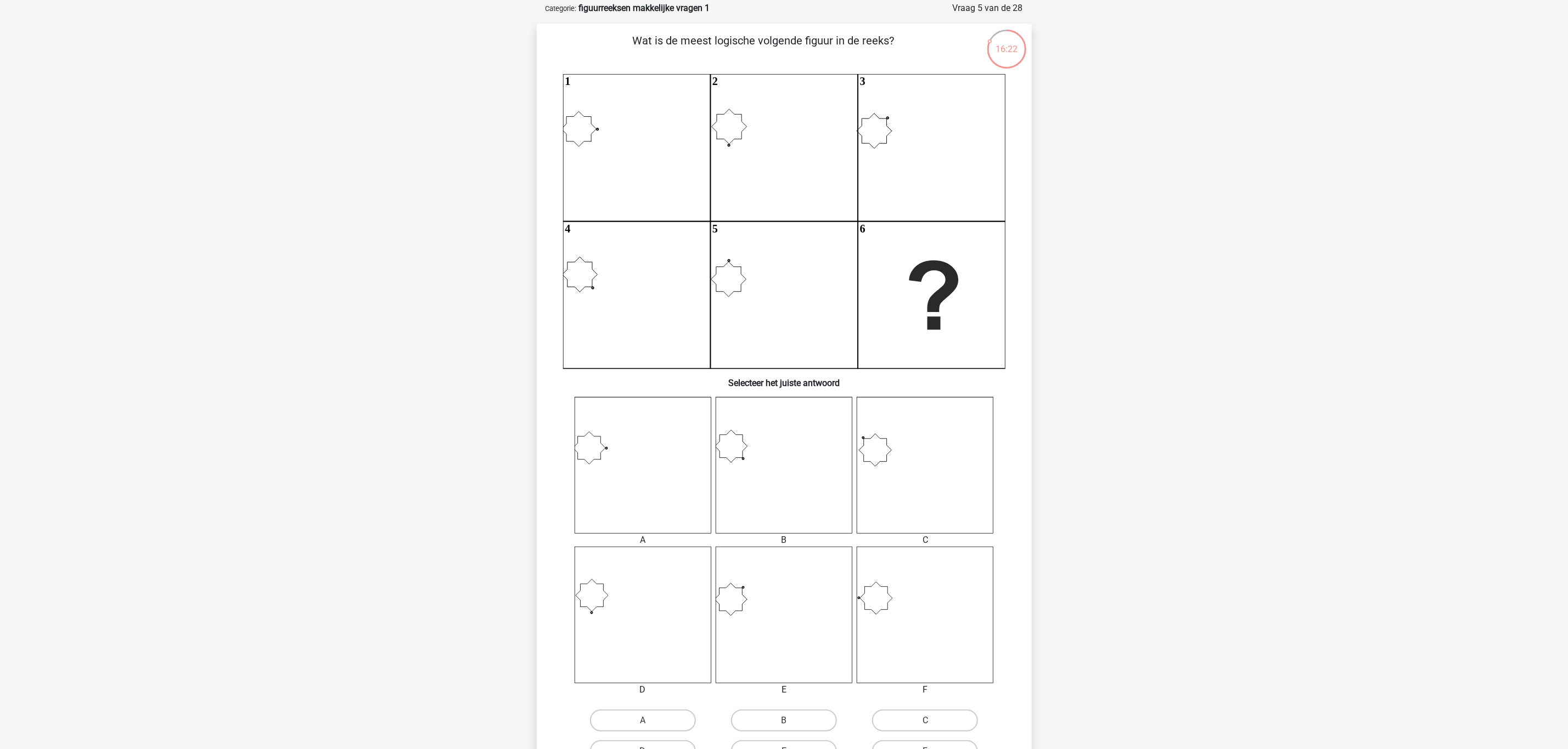
scroll to position [83, 0]
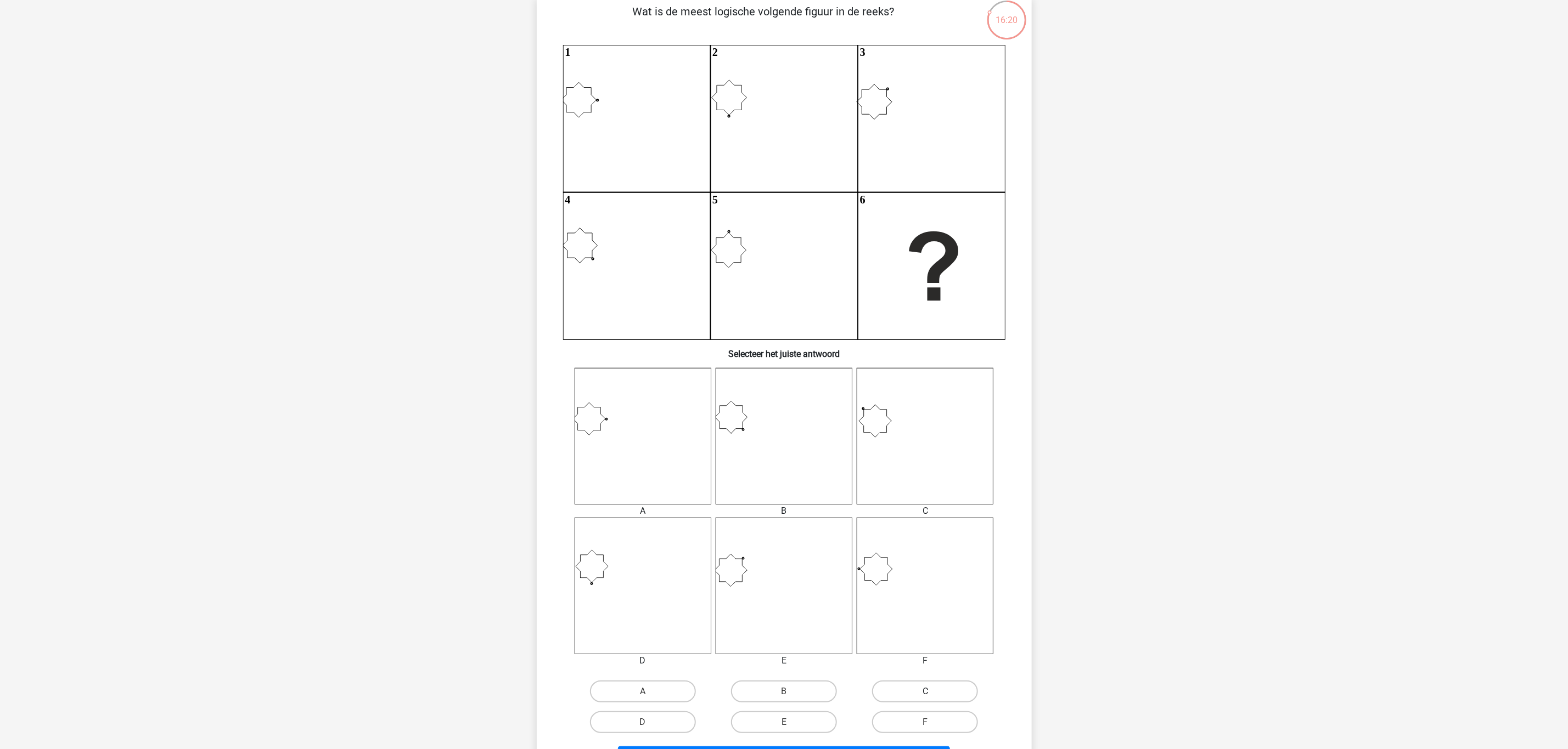
click at [892, 690] on label "C" at bounding box center [925, 691] width 106 height 22
click at [925, 692] on input "C" at bounding box center [929, 695] width 7 height 7
radio input "true"
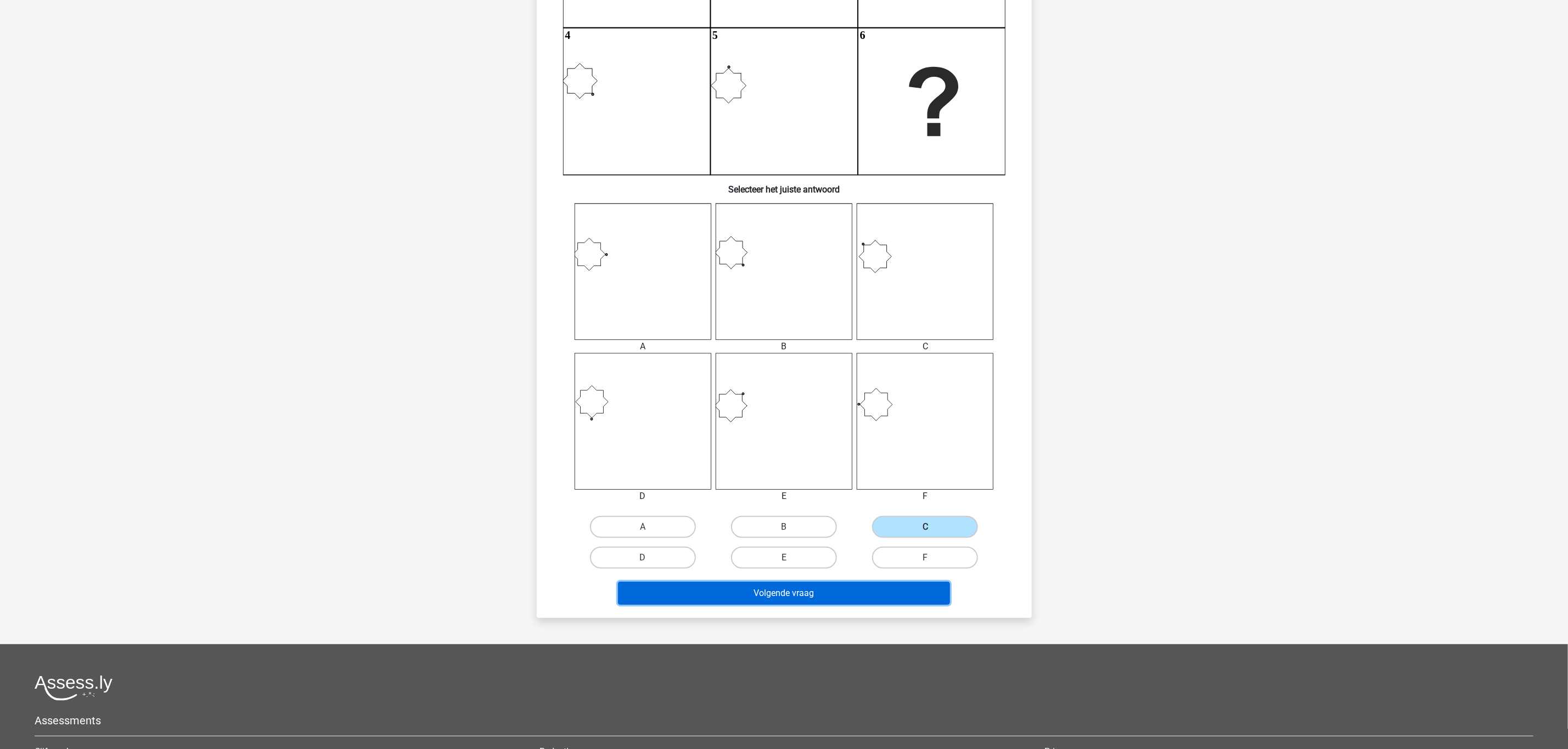
click at [811, 586] on button "Volgende vraag" at bounding box center [784, 593] width 332 height 23
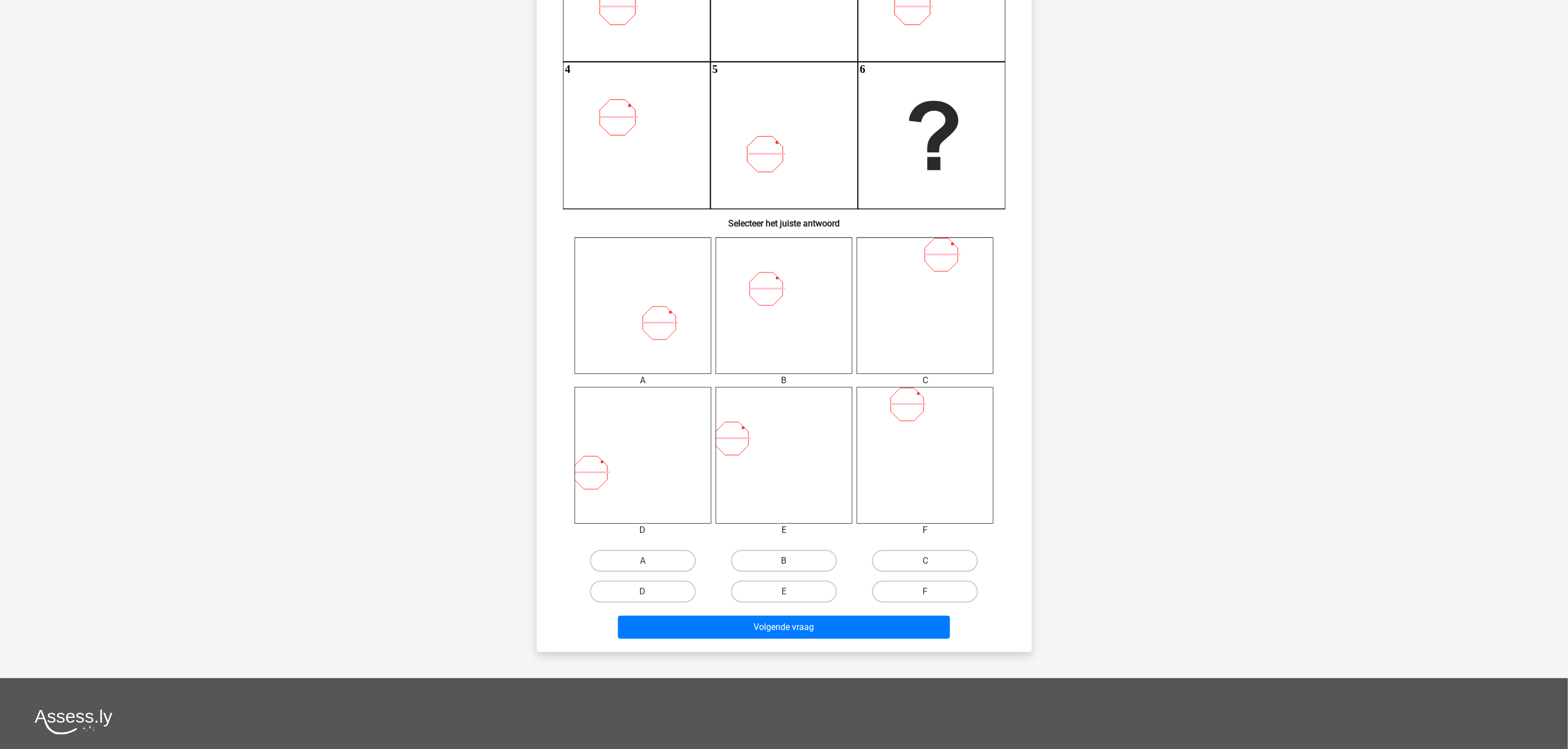
scroll to position [219, 0]
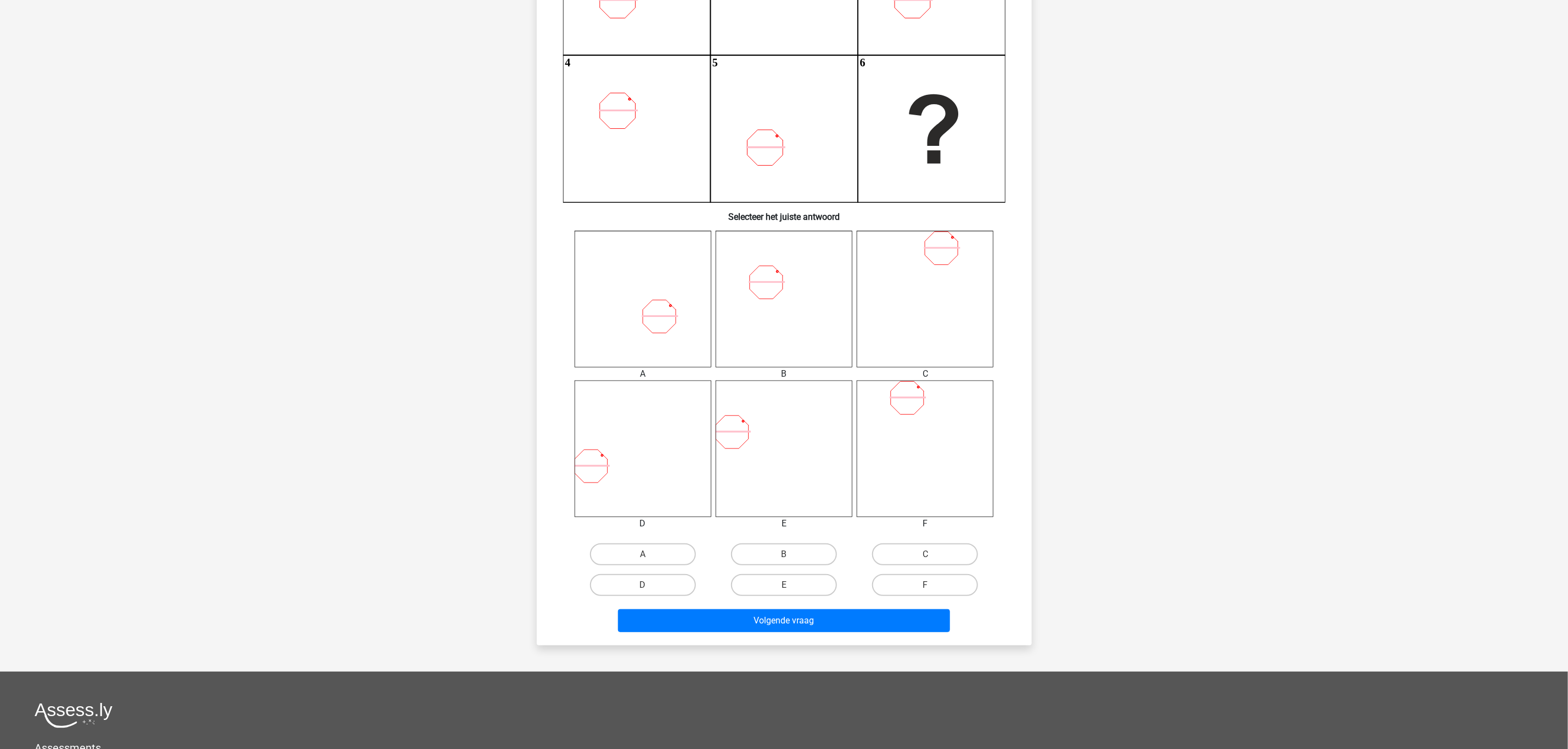
click at [788, 556] on input "B" at bounding box center [787, 558] width 7 height 7
radio input "true"
click at [802, 612] on button "Volgende vraag" at bounding box center [784, 621] width 332 height 23
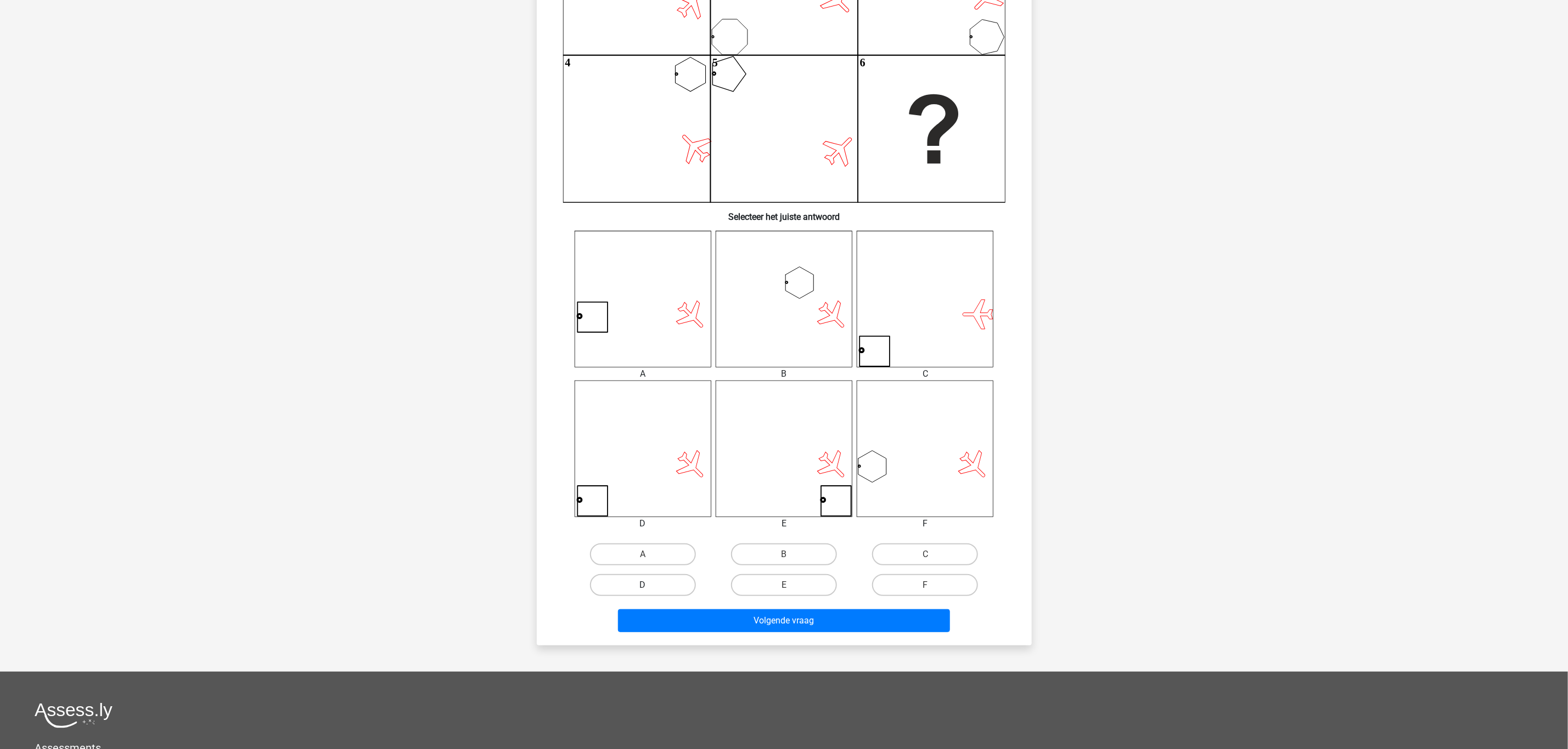
click at [677, 583] on label "D" at bounding box center [643, 585] width 106 height 22
click at [650, 585] on input "D" at bounding box center [646, 589] width 7 height 7
radio input "true"
click at [761, 616] on button "Volgende vraag" at bounding box center [784, 621] width 332 height 23
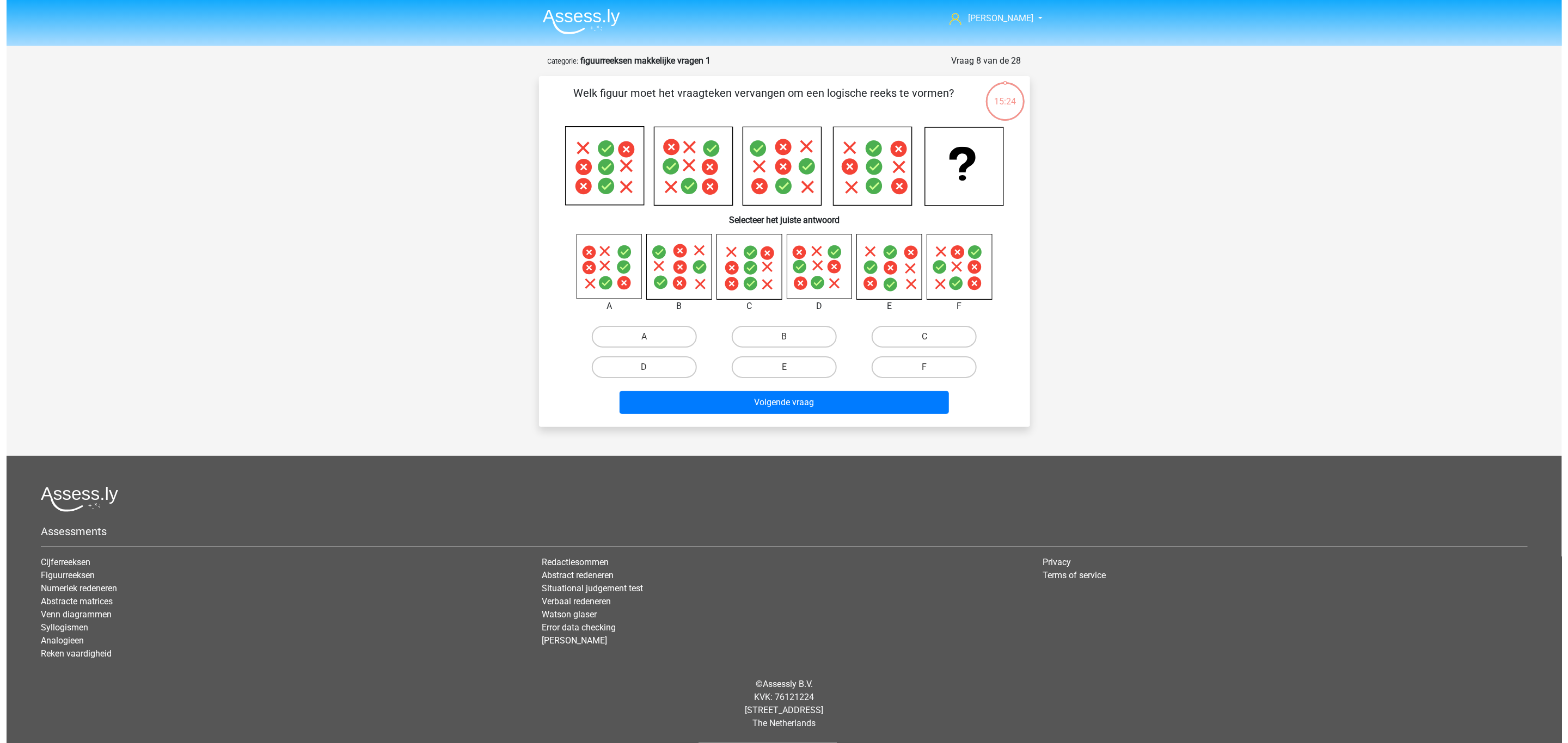
scroll to position [0, 0]
click at [653, 368] on label "D" at bounding box center [644, 367] width 105 height 22
click at [651, 368] on input "D" at bounding box center [648, 371] width 7 height 7
radio input "true"
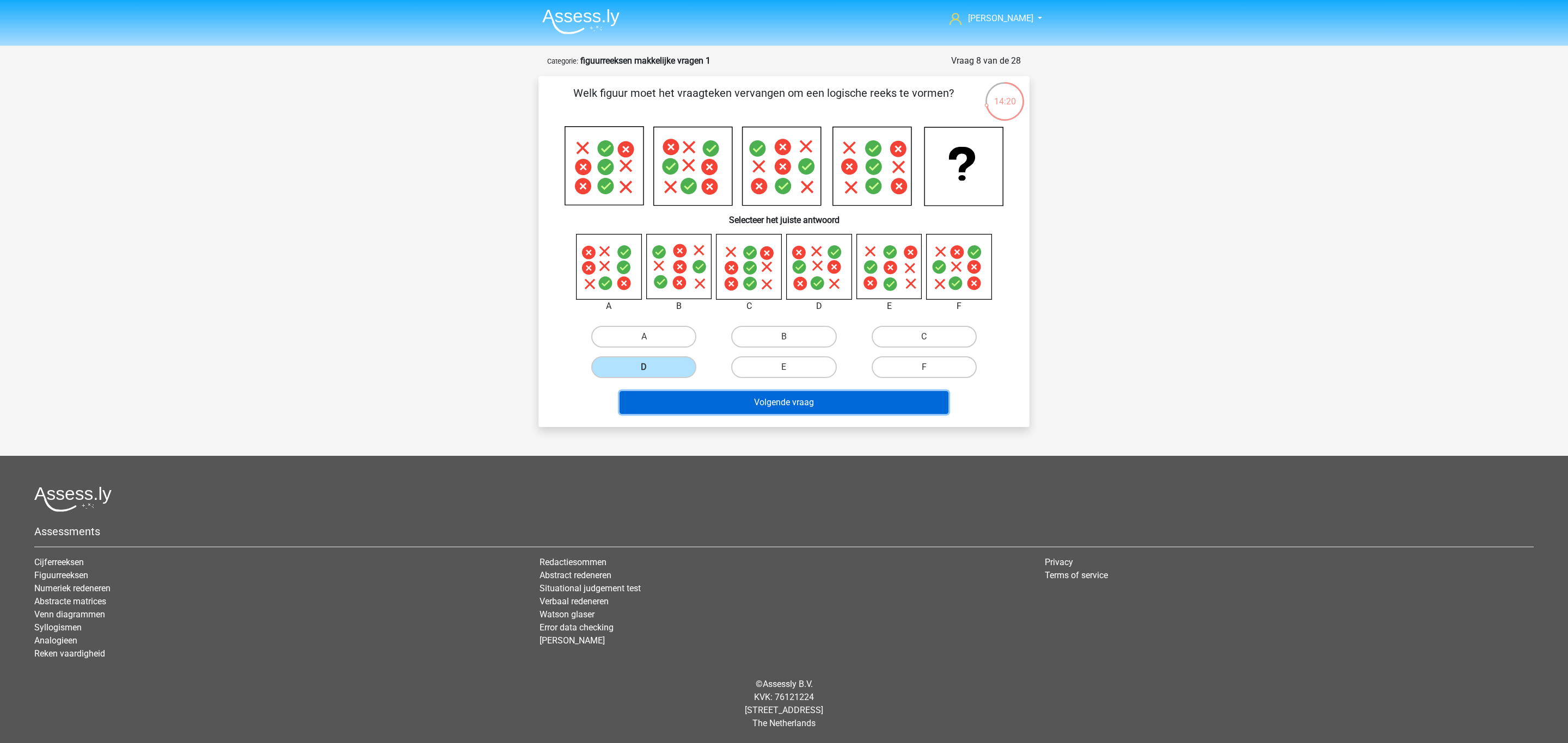
click at [732, 400] on button "Volgende vraag" at bounding box center [784, 402] width 329 height 23
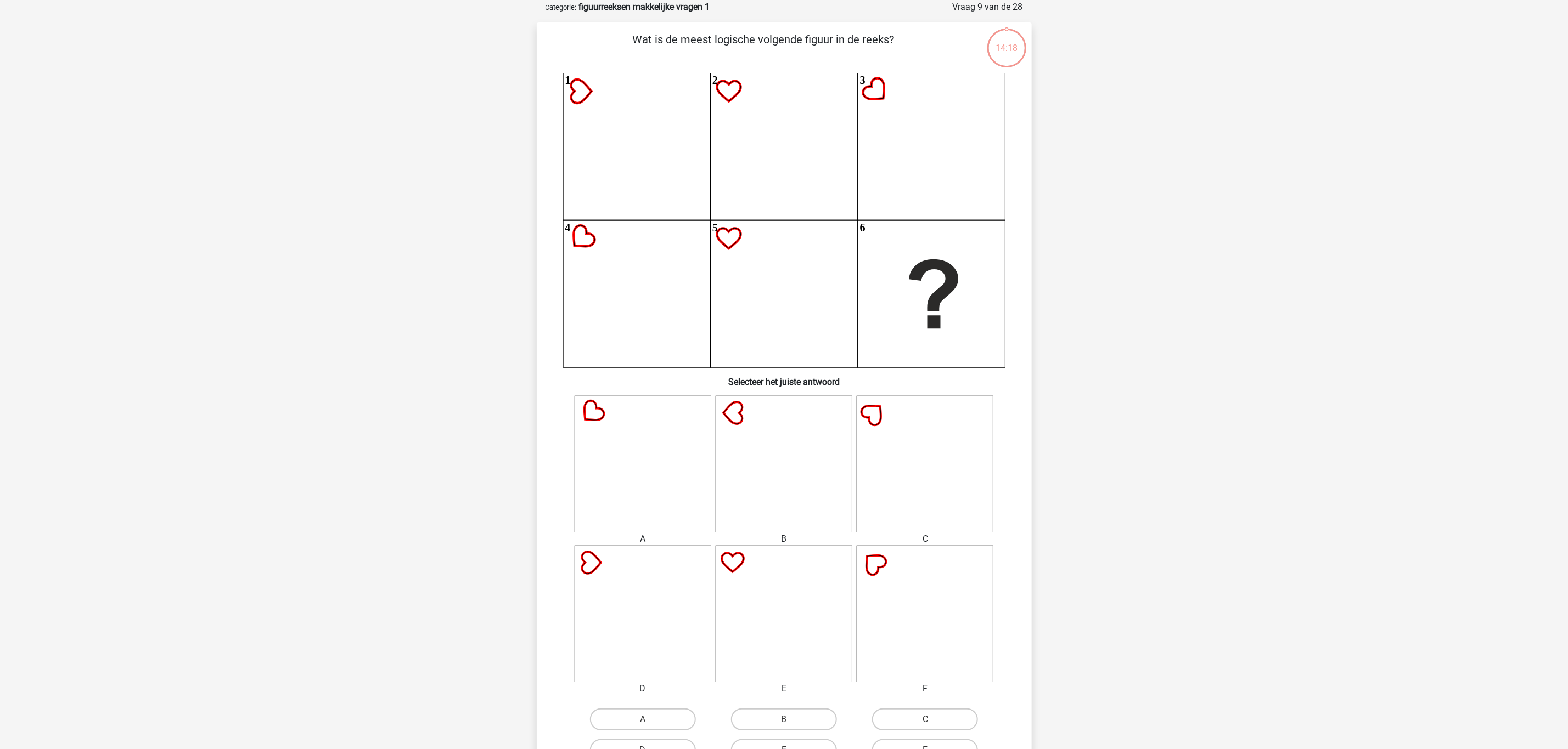
scroll to position [55, 0]
click at [779, 719] on label "B" at bounding box center [784, 719] width 106 height 22
click at [783, 719] on input "B" at bounding box center [787, 723] width 7 height 7
radio input "true"
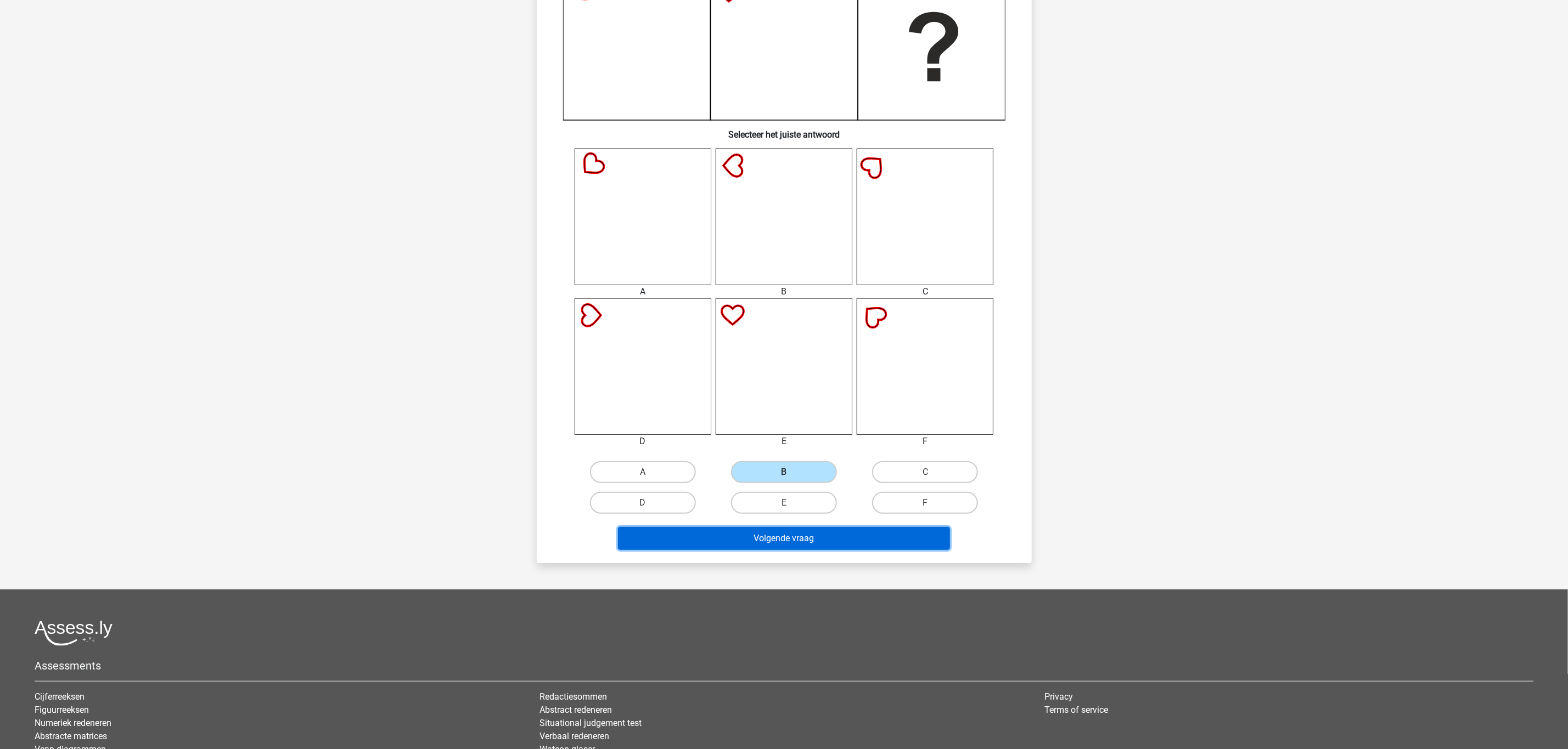
click at [803, 533] on button "Volgende vraag" at bounding box center [784, 538] width 332 height 23
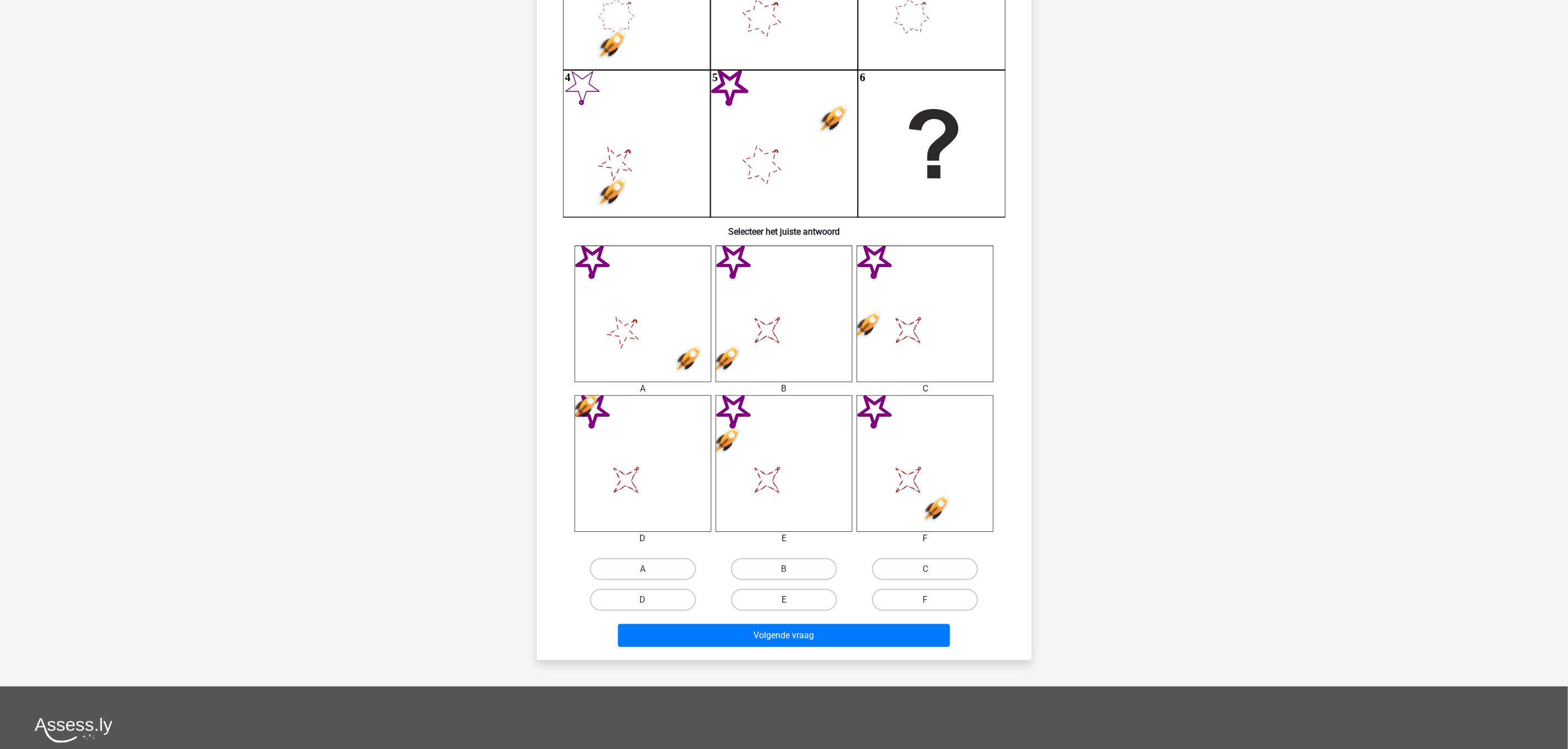
scroll to position [219, 0]
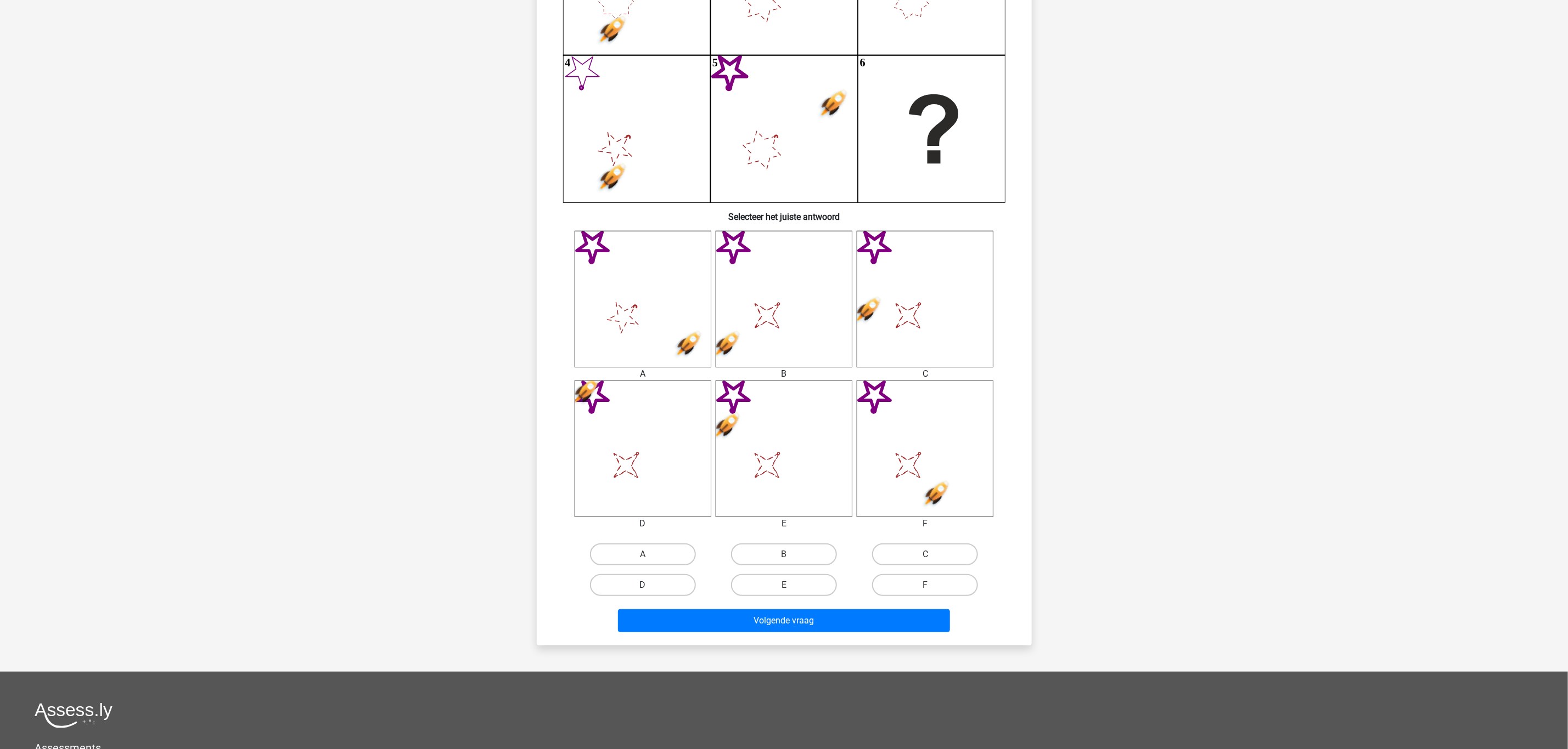
click at [657, 581] on label "D" at bounding box center [643, 585] width 106 height 22
click at [650, 585] on input "D" at bounding box center [646, 589] width 7 height 7
radio input "true"
click at [749, 619] on button "Volgende vraag" at bounding box center [784, 621] width 332 height 23
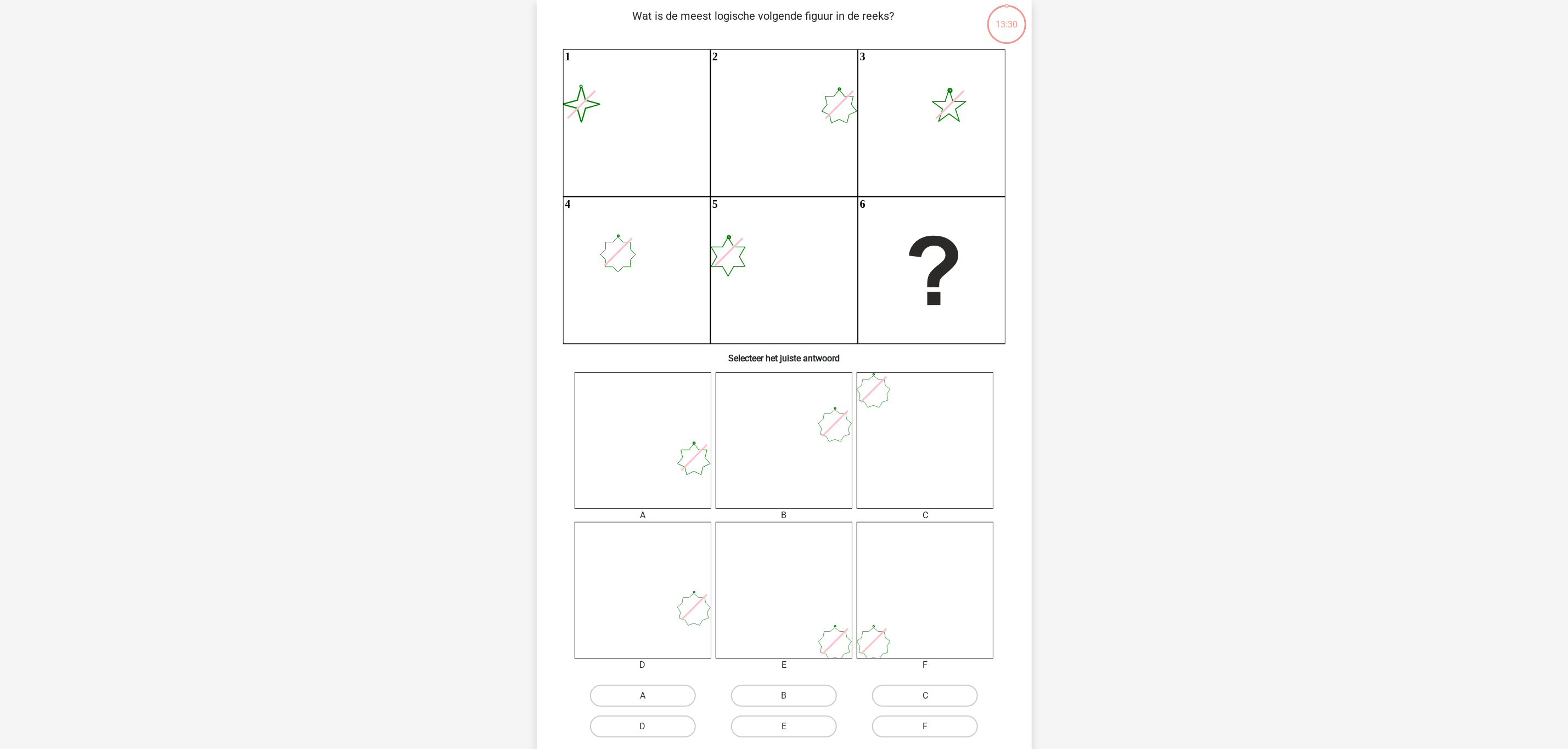
scroll to position [55, 0]
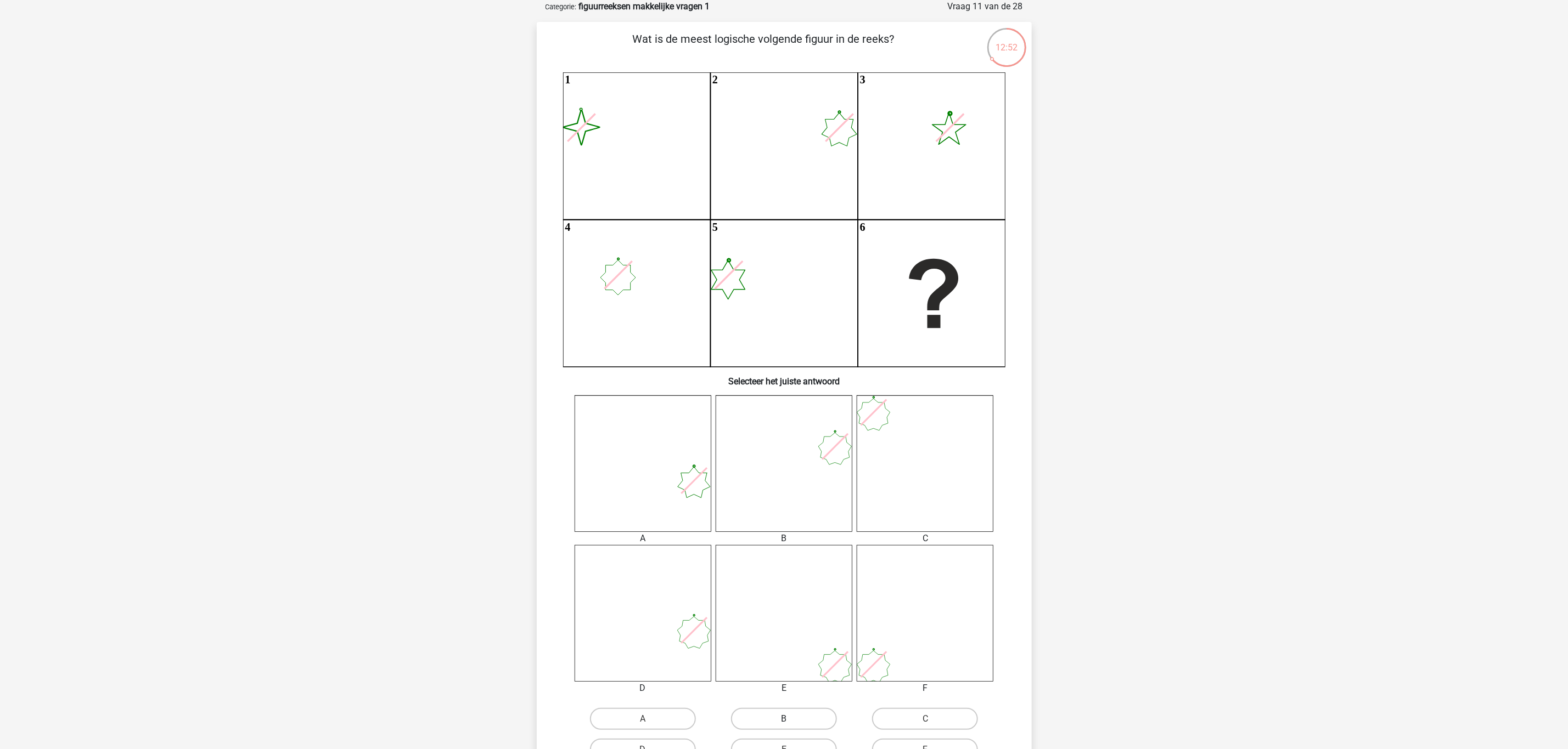
click at [780, 719] on label "B" at bounding box center [784, 719] width 106 height 22
click at [783, 719] on input "B" at bounding box center [787, 723] width 7 height 7
radio input "true"
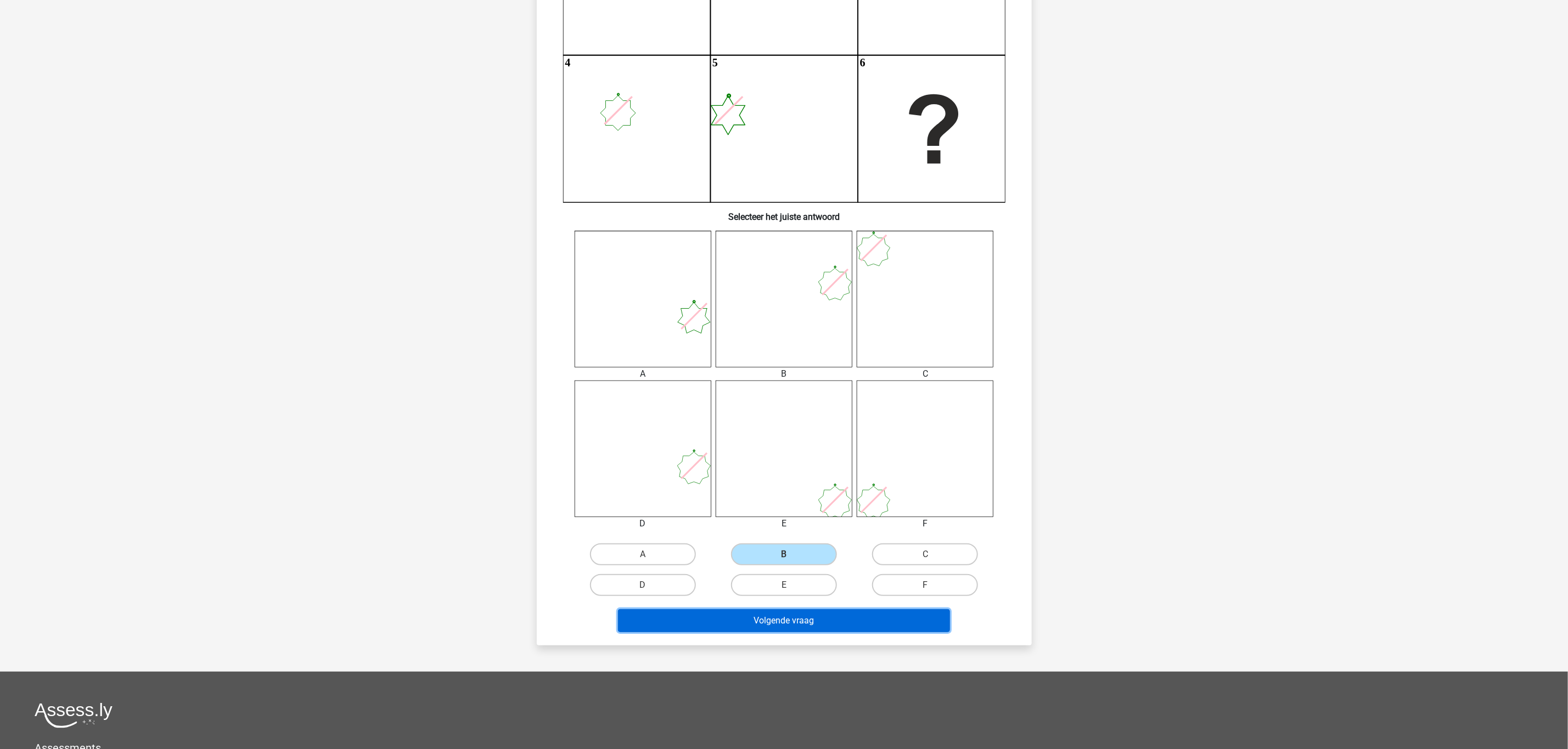
click at [818, 619] on button "Volgende vraag" at bounding box center [784, 621] width 332 height 23
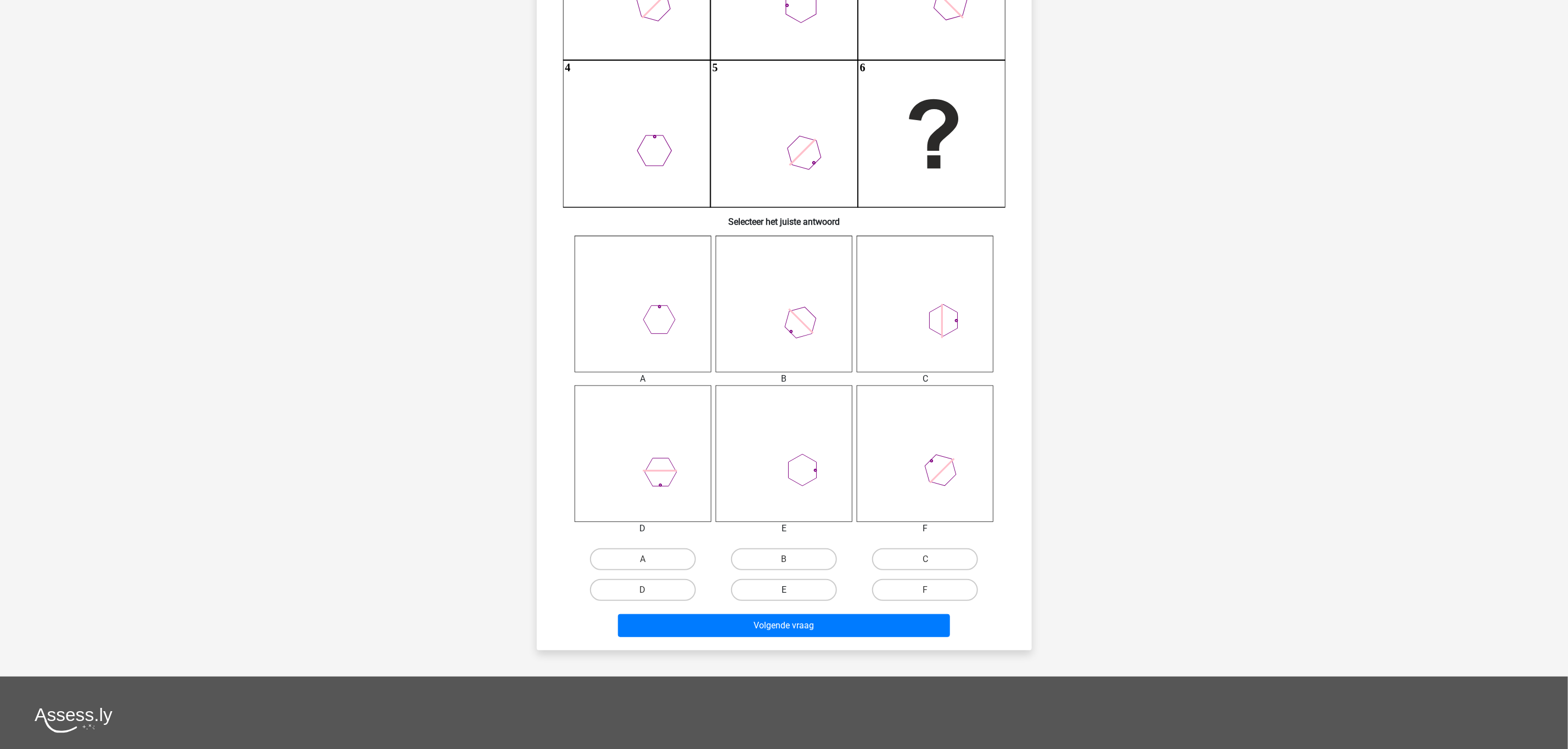
scroll to position [219, 0]
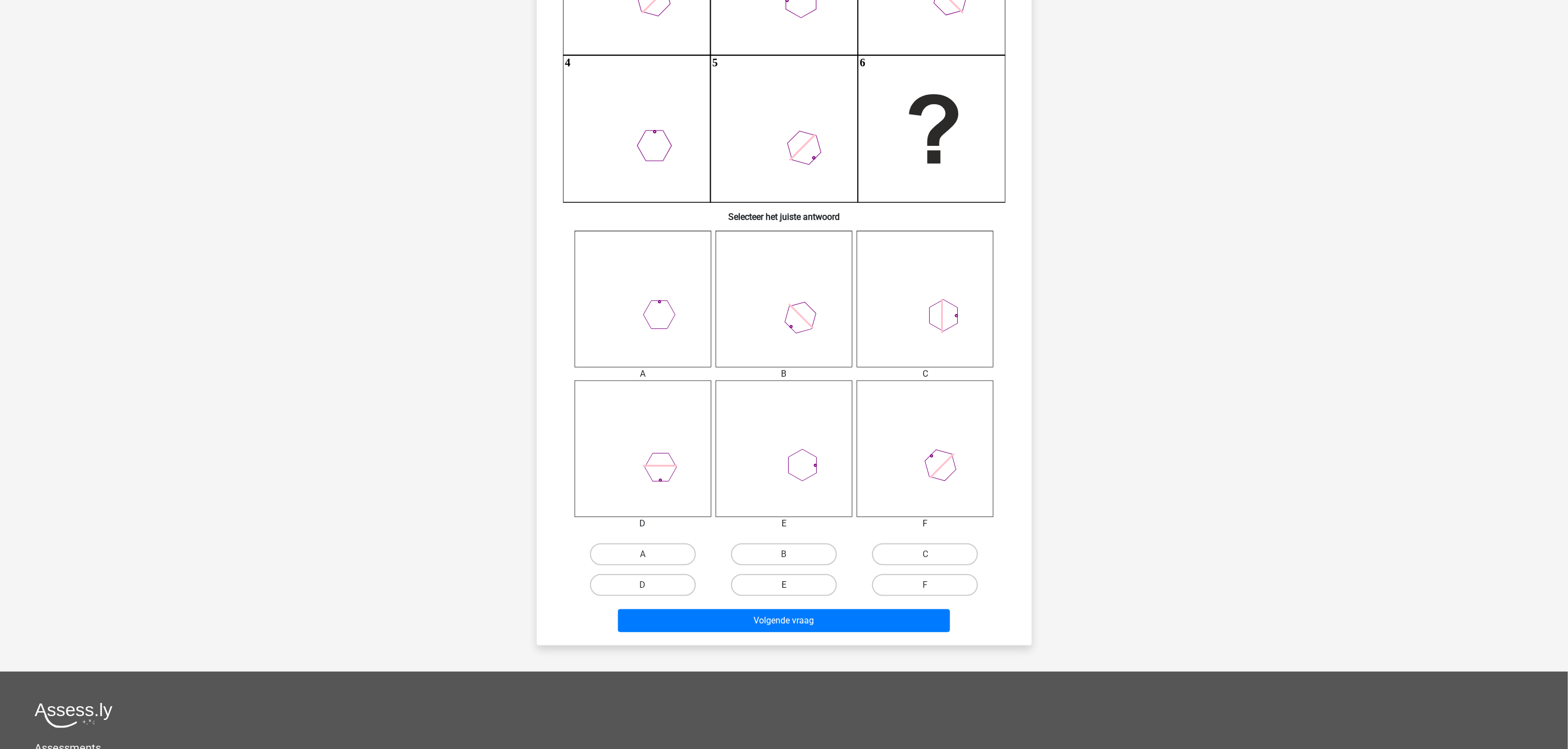
click at [781, 579] on label "E" at bounding box center [784, 585] width 106 height 22
click at [783, 585] on input "E" at bounding box center [787, 589] width 7 height 7
radio input "true"
click at [795, 616] on button "Volgende vraag" at bounding box center [784, 621] width 332 height 23
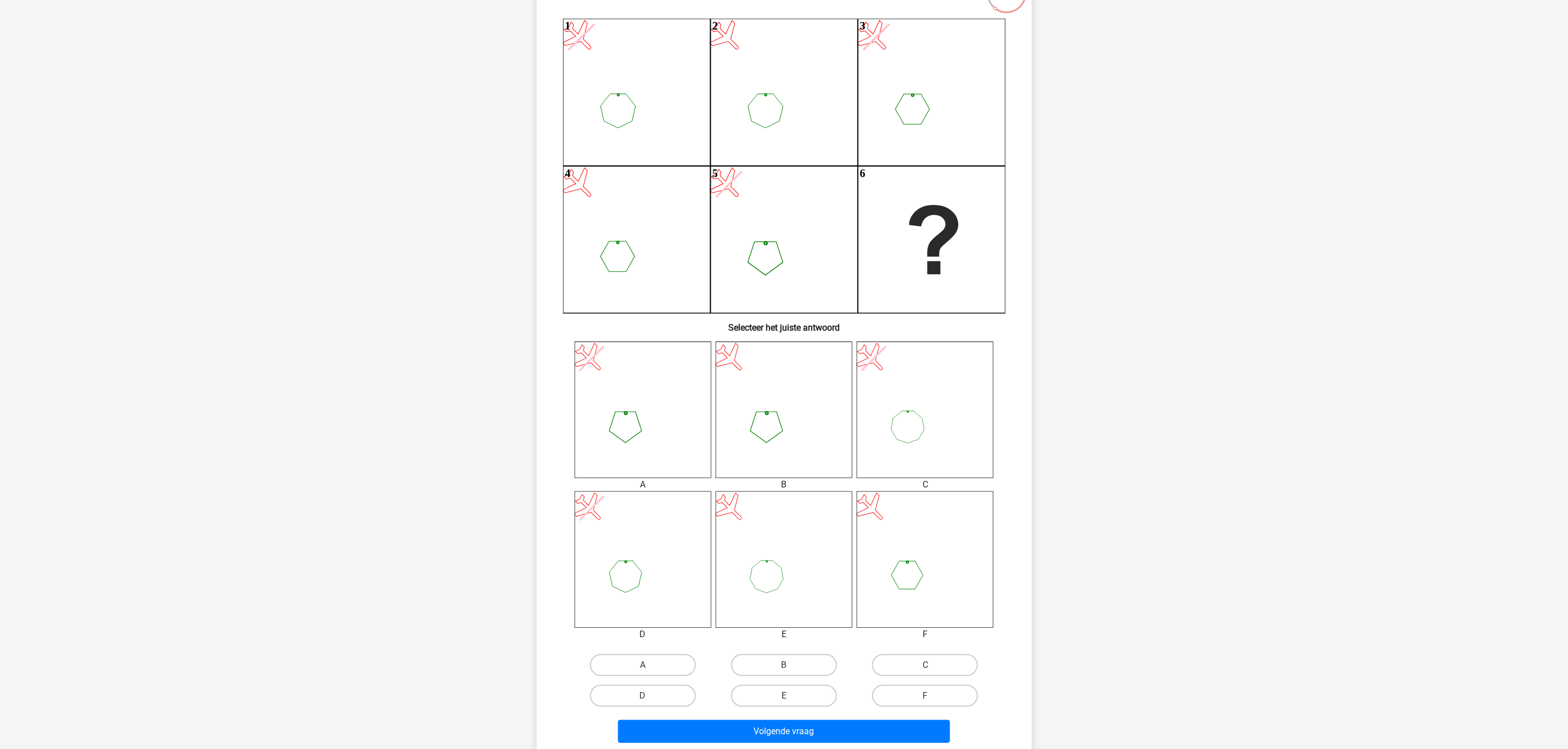
scroll to position [137, 0]
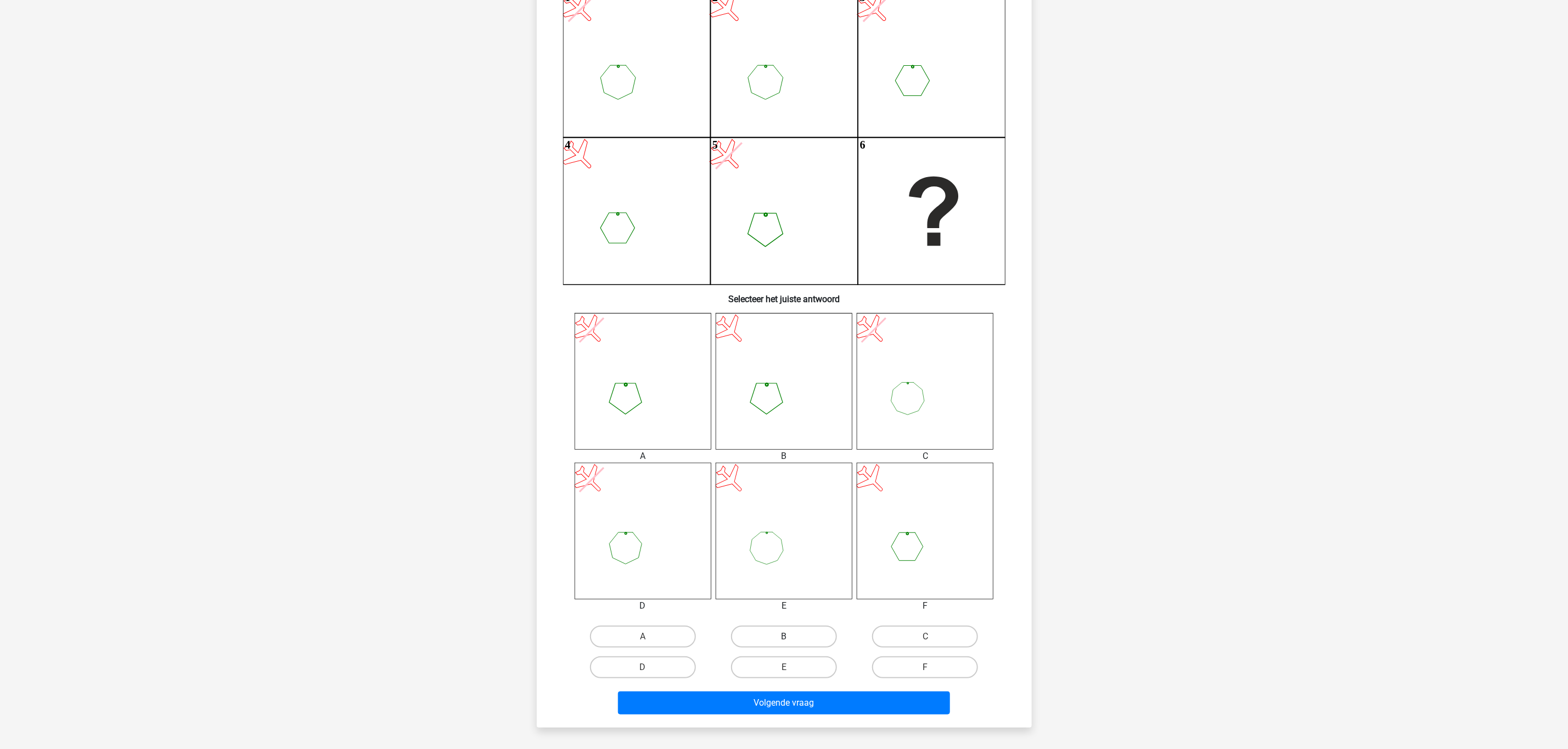
click at [798, 637] on label "B" at bounding box center [784, 636] width 106 height 22
click at [791, 637] on input "B" at bounding box center [787, 640] width 7 height 7
radio input "true"
click at [811, 702] on button "Volgende vraag" at bounding box center [784, 703] width 332 height 23
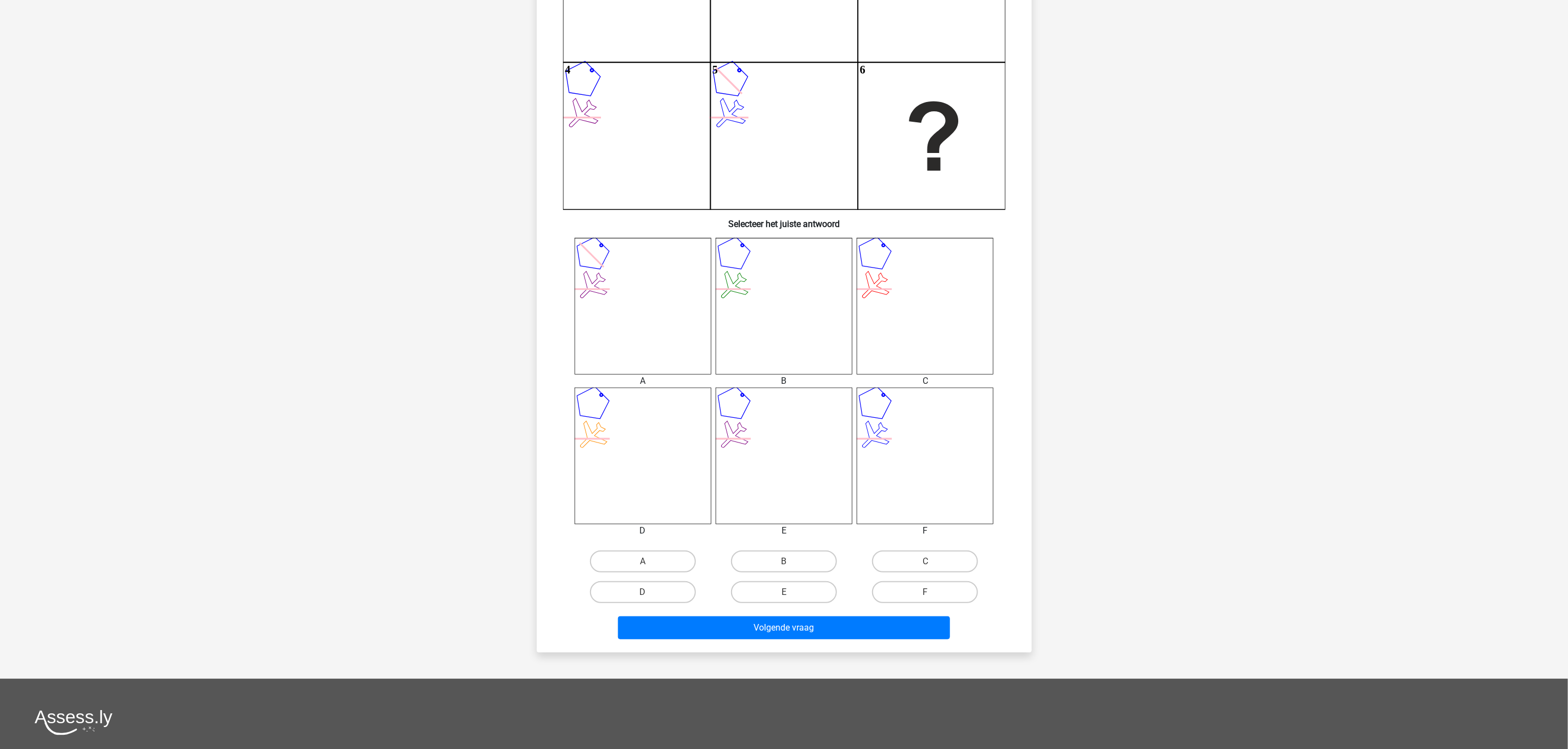
scroll to position [219, 0]
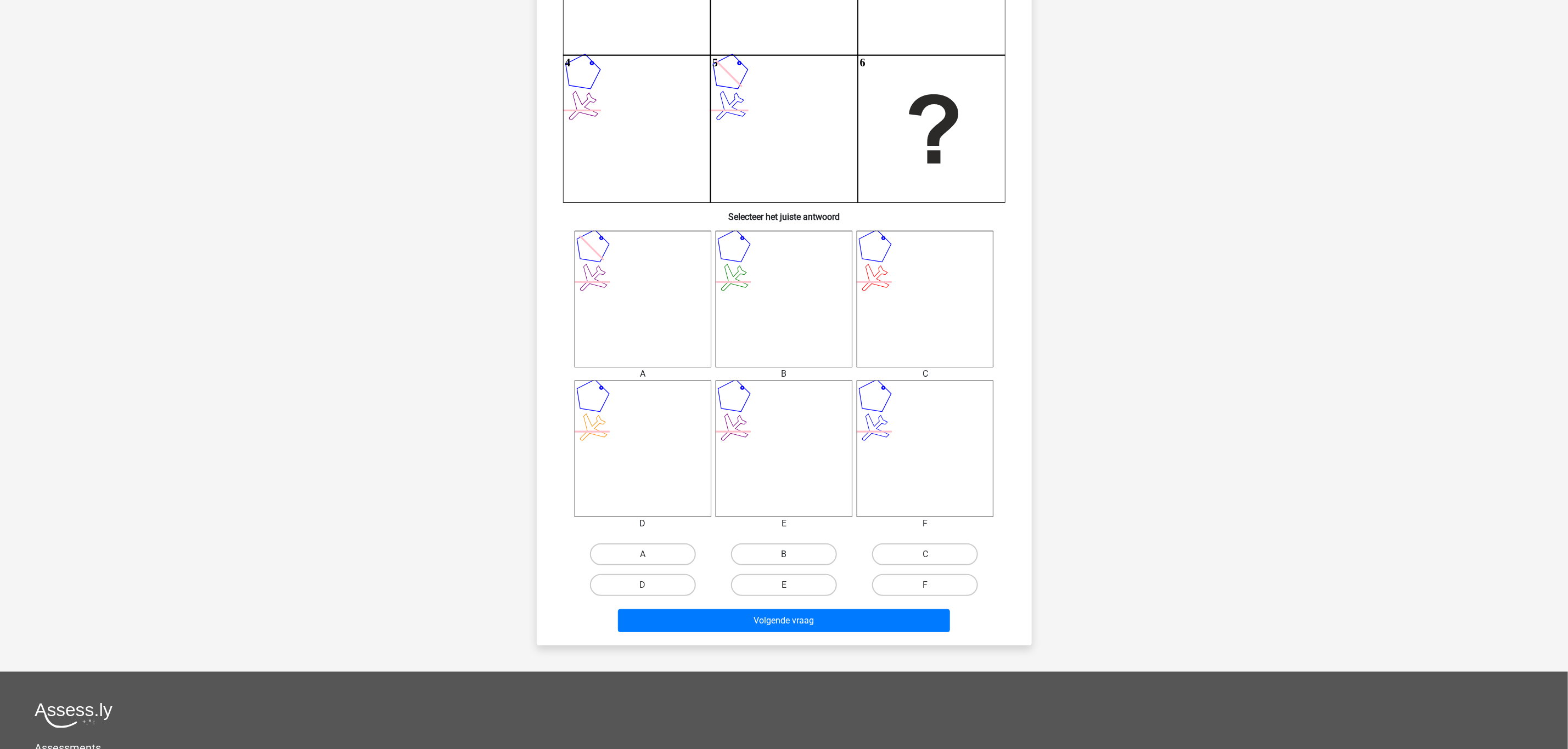
click at [782, 553] on label "B" at bounding box center [784, 554] width 106 height 22
click at [783, 554] on input "B" at bounding box center [787, 558] width 7 height 7
radio input "true"
click at [804, 618] on button "Volgende vraag" at bounding box center [784, 621] width 332 height 23
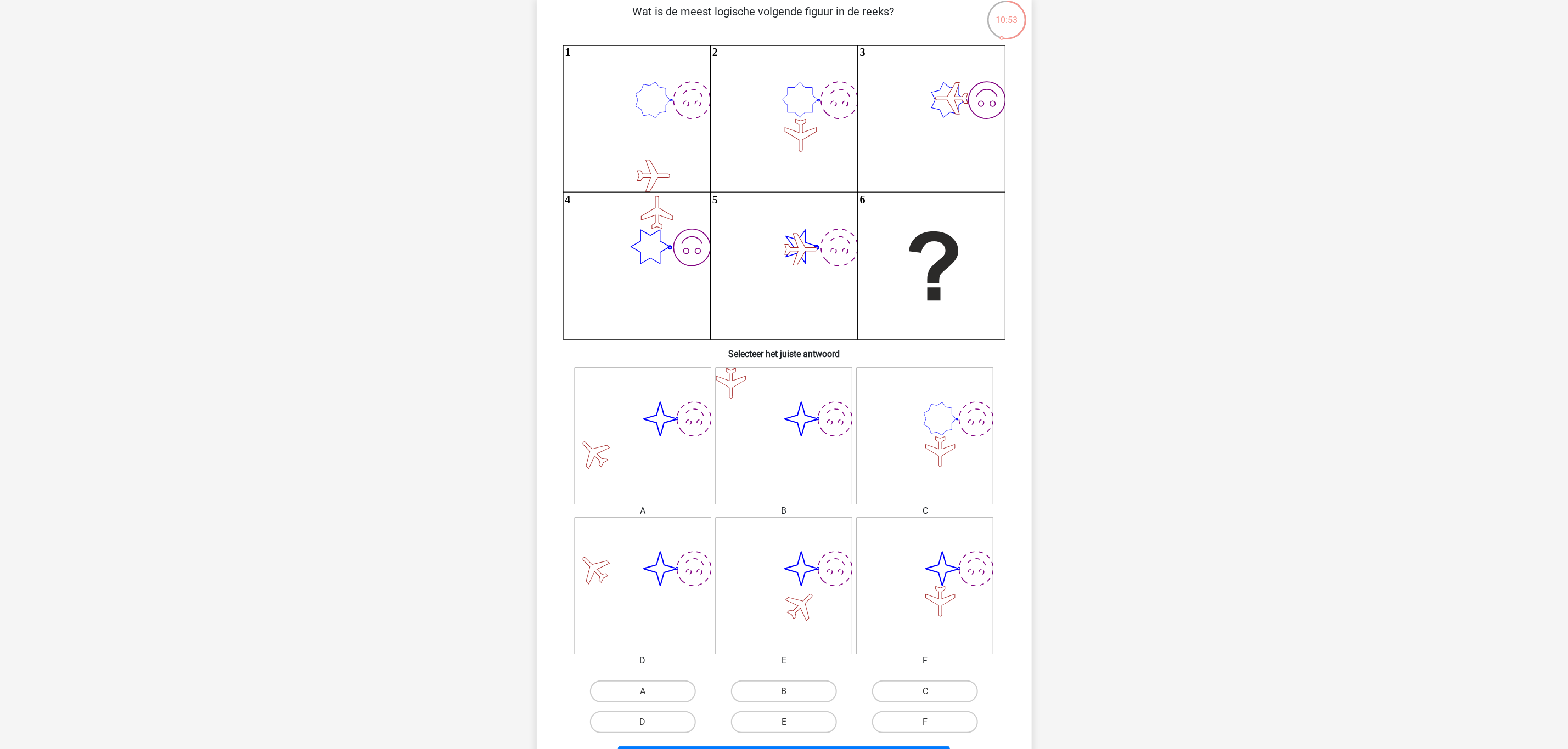
scroll to position [164, 0]
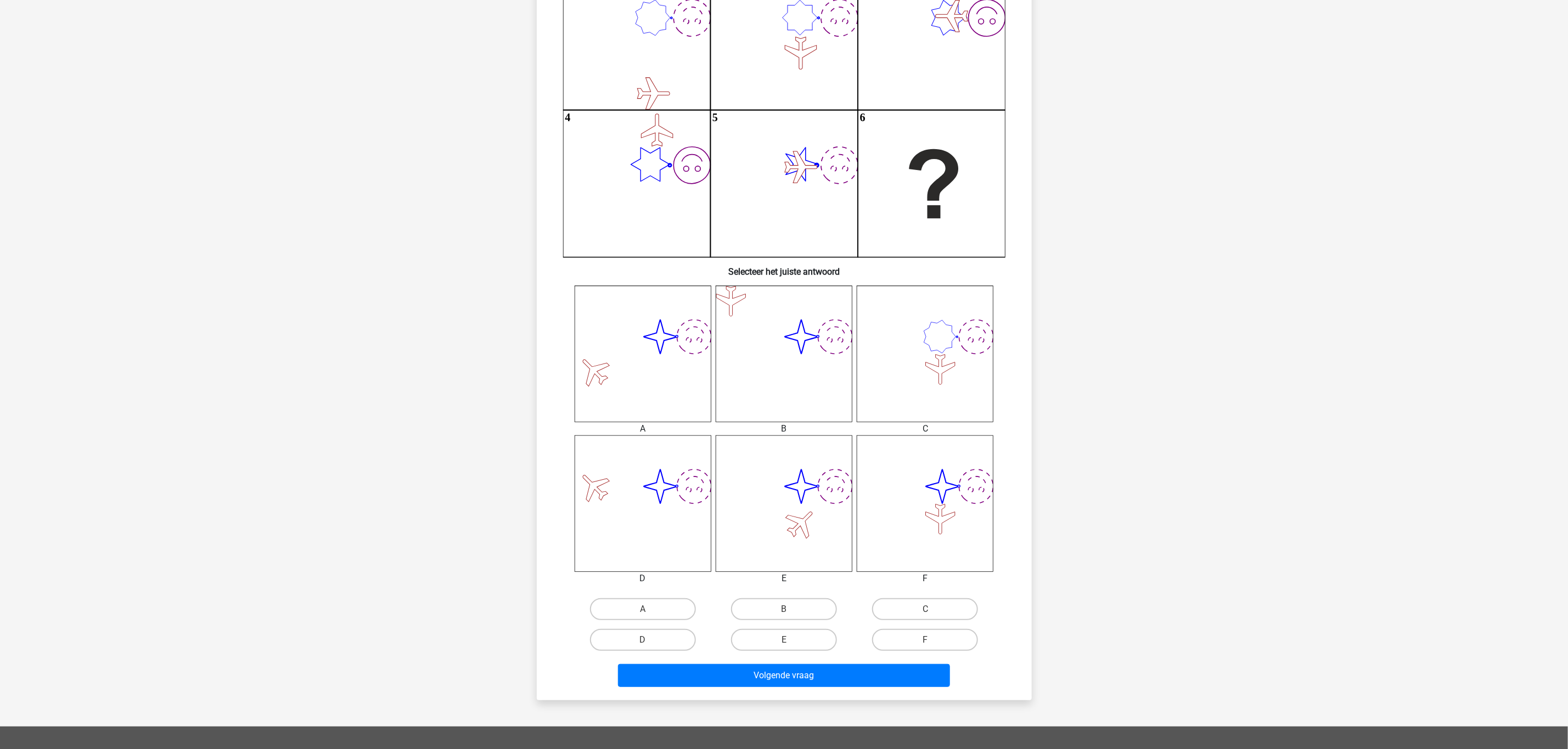
click at [790, 640] on input "E" at bounding box center [787, 644] width 7 height 7
radio input "true"
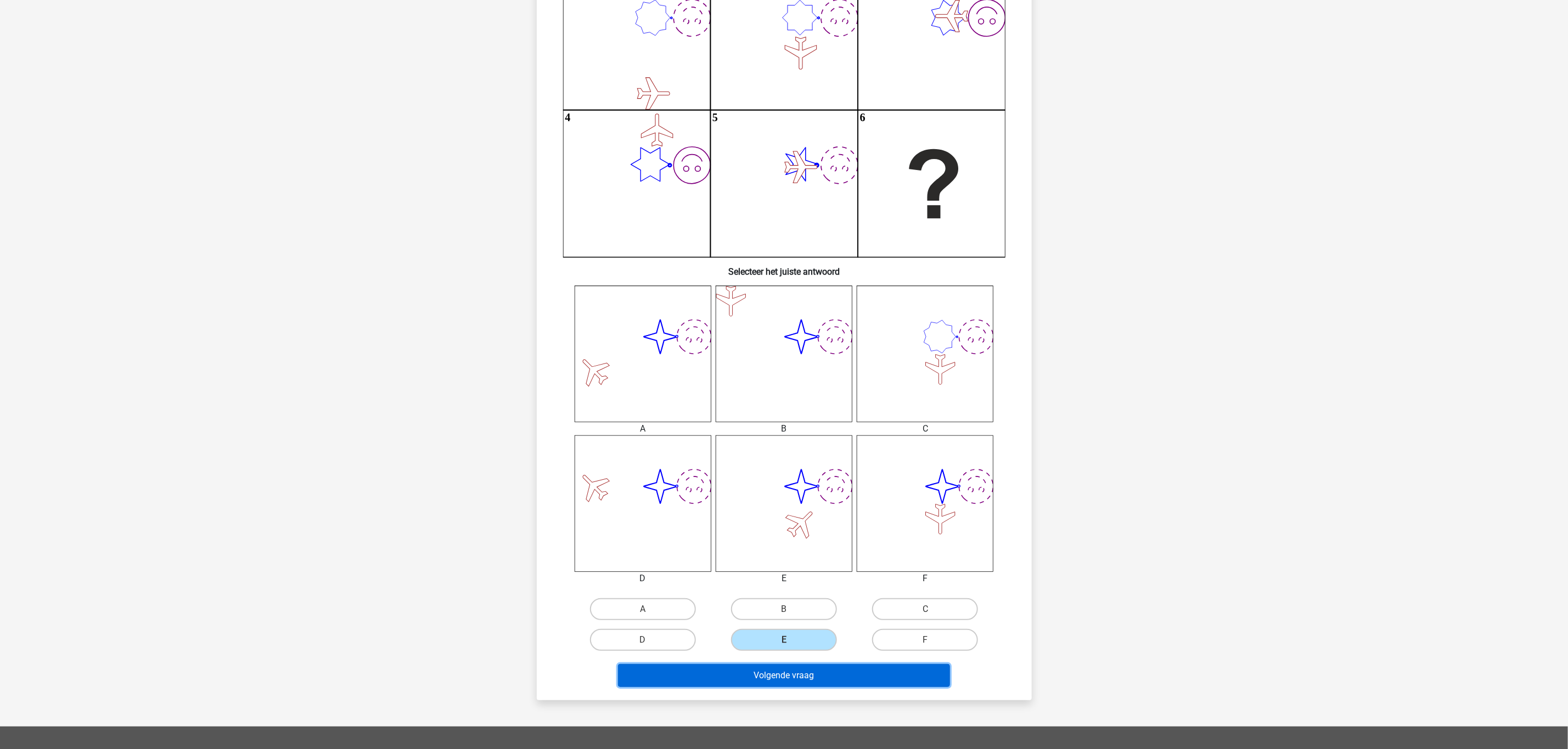
click at [795, 669] on button "Volgende vraag" at bounding box center [784, 676] width 332 height 23
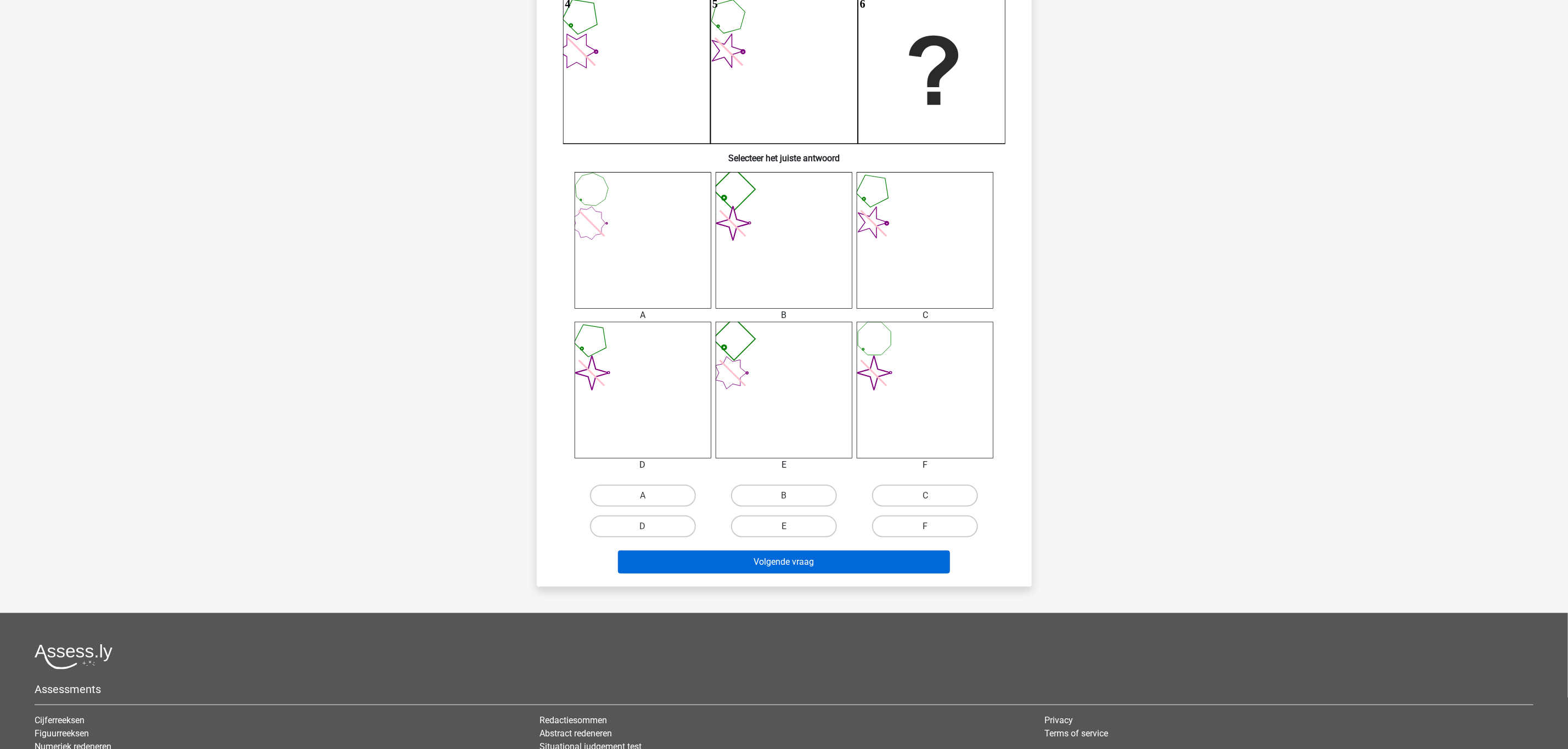
scroll to position [302, 0]
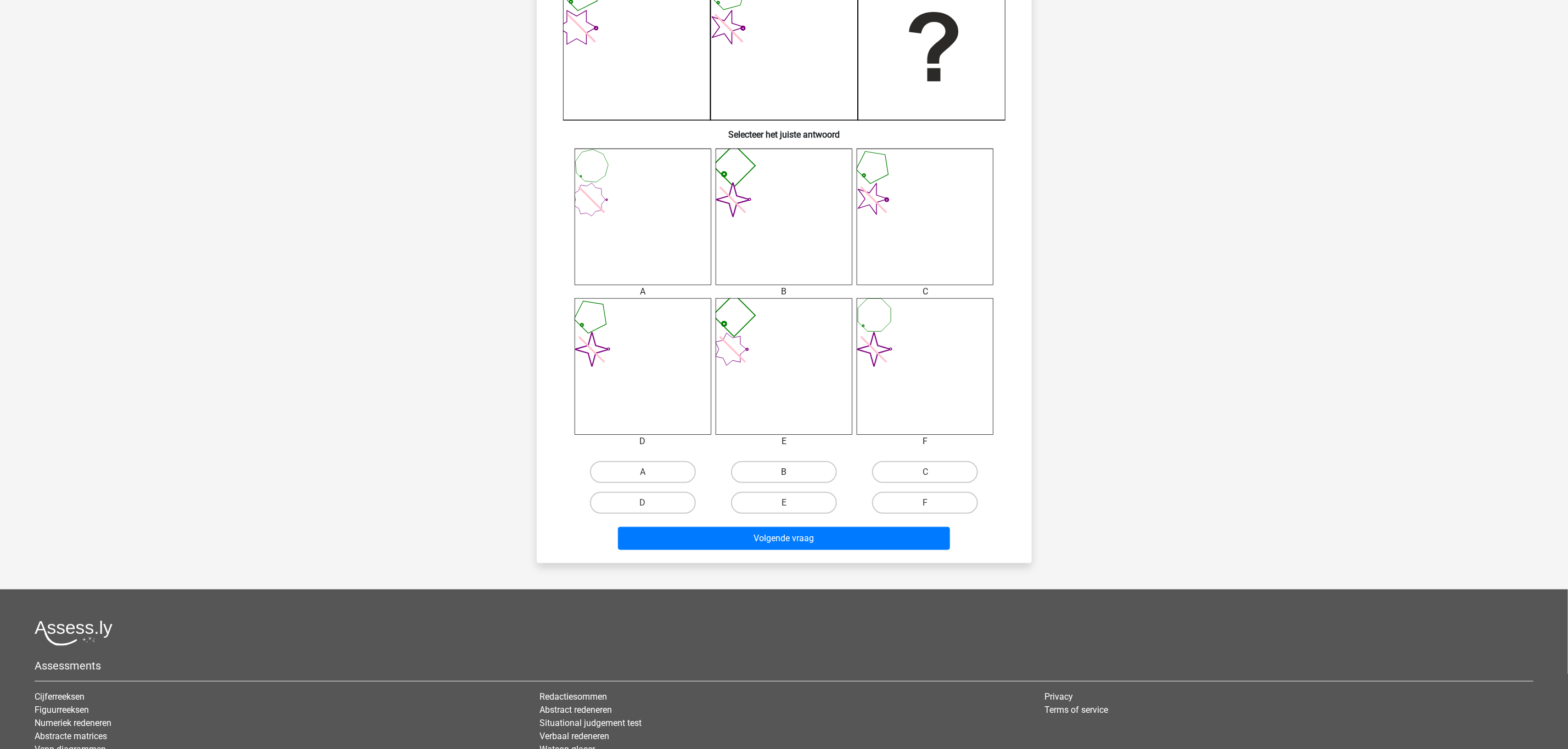
click at [792, 469] on label "B" at bounding box center [784, 472] width 106 height 22
click at [791, 473] on input "B" at bounding box center [787, 476] width 7 height 7
radio input "true"
click at [802, 545] on button "Volgende vraag" at bounding box center [784, 538] width 332 height 23
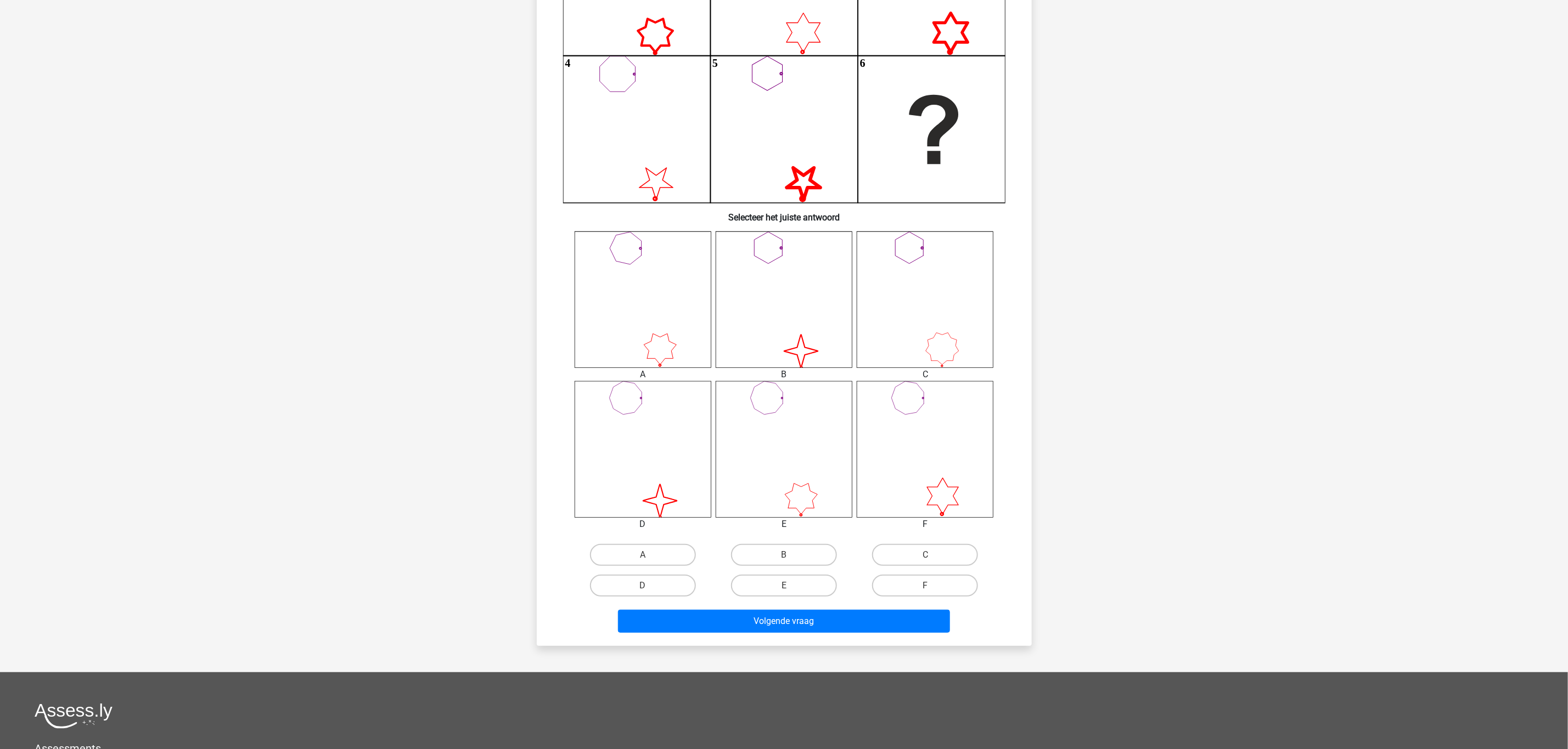
scroll to position [219, 0]
click at [675, 581] on label "D" at bounding box center [643, 585] width 106 height 22
click at [650, 585] on input "D" at bounding box center [646, 589] width 7 height 7
radio input "true"
click at [743, 614] on button "Volgende vraag" at bounding box center [784, 621] width 332 height 23
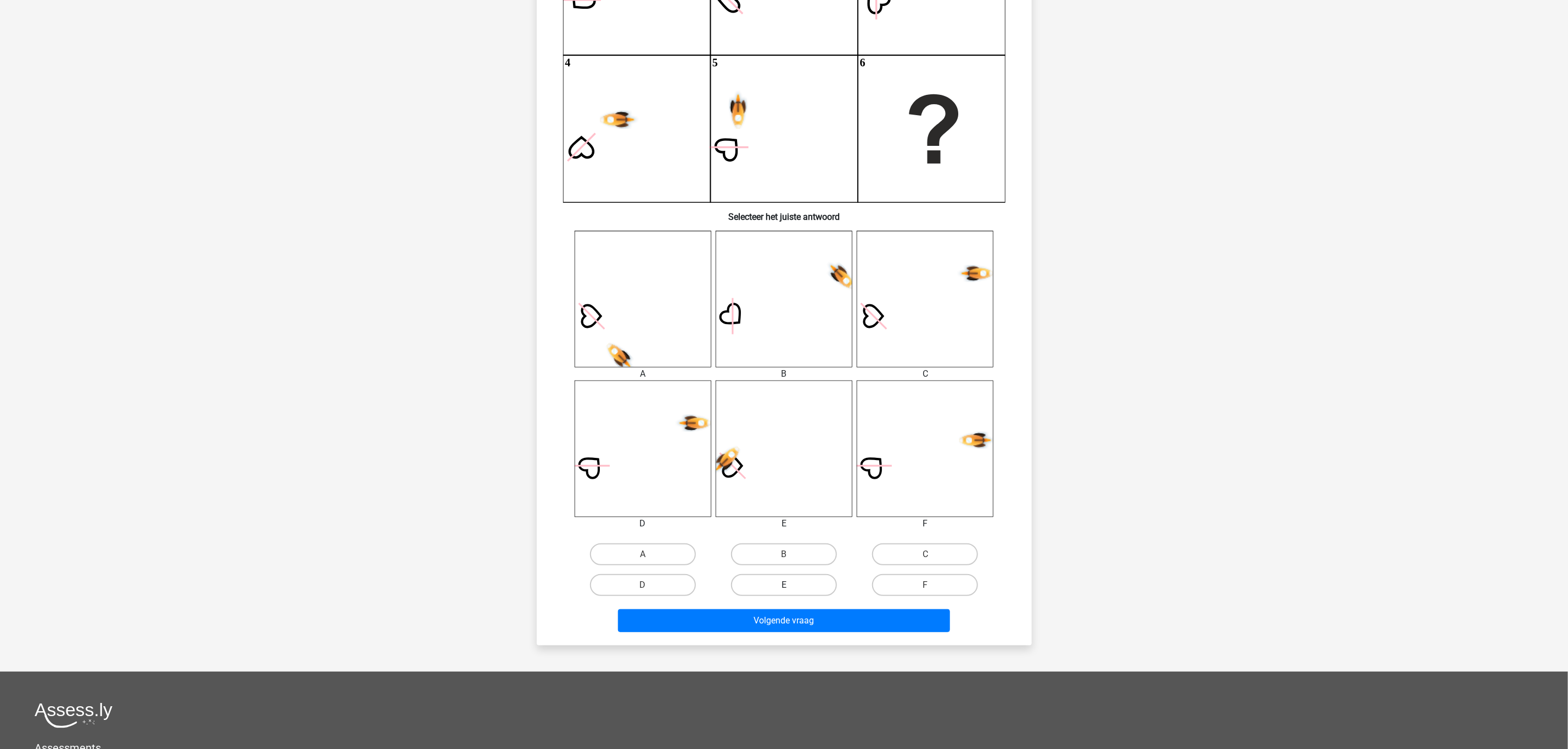
click at [778, 581] on label "E" at bounding box center [784, 585] width 106 height 22
click at [783, 585] on input "E" at bounding box center [787, 589] width 7 height 7
radio input "true"
click at [792, 621] on button "Volgende vraag" at bounding box center [784, 621] width 332 height 23
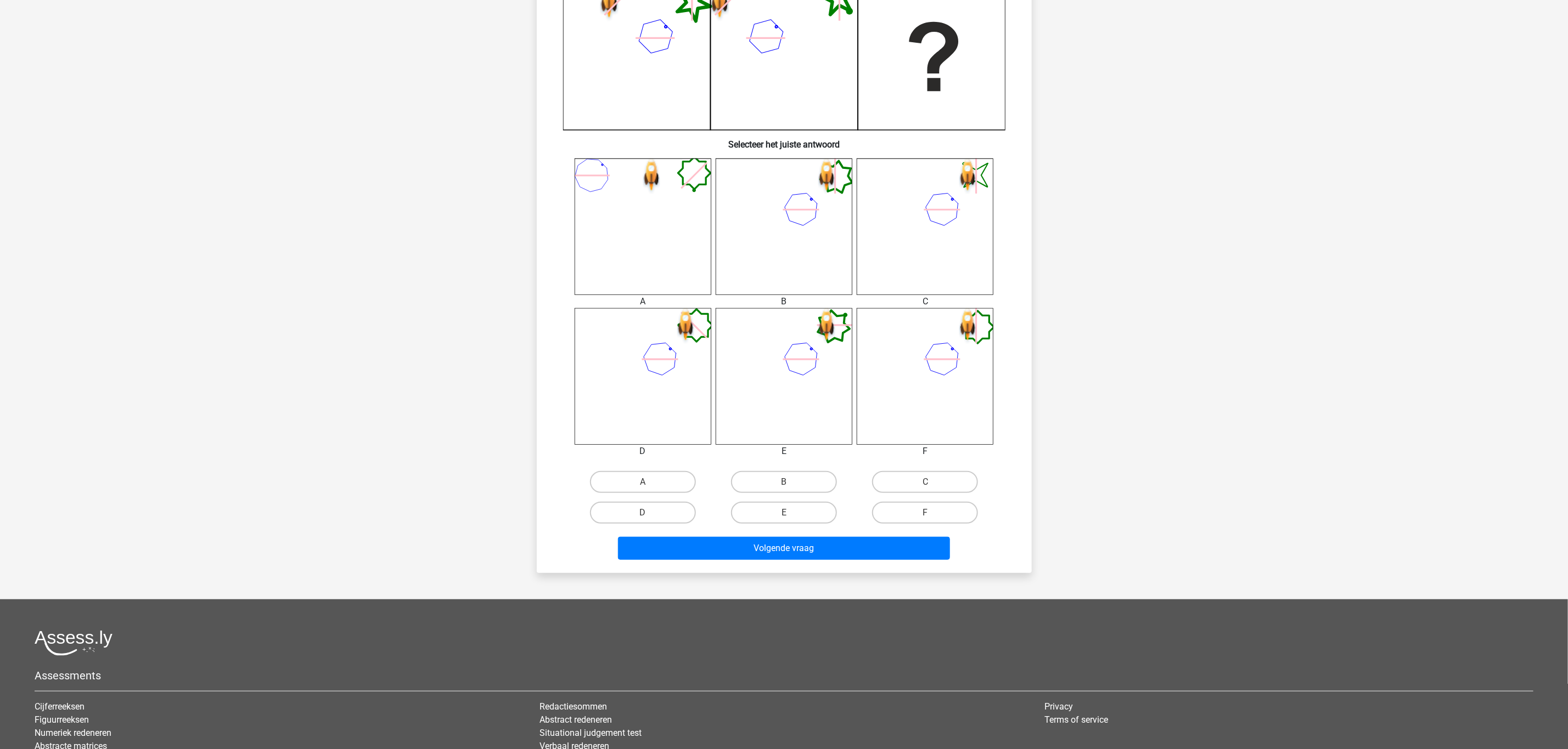
scroll to position [302, 0]
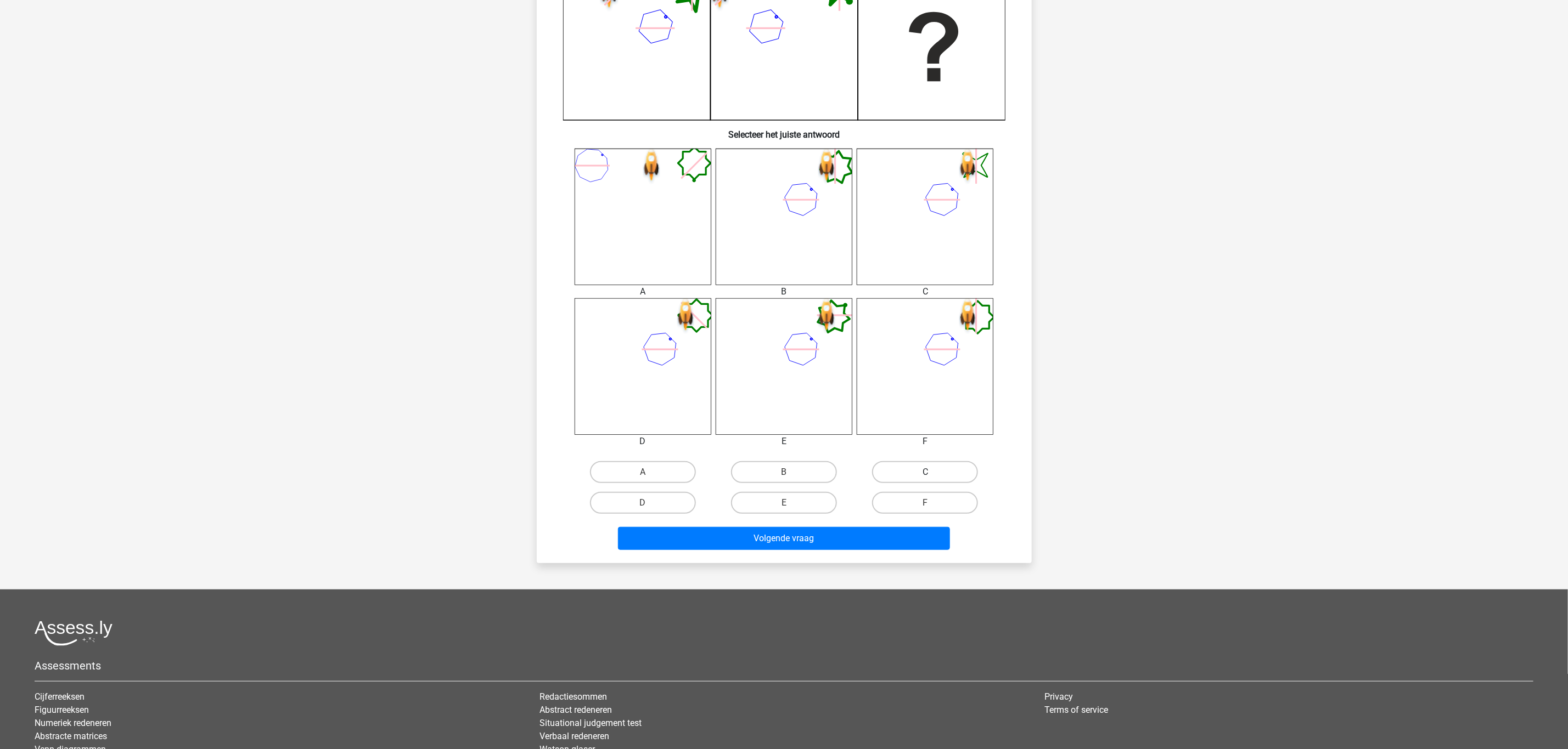
click at [895, 468] on label "C" at bounding box center [925, 472] width 106 height 22
click at [925, 473] on input "C" at bounding box center [929, 476] width 7 height 7
radio input "true"
click at [856, 533] on button "Volgende vraag" at bounding box center [784, 538] width 332 height 23
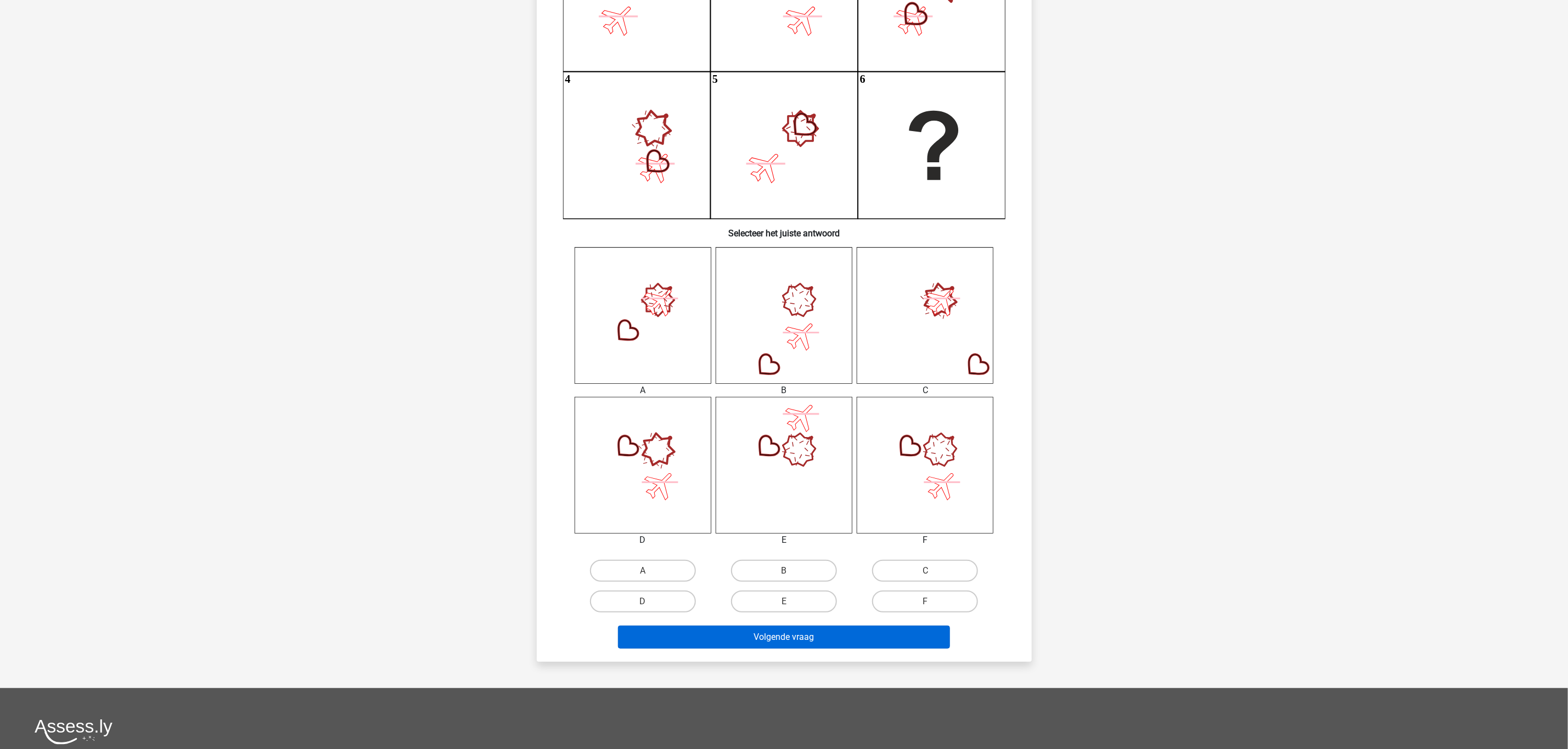
scroll to position [219, 0]
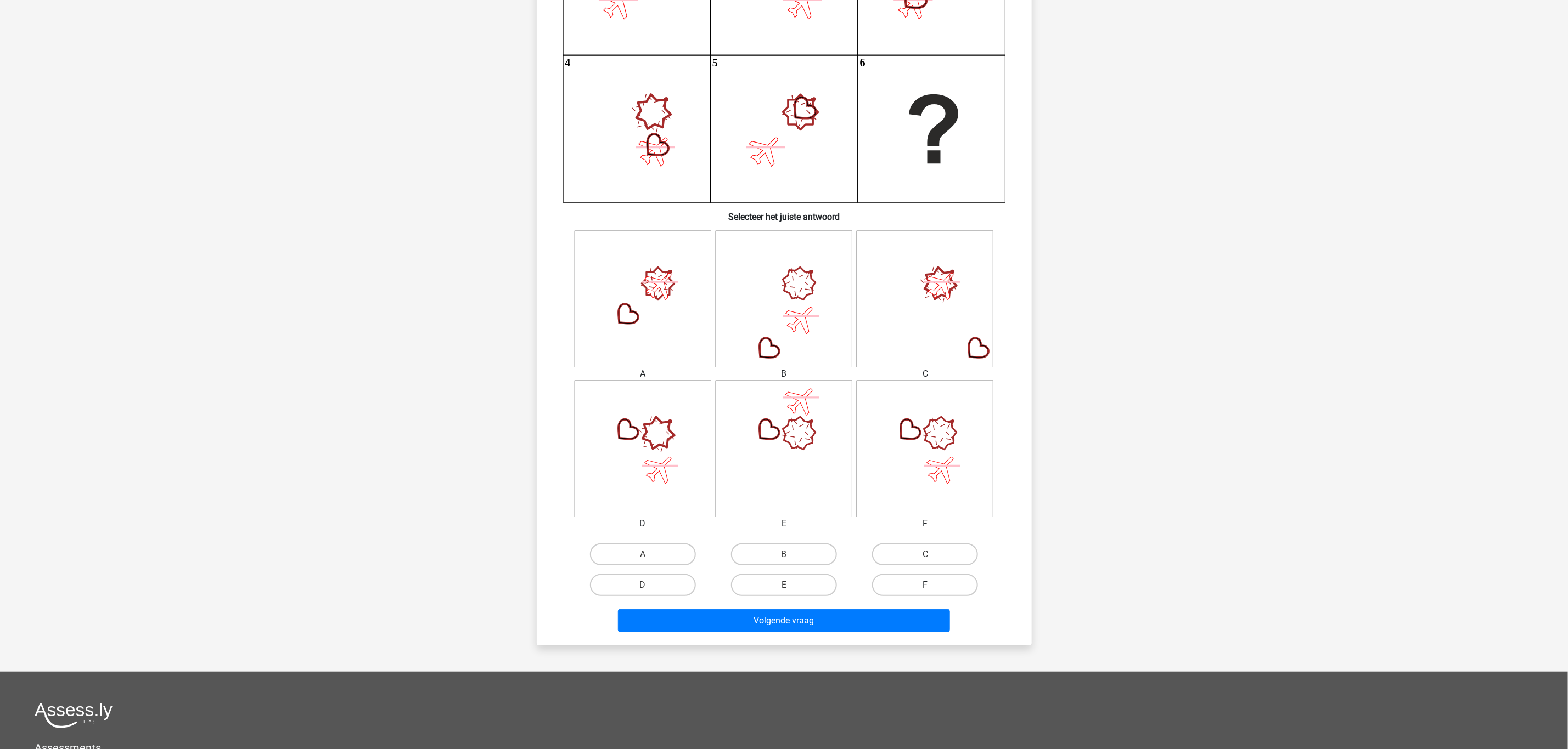
click at [932, 590] on label "F" at bounding box center [925, 585] width 106 height 22
click at [932, 590] on input "F" at bounding box center [929, 589] width 7 height 7
radio input "true"
click at [909, 616] on button "Volgende vraag" at bounding box center [784, 621] width 332 height 23
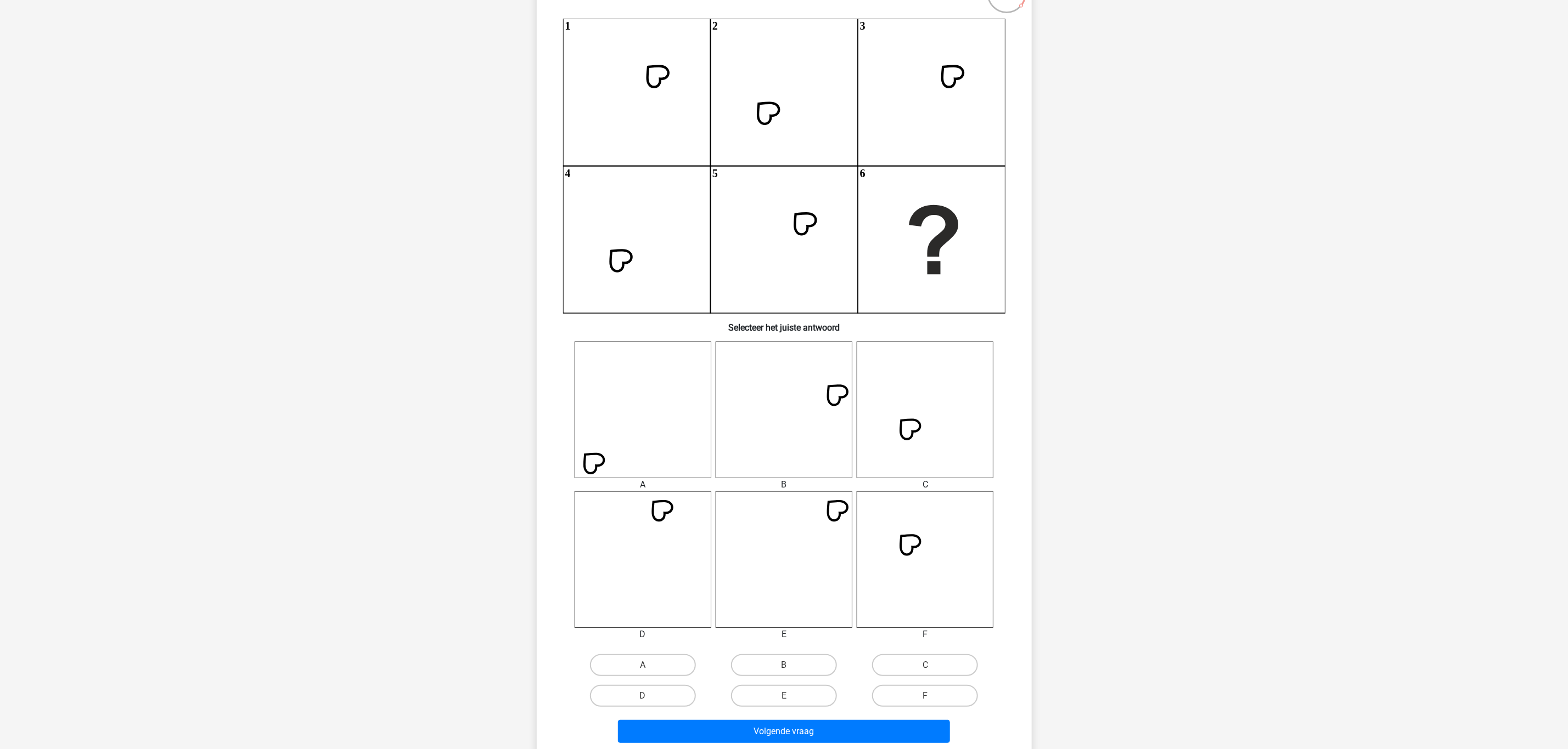
scroll to position [137, 0]
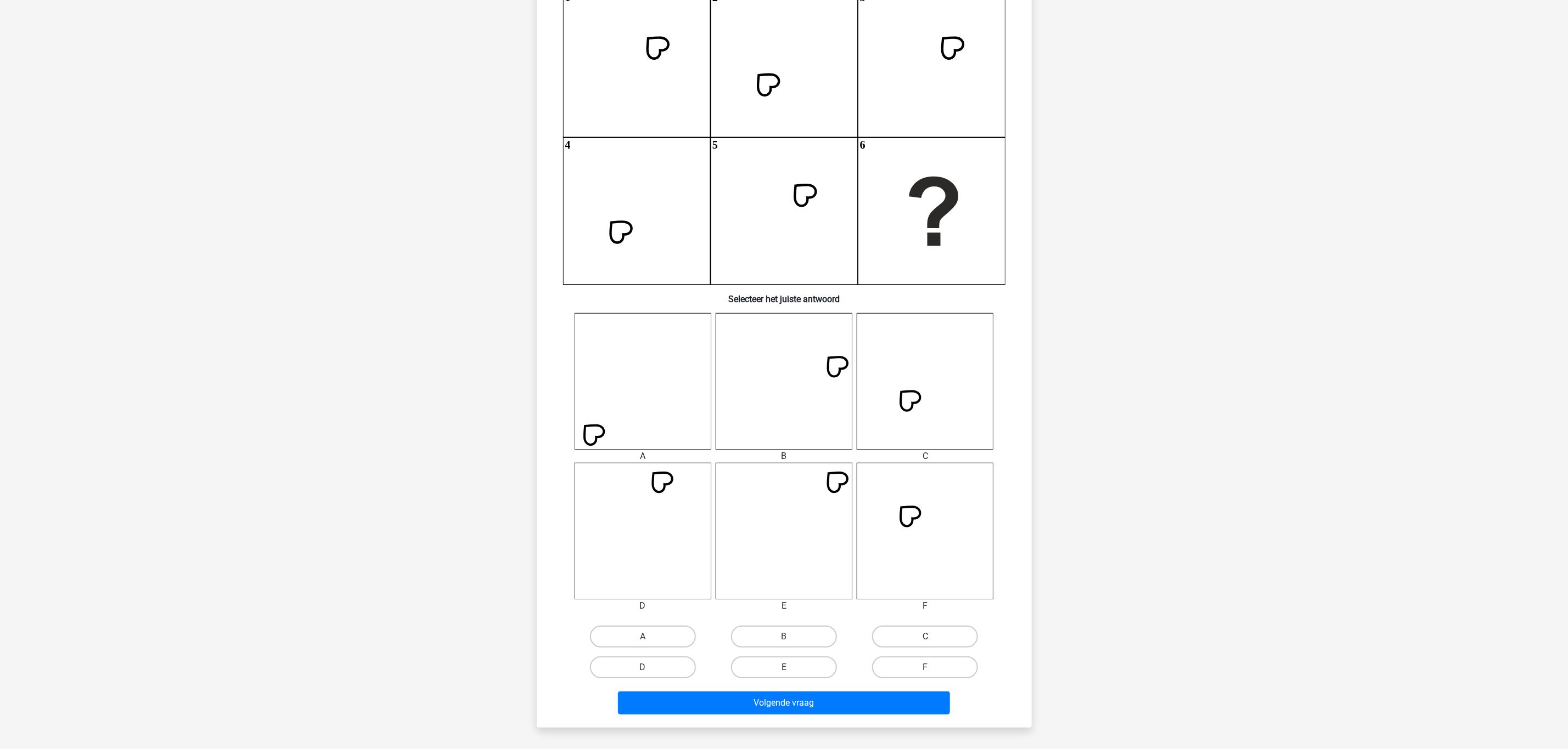
click at [906, 634] on label "C" at bounding box center [925, 636] width 106 height 22
click at [925, 637] on input "C" at bounding box center [929, 640] width 7 height 7
radio input "true"
drag, startPoint x: 857, startPoint y: 688, endPoint x: 858, endPoint y: 696, distance: 8.1
click at [858, 688] on div "Volgende vraag" at bounding box center [784, 700] width 460 height 36
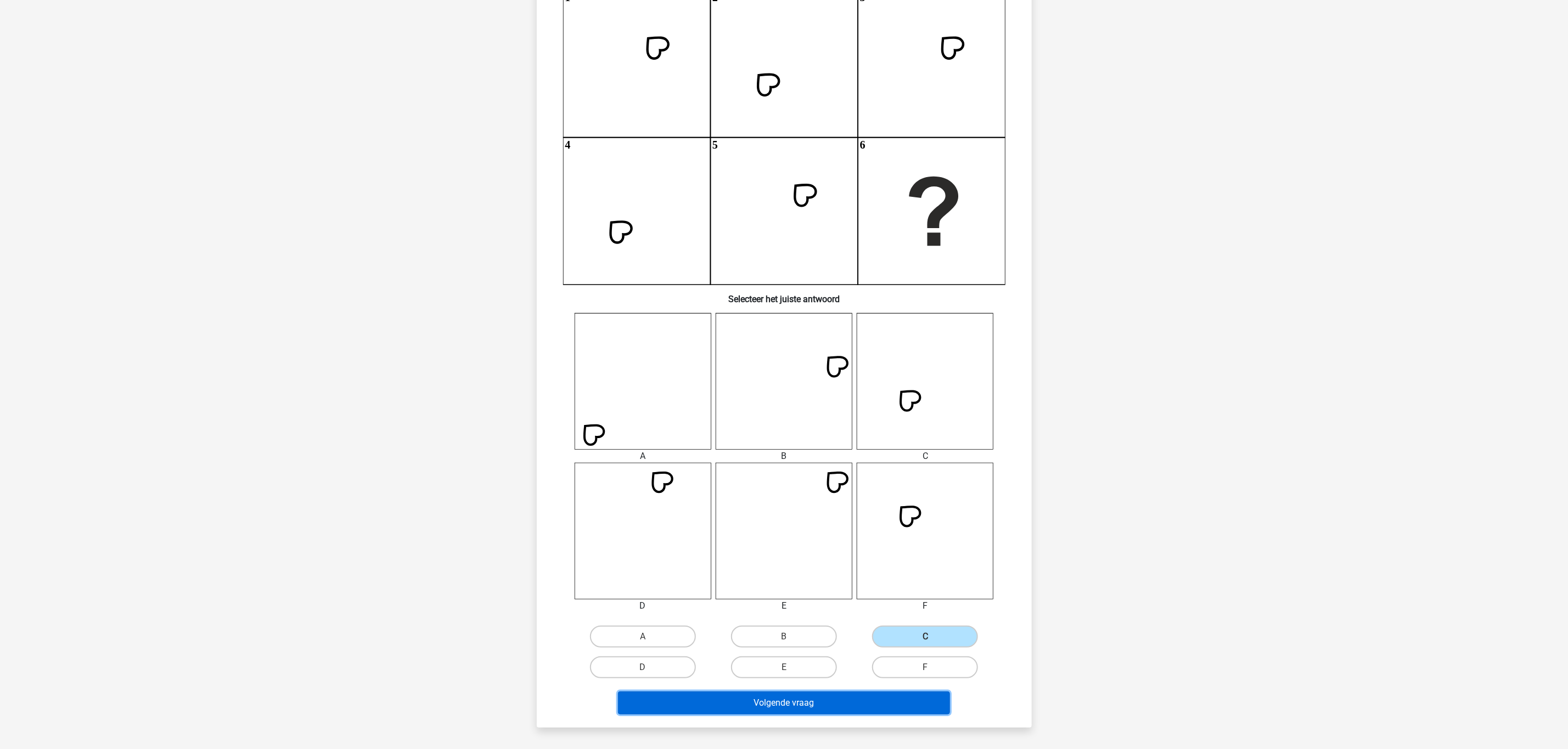
click at [860, 697] on button "Volgende vraag" at bounding box center [784, 703] width 332 height 23
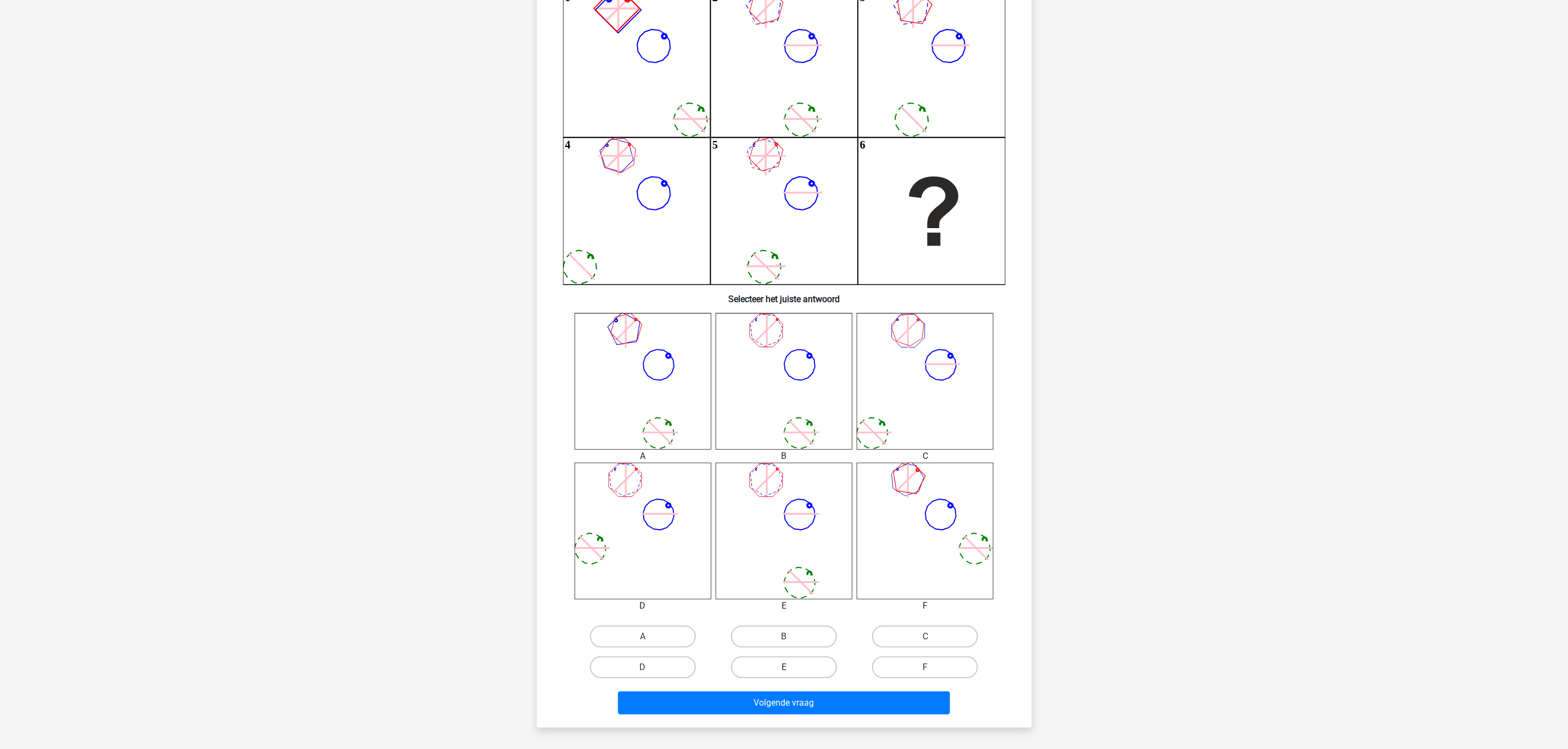
click at [810, 670] on label "E" at bounding box center [784, 667] width 106 height 22
click at [791, 670] on input "E" at bounding box center [787, 671] width 7 height 7
radio input "true"
click at [815, 697] on button "Volgende vraag" at bounding box center [784, 703] width 332 height 23
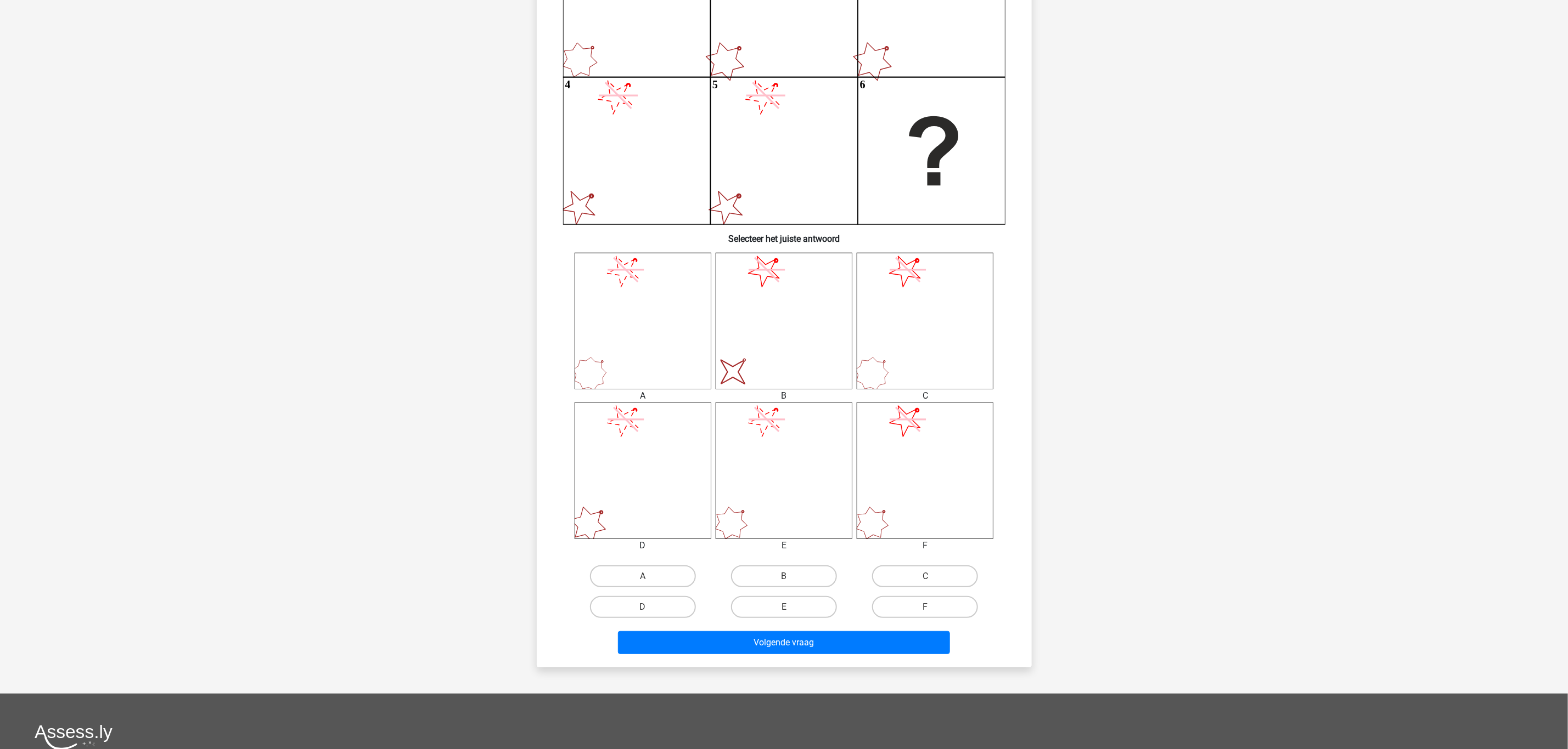
scroll to position [219, 0]
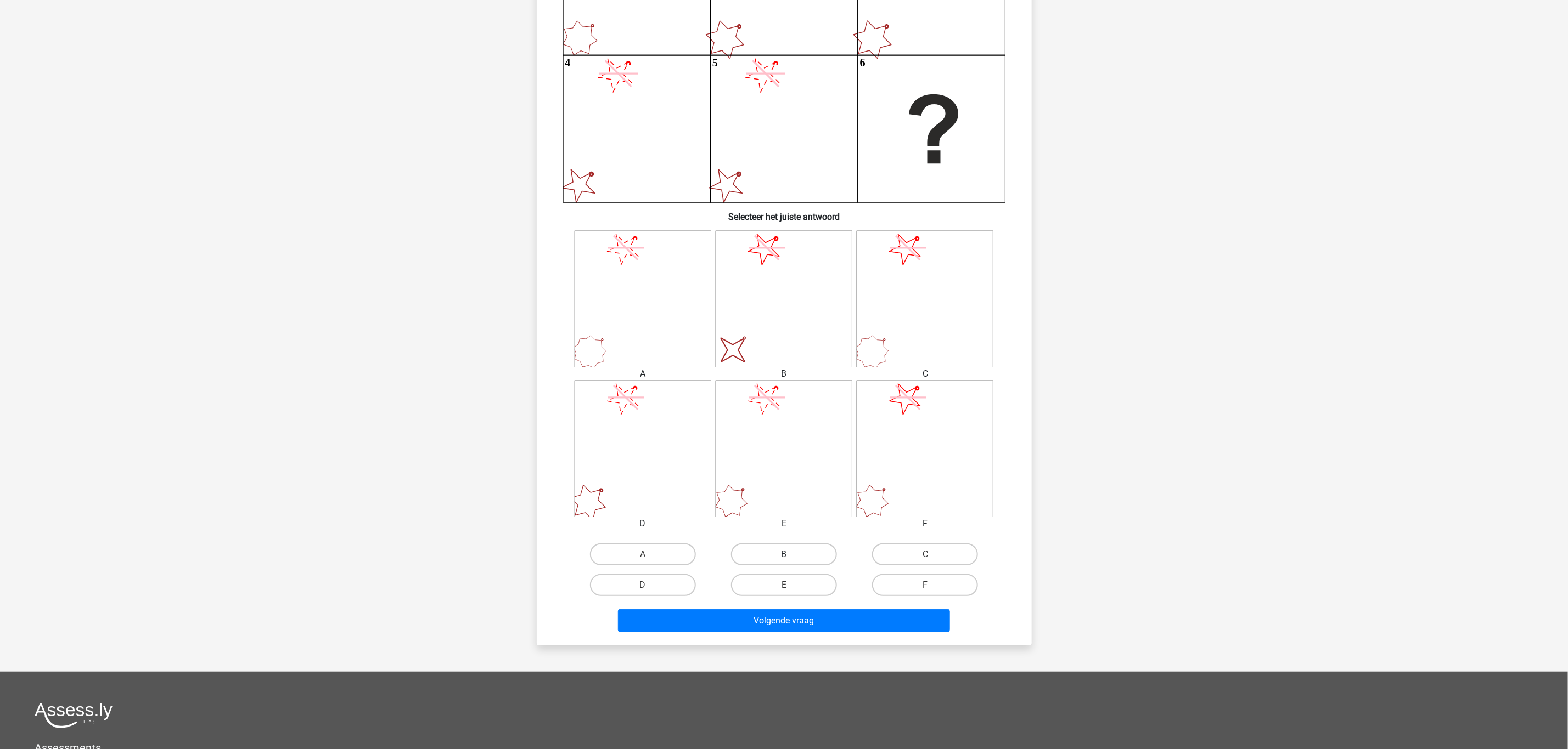
click at [792, 554] on label "B" at bounding box center [784, 554] width 106 height 22
click at [791, 554] on input "B" at bounding box center [787, 558] width 7 height 7
radio input "true"
click at [799, 619] on button "Volgende vraag" at bounding box center [784, 621] width 332 height 23
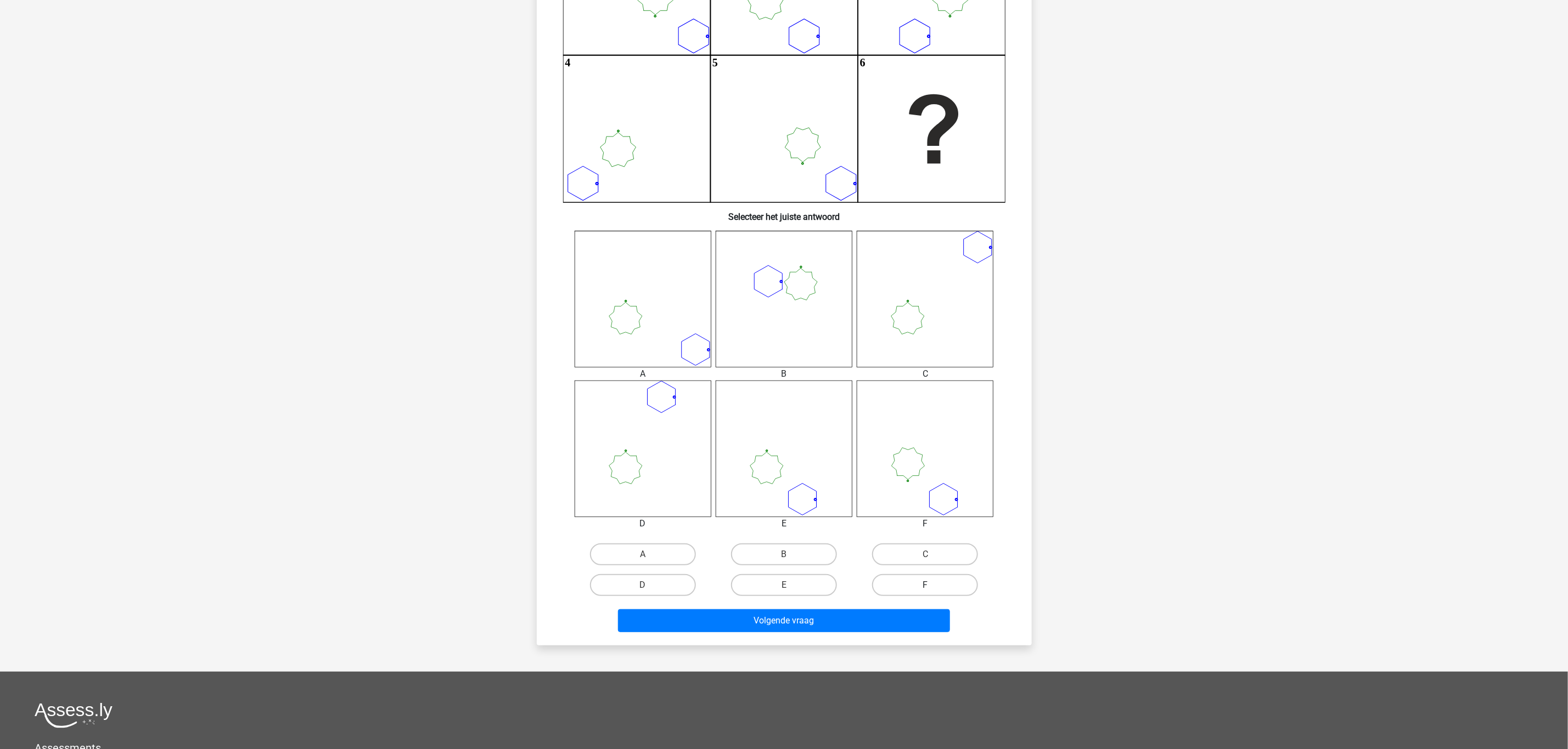
click at [927, 581] on label "F" at bounding box center [925, 585] width 106 height 22
click at [927, 585] on input "F" at bounding box center [929, 589] width 7 height 7
radio input "true"
click at [870, 617] on button "Volgende vraag" at bounding box center [784, 621] width 332 height 23
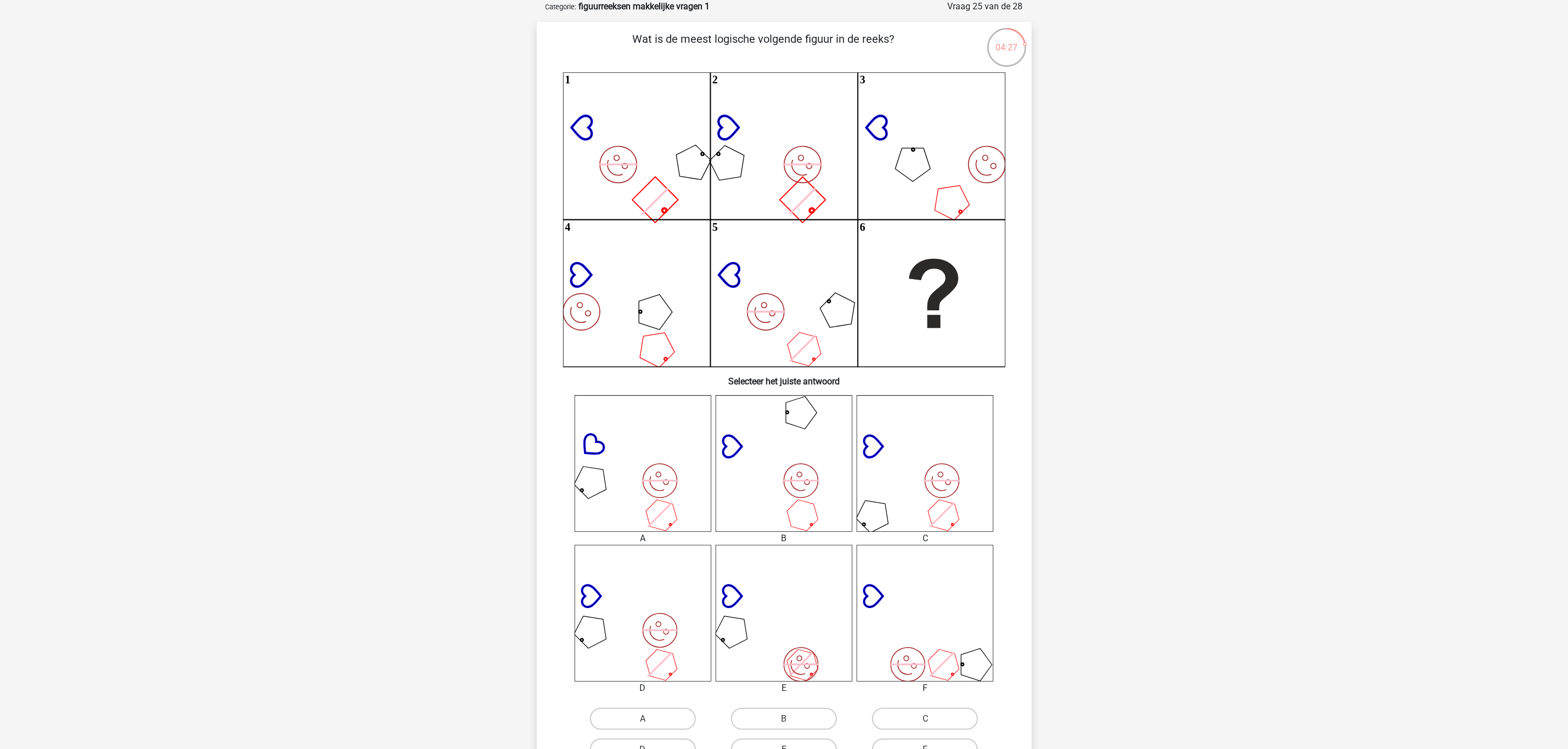
scroll to position [137, 0]
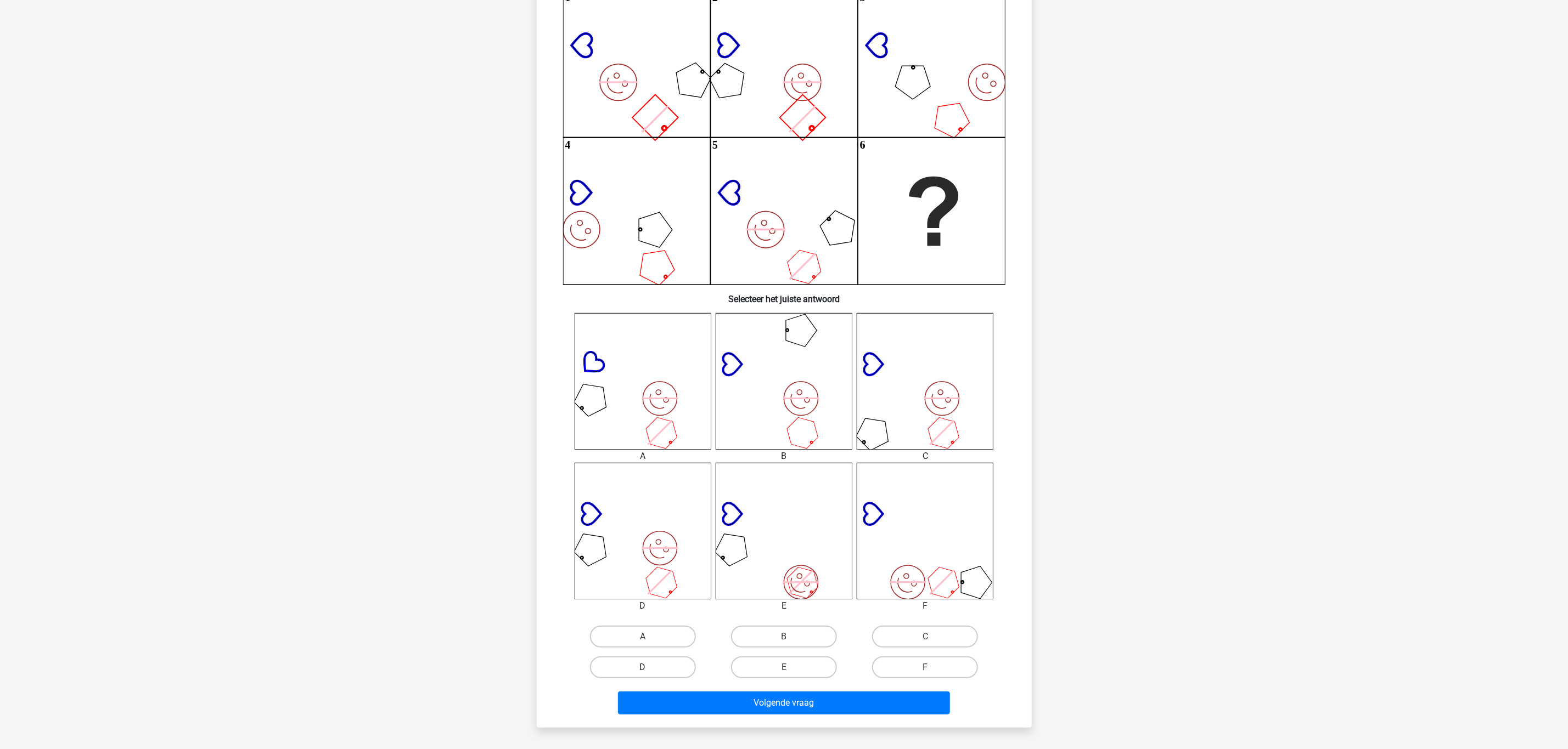
click at [661, 667] on label "D" at bounding box center [643, 667] width 106 height 22
click at [650, 667] on input "D" at bounding box center [646, 671] width 7 height 7
radio input "true"
click at [723, 693] on button "Volgende vraag" at bounding box center [784, 703] width 332 height 23
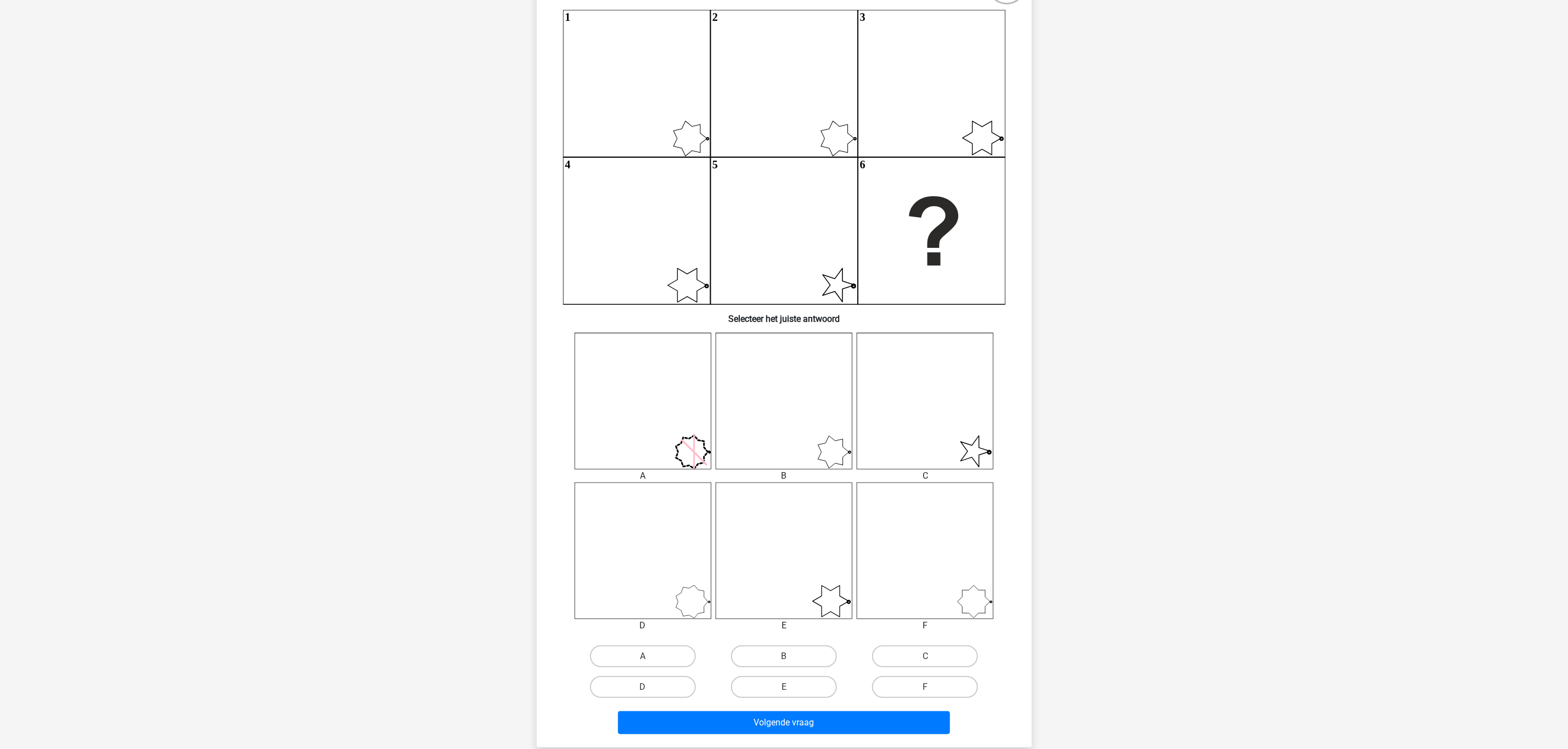
scroll to position [219, 0]
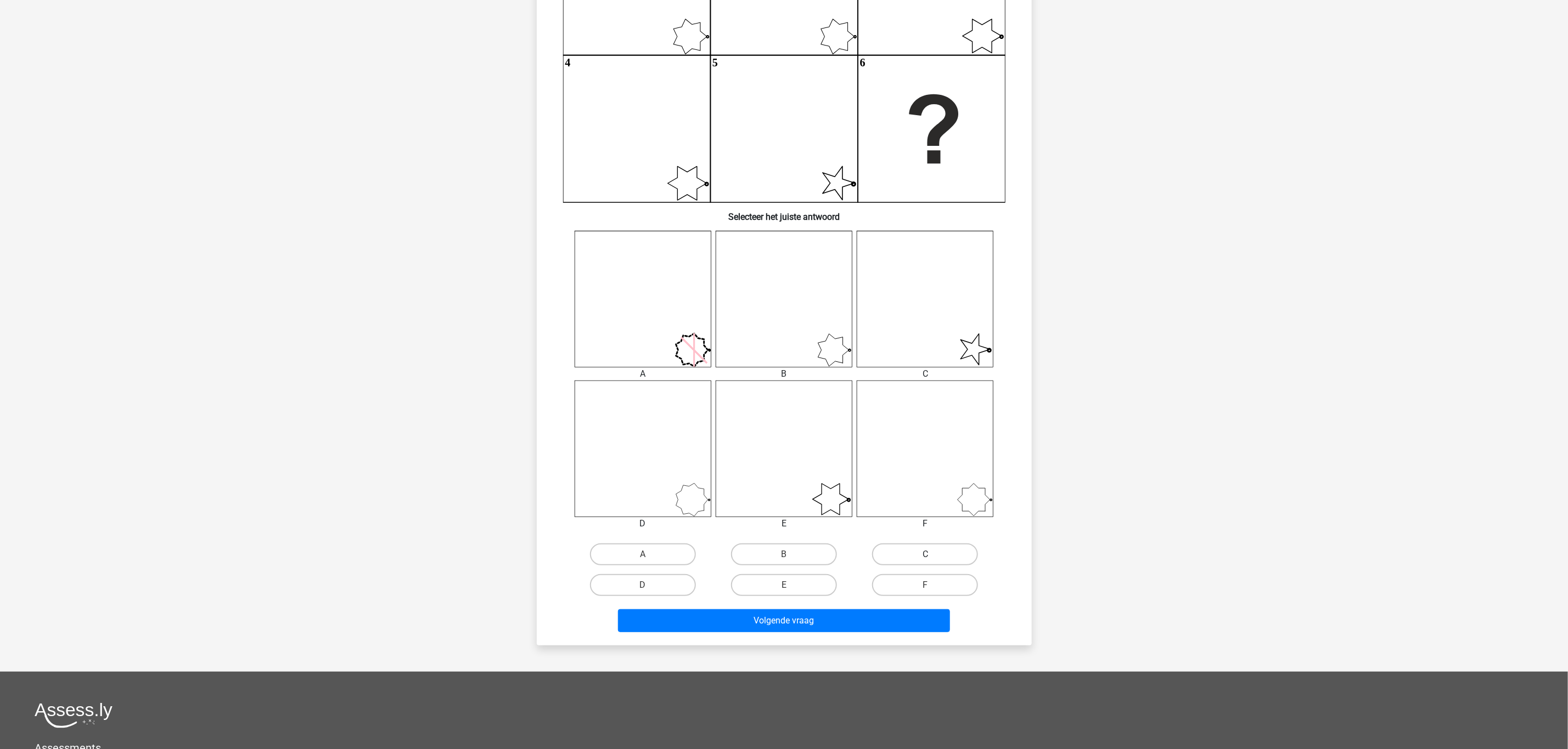
click at [929, 552] on label "C" at bounding box center [925, 554] width 106 height 22
click at [929, 554] on input "C" at bounding box center [929, 558] width 7 height 7
radio input "true"
click at [888, 618] on button "Volgende vraag" at bounding box center [784, 621] width 332 height 23
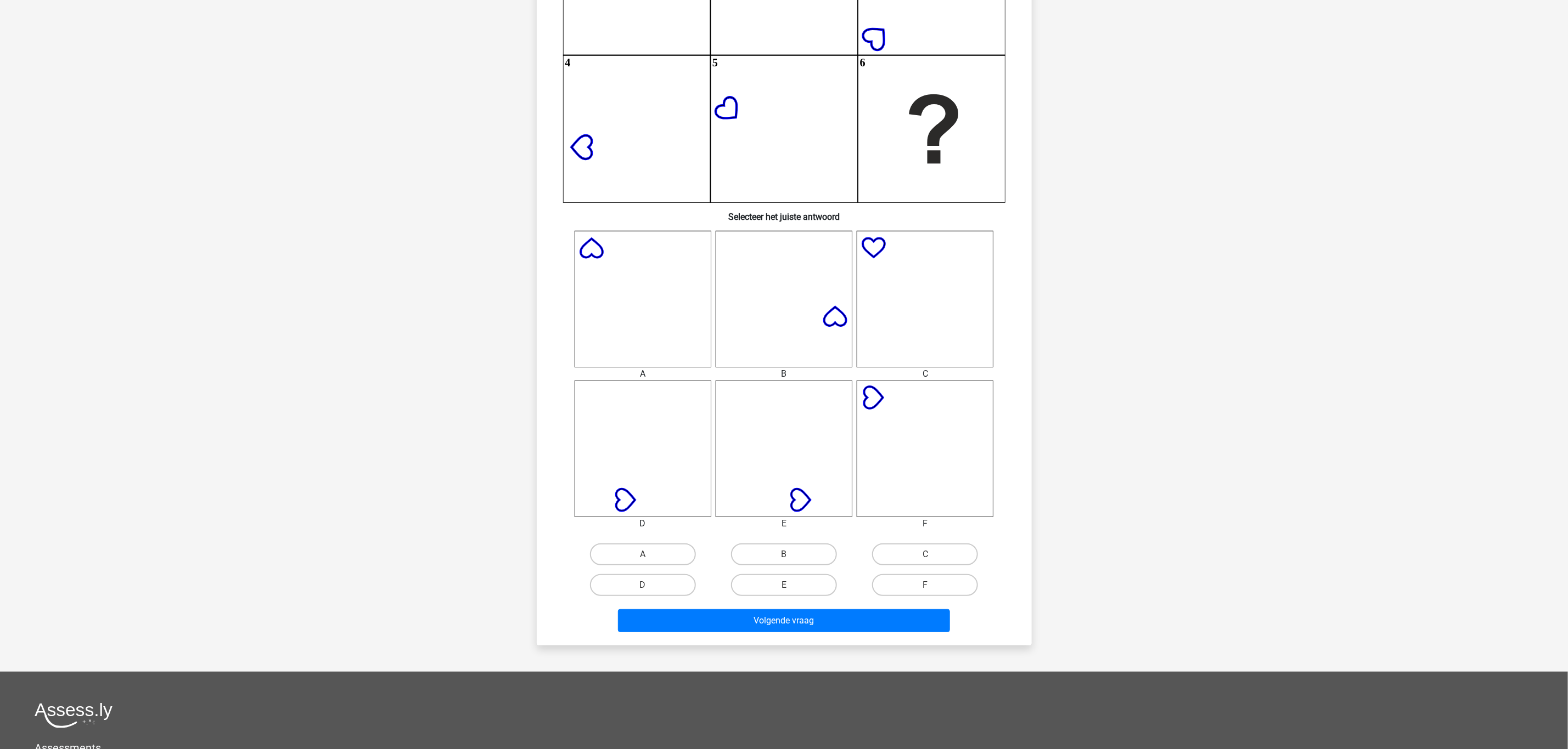
click at [644, 558] on input "A" at bounding box center [646, 558] width 7 height 7
radio input "true"
drag, startPoint x: 741, startPoint y: 618, endPoint x: 797, endPoint y: 614, distance: 56.1
click at [742, 618] on button "Volgende vraag" at bounding box center [784, 621] width 332 height 23
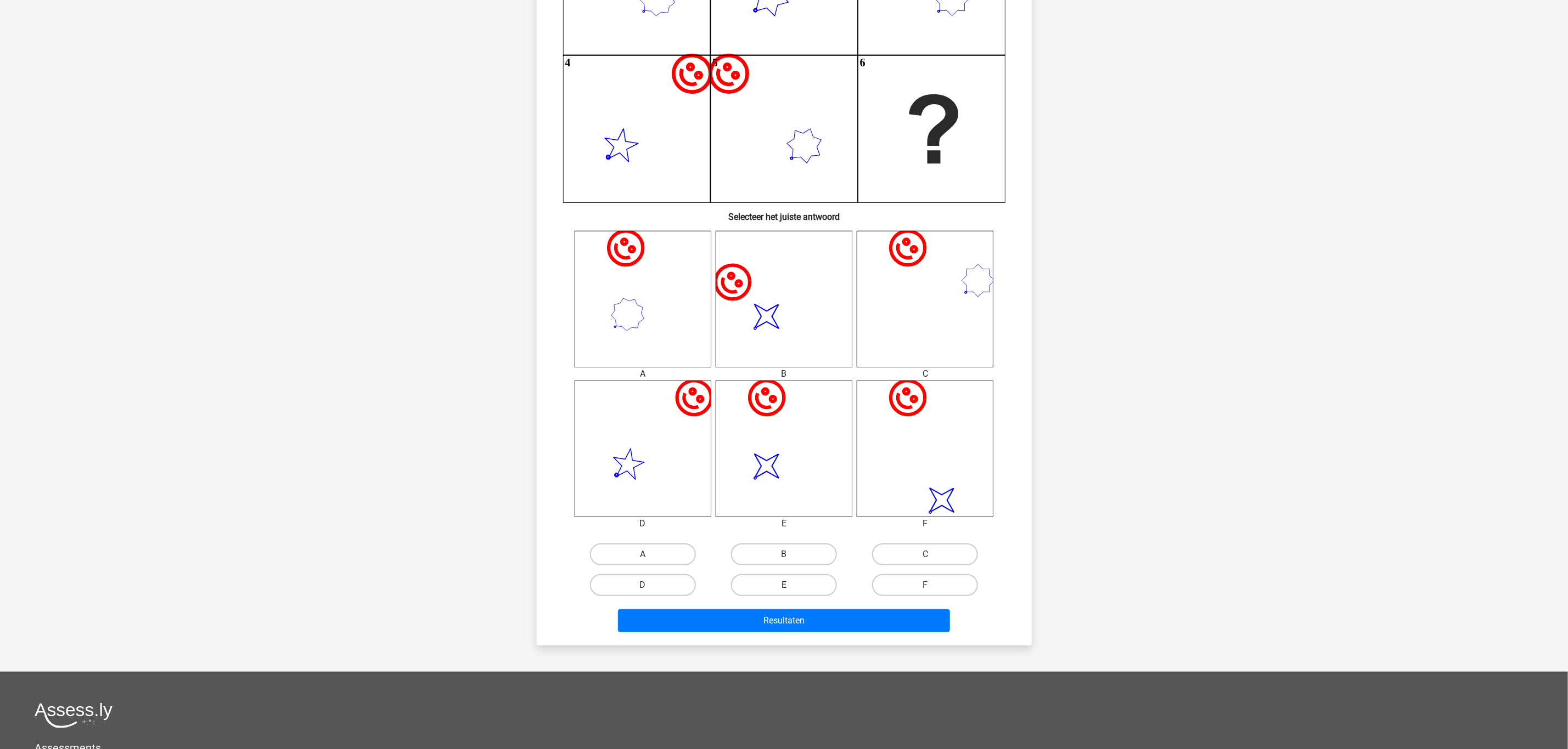
click at [797, 588] on label "E" at bounding box center [784, 585] width 106 height 22
click at [791, 588] on input "E" at bounding box center [787, 589] width 7 height 7
radio input "true"
click at [799, 616] on button "Resultaten" at bounding box center [784, 621] width 332 height 23
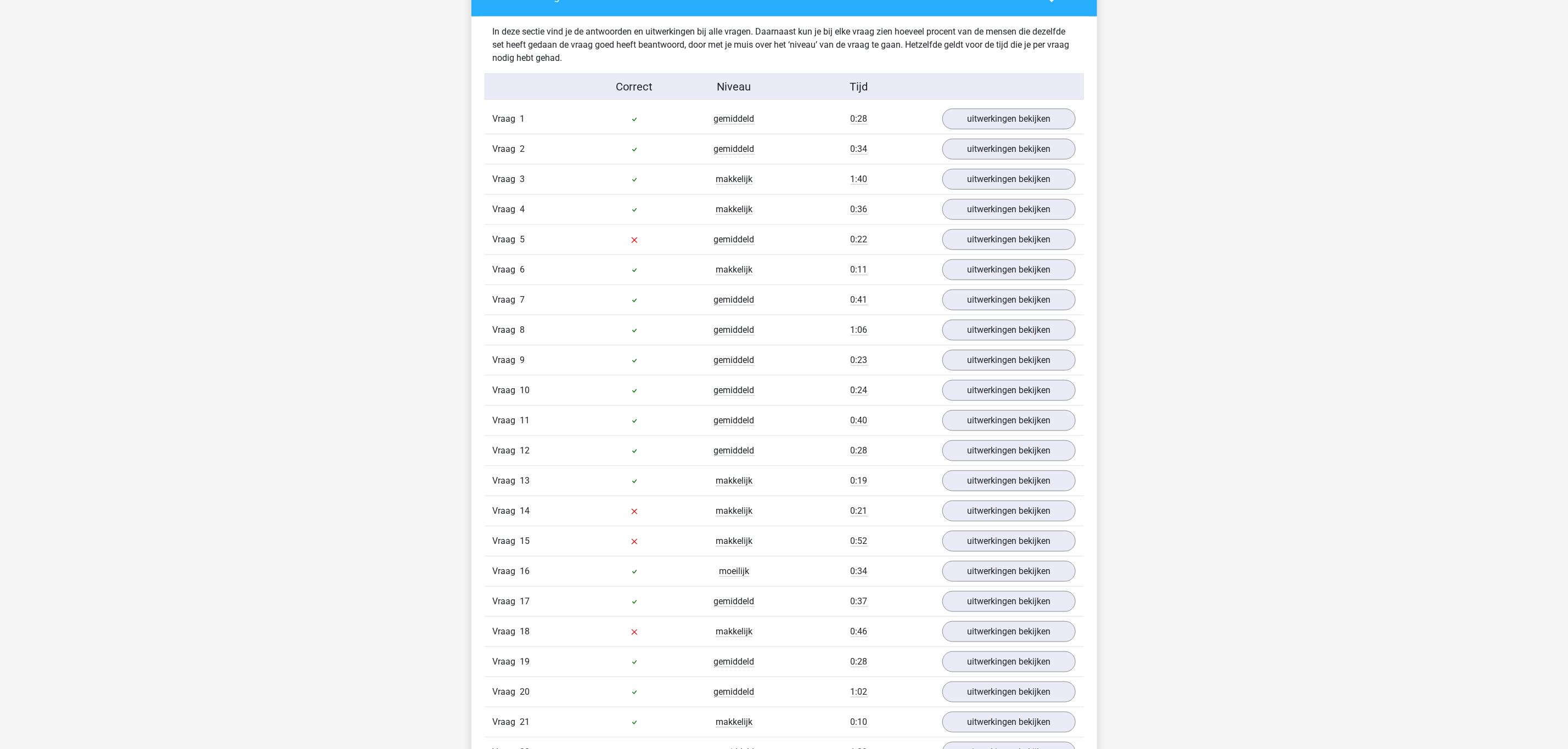
scroll to position [658, 0]
click at [1006, 234] on link "uitwerkingen bekijken" at bounding box center [1008, 237] width 153 height 24
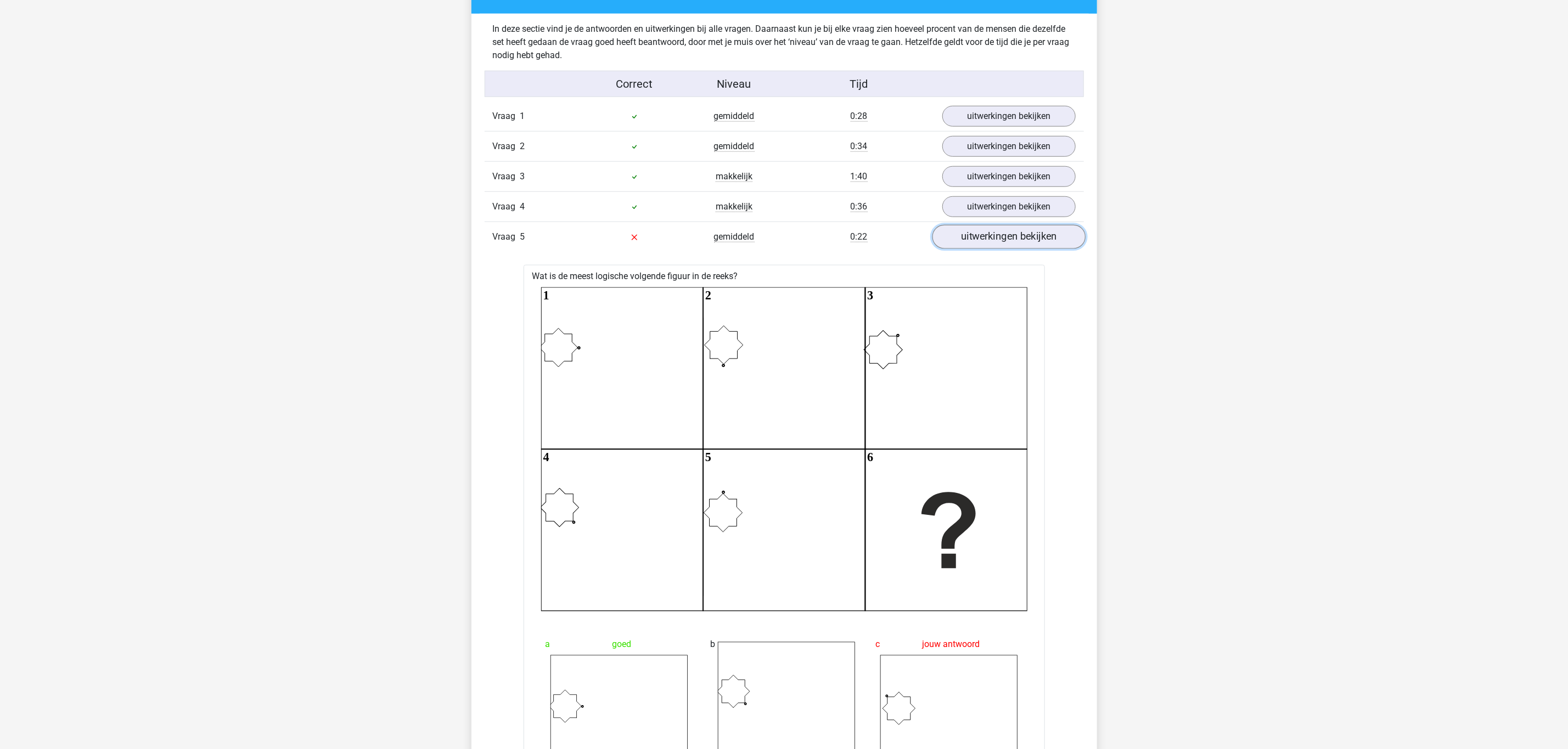
click at [983, 238] on link "uitwerkingen bekijken" at bounding box center [1008, 237] width 153 height 24
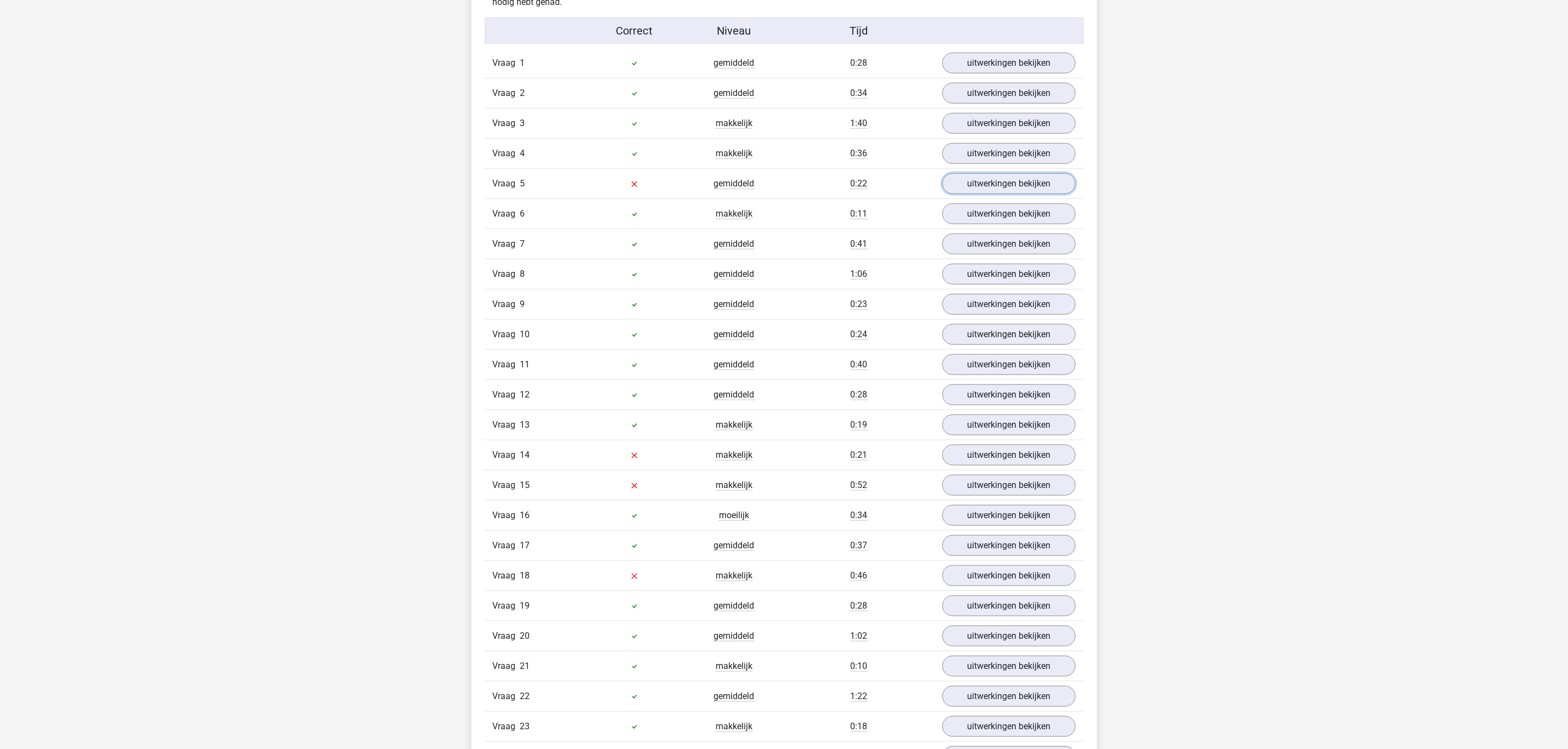
scroll to position [741, 0]
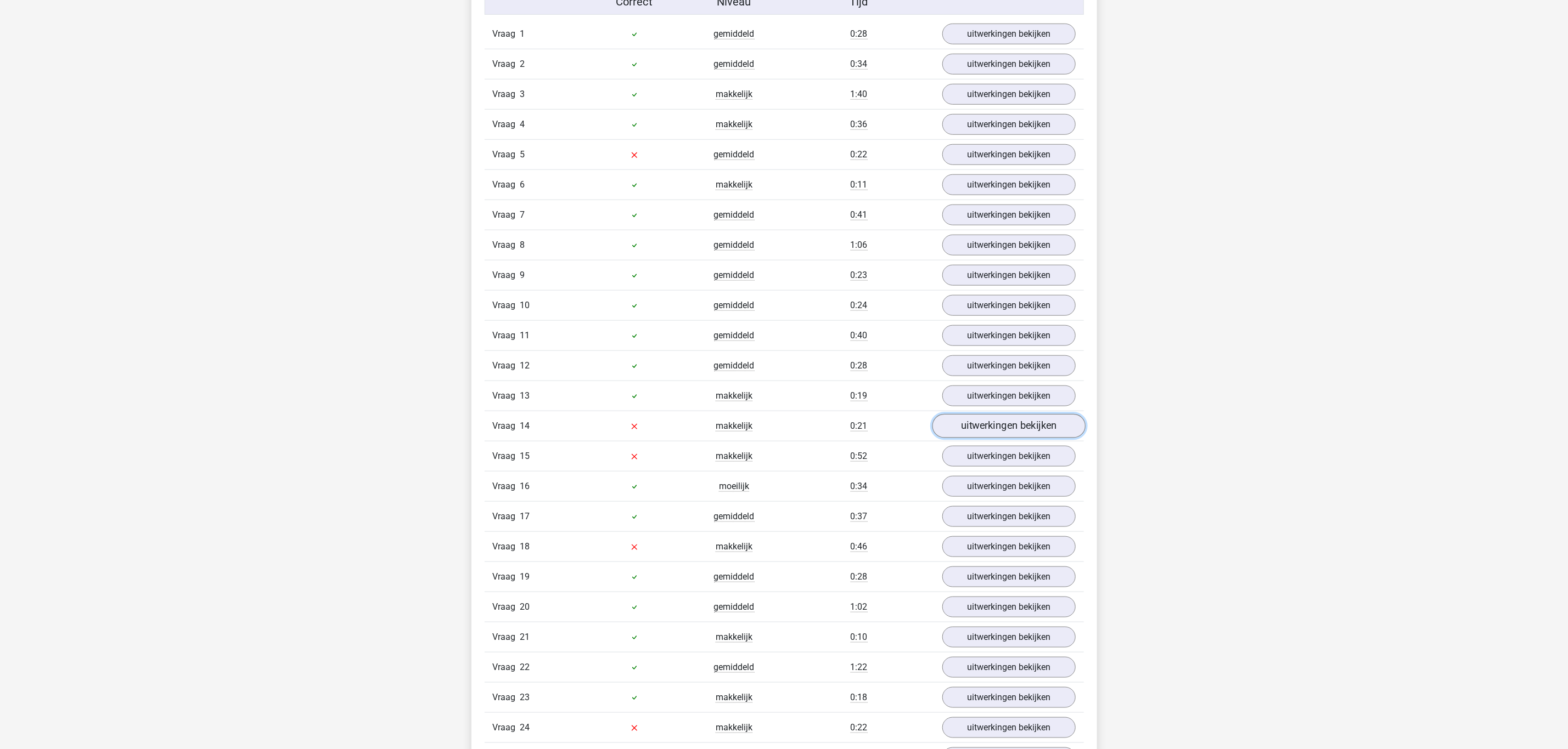
click at [999, 434] on link "uitwerkingen bekijken" at bounding box center [1008, 426] width 153 height 24
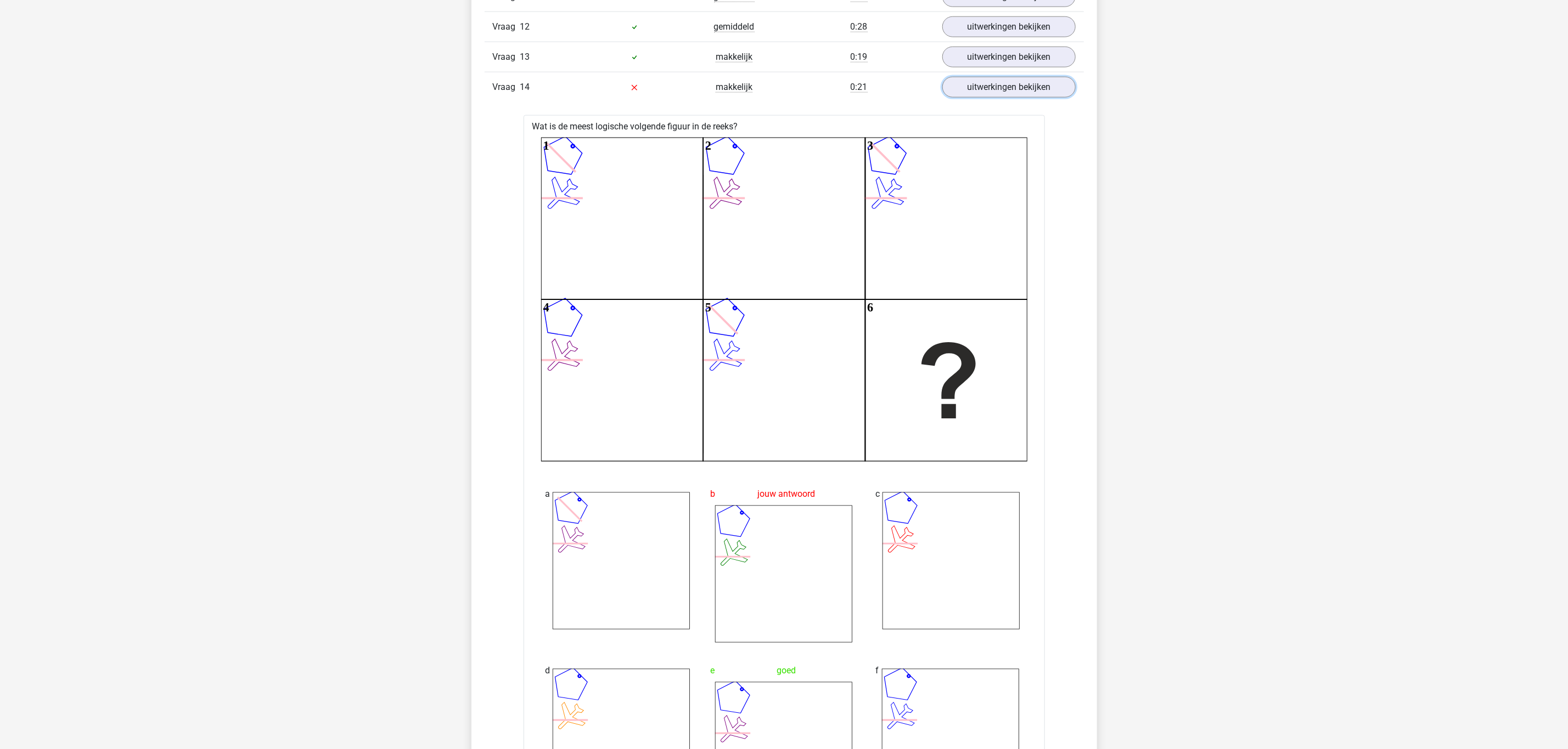
scroll to position [1069, 0]
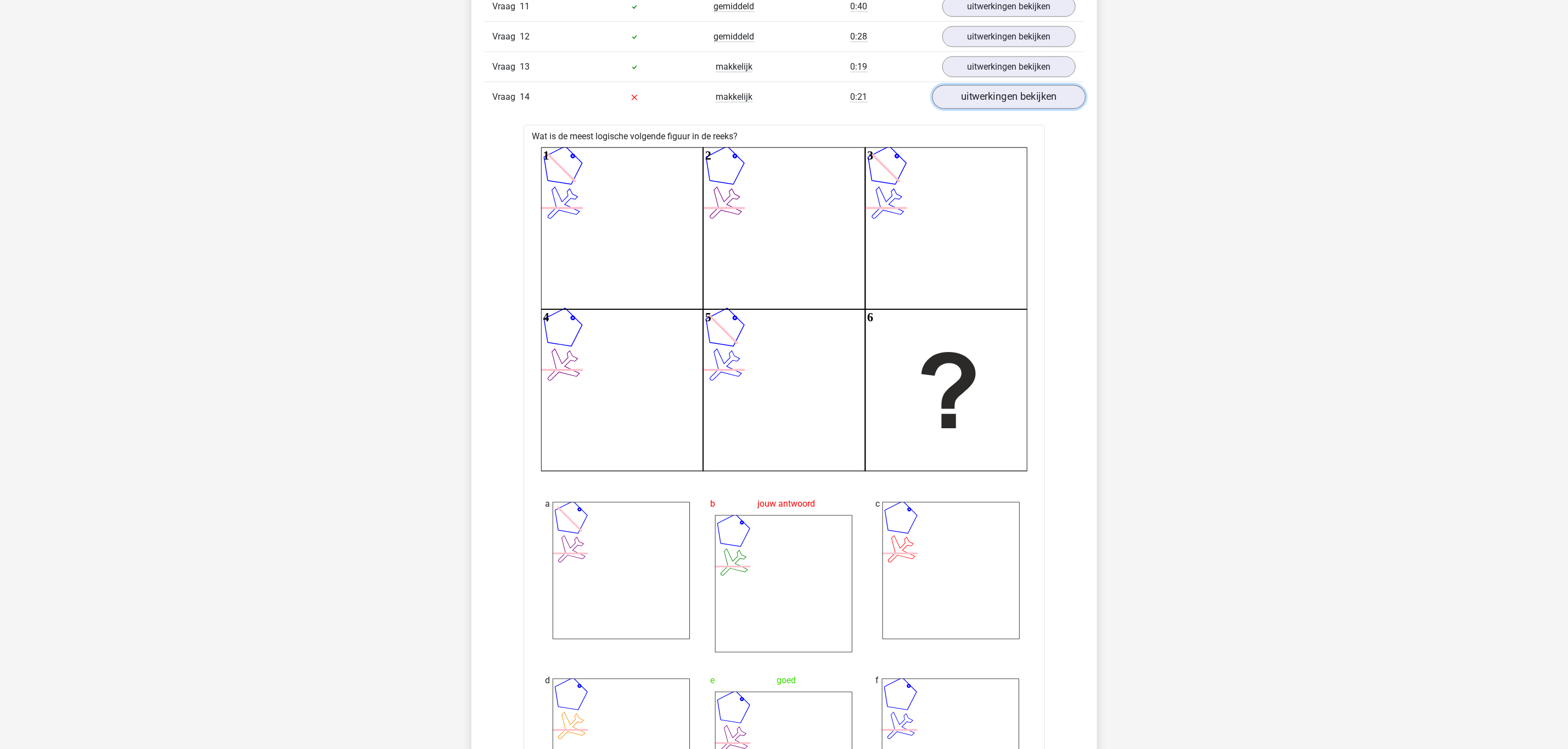
click at [1019, 107] on link "uitwerkingen bekijken" at bounding box center [1008, 97] width 153 height 24
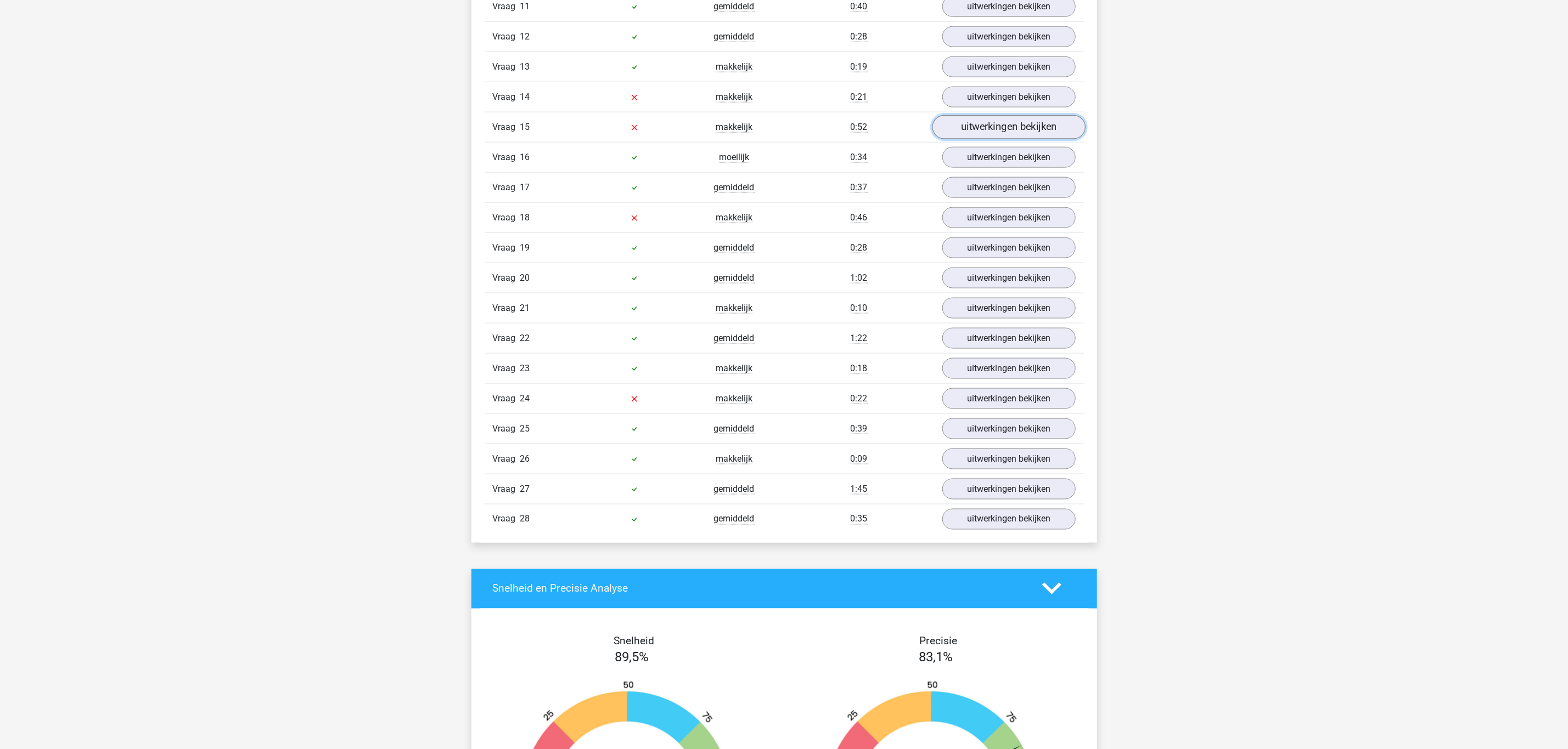
click at [1037, 140] on link "uitwerkingen bekijken" at bounding box center [1008, 127] width 153 height 24
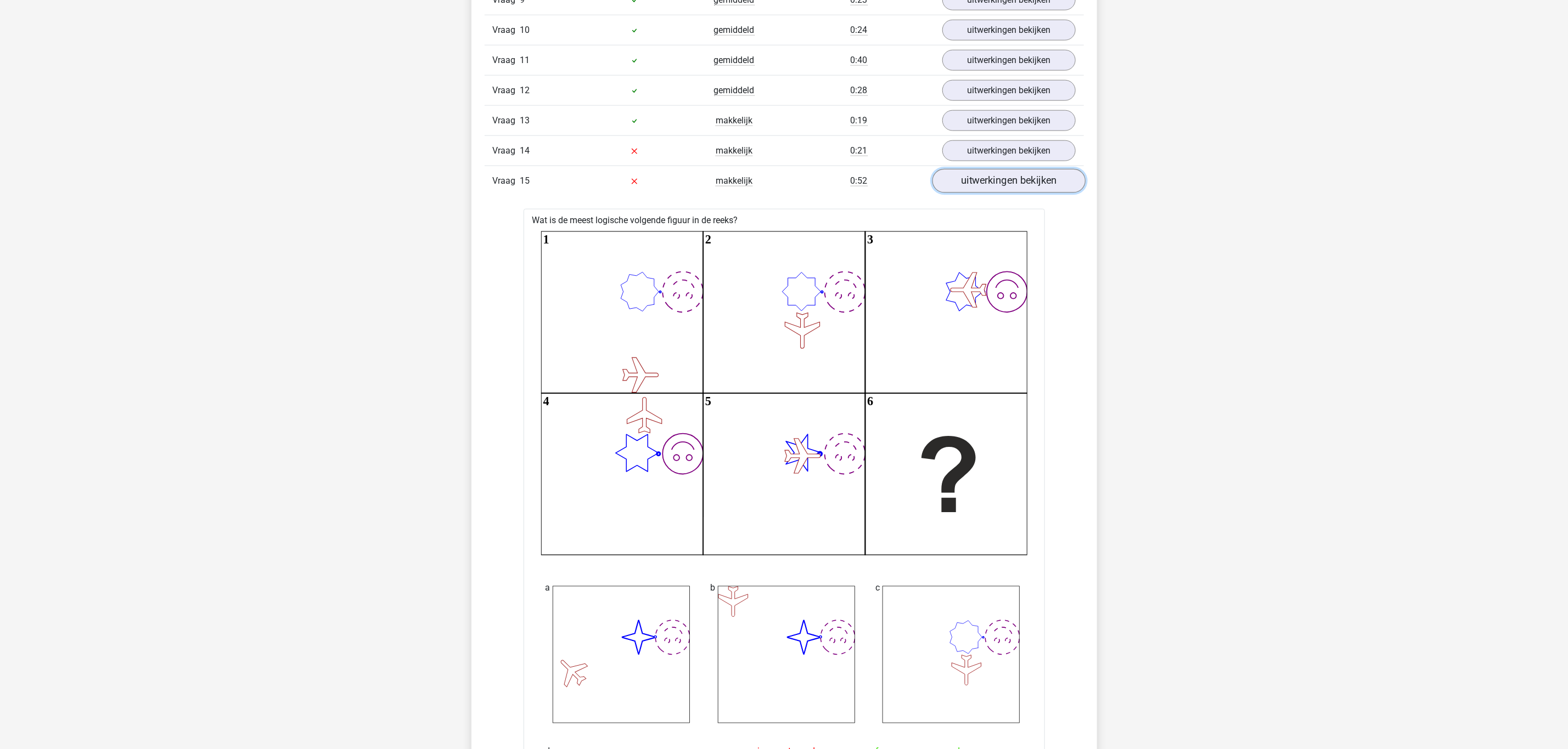
scroll to position [987, 0]
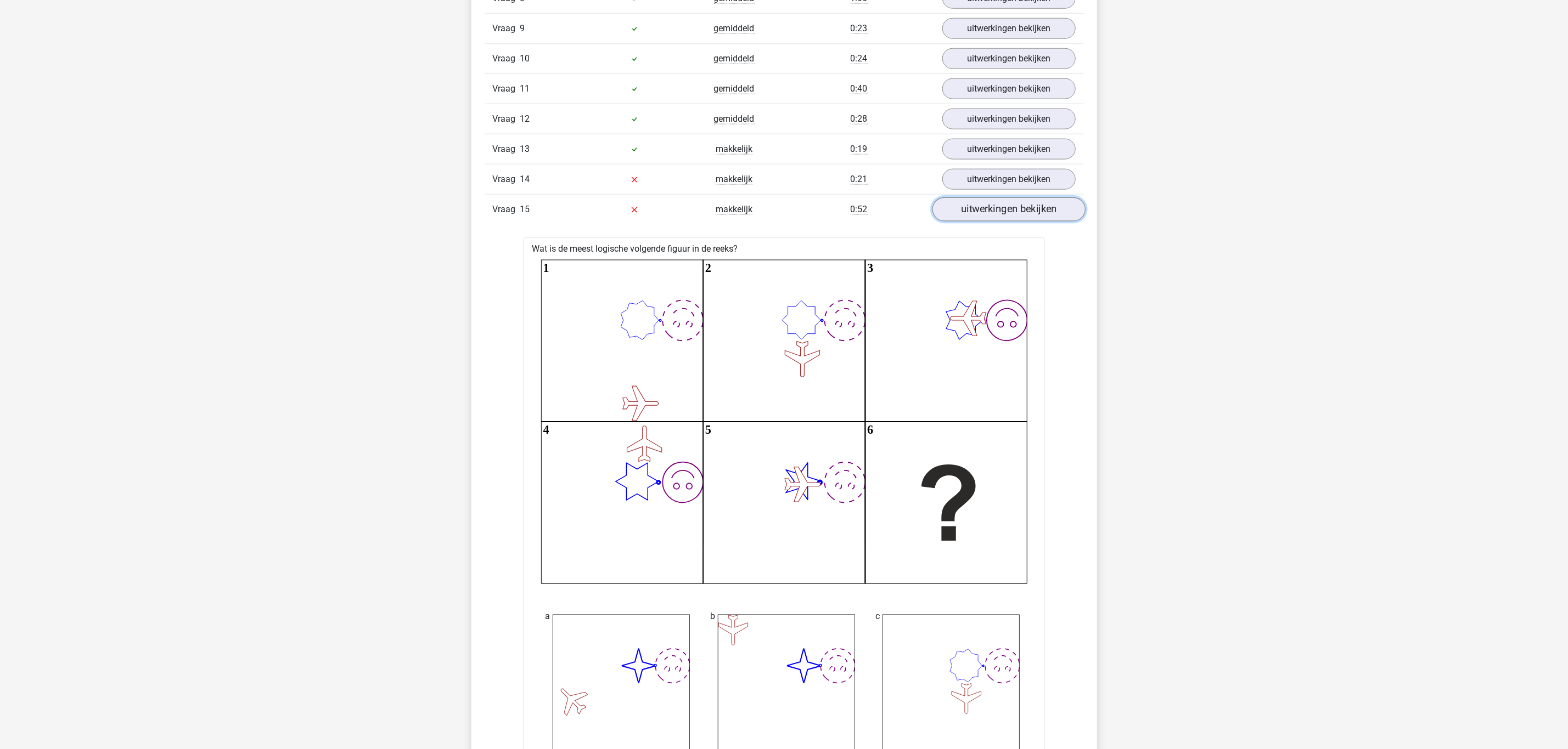
click at [1006, 221] on link "uitwerkingen bekijken" at bounding box center [1008, 209] width 153 height 24
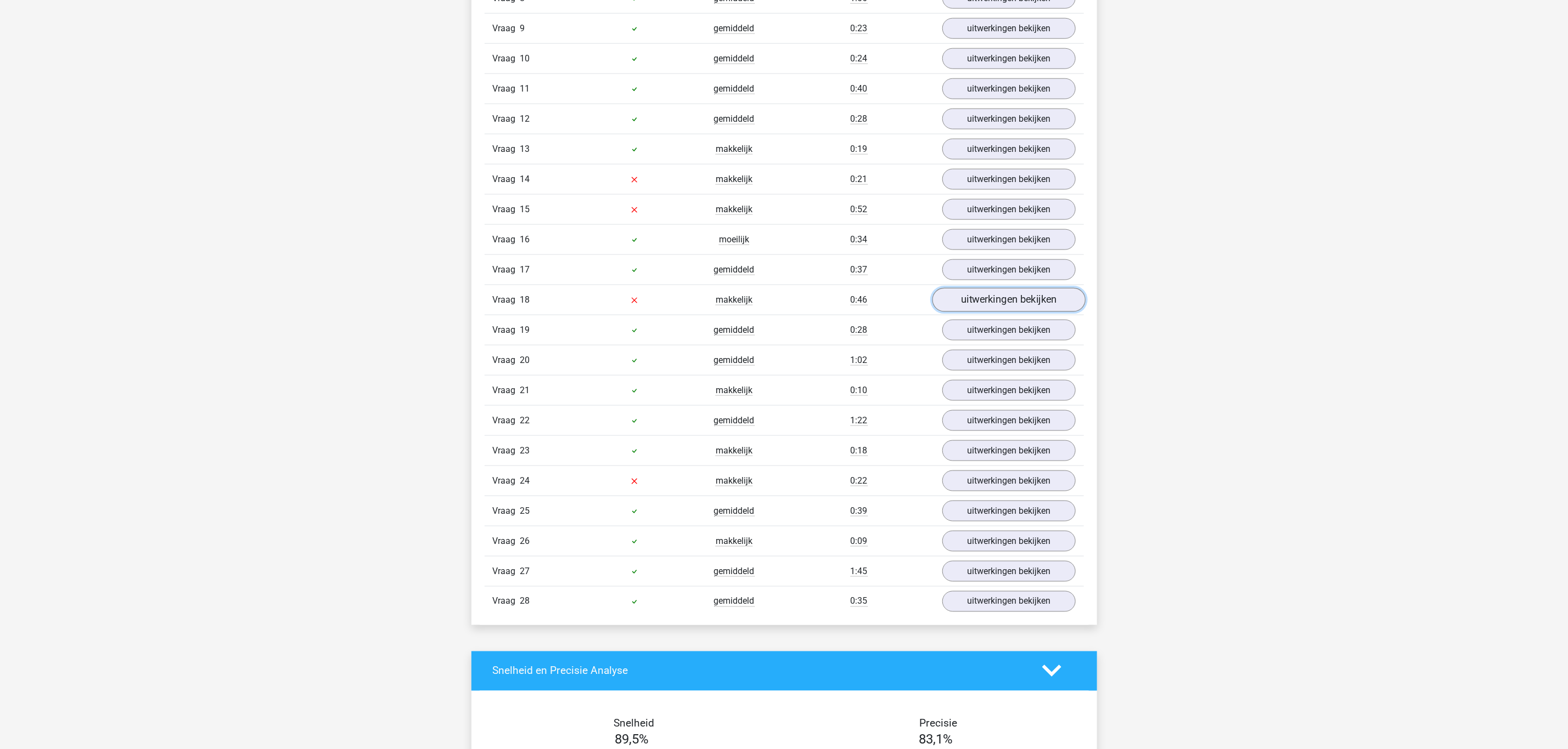
click at [994, 312] on link "uitwerkingen bekijken" at bounding box center [1008, 300] width 153 height 24
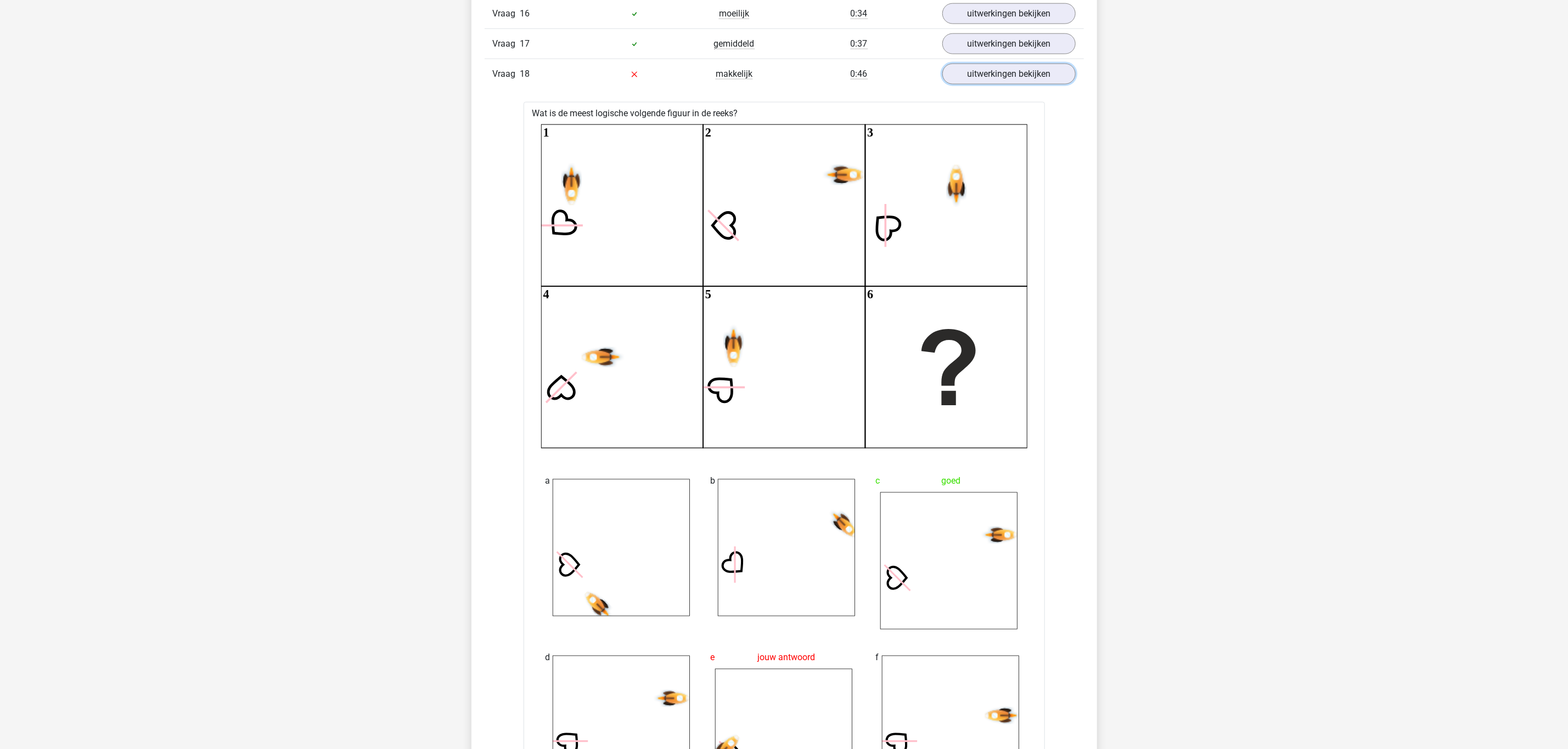
scroll to position [1069, 0]
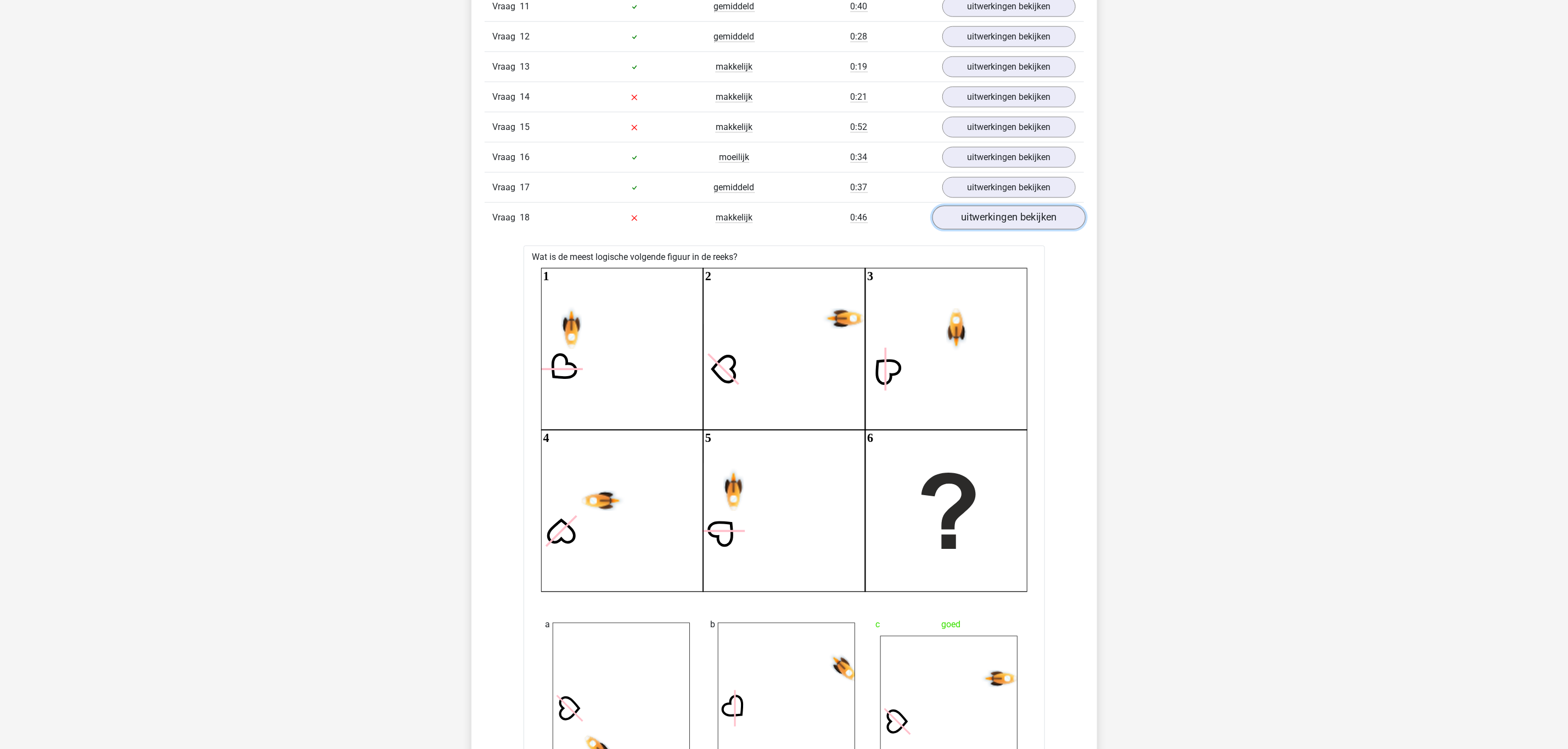
click at [1003, 230] on link "uitwerkingen bekijken" at bounding box center [1008, 218] width 153 height 24
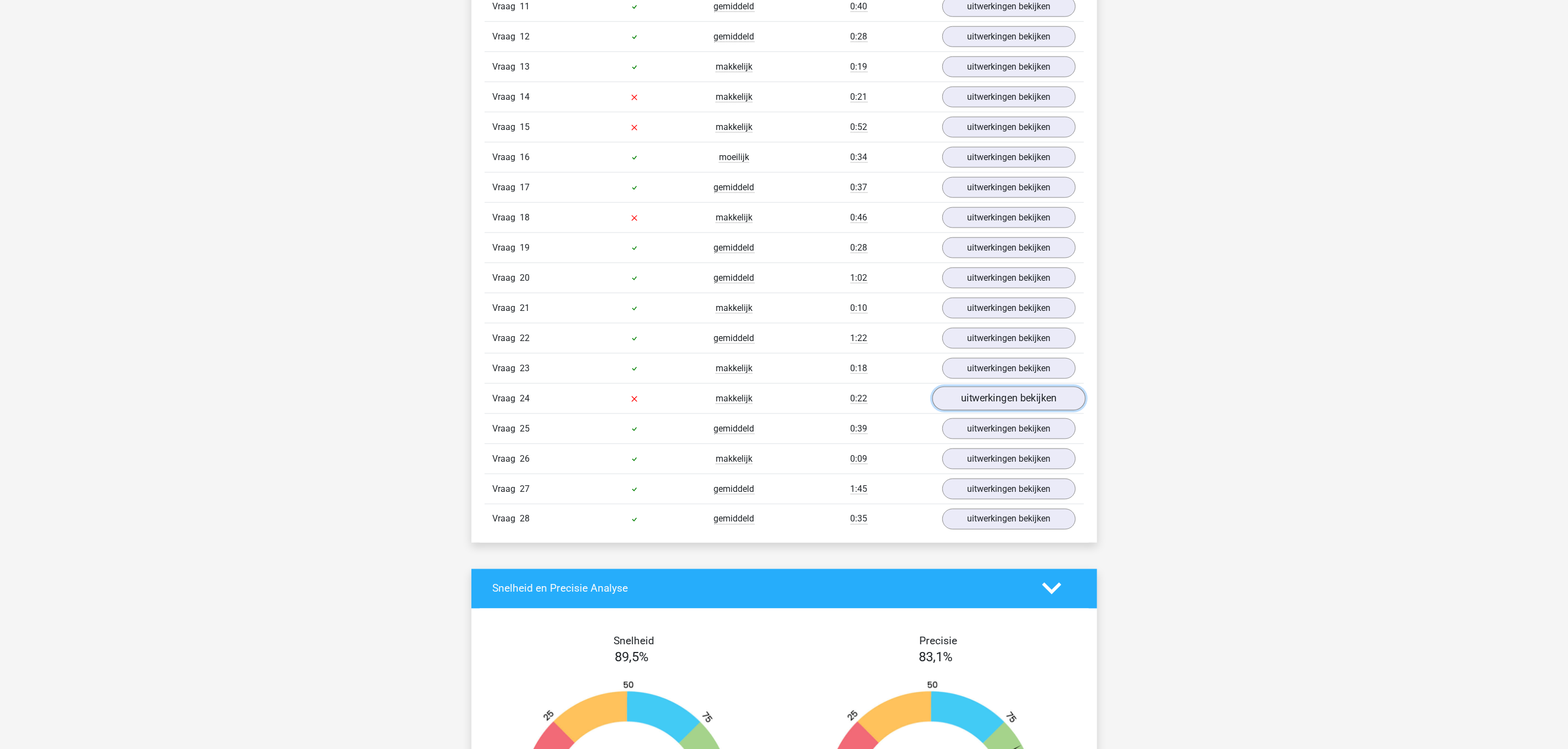
click at [1001, 410] on link "uitwerkingen bekijken" at bounding box center [1008, 398] width 153 height 24
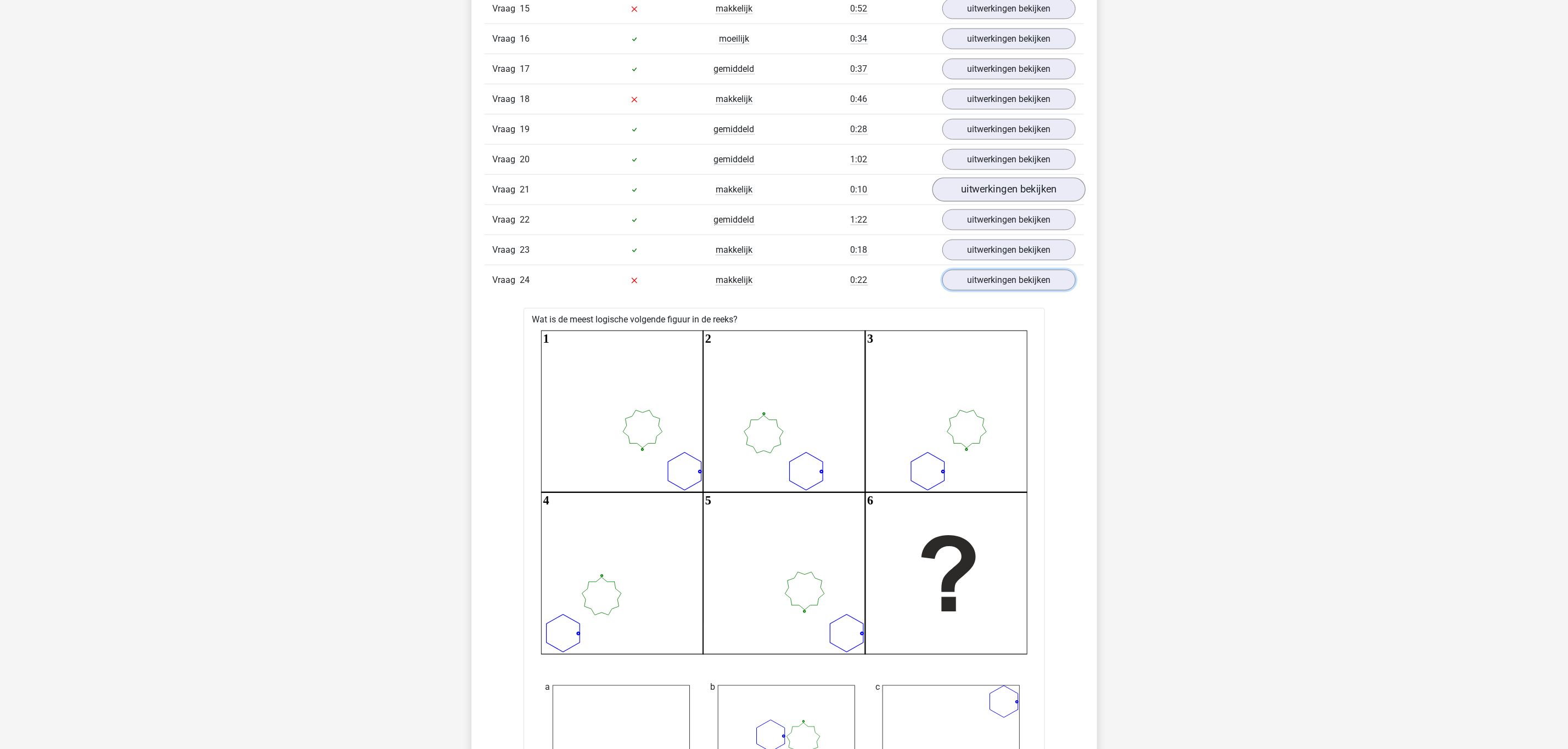
scroll to position [1152, 0]
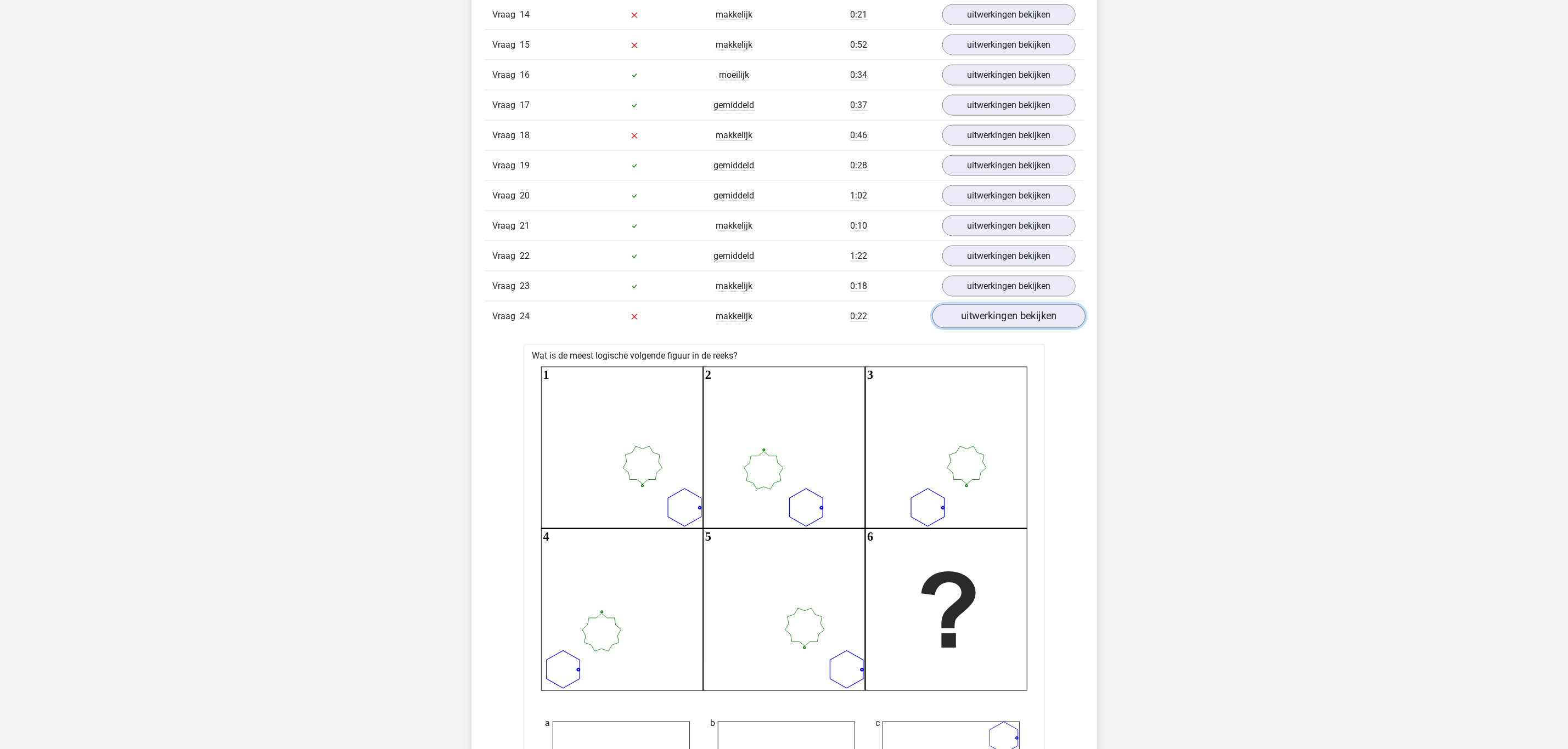
click at [1015, 329] on link "uitwerkingen bekijken" at bounding box center [1008, 317] width 153 height 24
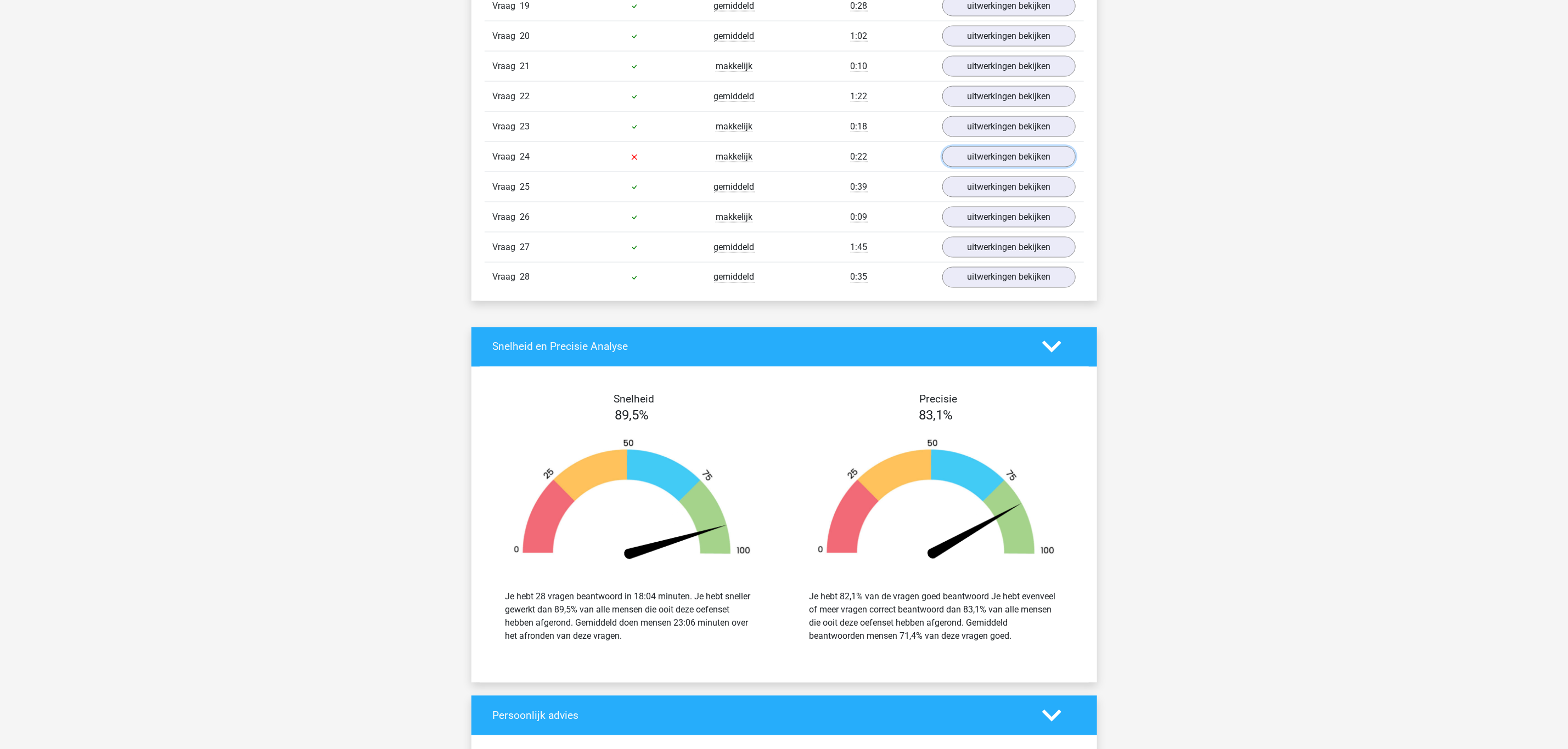
scroll to position [1316, 0]
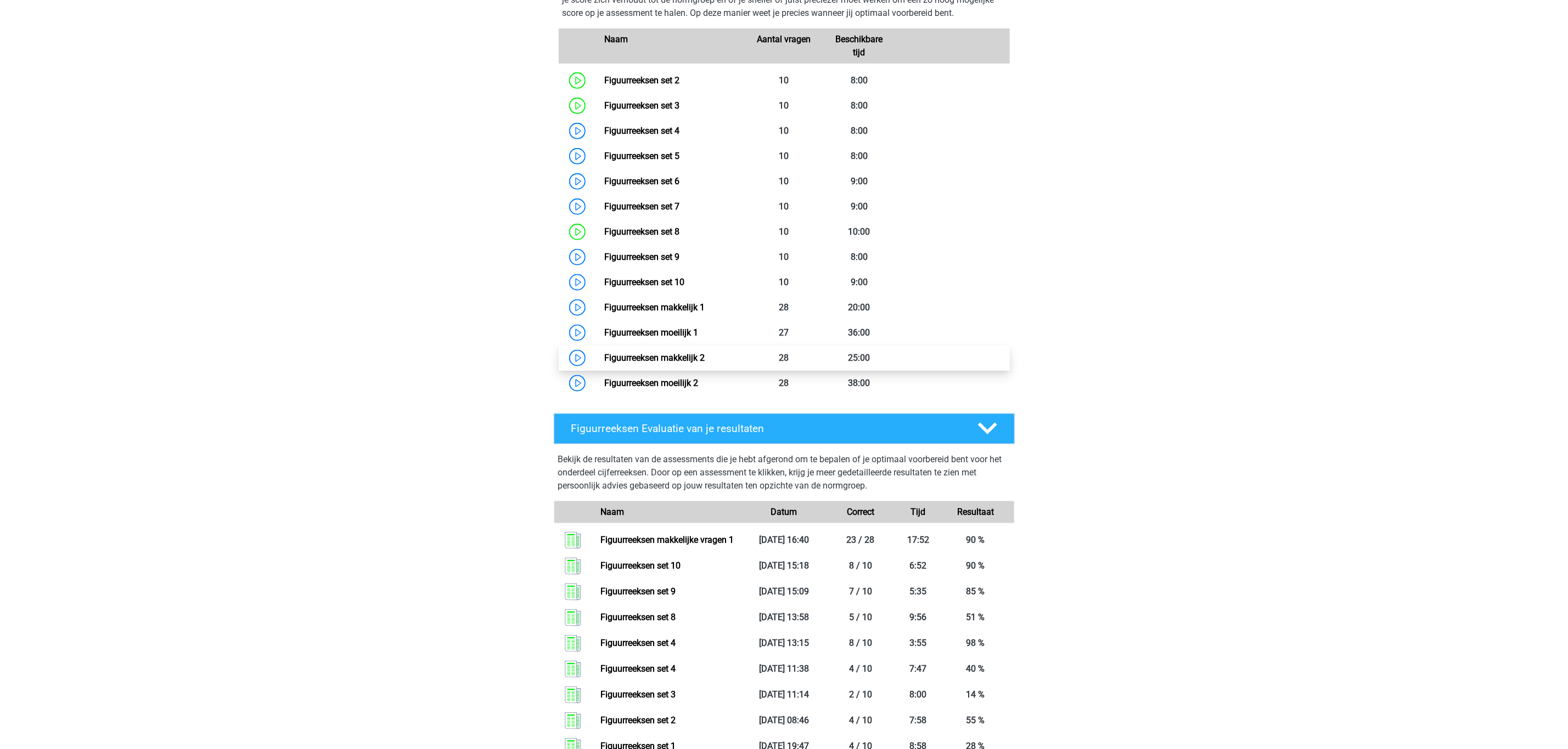
scroll to position [571, 0]
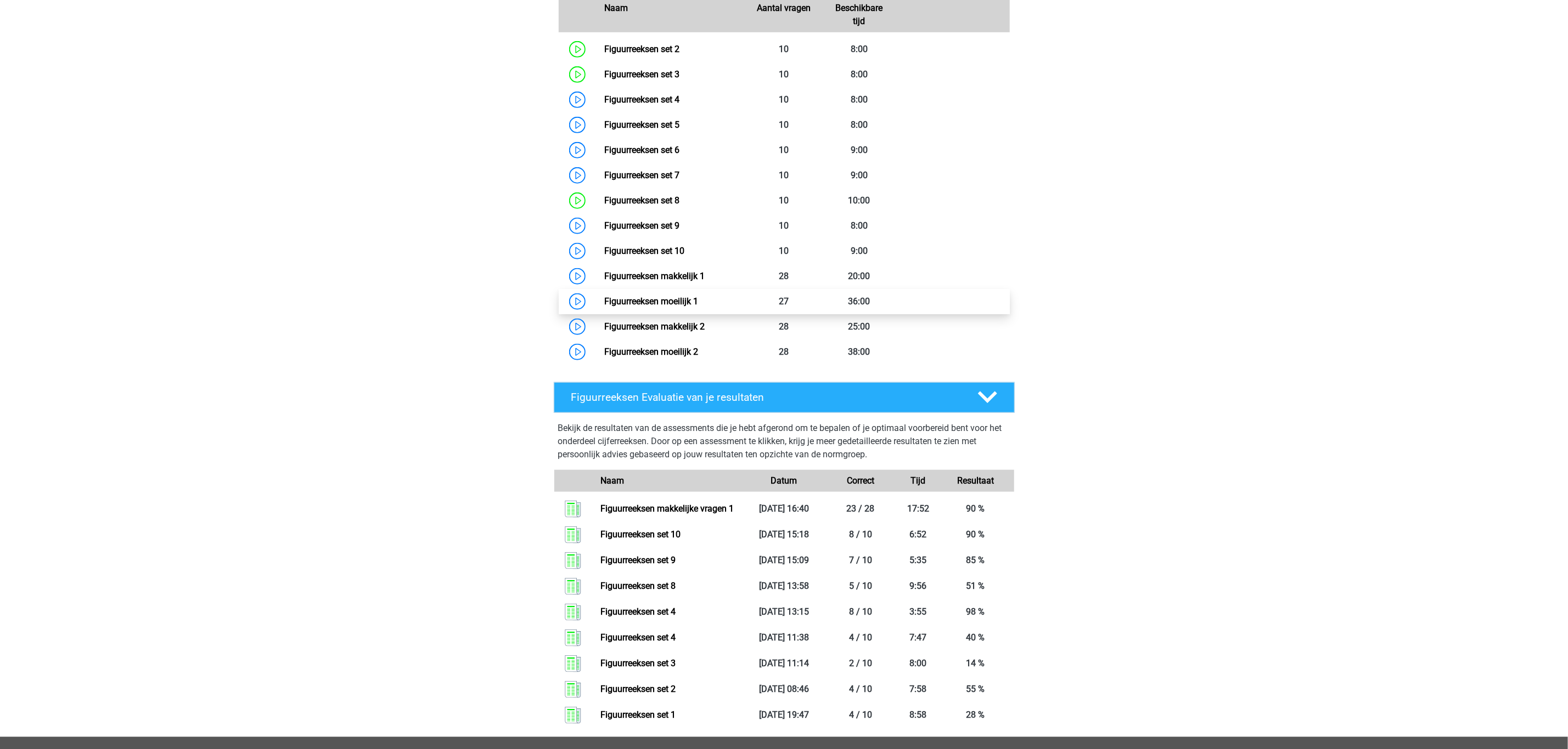
click at [673, 300] on link "Figuurreeksen moeilijk 1" at bounding box center [651, 301] width 94 height 11
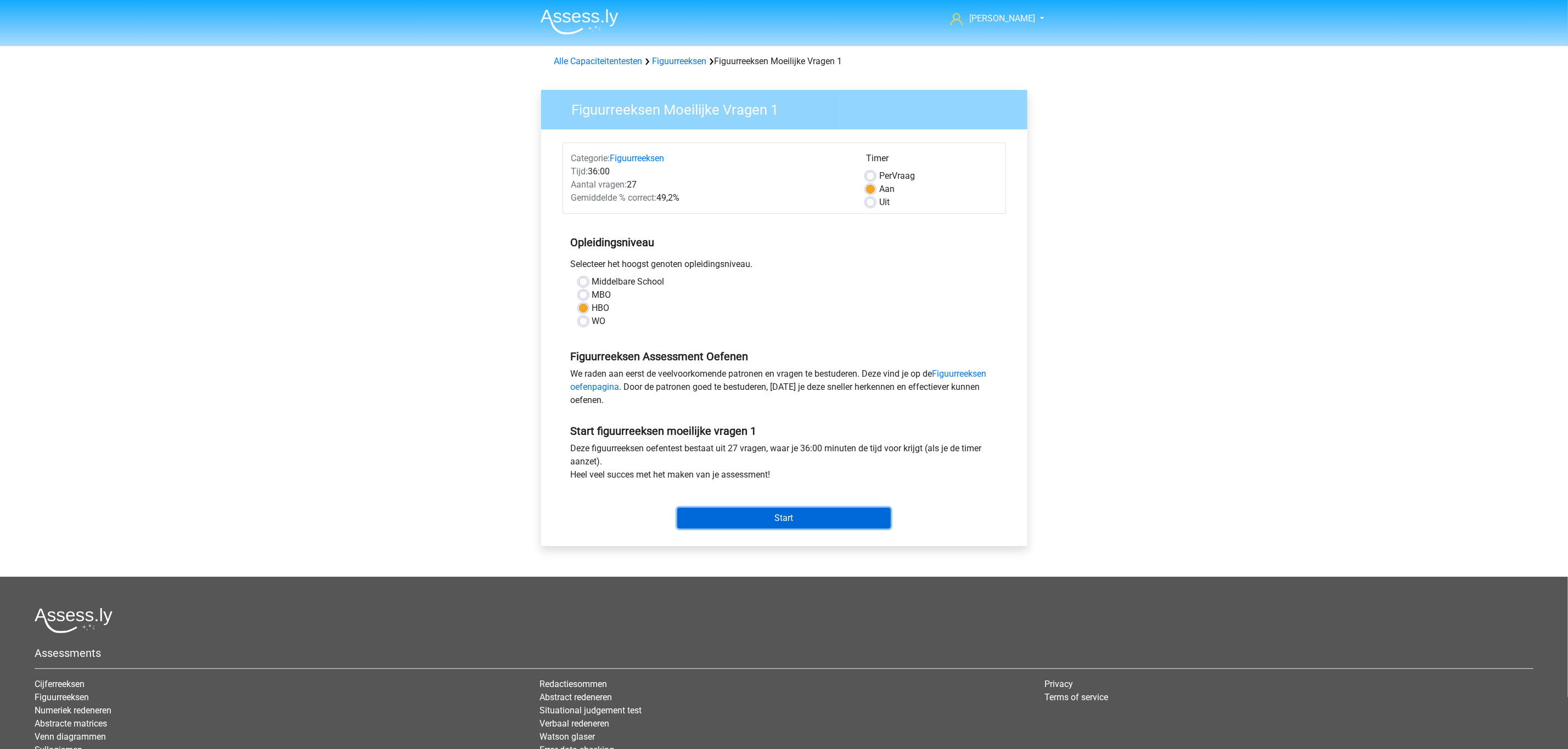
click at [759, 517] on input "Start" at bounding box center [784, 518] width 214 height 21
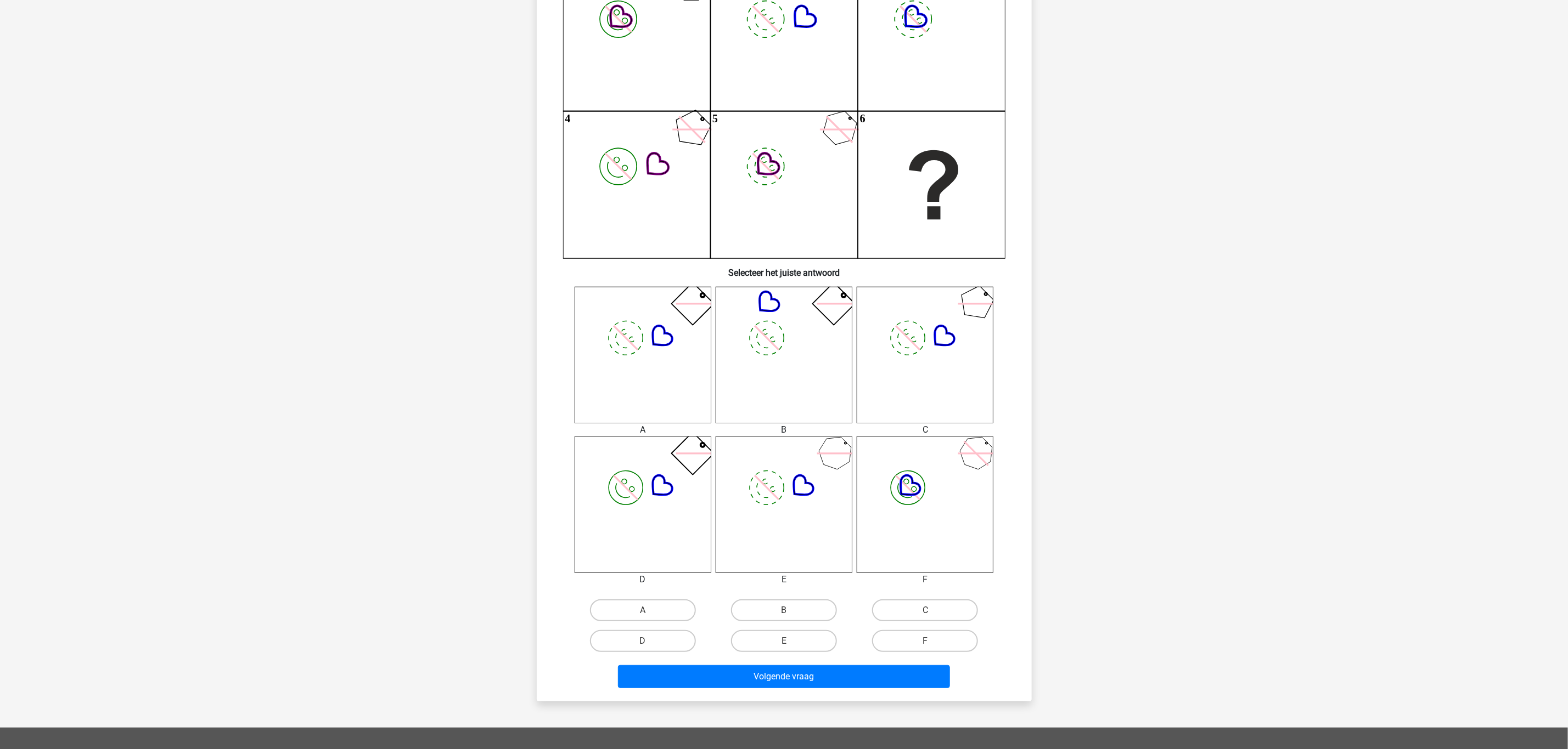
scroll to position [164, 0]
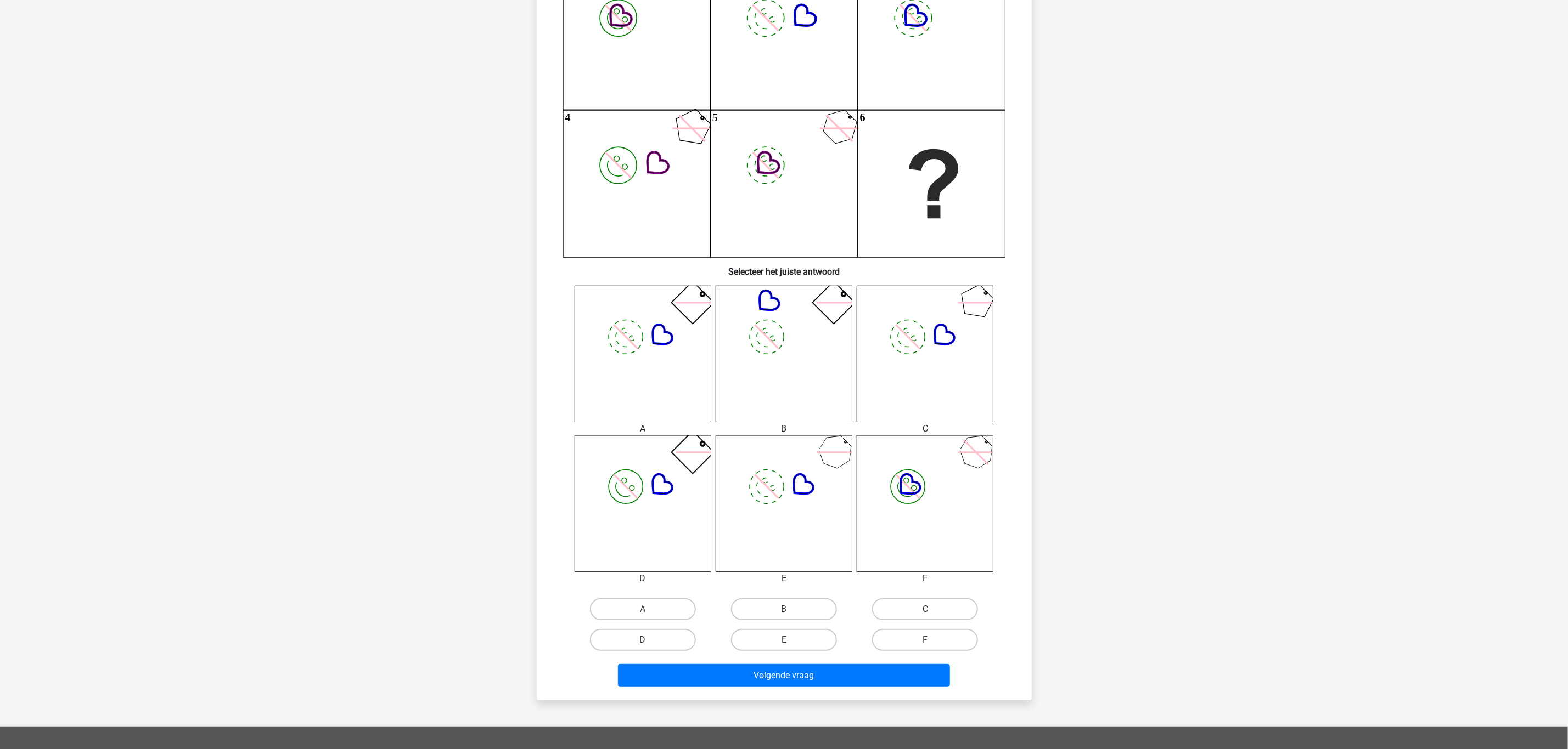
click at [663, 638] on label "D" at bounding box center [643, 640] width 106 height 22
click at [650, 640] on input "D" at bounding box center [646, 644] width 7 height 7
radio input "true"
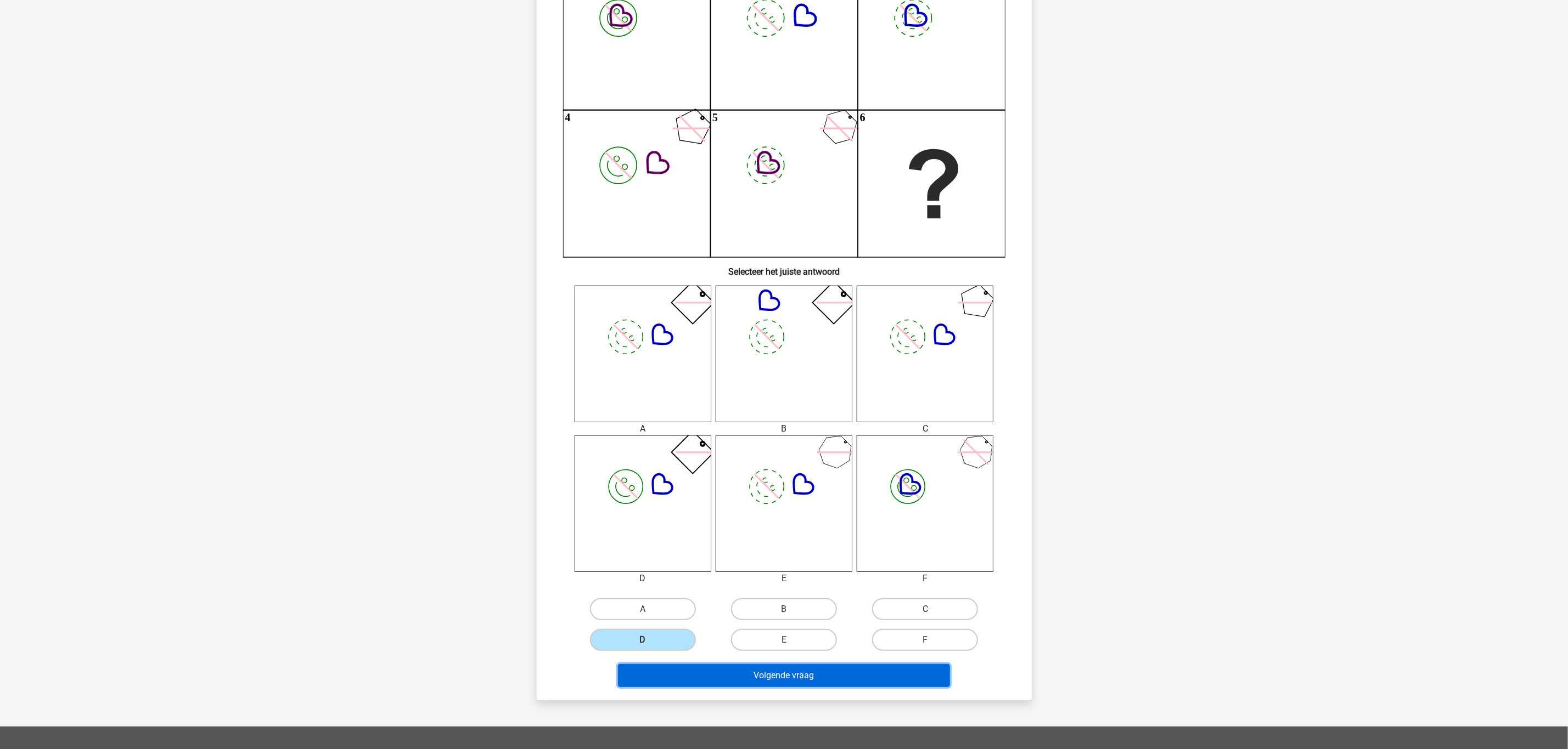
click at [749, 675] on button "Volgende vraag" at bounding box center [784, 676] width 332 height 23
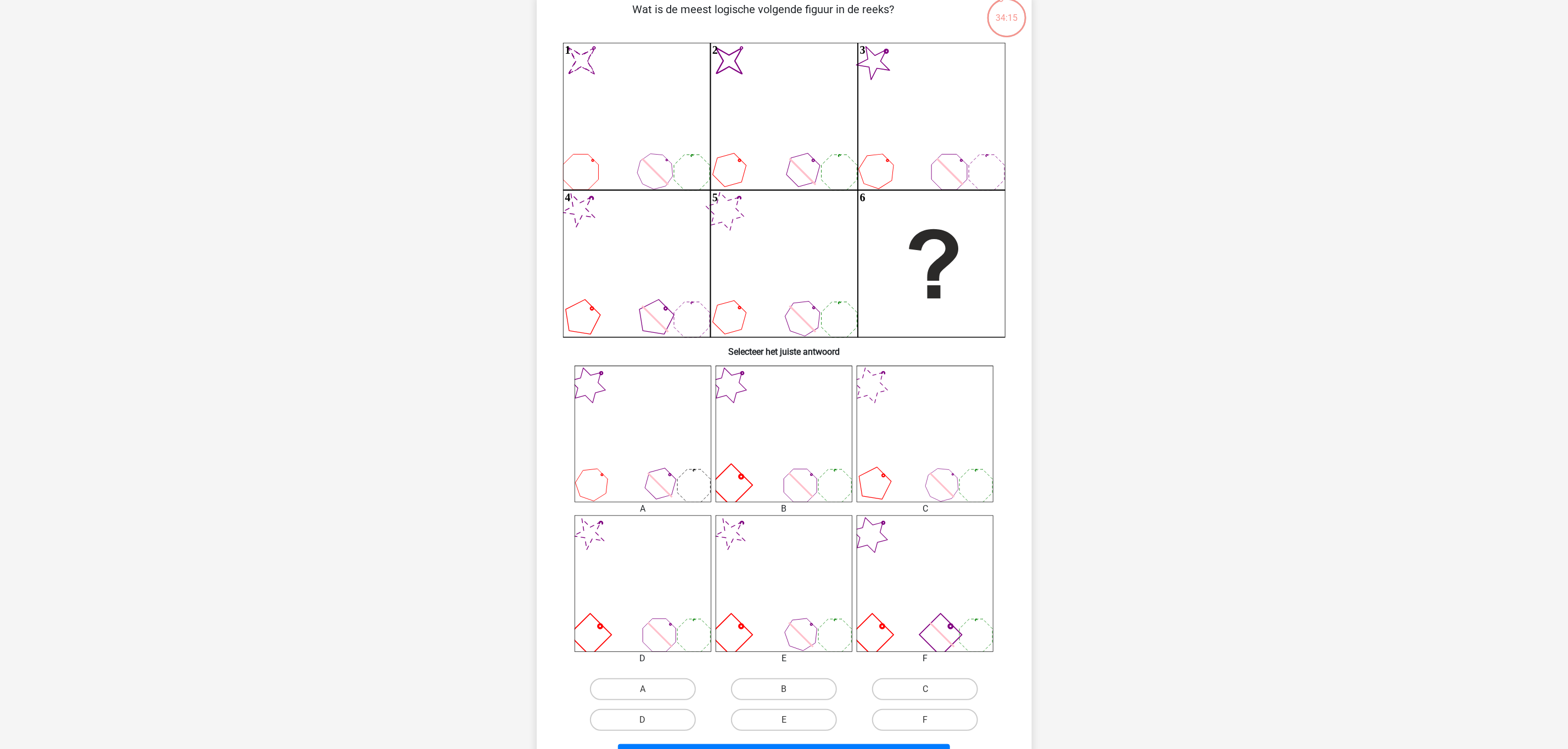
scroll to position [137, 0]
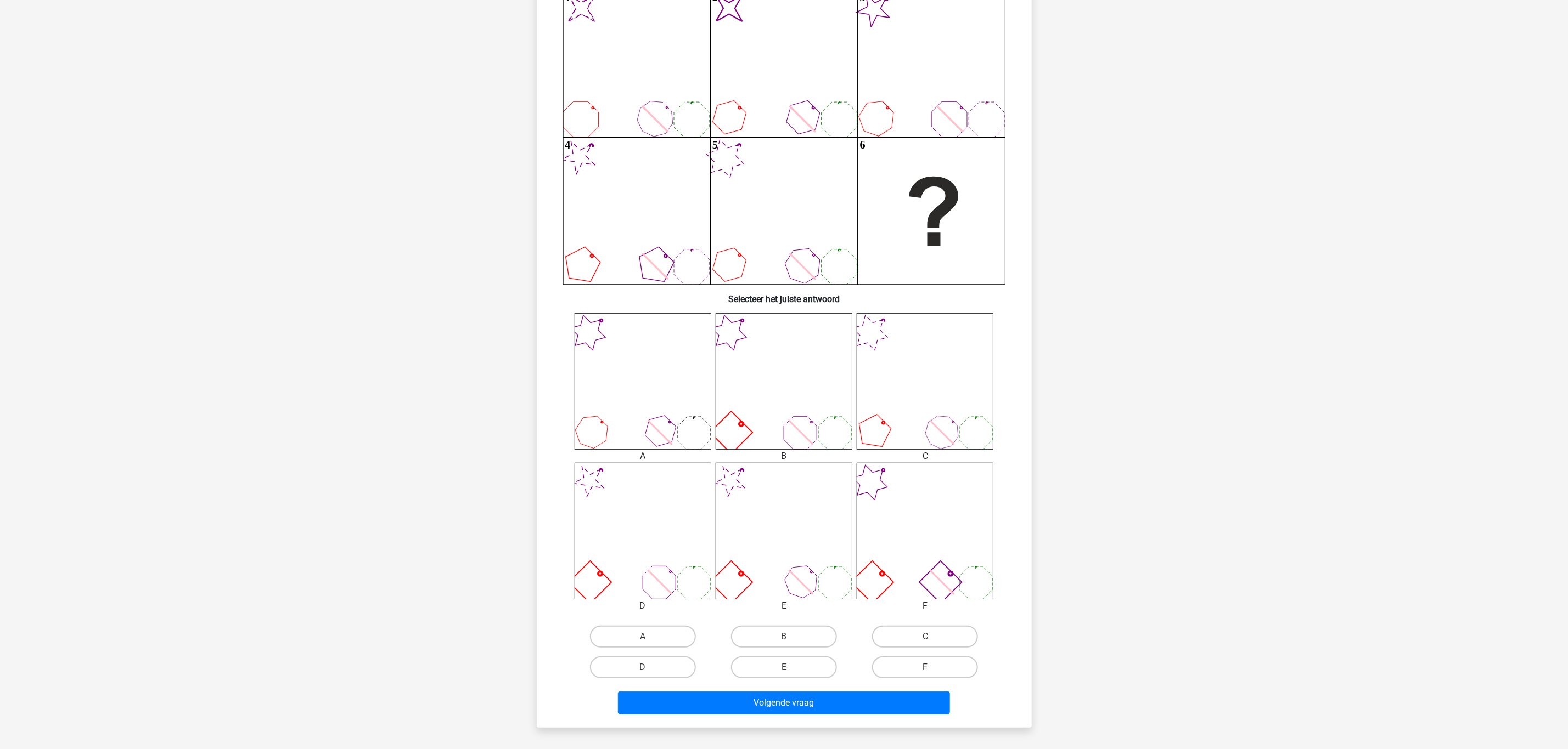
click at [921, 662] on label "F" at bounding box center [925, 667] width 106 height 22
click at [925, 667] on input "F" at bounding box center [929, 671] width 7 height 7
radio input "true"
click at [850, 698] on button "Volgende vraag" at bounding box center [784, 703] width 332 height 23
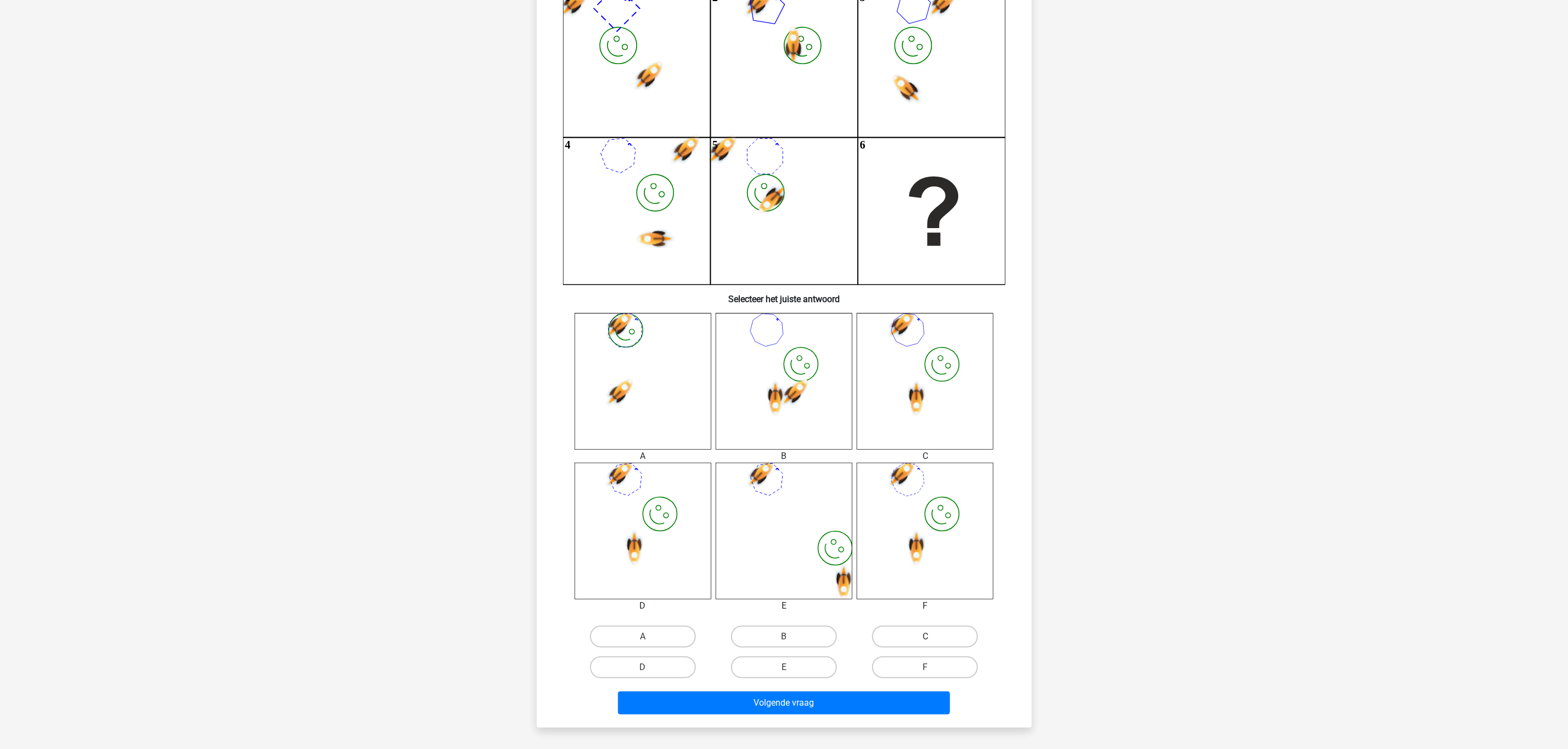
click at [946, 628] on label "C" at bounding box center [925, 636] width 106 height 22
click at [932, 637] on input "C" at bounding box center [929, 640] width 7 height 7
radio input "true"
click at [825, 702] on button "Volgende vraag" at bounding box center [784, 703] width 332 height 23
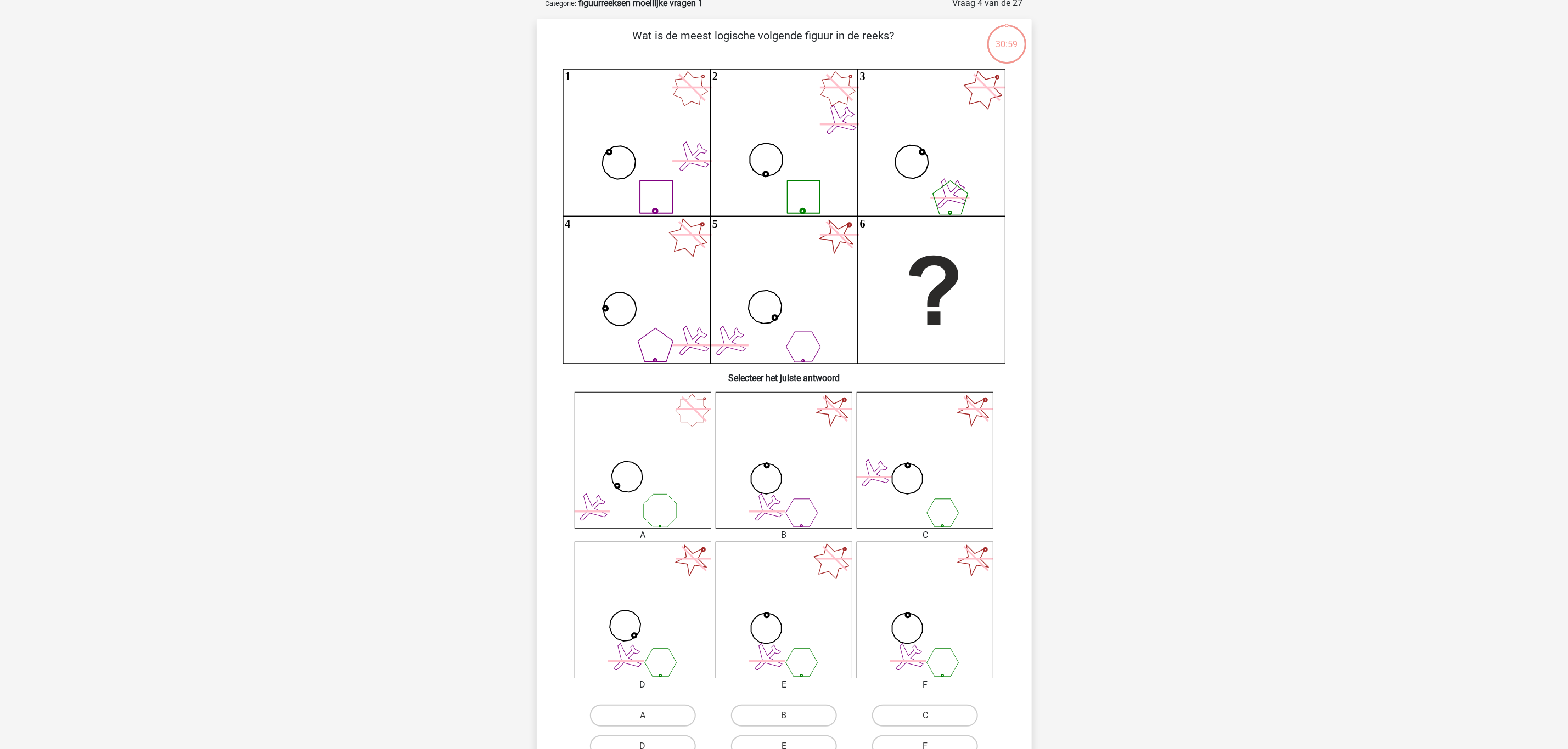
scroll to position [55, 0]
click at [932, 744] on label "F" at bounding box center [925, 750] width 106 height 22
click at [932, 749] on input "F" at bounding box center [929, 753] width 7 height 7
radio input "true"
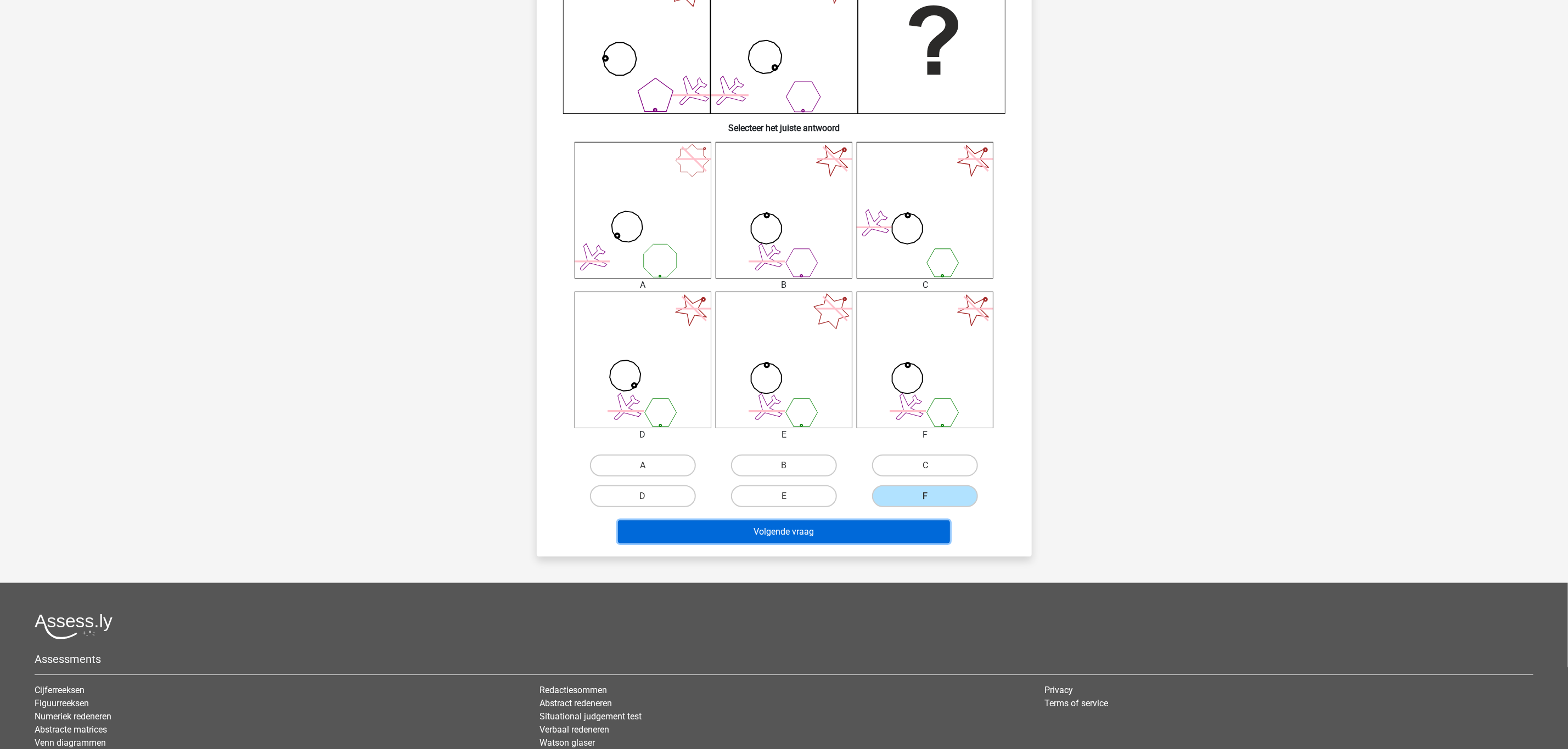
click at [841, 527] on button "Volgende vraag" at bounding box center [784, 532] width 332 height 23
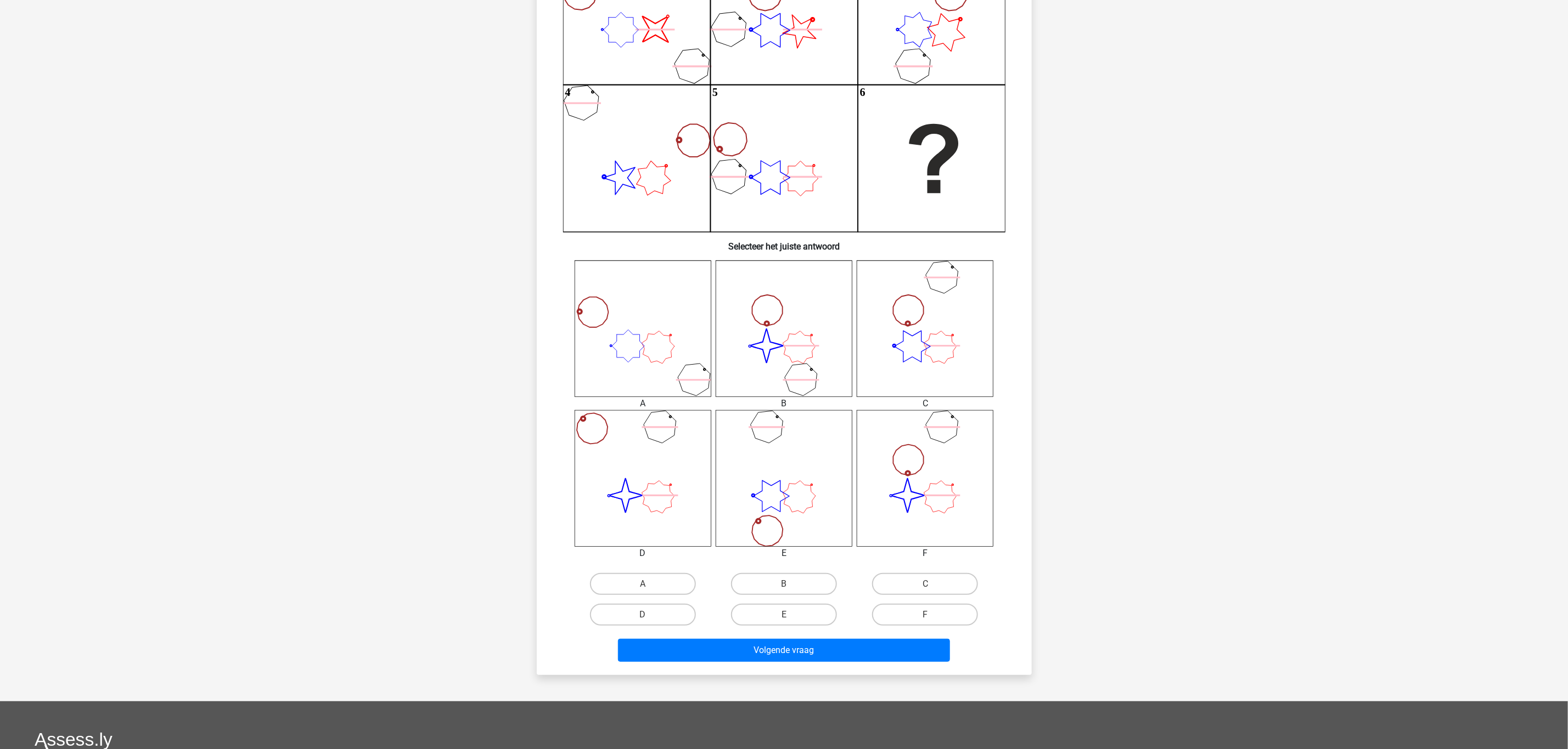
scroll to position [219, 0]
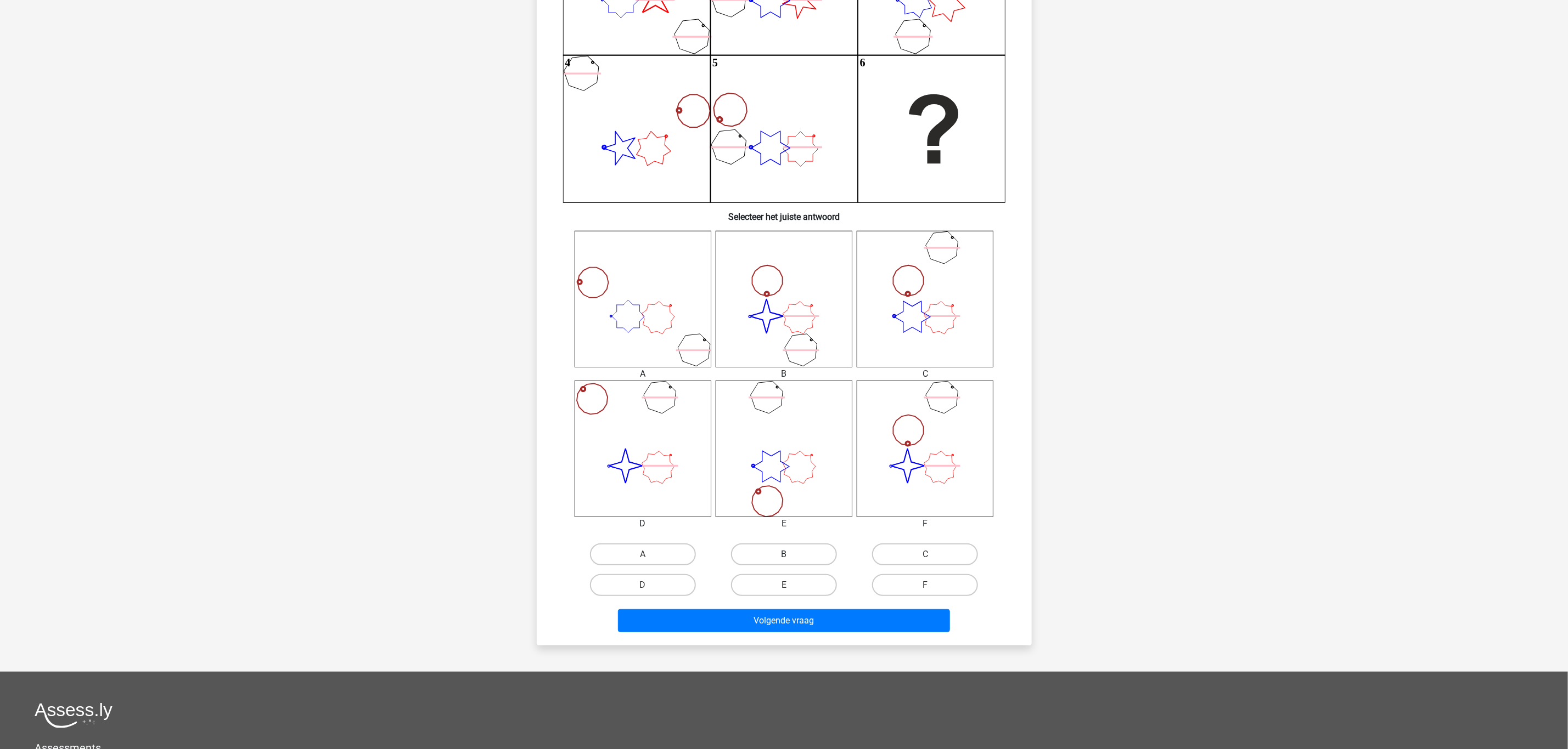
drag, startPoint x: 773, startPoint y: 552, endPoint x: 783, endPoint y: 559, distance: 12.2
click at [773, 552] on label "B" at bounding box center [784, 554] width 106 height 22
click at [783, 554] on input "B" at bounding box center [787, 558] width 7 height 7
radio input "true"
click at [816, 627] on button "Volgende vraag" at bounding box center [784, 621] width 332 height 23
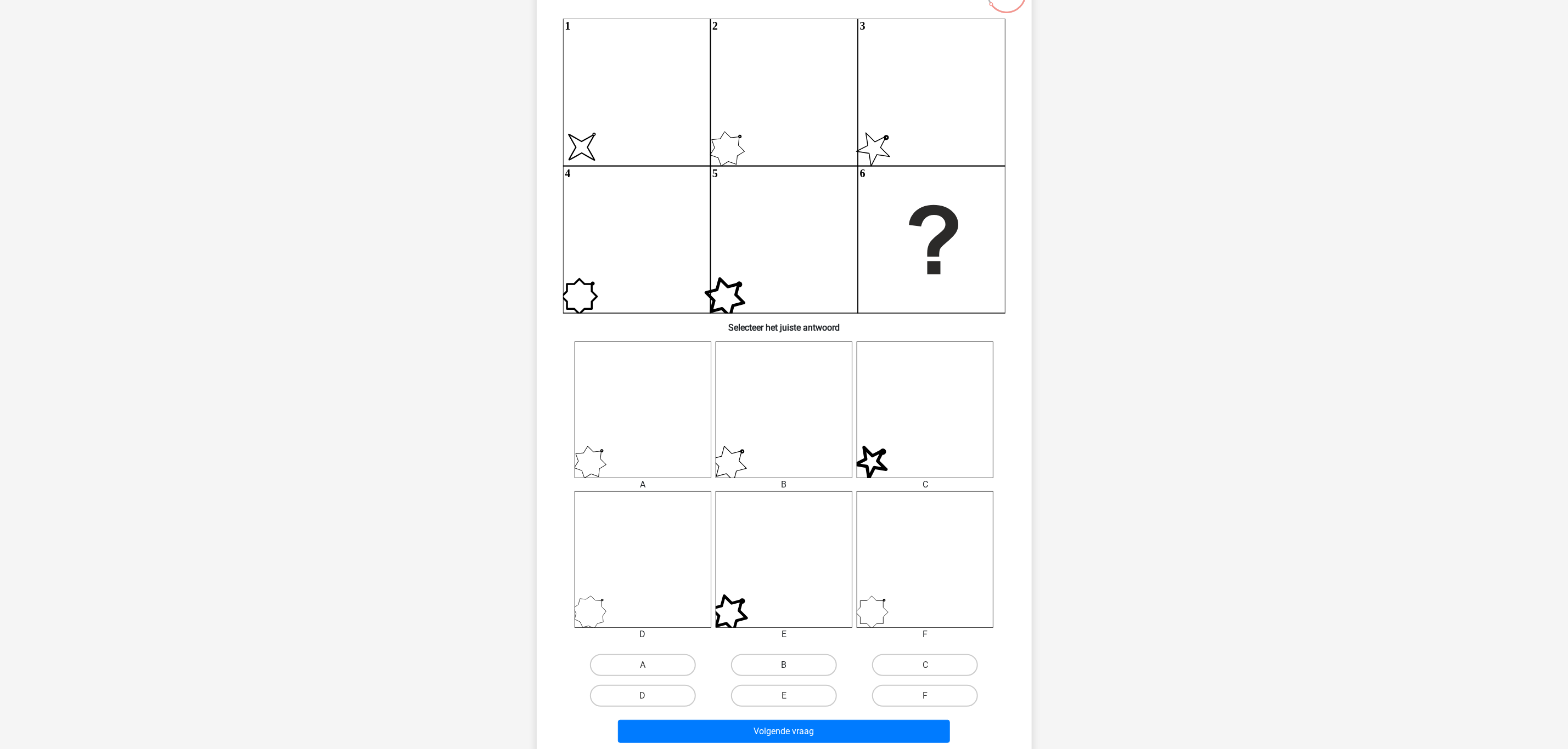
scroll to position [137, 0]
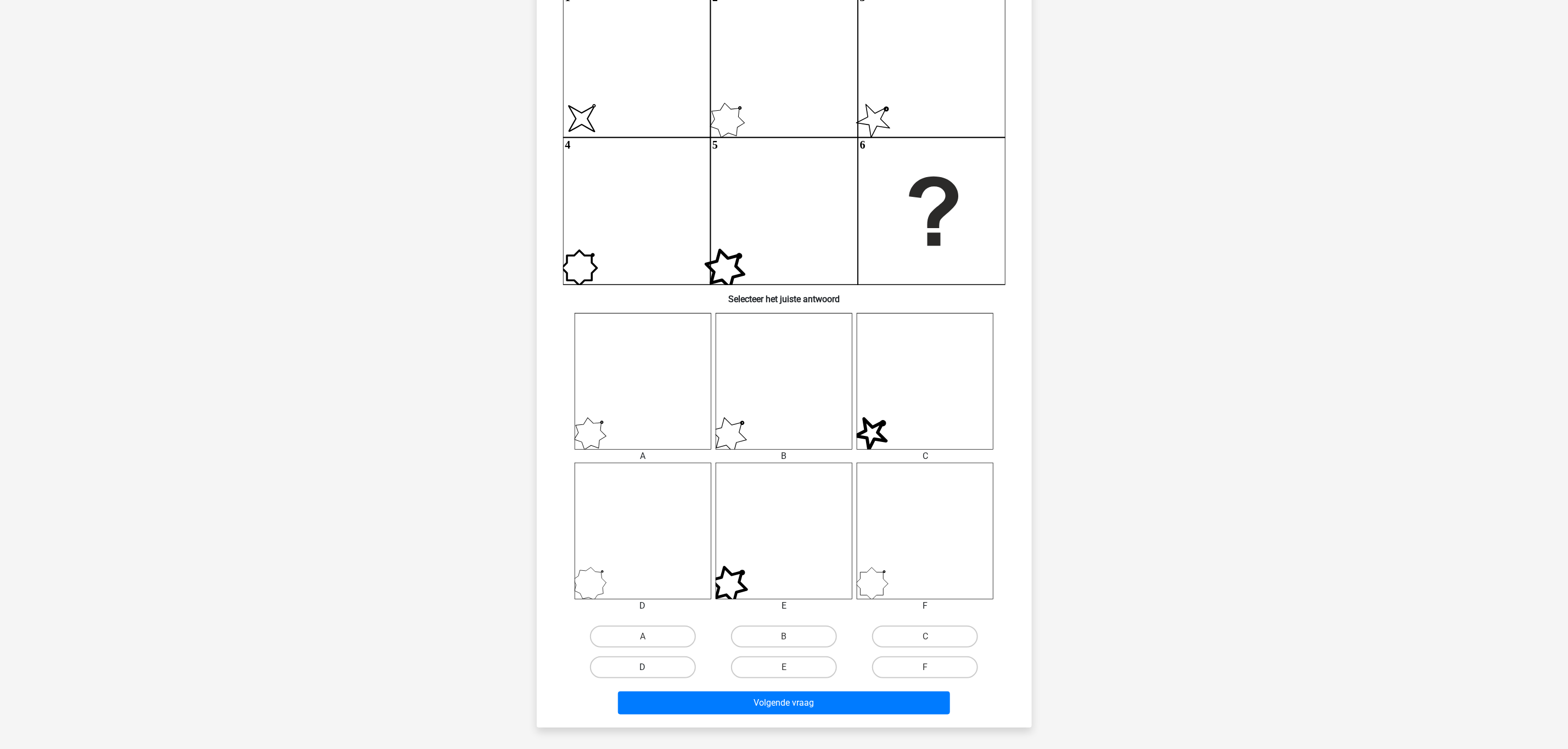
click at [670, 669] on label "D" at bounding box center [643, 667] width 106 height 22
click at [650, 669] on input "D" at bounding box center [646, 671] width 7 height 7
radio input "true"
click at [808, 702] on button "Volgende vraag" at bounding box center [784, 703] width 332 height 23
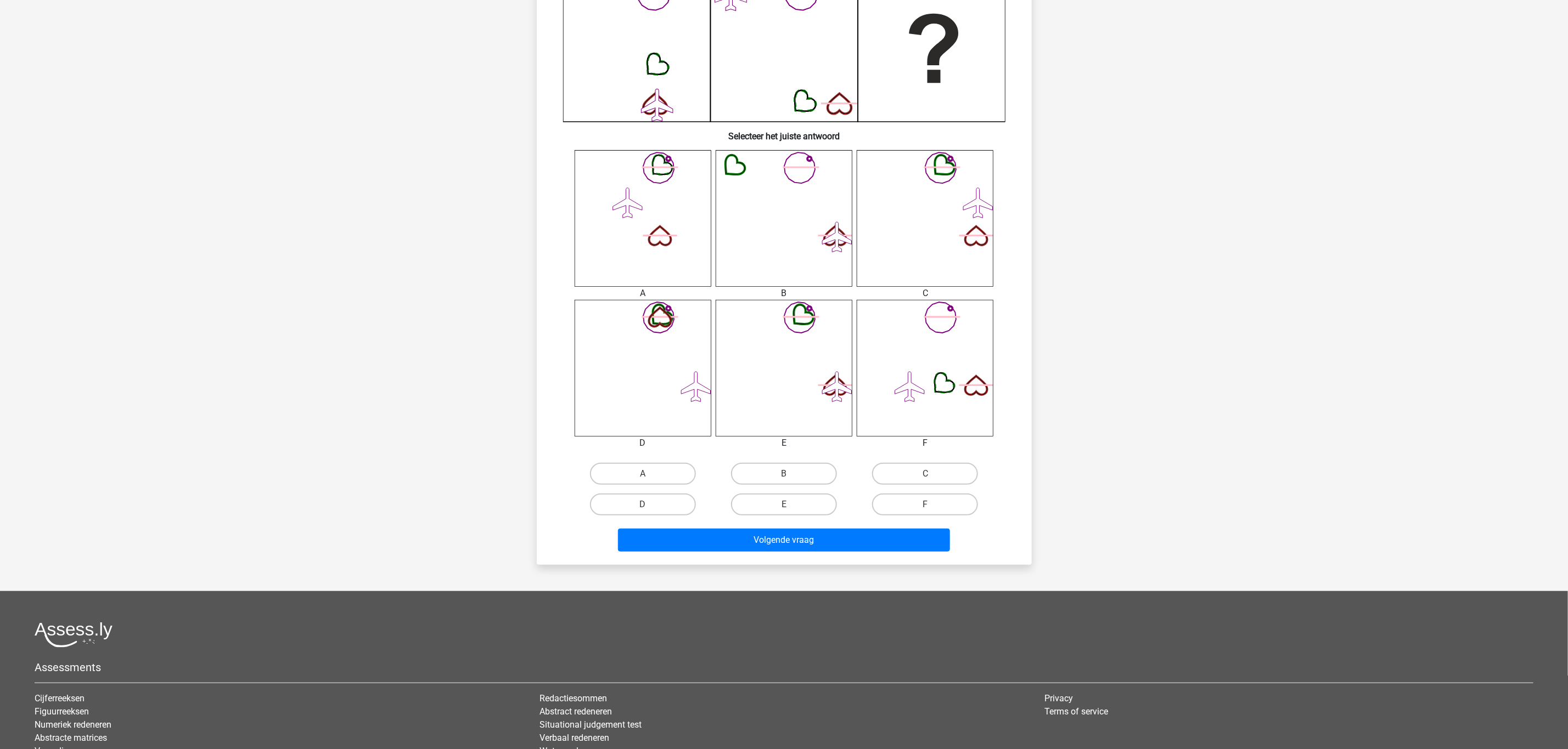
scroll to position [302, 0]
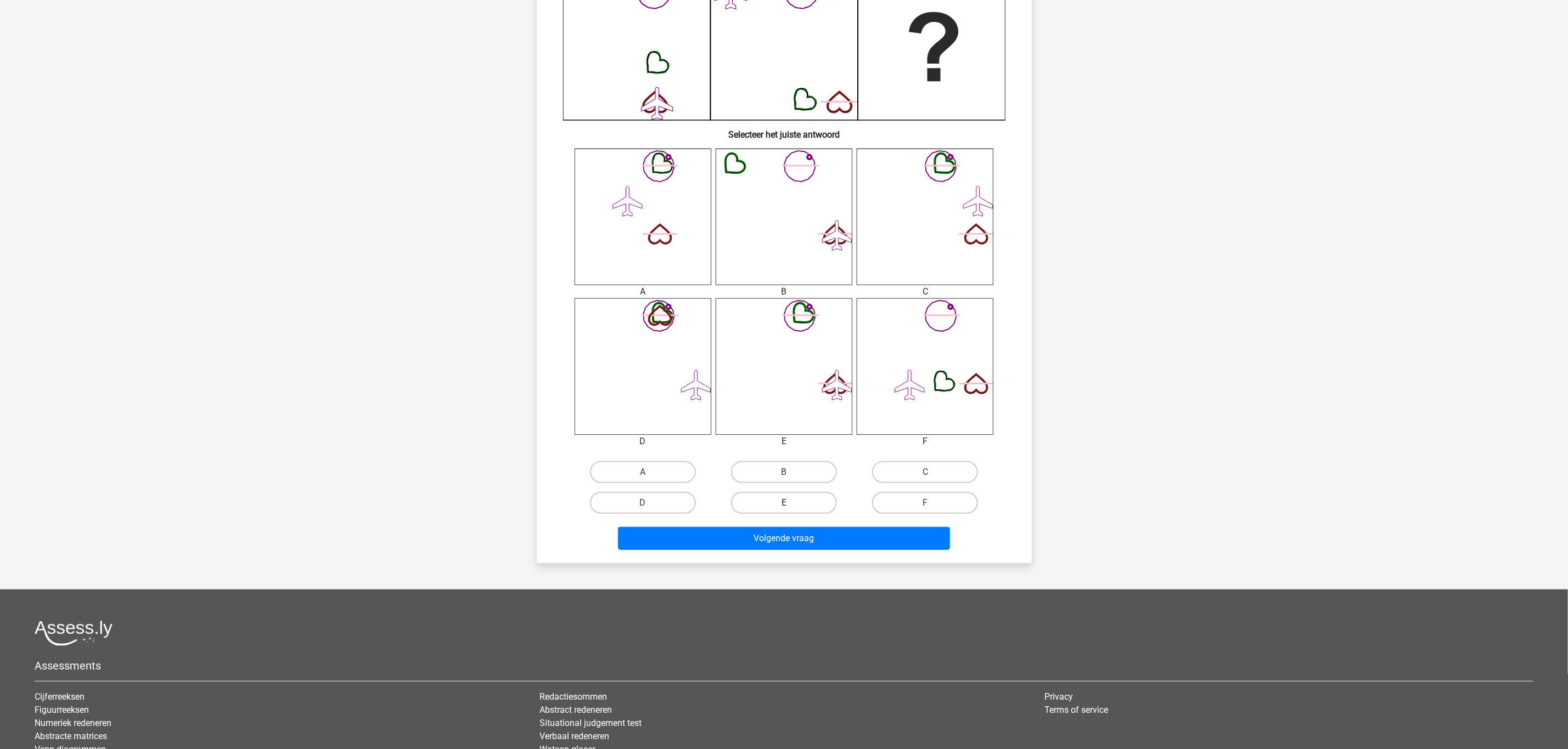
click at [780, 494] on label "E" at bounding box center [784, 503] width 106 height 22
click at [783, 503] on input "E" at bounding box center [787, 506] width 7 height 7
radio input "true"
click at [783, 532] on button "Volgende vraag" at bounding box center [784, 538] width 332 height 23
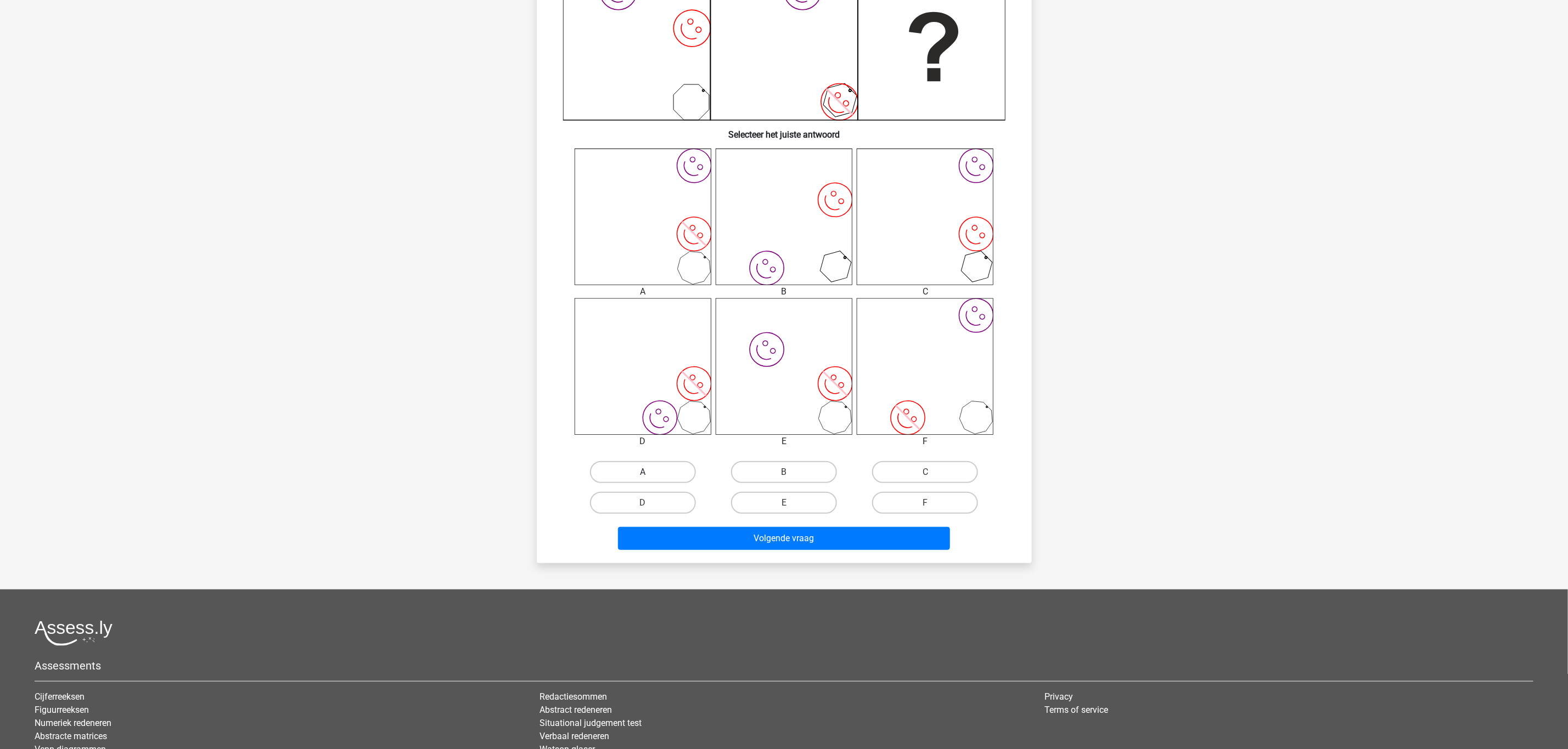
click at [663, 471] on label "A" at bounding box center [643, 472] width 106 height 22
click at [650, 473] on input "A" at bounding box center [646, 476] width 7 height 7
radio input "true"
click at [748, 550] on div "Volgende vraag" at bounding box center [784, 540] width 423 height 28
click at [754, 540] on button "Volgende vraag" at bounding box center [784, 538] width 332 height 23
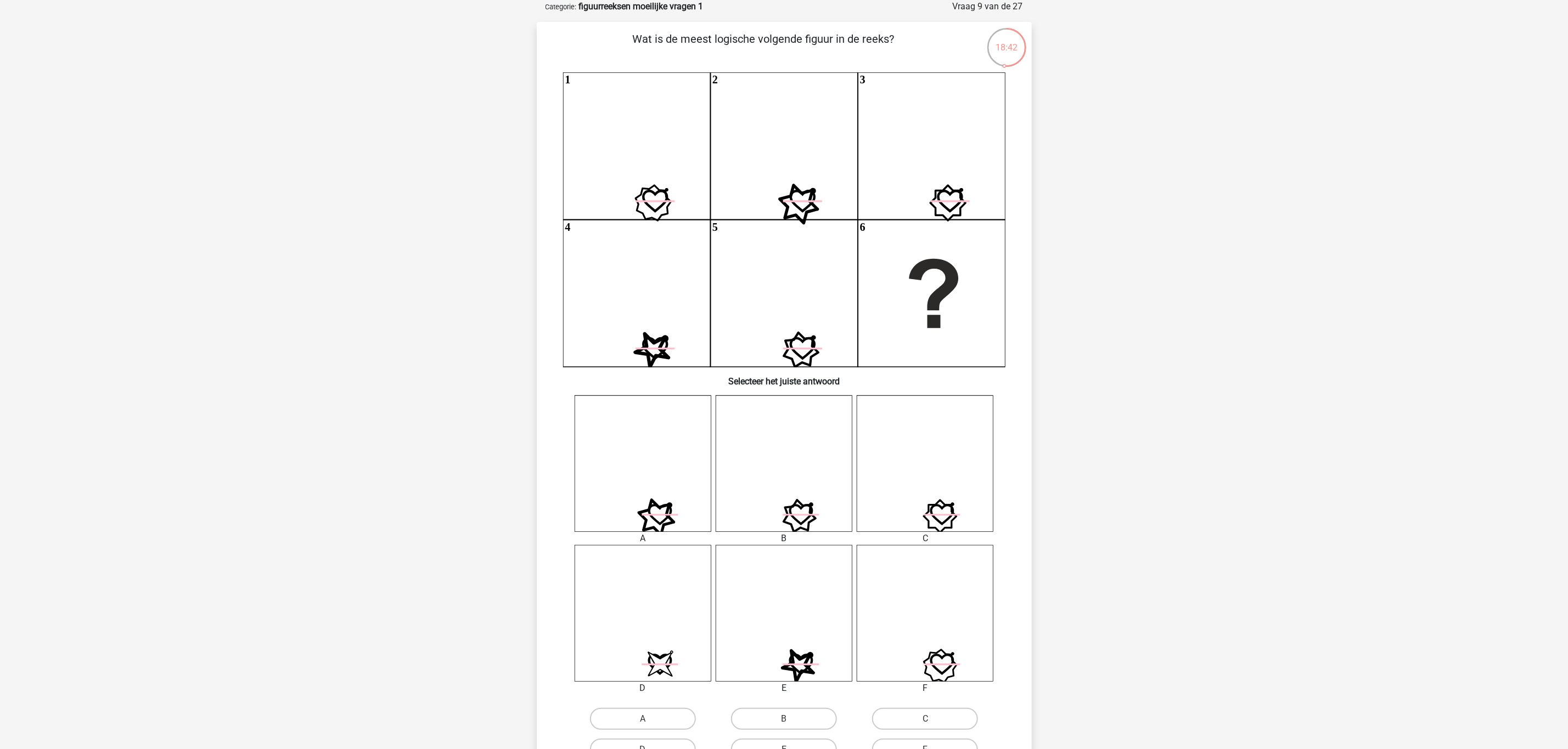
scroll to position [137, 0]
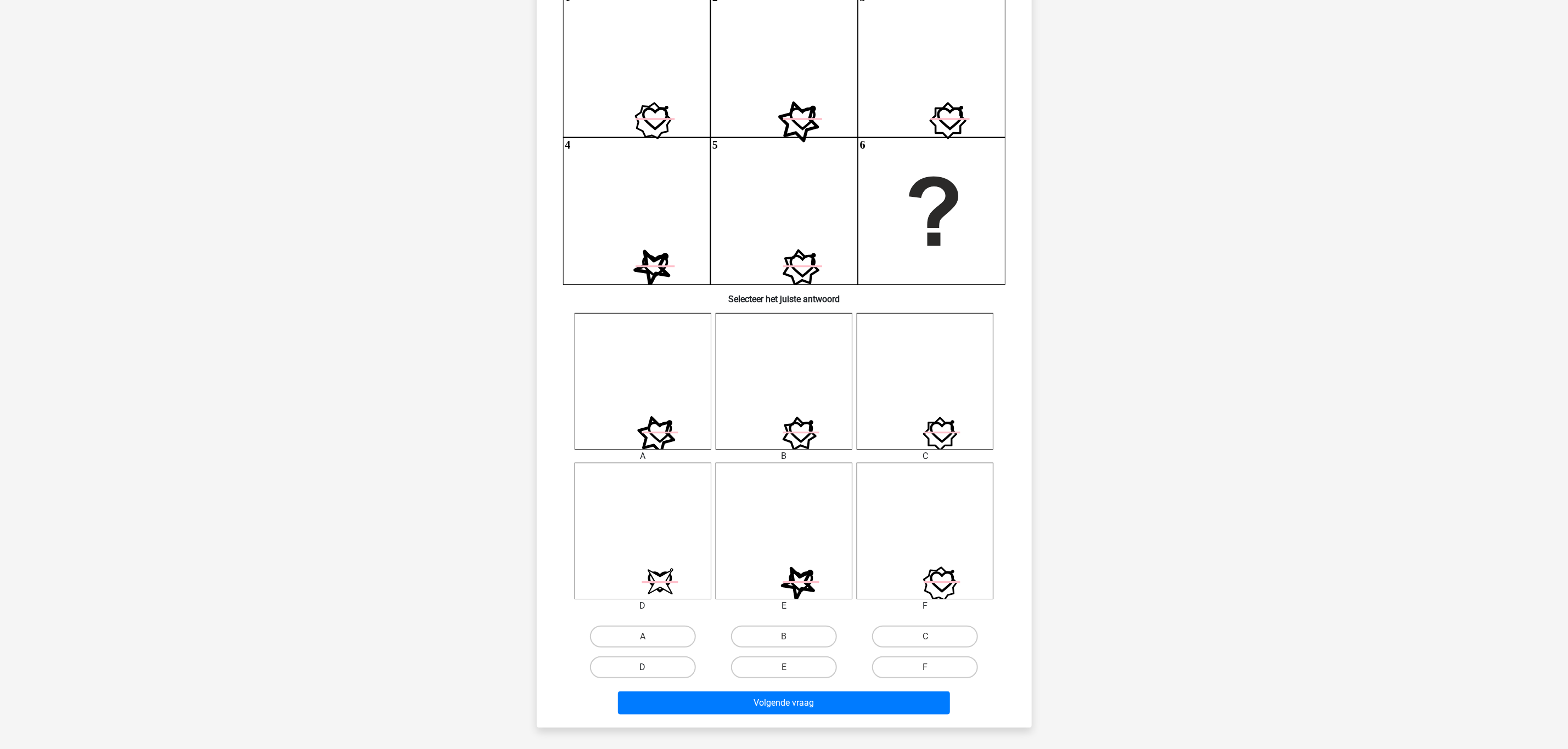
click at [668, 666] on label "D" at bounding box center [643, 667] width 106 height 22
click at [650, 667] on input "D" at bounding box center [646, 671] width 7 height 7
radio input "true"
click at [764, 702] on button "Volgende vraag" at bounding box center [784, 703] width 332 height 23
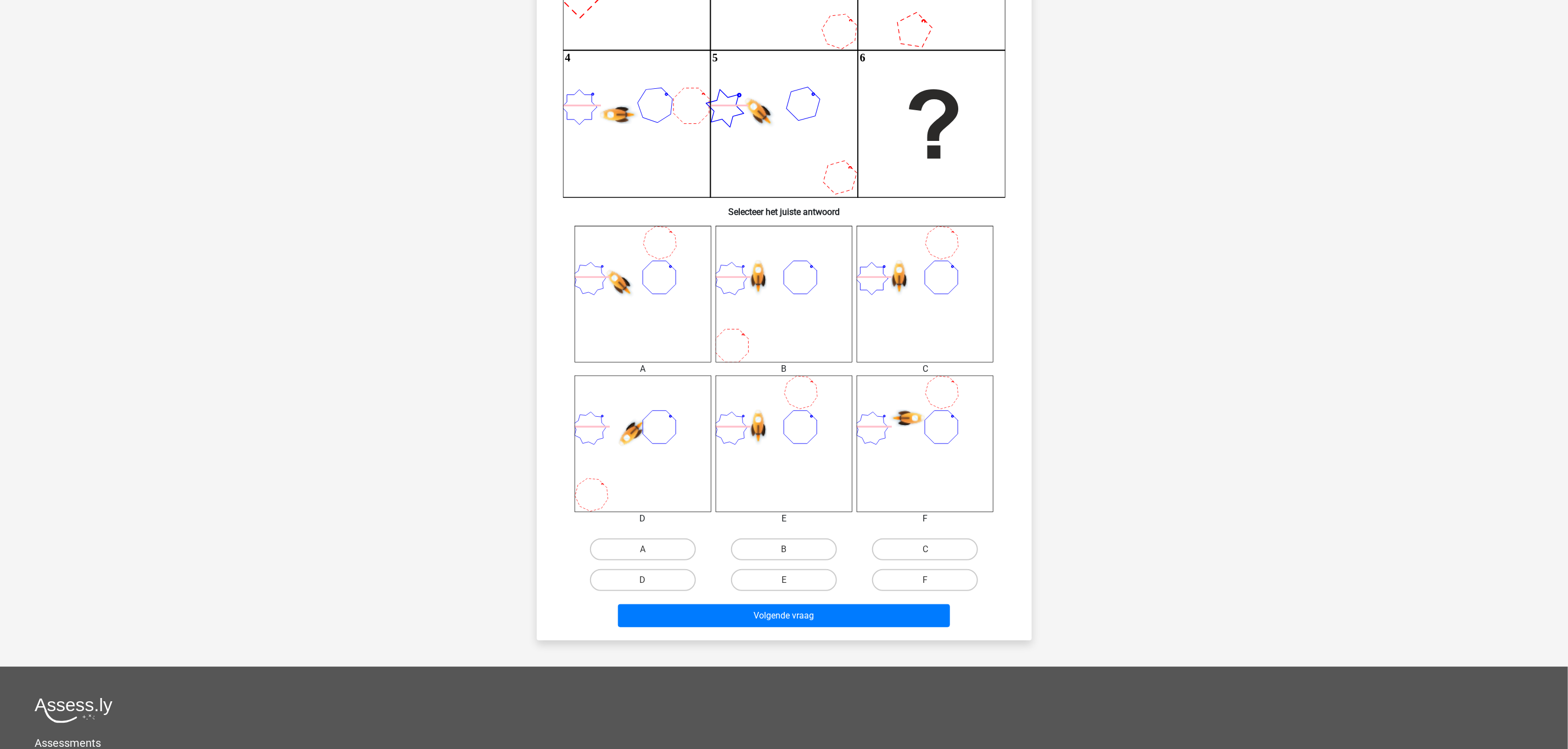
scroll to position [302, 0]
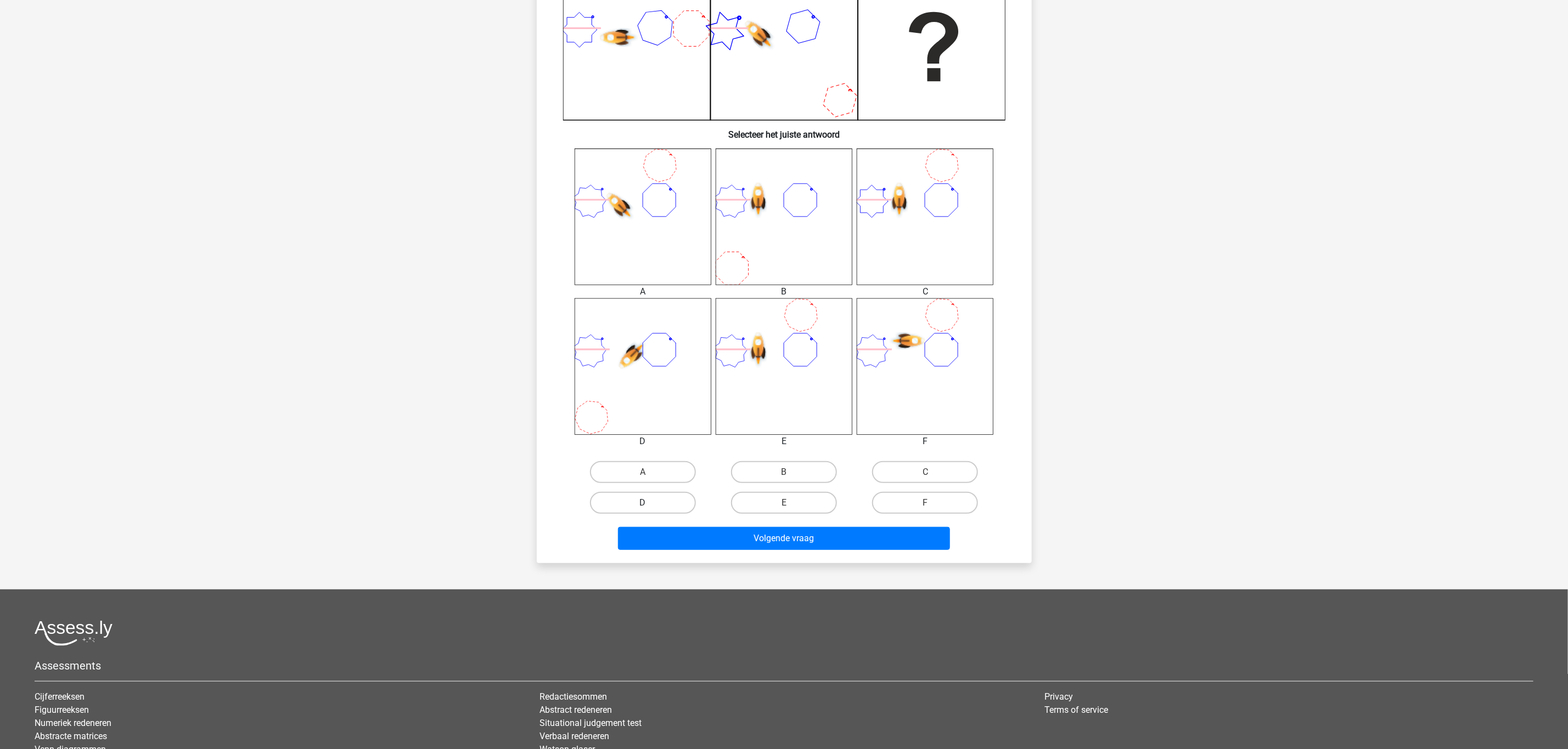
click at [663, 497] on label "D" at bounding box center [643, 503] width 106 height 22
click at [650, 503] on input "D" at bounding box center [646, 506] width 7 height 7
radio input "true"
click at [771, 540] on button "Volgende vraag" at bounding box center [784, 538] width 332 height 23
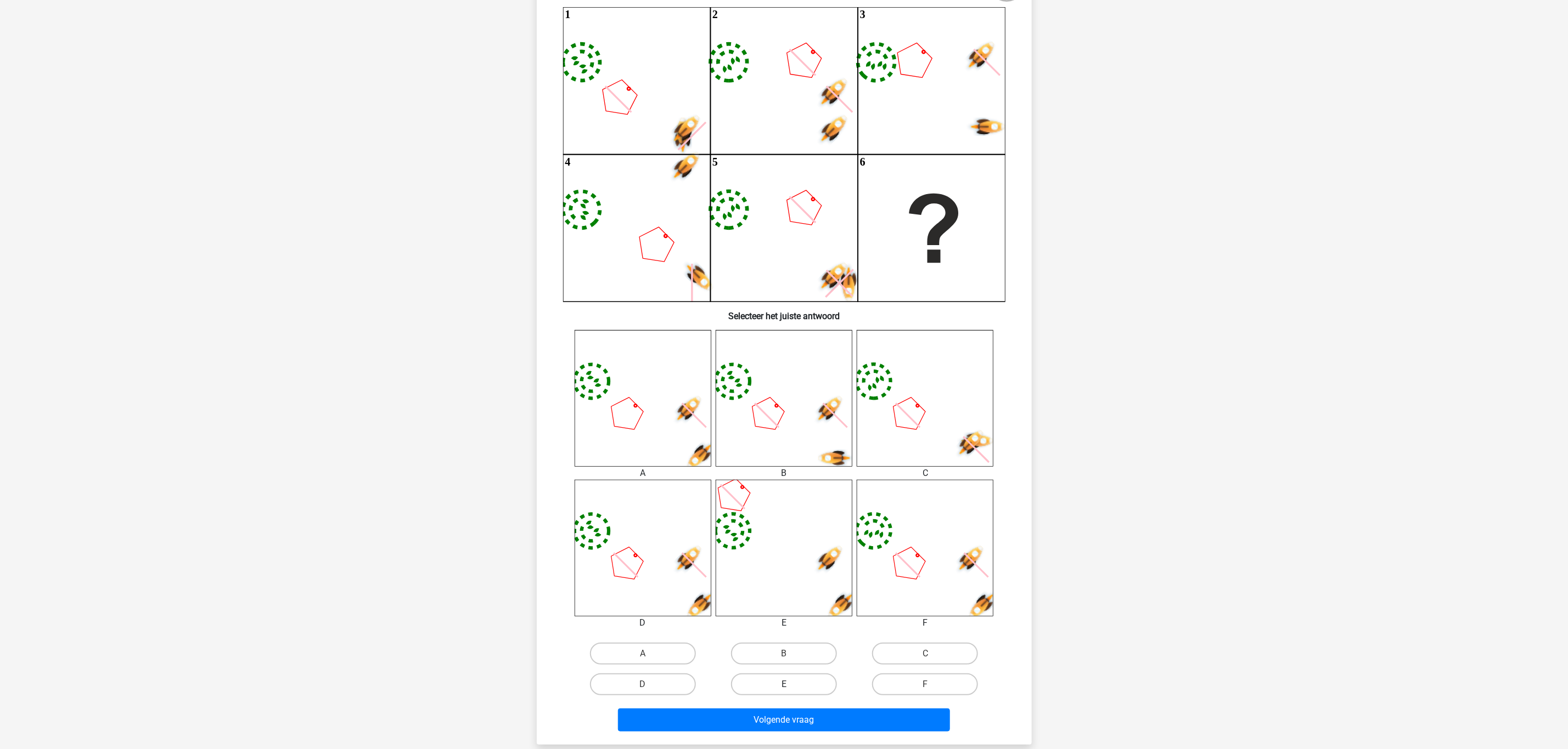
scroll to position [219, 0]
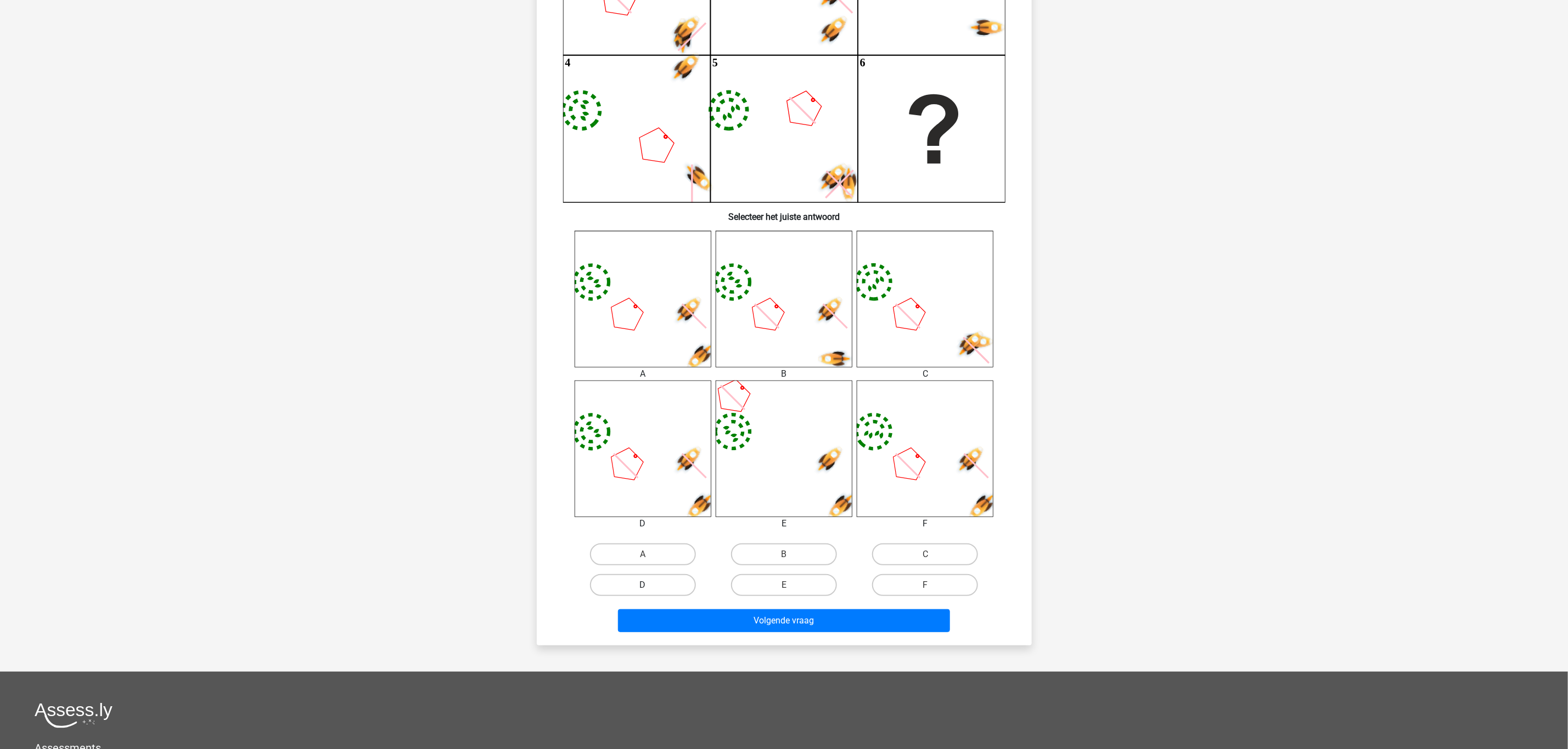
click at [639, 583] on label "D" at bounding box center [643, 585] width 106 height 22
click at [643, 585] on input "D" at bounding box center [646, 589] width 7 height 7
radio input "true"
click at [737, 618] on button "Volgende vraag" at bounding box center [784, 621] width 332 height 23
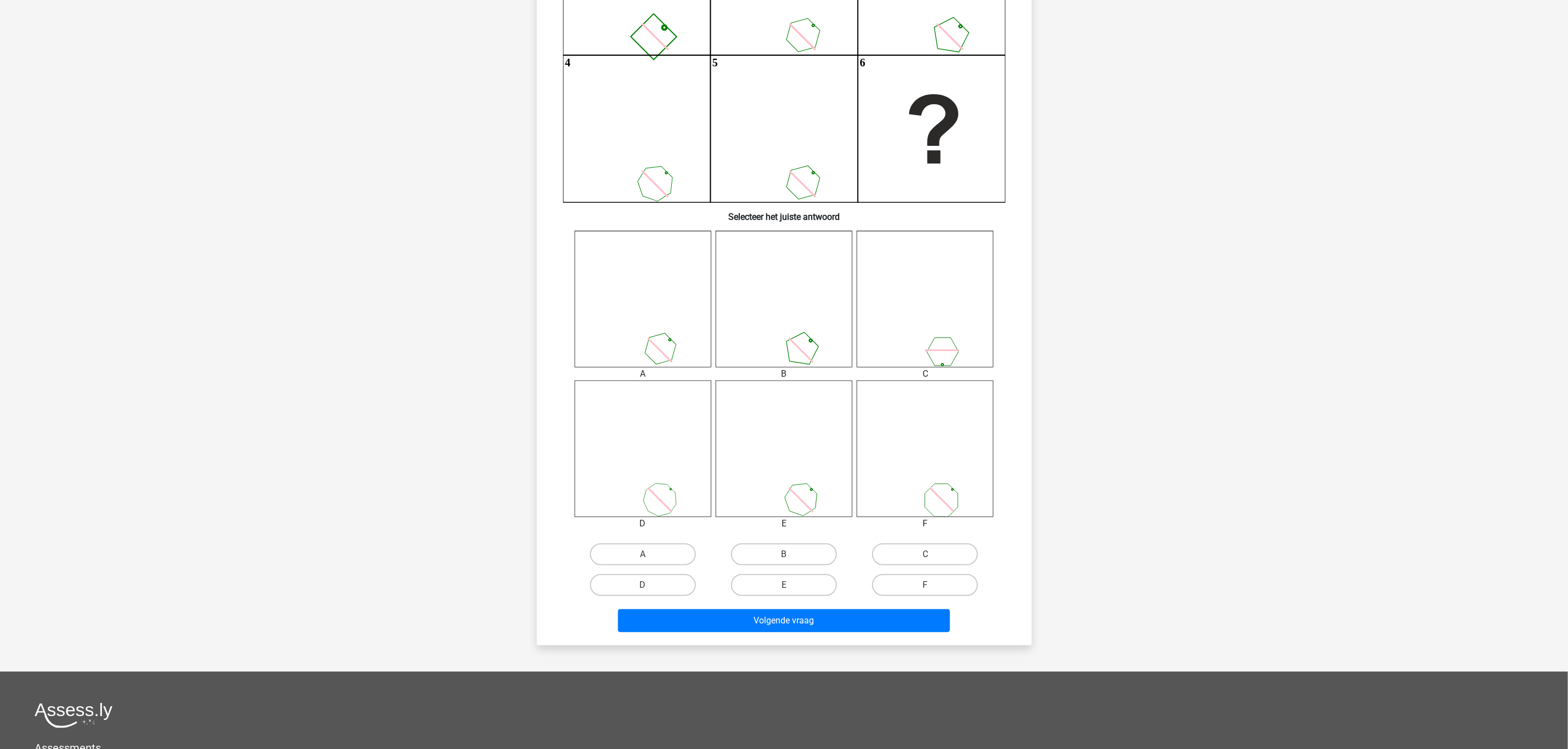
click at [927, 587] on input "F" at bounding box center [929, 589] width 7 height 7
radio input "true"
click at [860, 626] on button "Volgende vraag" at bounding box center [784, 621] width 332 height 23
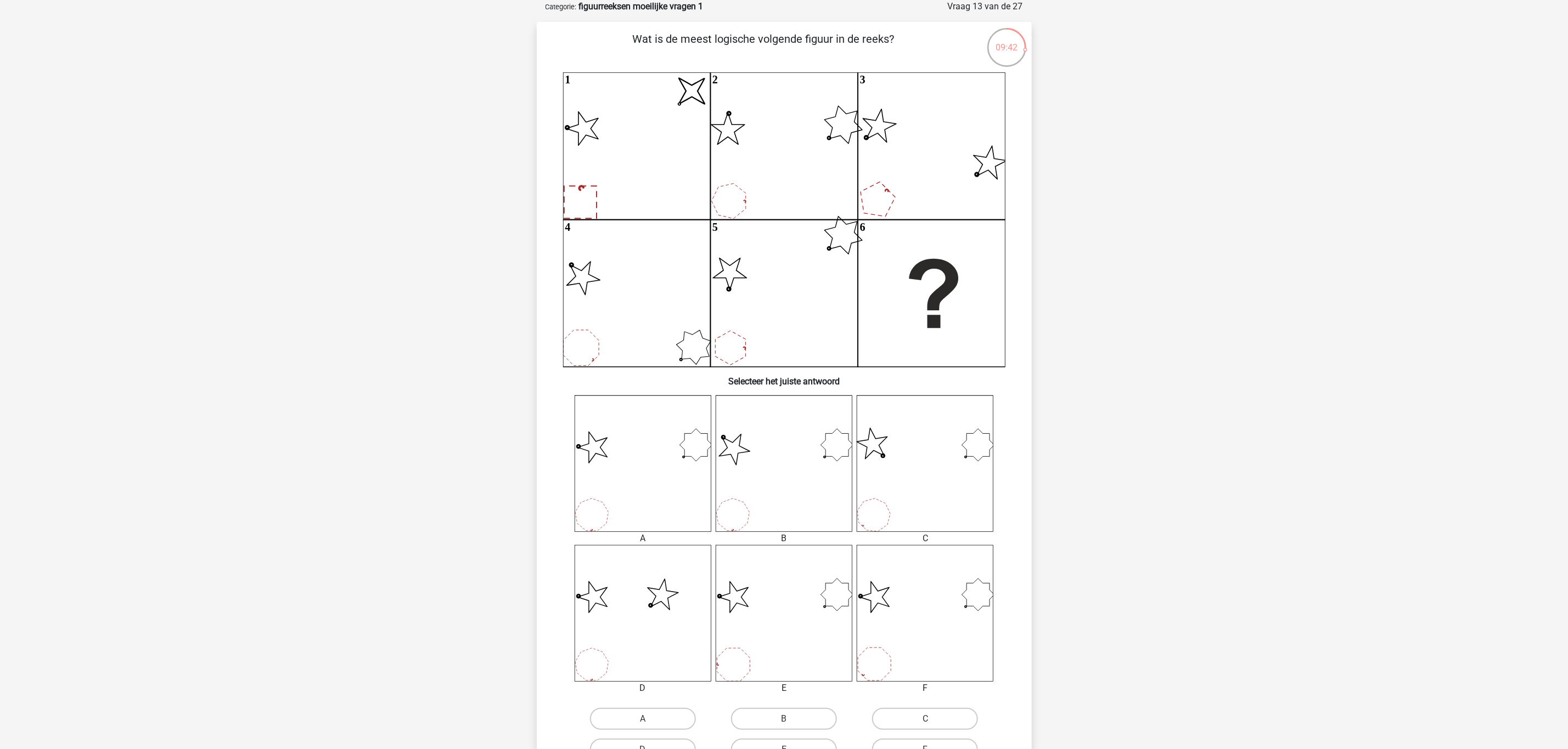
scroll to position [137, 0]
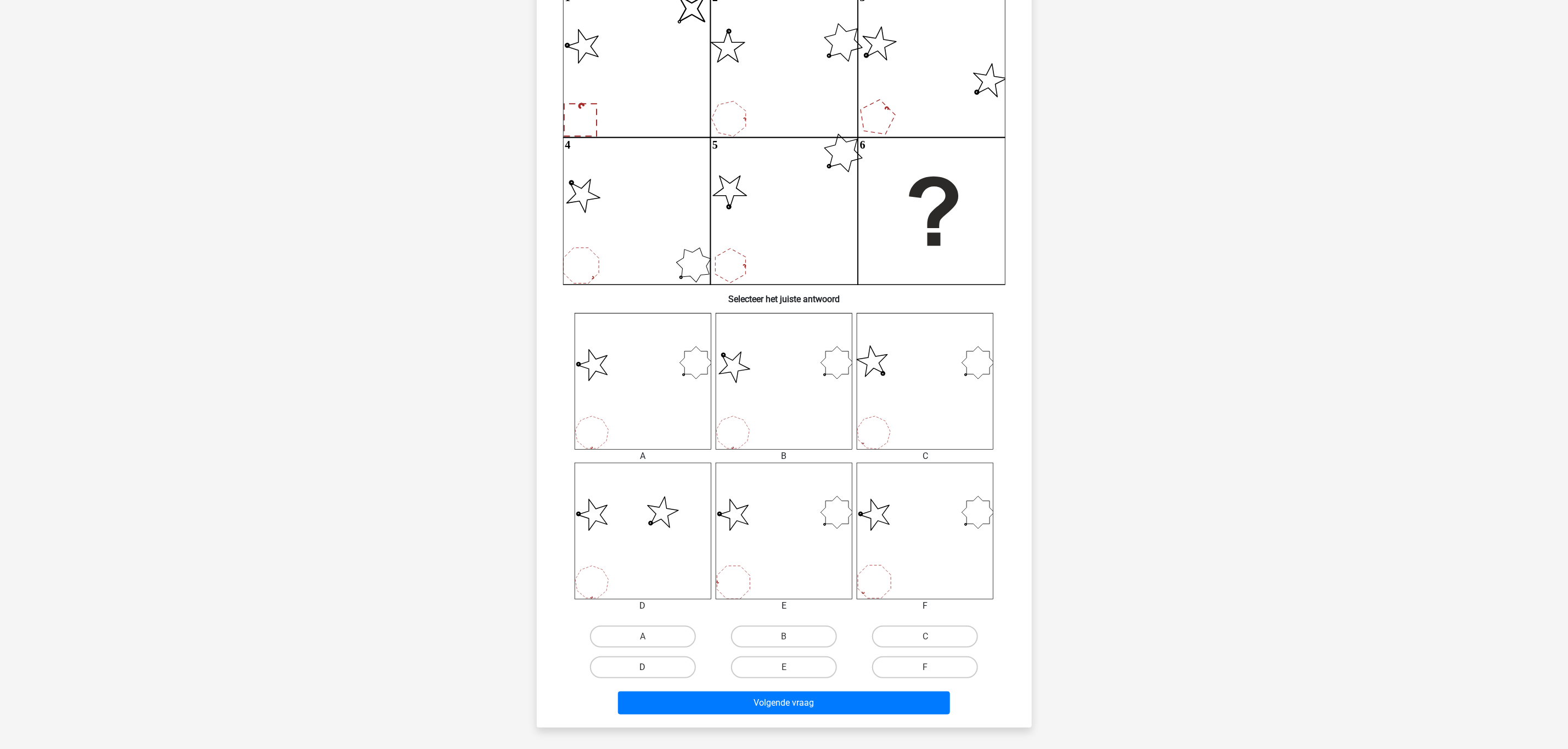
click at [658, 662] on label "D" at bounding box center [643, 667] width 106 height 22
click at [650, 667] on input "D" at bounding box center [646, 671] width 7 height 7
radio input "true"
click at [744, 702] on button "Volgende vraag" at bounding box center [784, 703] width 332 height 23
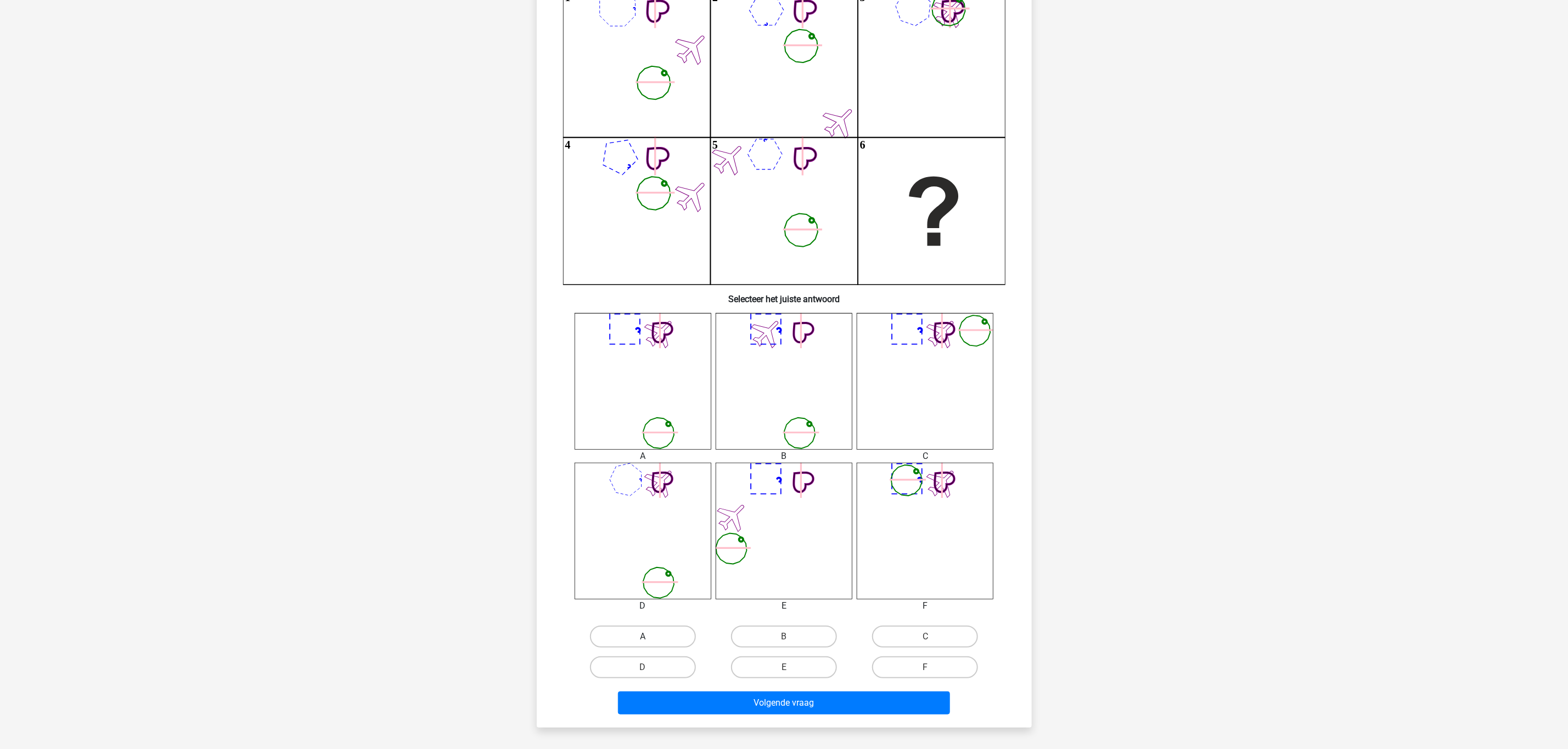
click at [651, 628] on label "A" at bounding box center [643, 636] width 106 height 22
click at [650, 637] on input "A" at bounding box center [646, 640] width 7 height 7
radio input "true"
click at [737, 707] on button "Volgende vraag" at bounding box center [784, 703] width 332 height 23
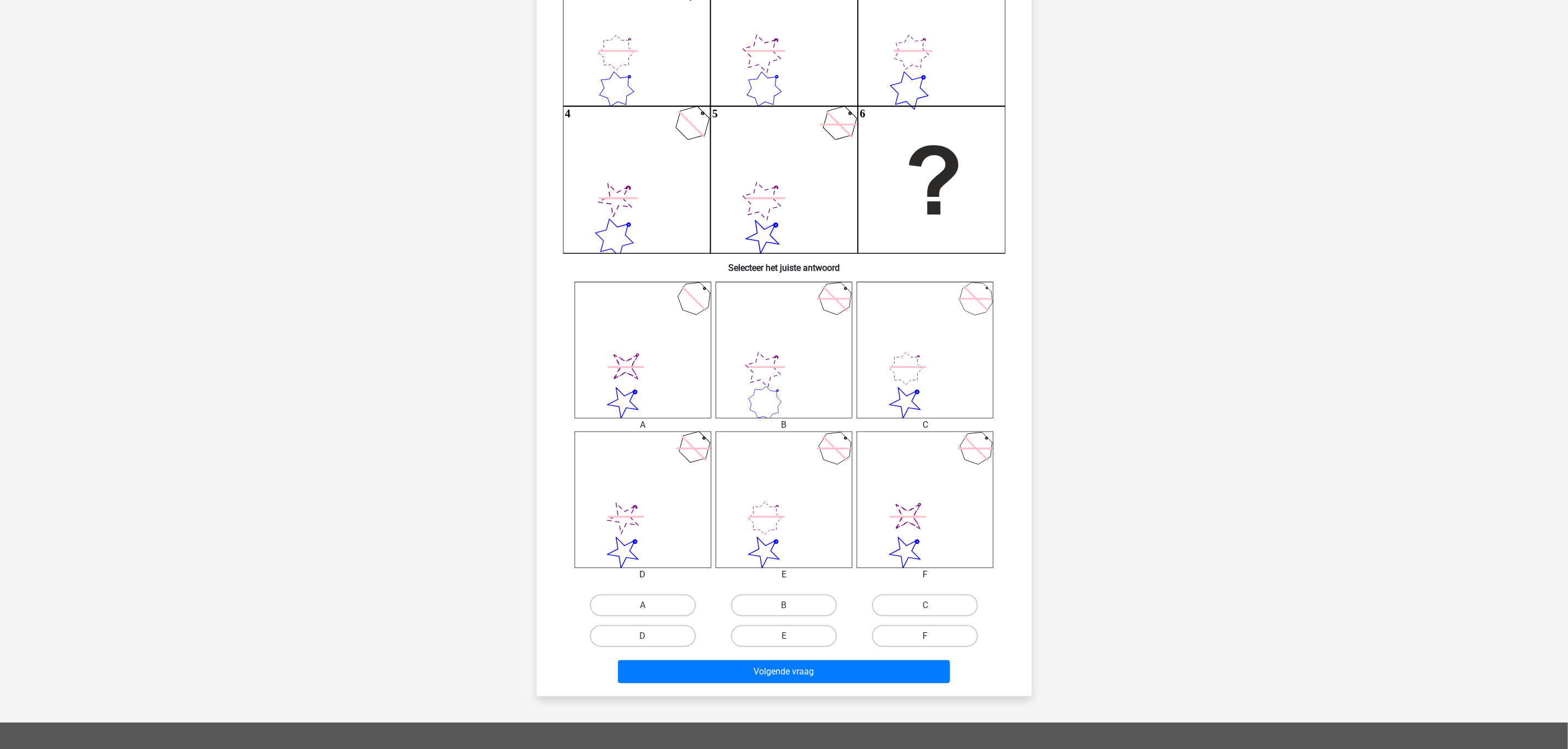
scroll to position [219, 0]
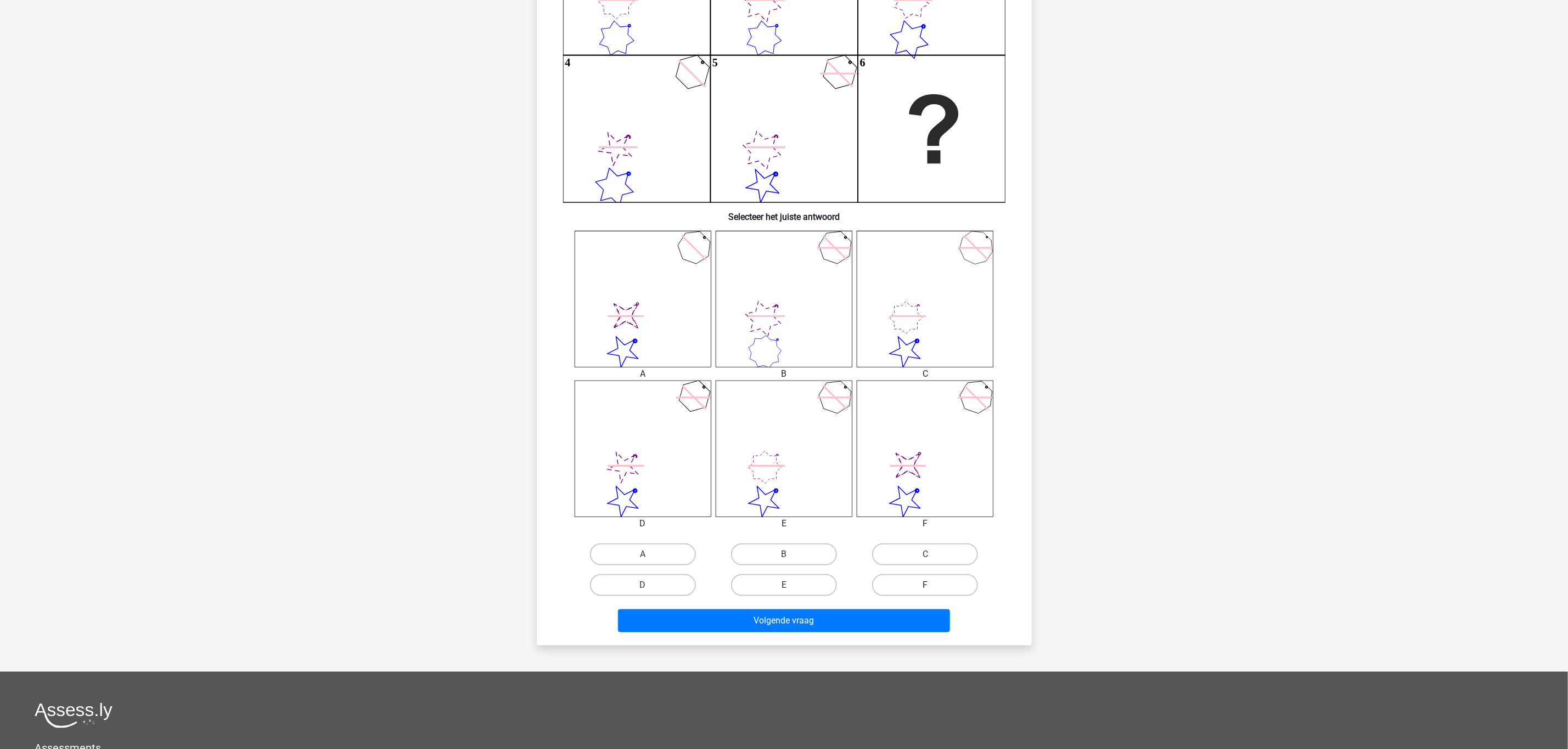
click at [932, 583] on label "F" at bounding box center [925, 585] width 106 height 22
click at [932, 585] on input "F" at bounding box center [929, 589] width 7 height 7
radio input "true"
click at [897, 621] on button "Volgende vraag" at bounding box center [784, 621] width 332 height 23
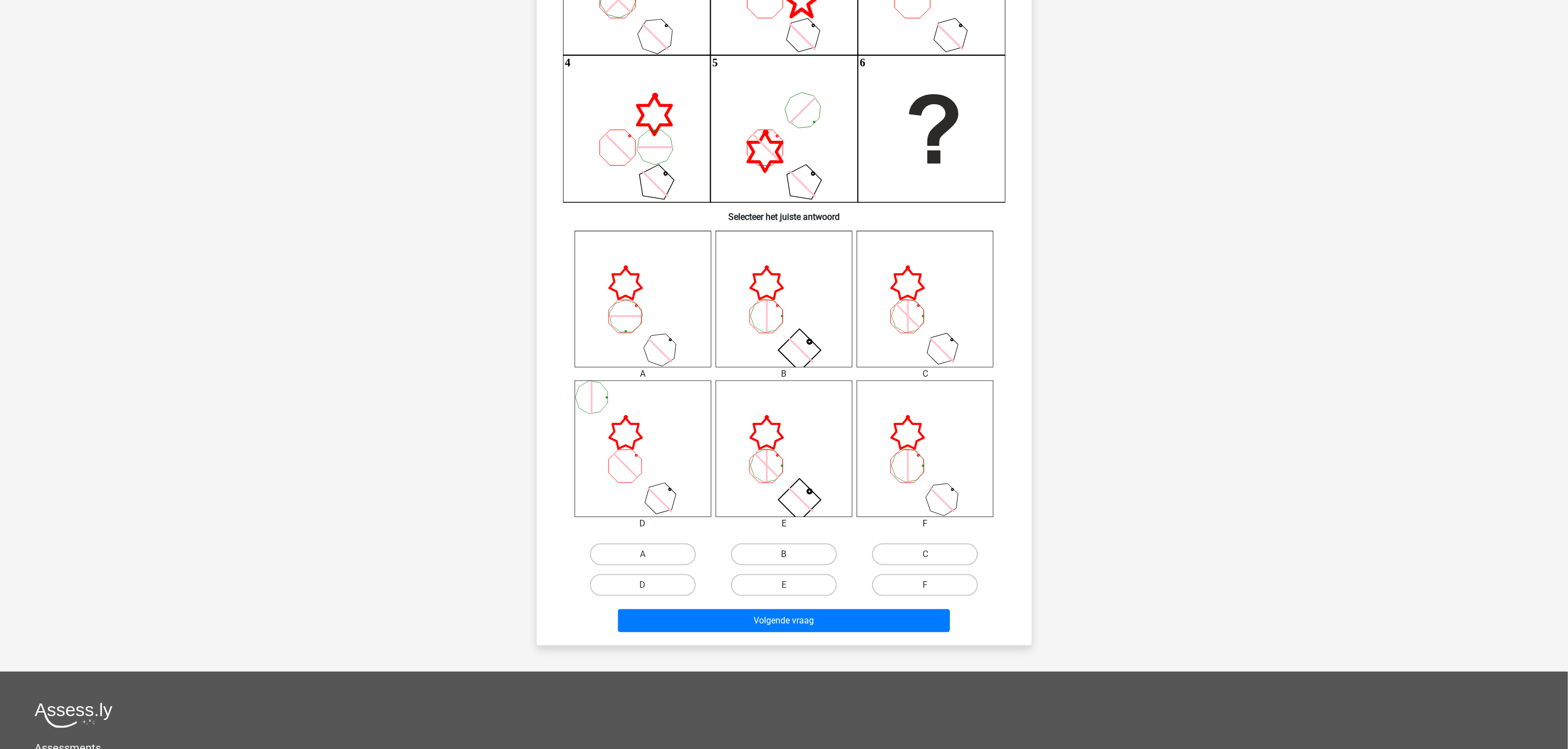
click at [780, 553] on label "B" at bounding box center [784, 554] width 106 height 22
click at [783, 554] on input "B" at bounding box center [787, 558] width 7 height 7
radio input "true"
click at [806, 616] on button "Volgende vraag" at bounding box center [784, 621] width 332 height 23
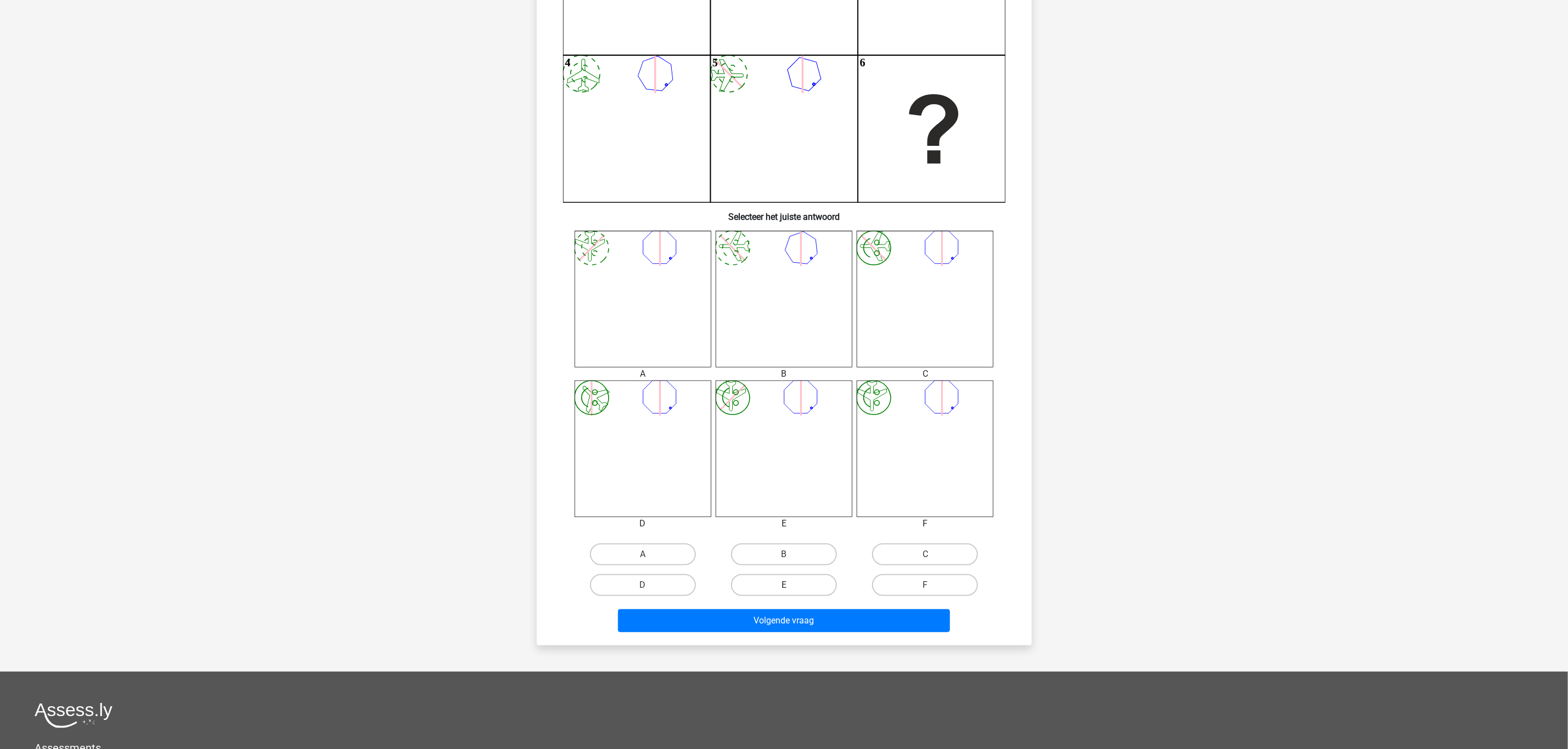
click at [782, 584] on label "E" at bounding box center [784, 585] width 106 height 22
click at [783, 585] on input "E" at bounding box center [787, 589] width 7 height 7
radio input "true"
click at [795, 614] on button "Volgende vraag" at bounding box center [784, 621] width 332 height 23
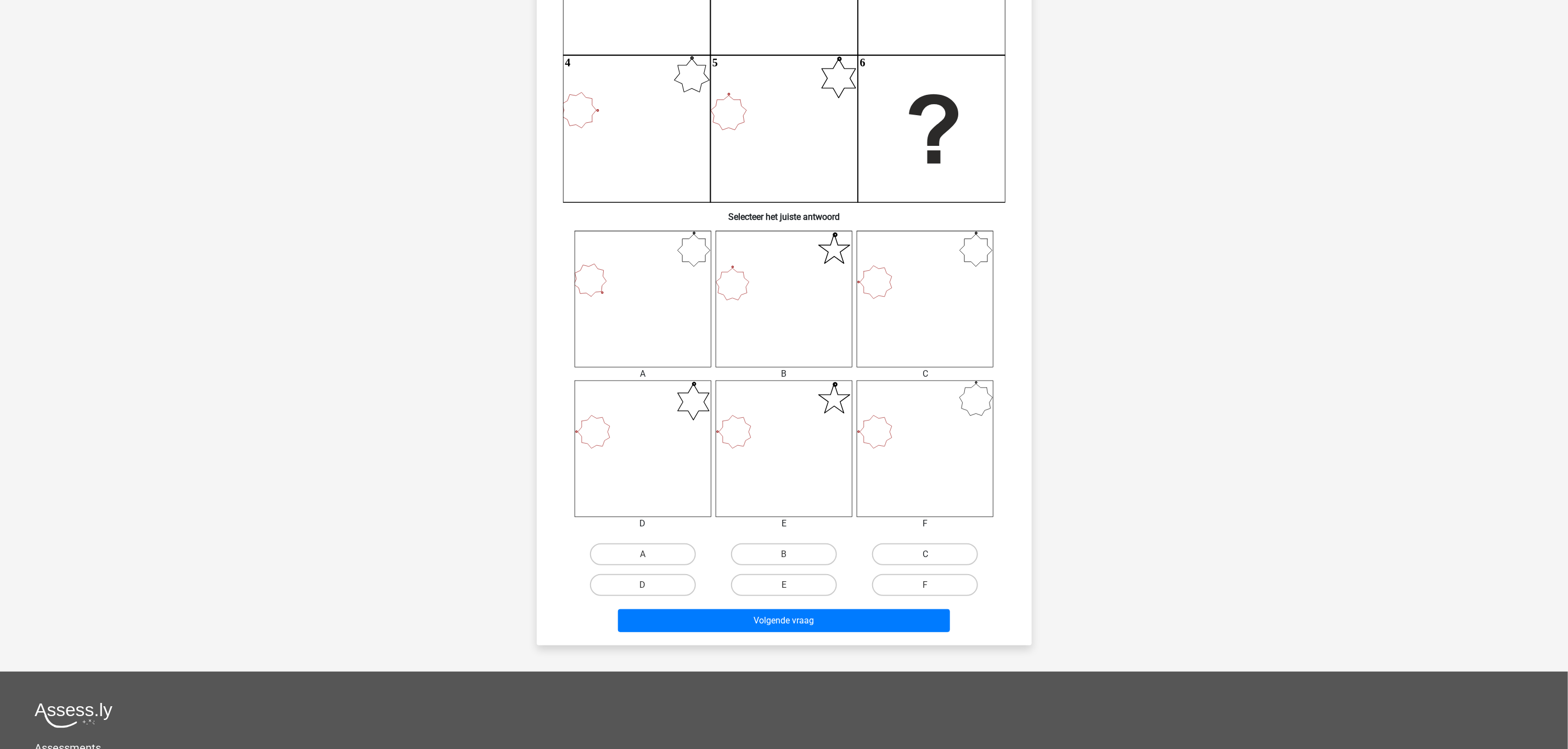
click at [925, 552] on label "C" at bounding box center [925, 554] width 106 height 22
click at [925, 554] on input "C" at bounding box center [929, 558] width 7 height 7
radio input "true"
click at [826, 628] on button "Volgende vraag" at bounding box center [784, 621] width 332 height 23
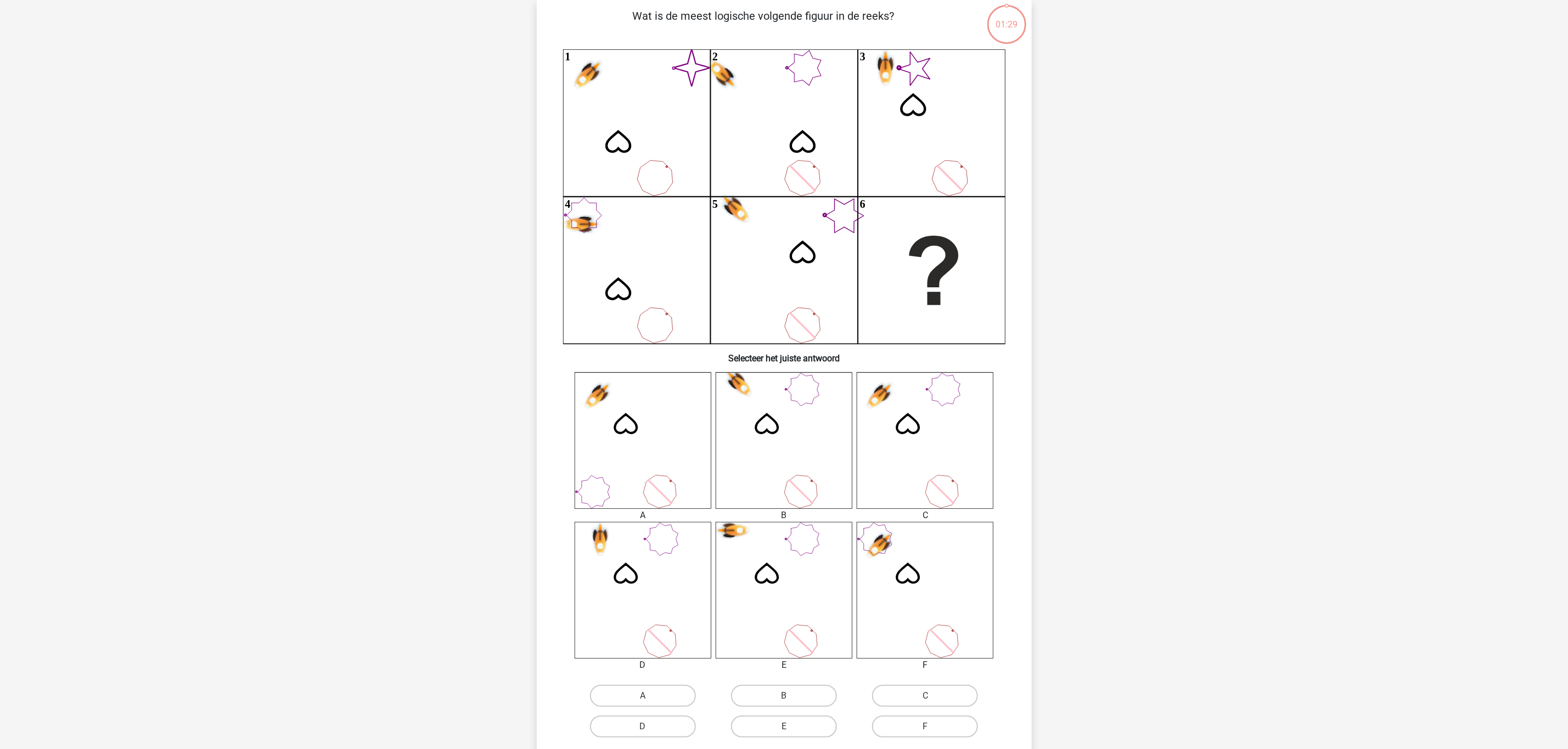
scroll to position [55, 0]
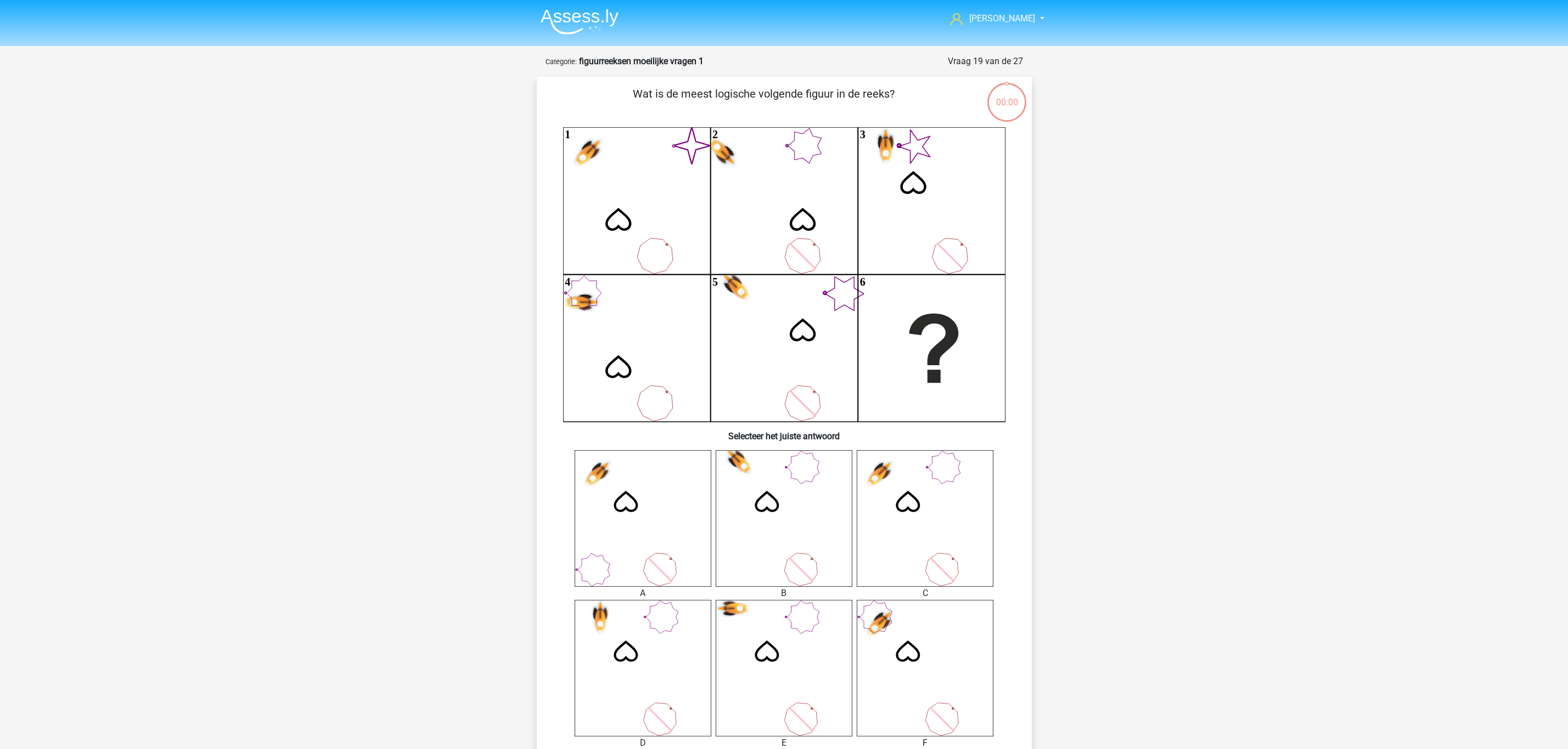
scroll to position [55, 0]
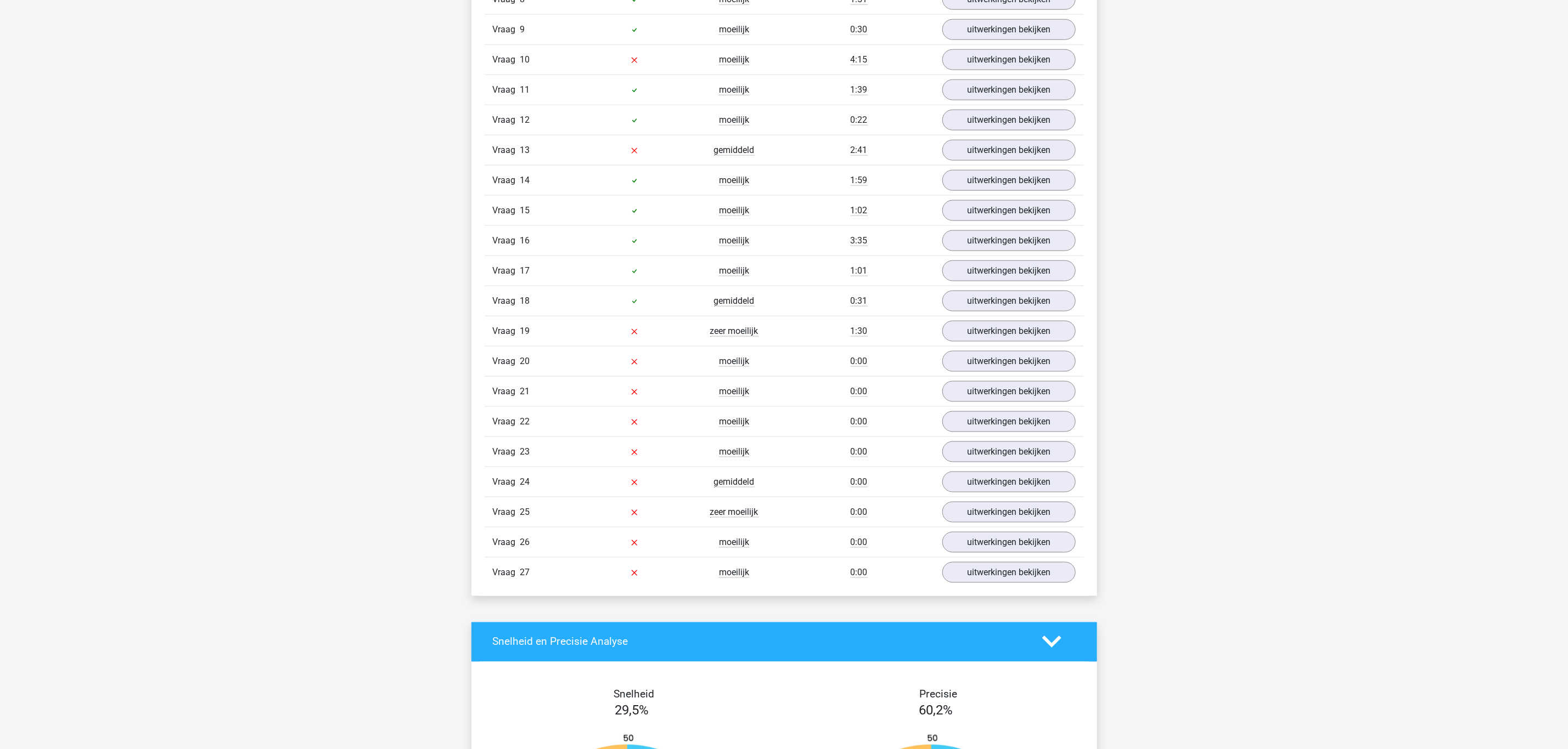
scroll to position [987, 0]
click at [994, 342] on link "uitwerkingen bekijken" at bounding box center [1008, 330] width 153 height 24
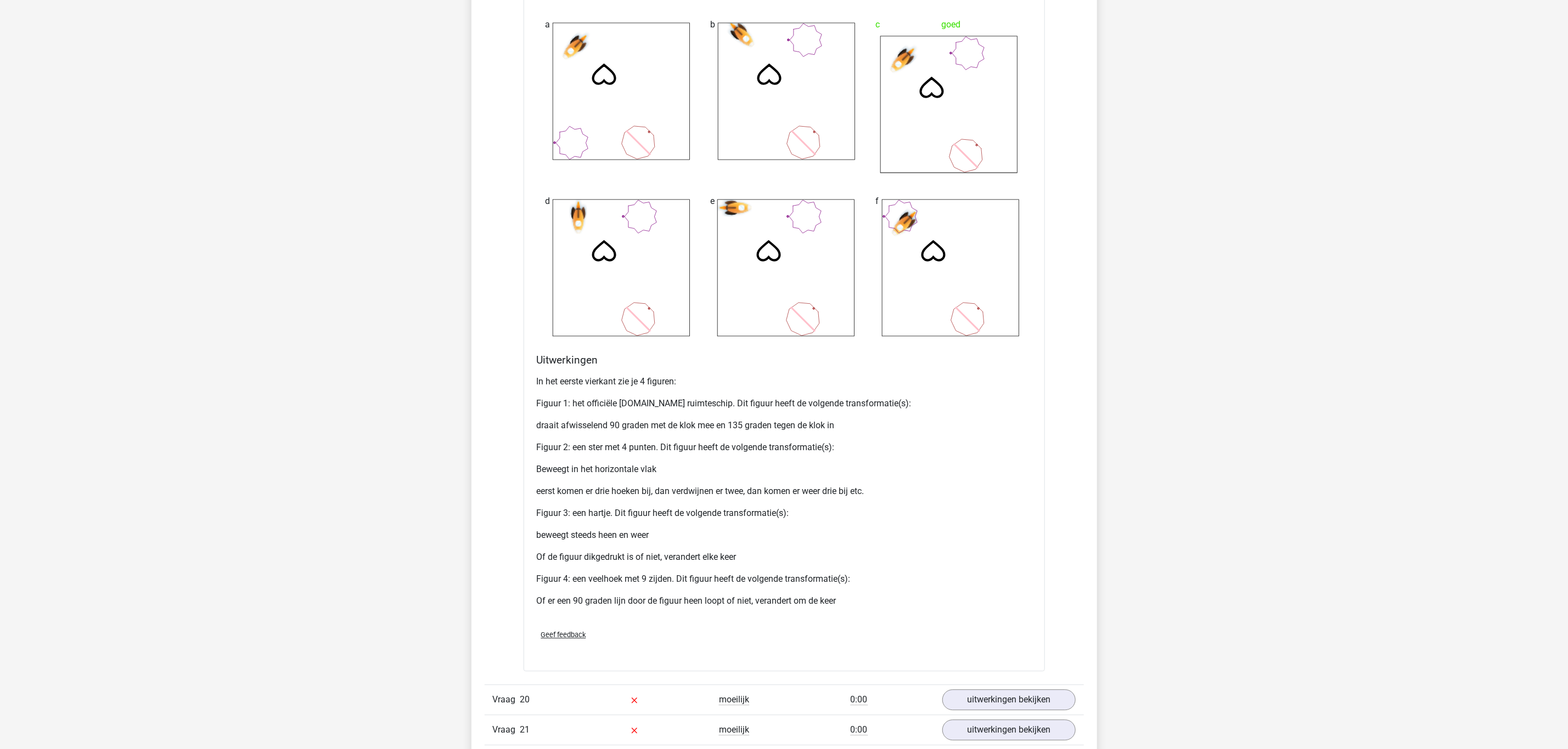
scroll to position [1728, 0]
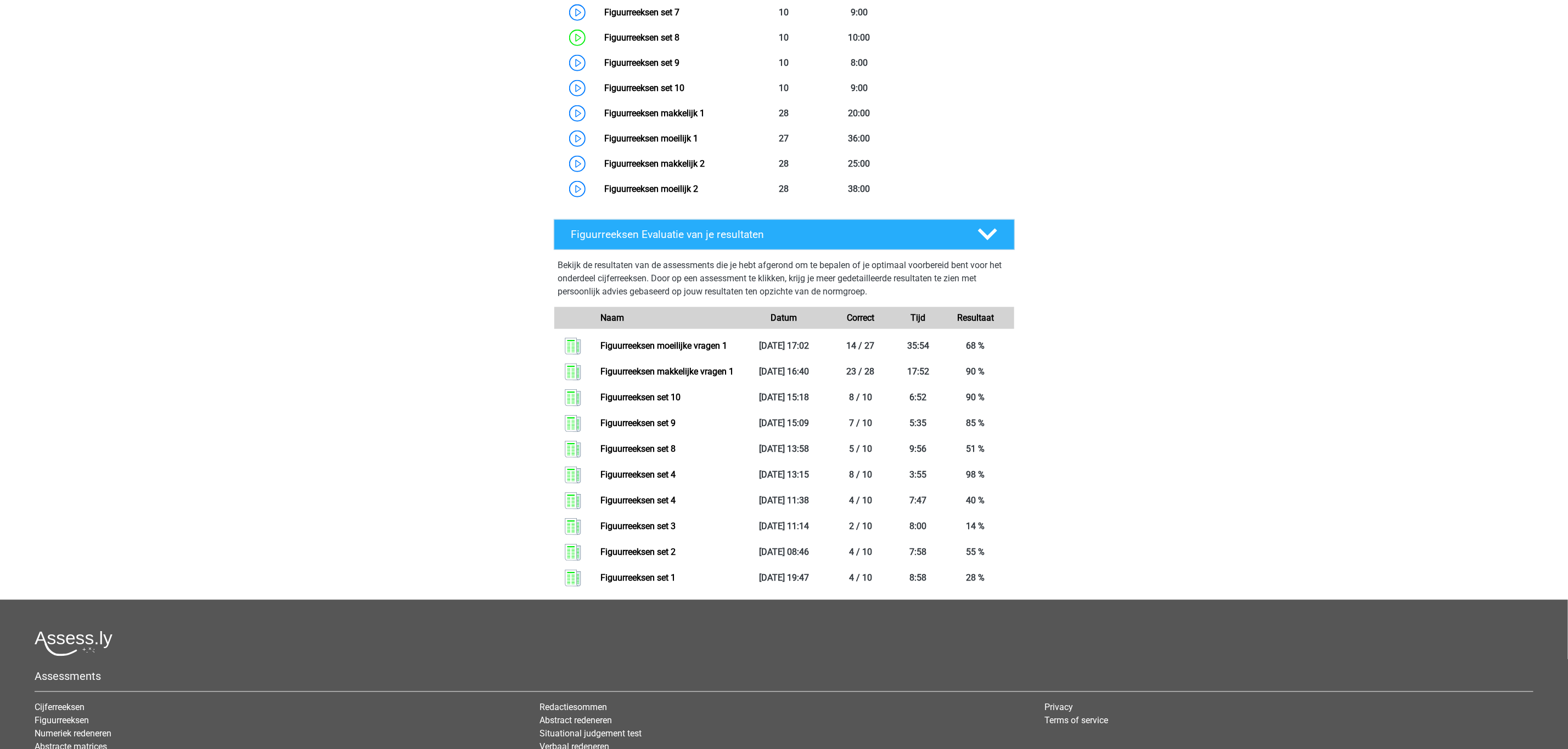
scroll to position [736, 0]
